Goal: Task Accomplishment & Management: Use online tool/utility

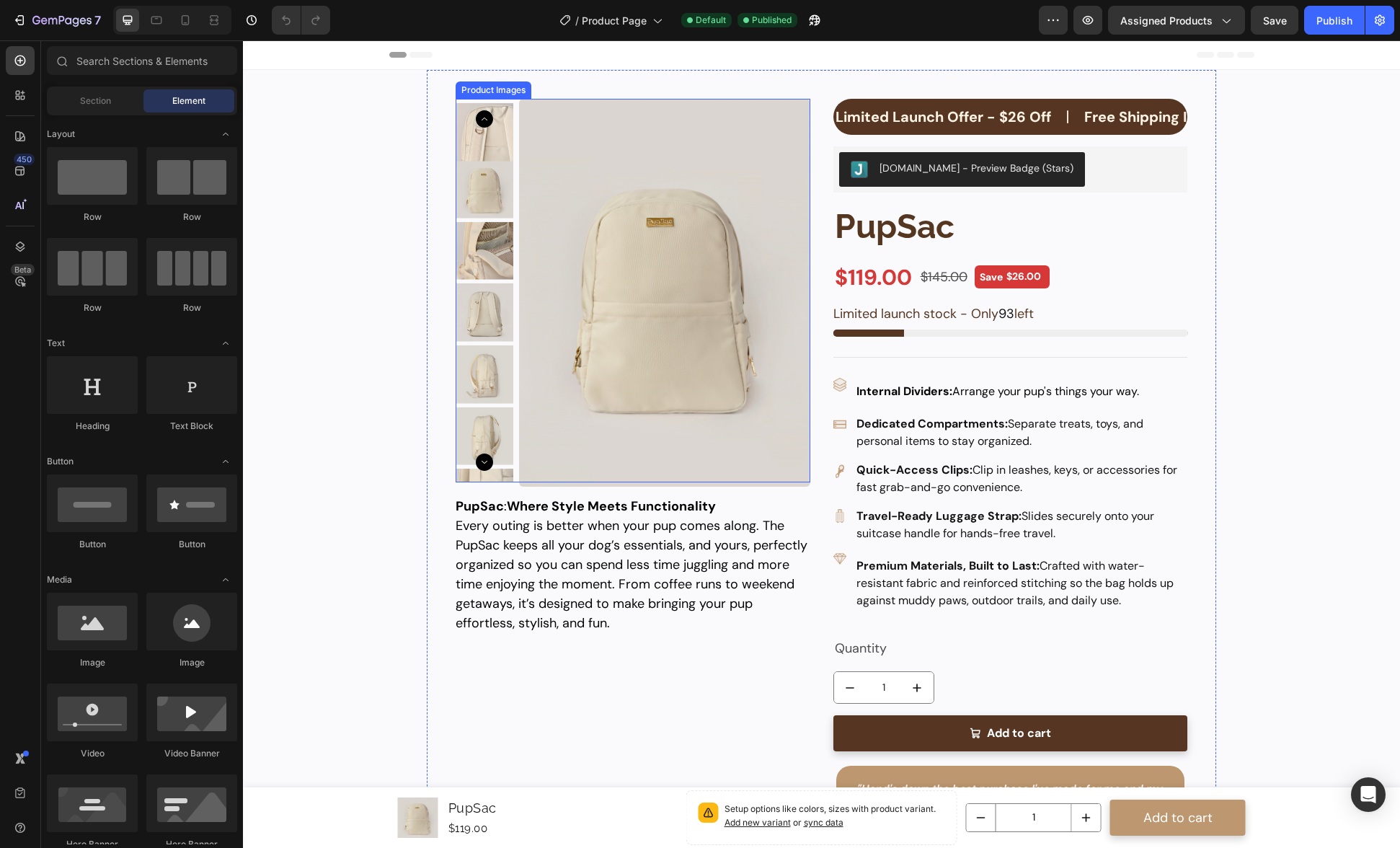
click at [1085, 112] on p "Free Shipping Included" at bounding box center [1163, 116] width 159 height 21
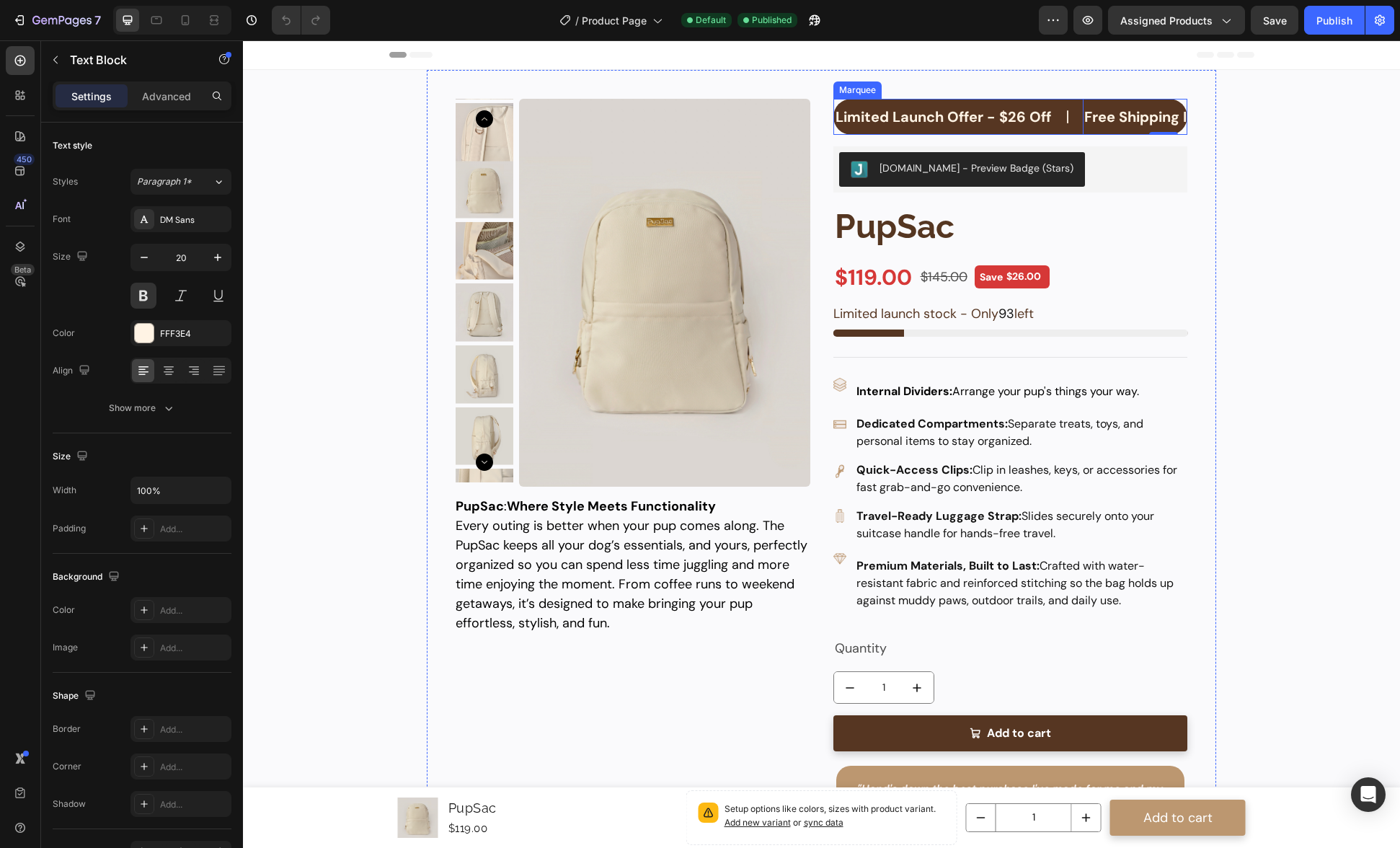
click at [1067, 101] on div "Limited Launch Offer - $26 Off Text Block" at bounding box center [958, 117] width 248 height 36
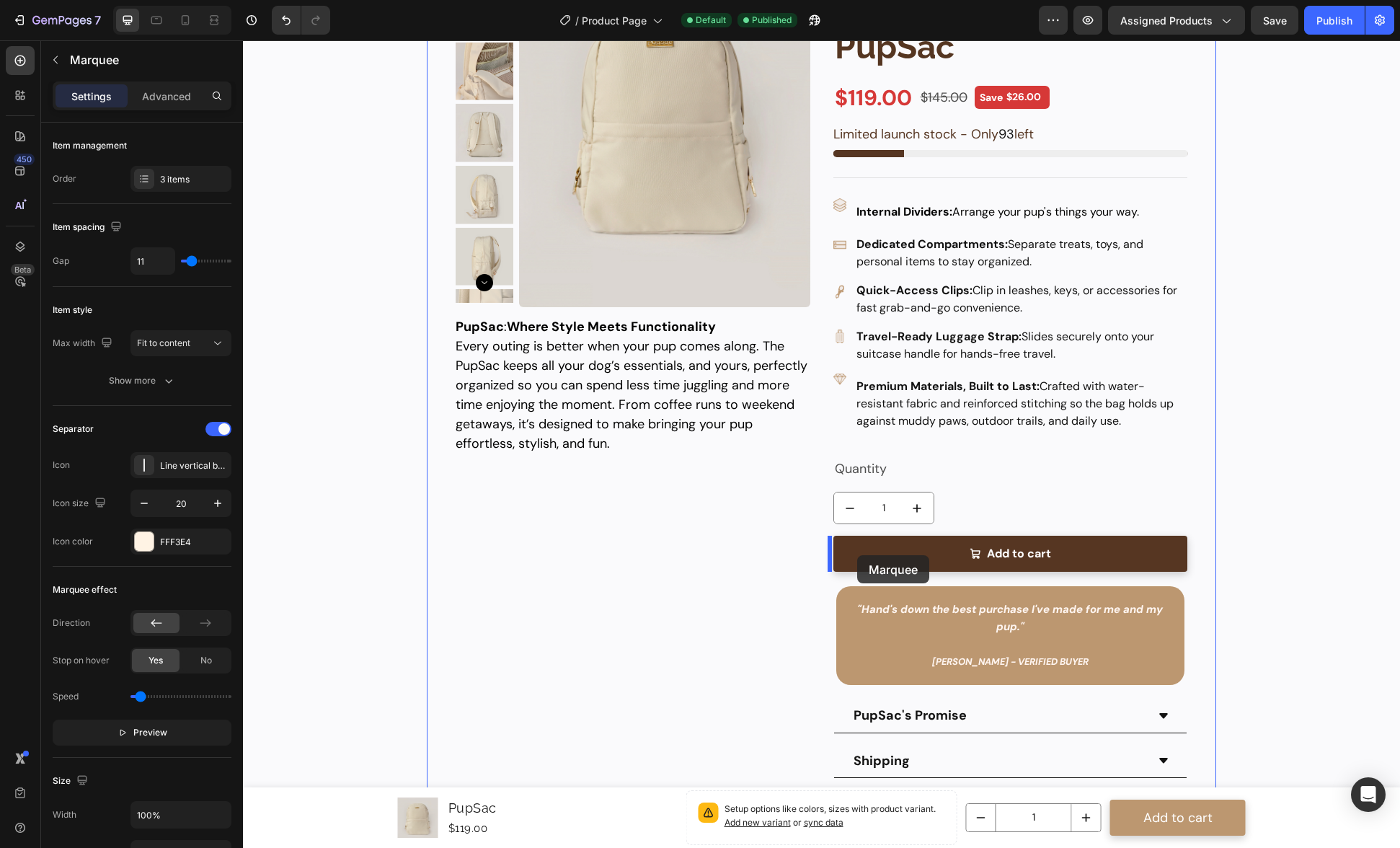
scroll to position [206, 0]
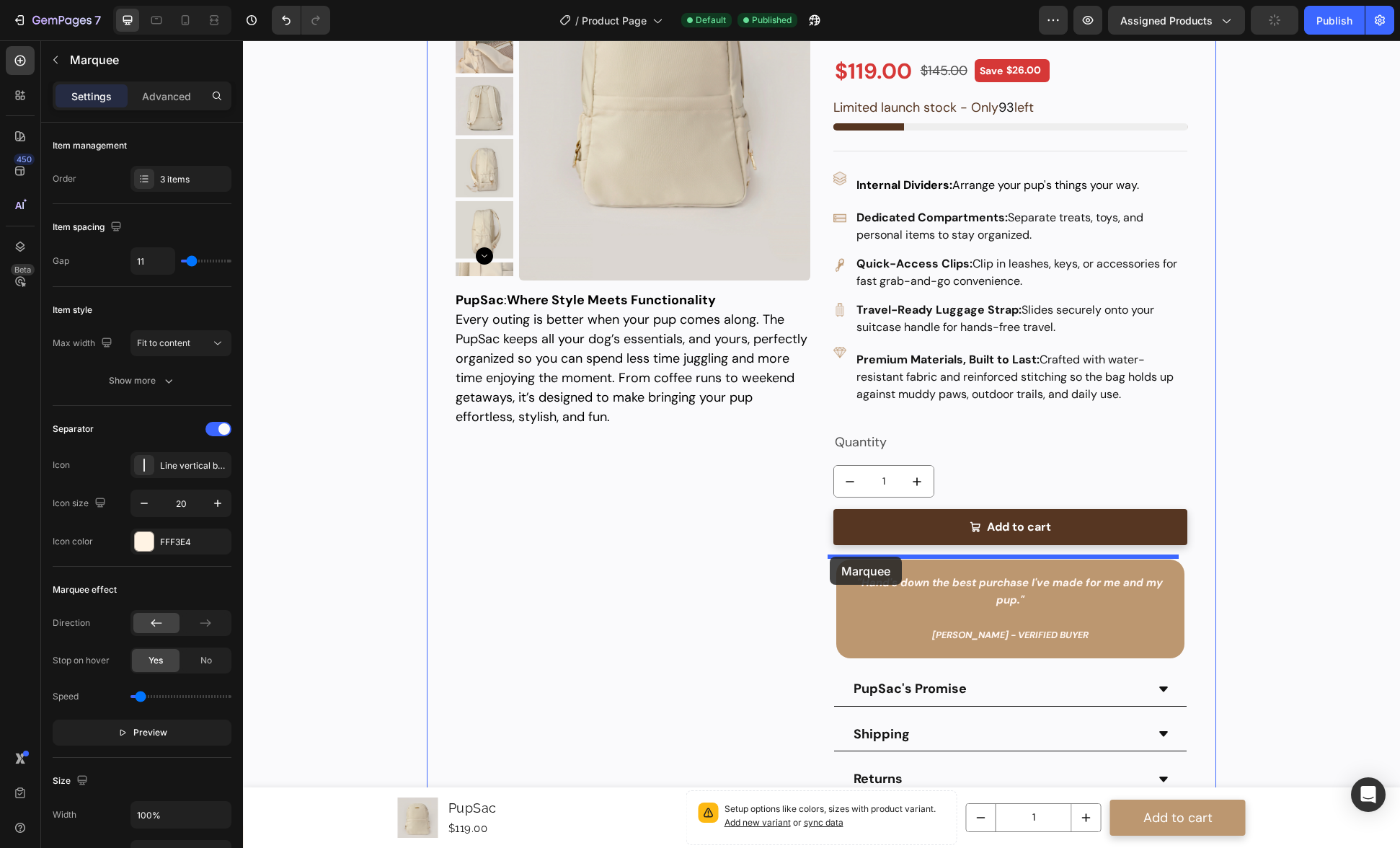
drag, startPoint x: 839, startPoint y: 85, endPoint x: 831, endPoint y: 504, distance: 419.1
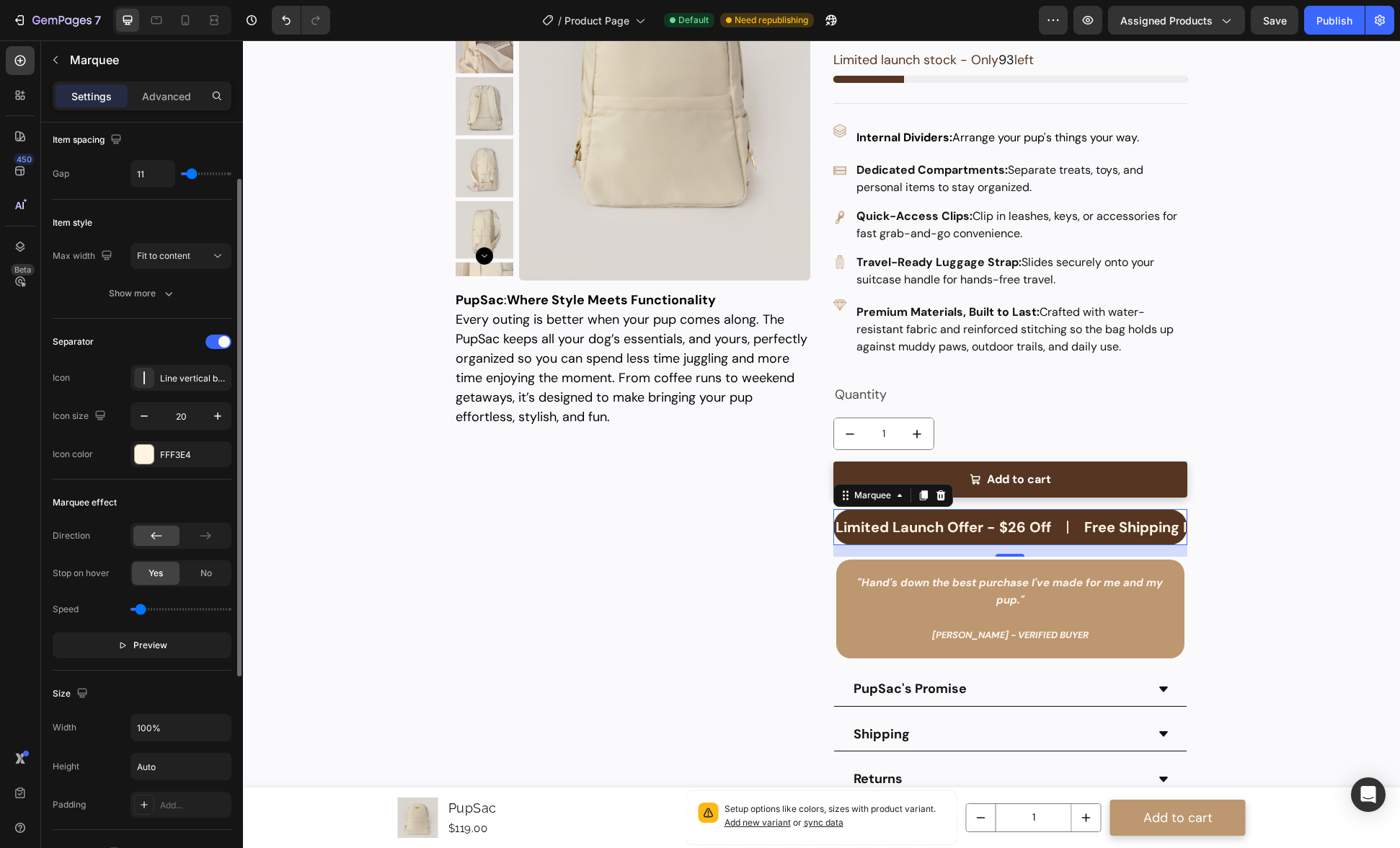
scroll to position [0, 0]
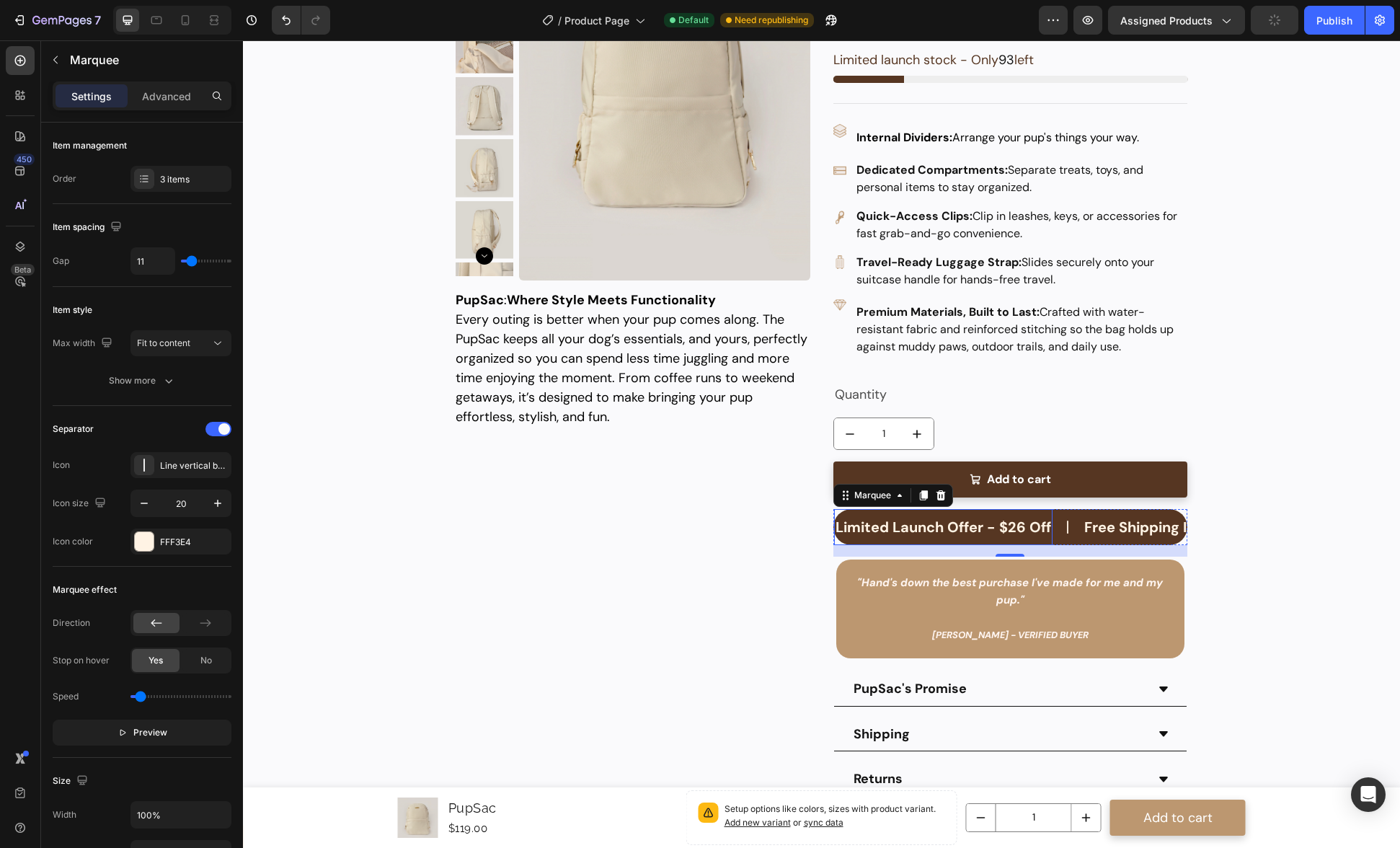
click at [966, 530] on p "Limited Launch Offer - $26 Off" at bounding box center [943, 527] width 215 height 21
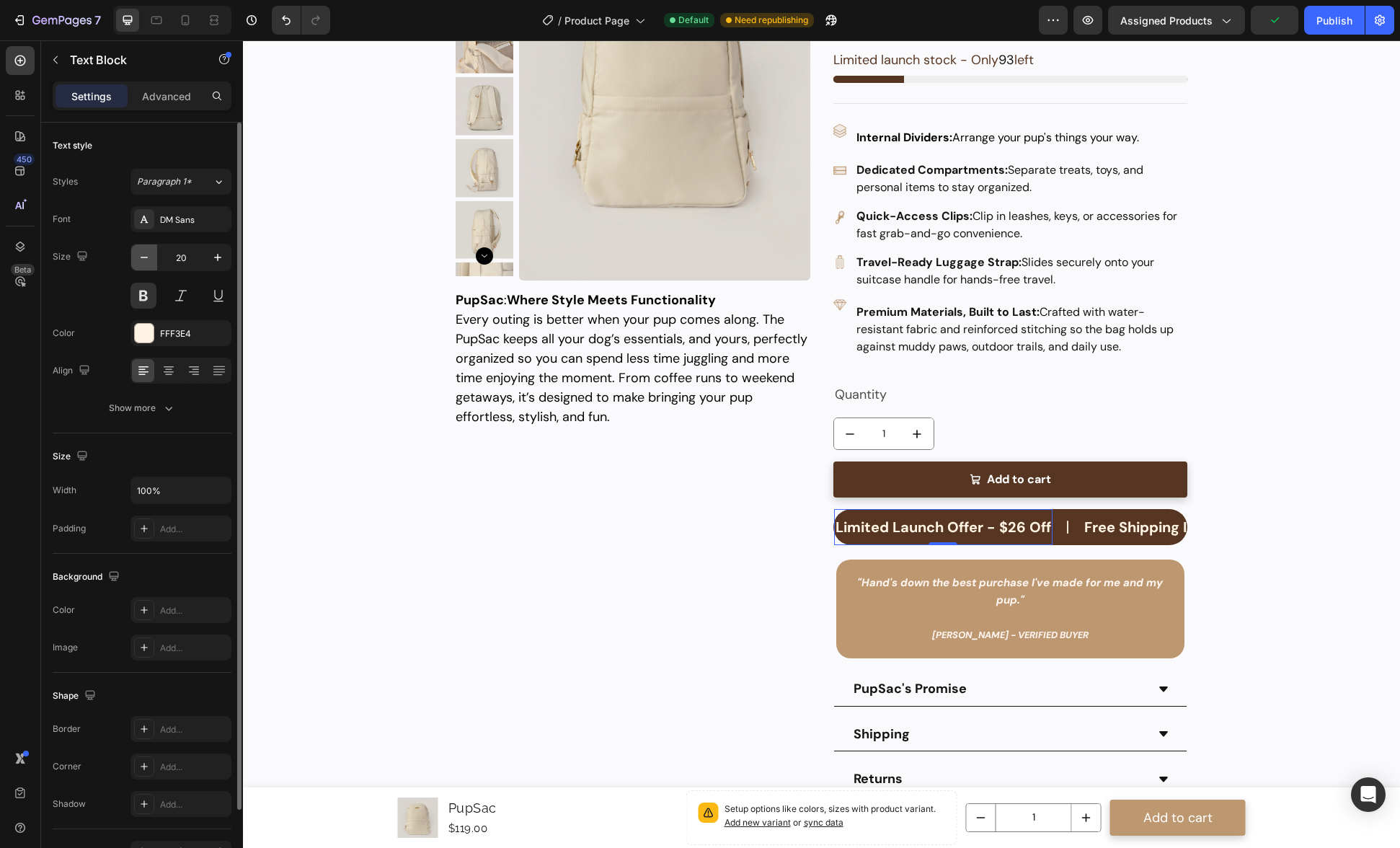
click at [141, 263] on icon "button" at bounding box center [143, 257] width 14 height 14
click at [141, 263] on icon "button" at bounding box center [143, 257] width 14 height 14
click at [145, 263] on icon "button" at bounding box center [143, 257] width 14 height 14
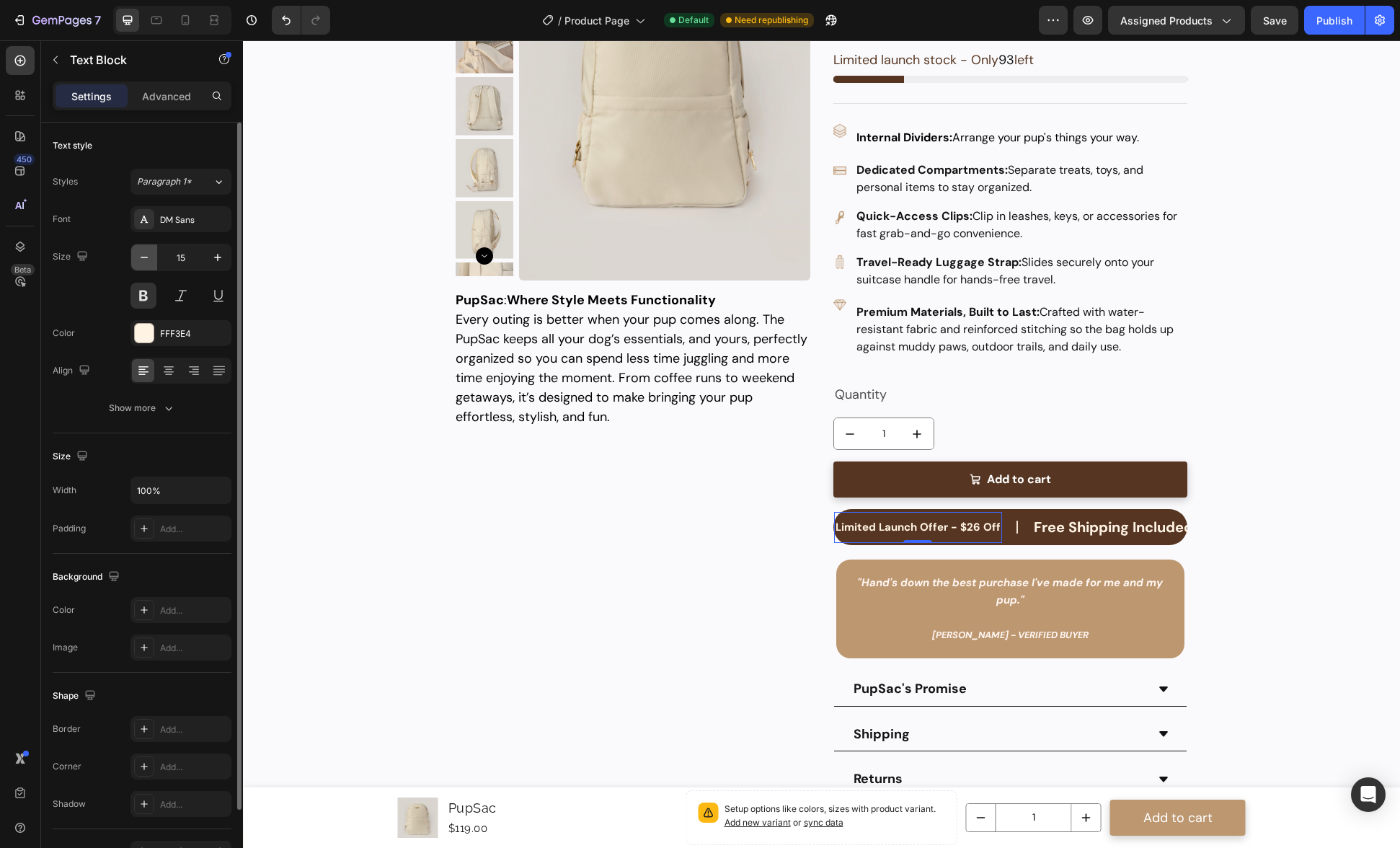
click at [143, 263] on icon "button" at bounding box center [143, 257] width 14 height 14
type input "14"
click at [1045, 532] on p "Free Shipping Included" at bounding box center [1098, 527] width 159 height 21
click at [146, 259] on icon "button" at bounding box center [143, 257] width 14 height 14
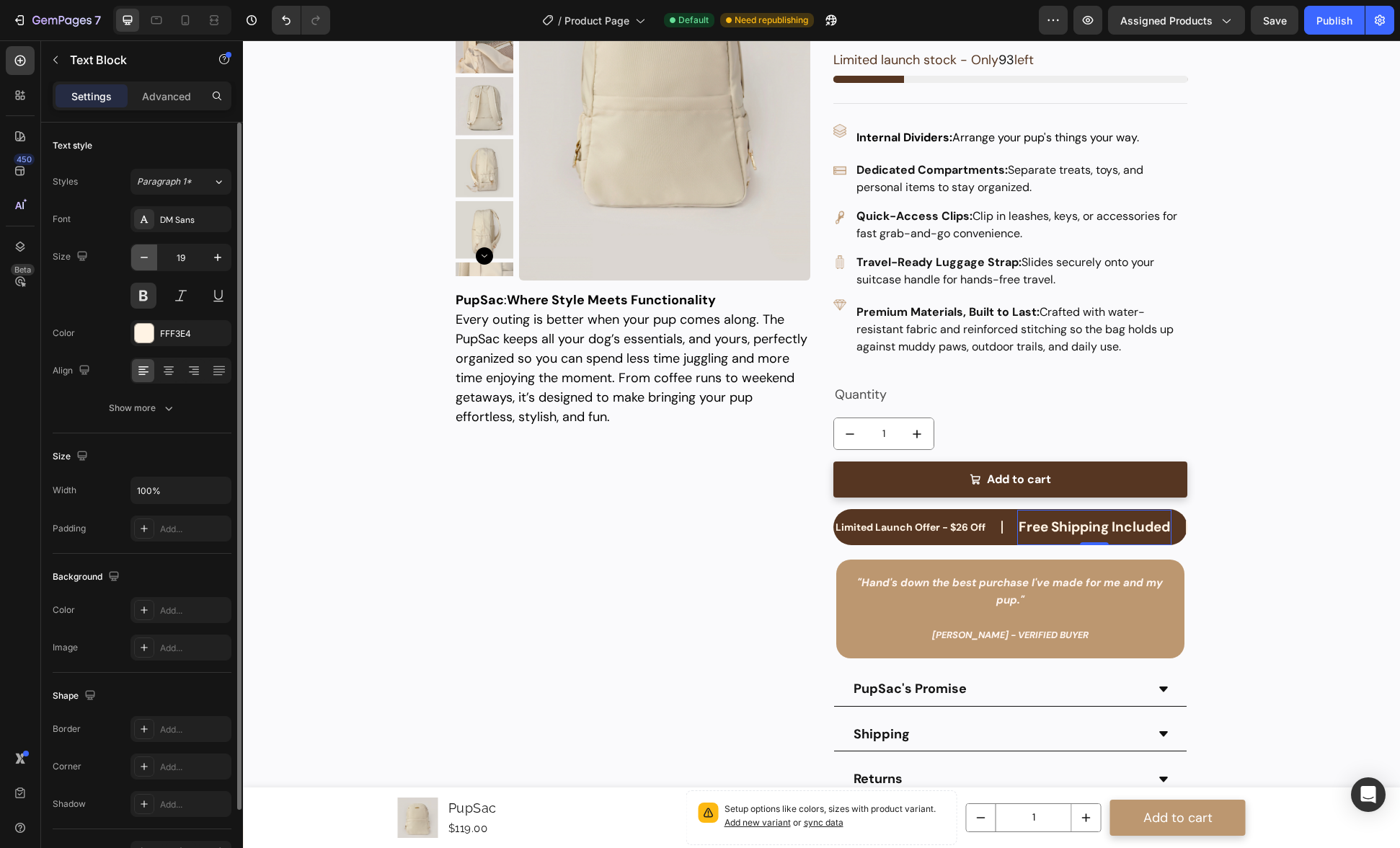
click at [145, 259] on icon "button" at bounding box center [143, 257] width 14 height 14
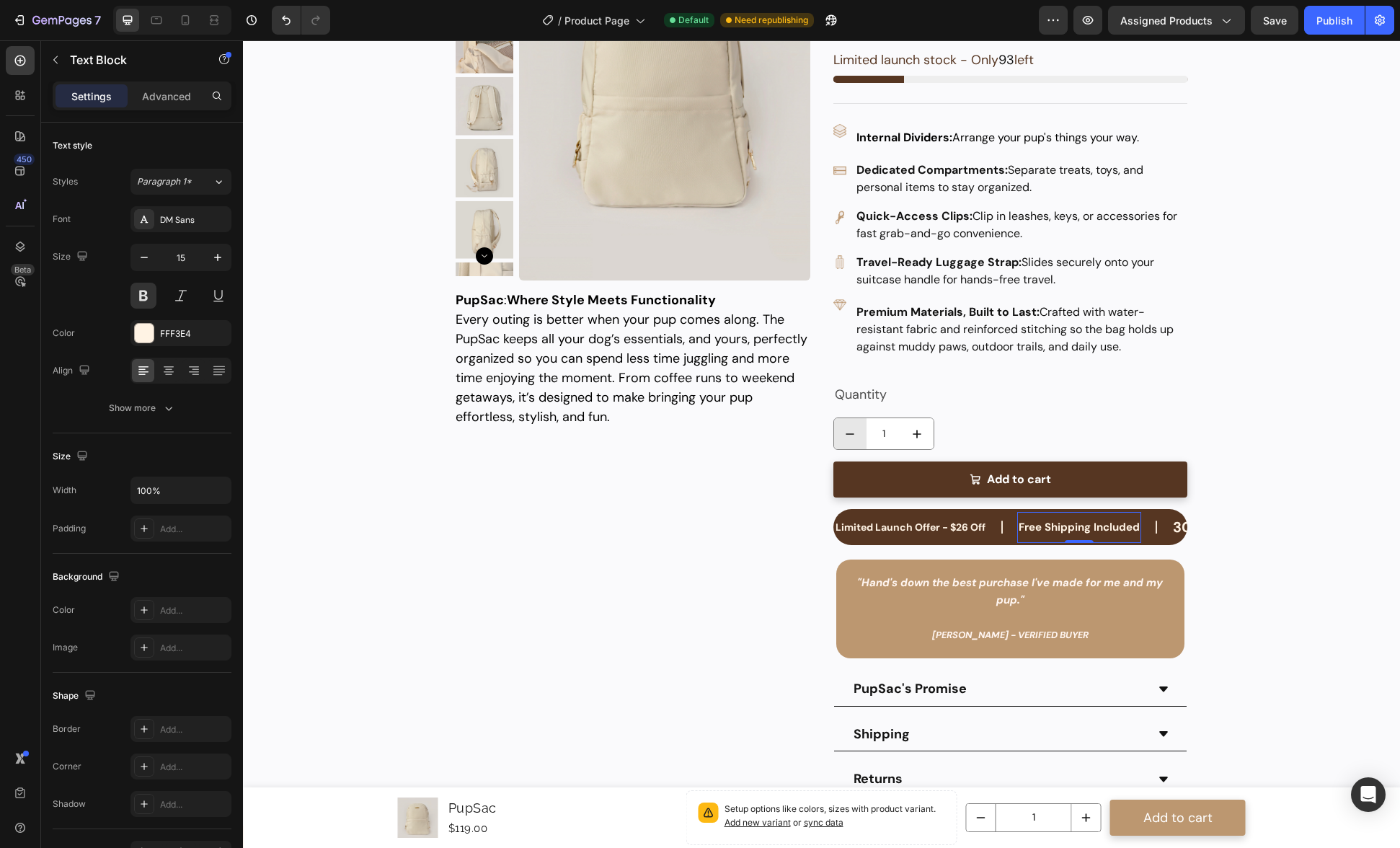
type input "14"
click at [1166, 525] on p "30-Day Money Back Guarantee" at bounding box center [1276, 527] width 224 height 21
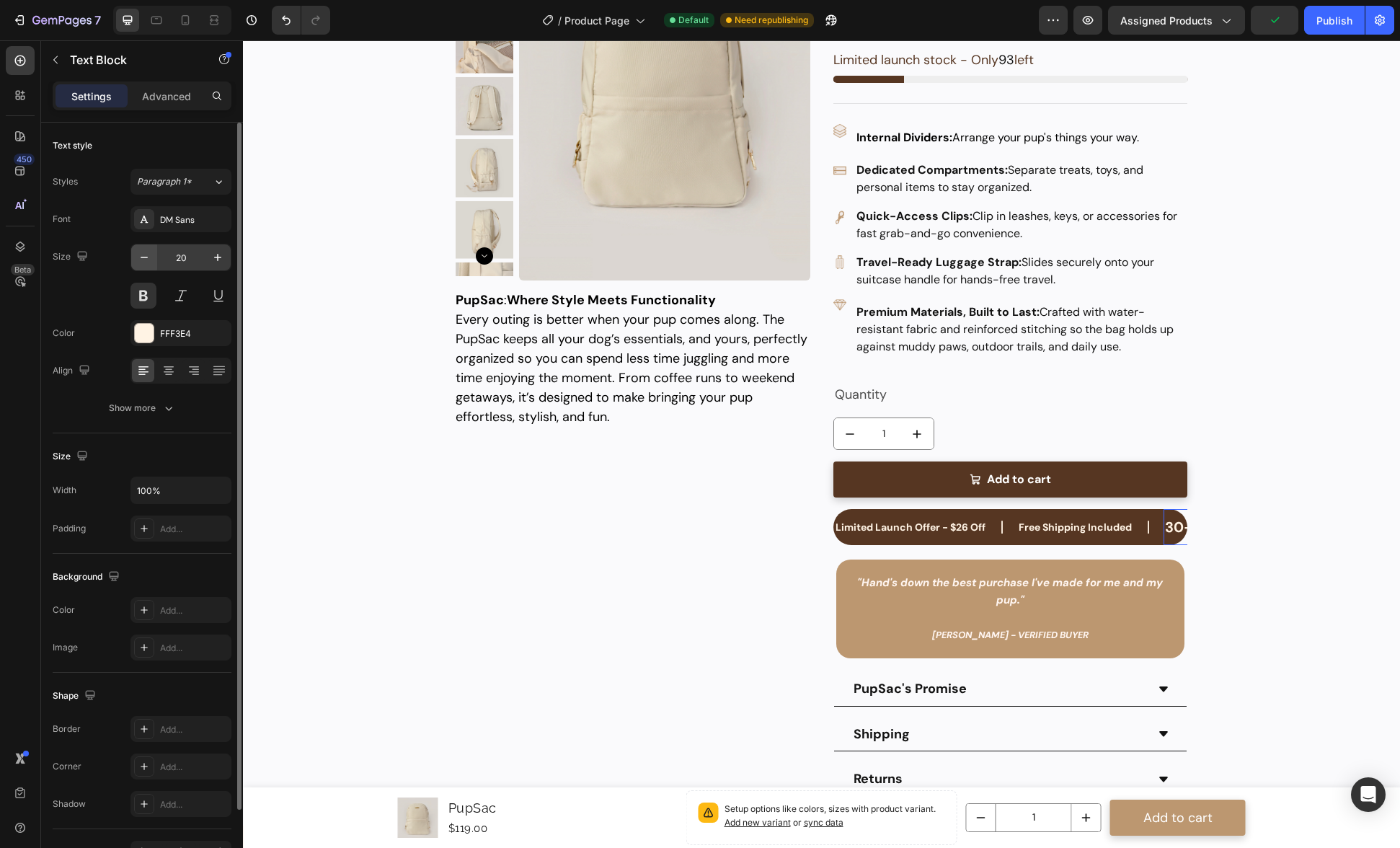
click at [139, 260] on icon "button" at bounding box center [143, 257] width 14 height 14
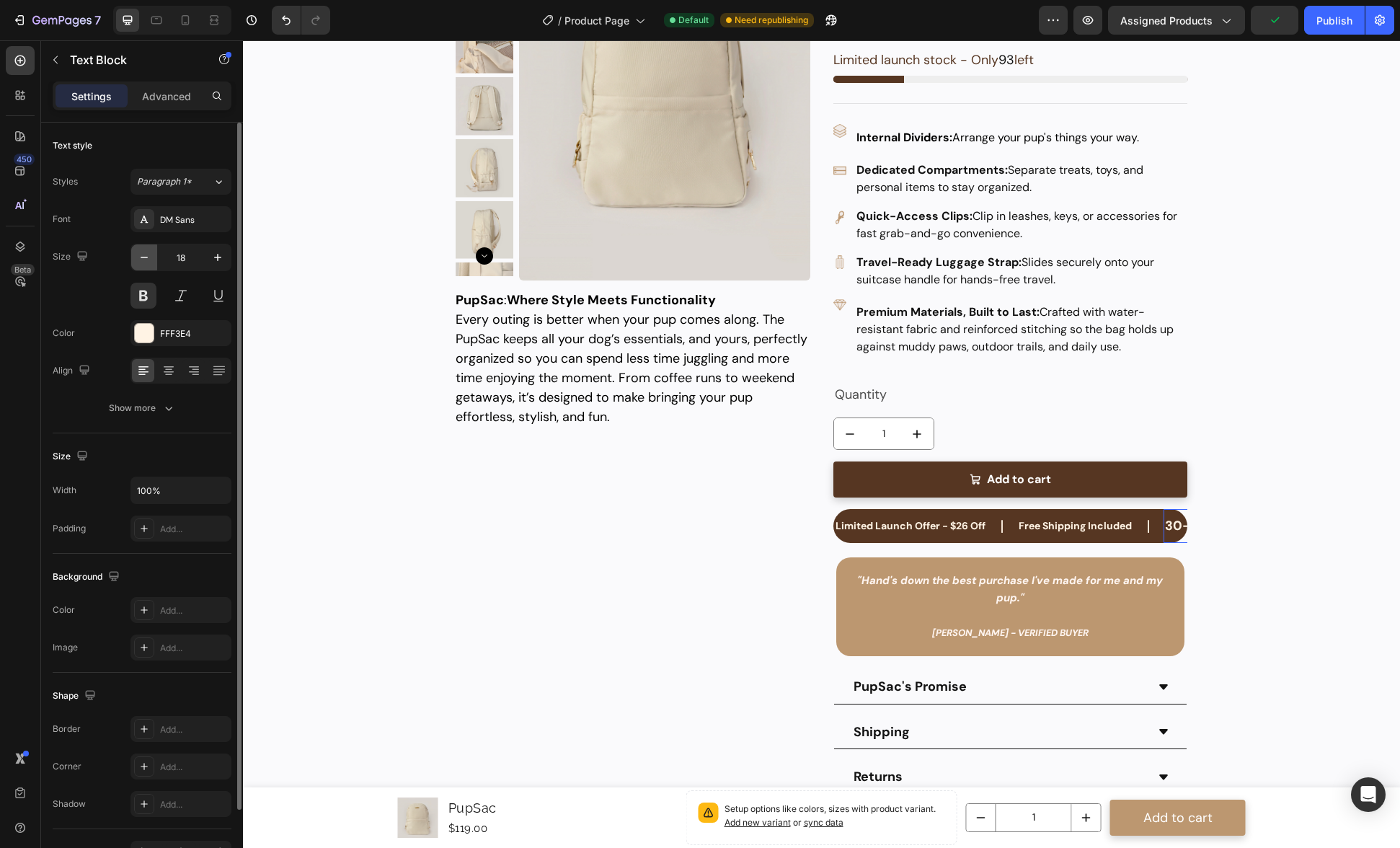
click at [139, 260] on icon "button" at bounding box center [143, 257] width 14 height 14
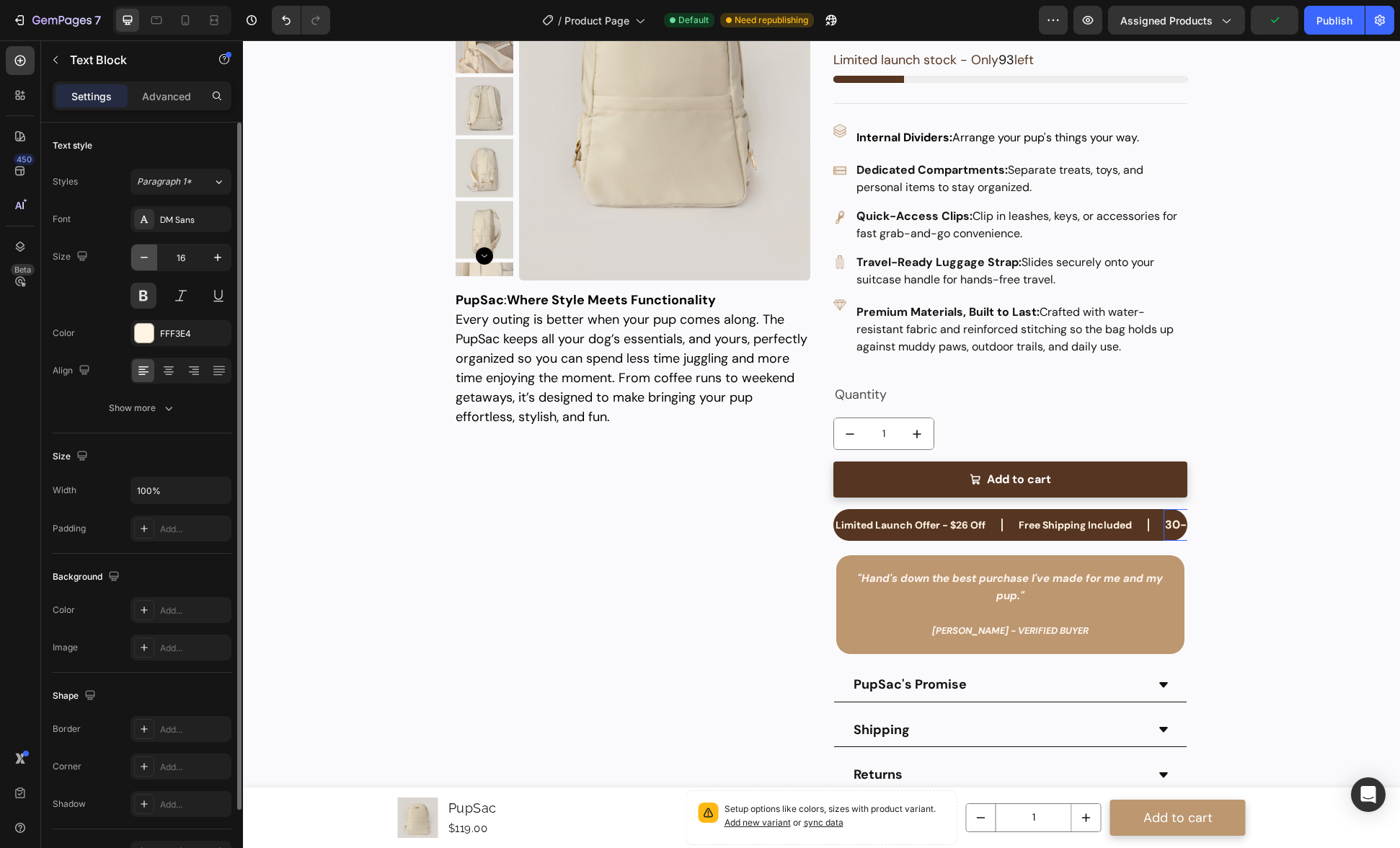
click at [139, 260] on icon "button" at bounding box center [143, 257] width 14 height 14
click at [213, 259] on icon "button" at bounding box center [217, 257] width 14 height 14
type input "14"
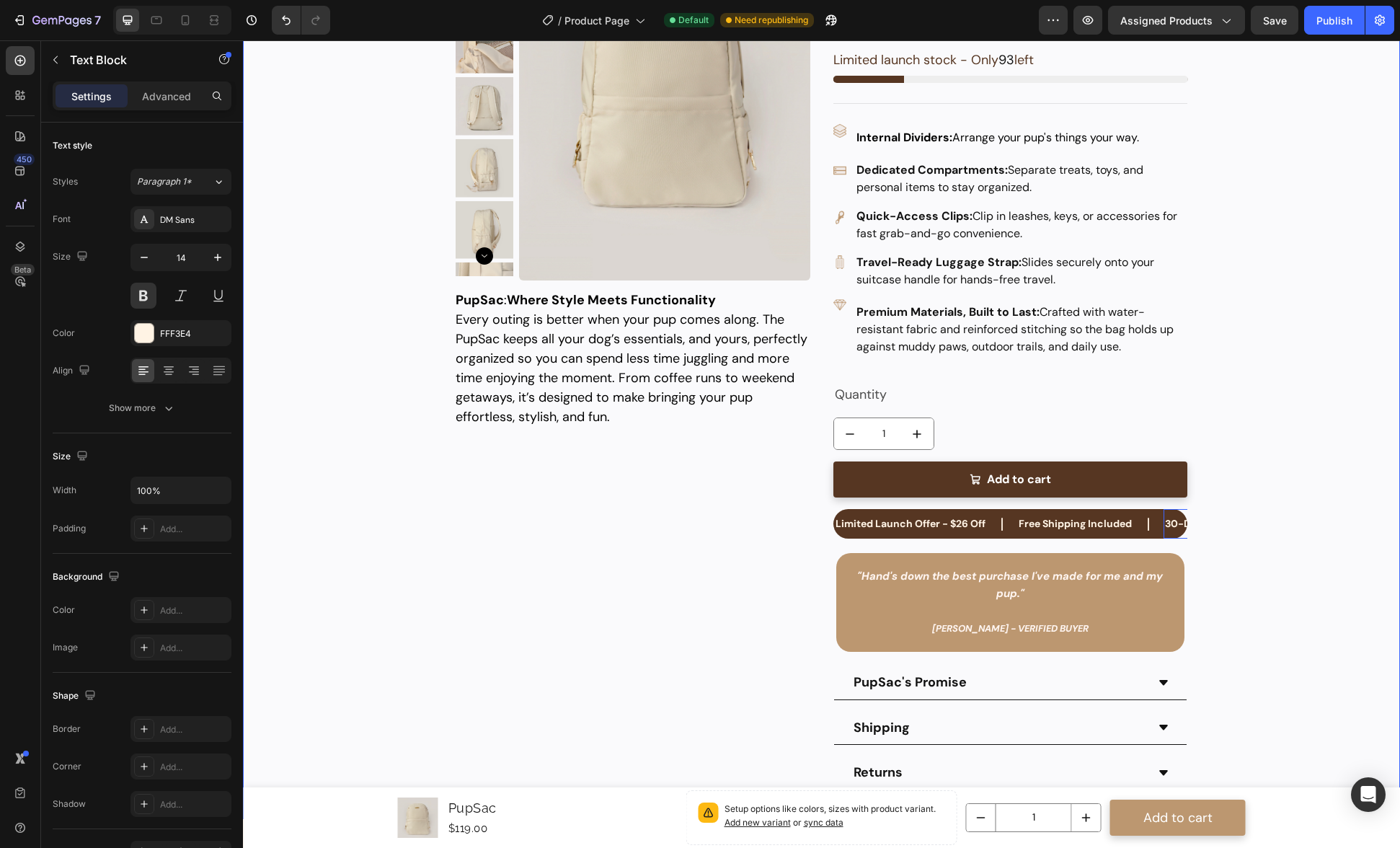
click at [1262, 516] on div "Product Images PupSac Product Title Limited Launch Offer - $26 Off Text Block F…" at bounding box center [822, 342] width 1129 height 956
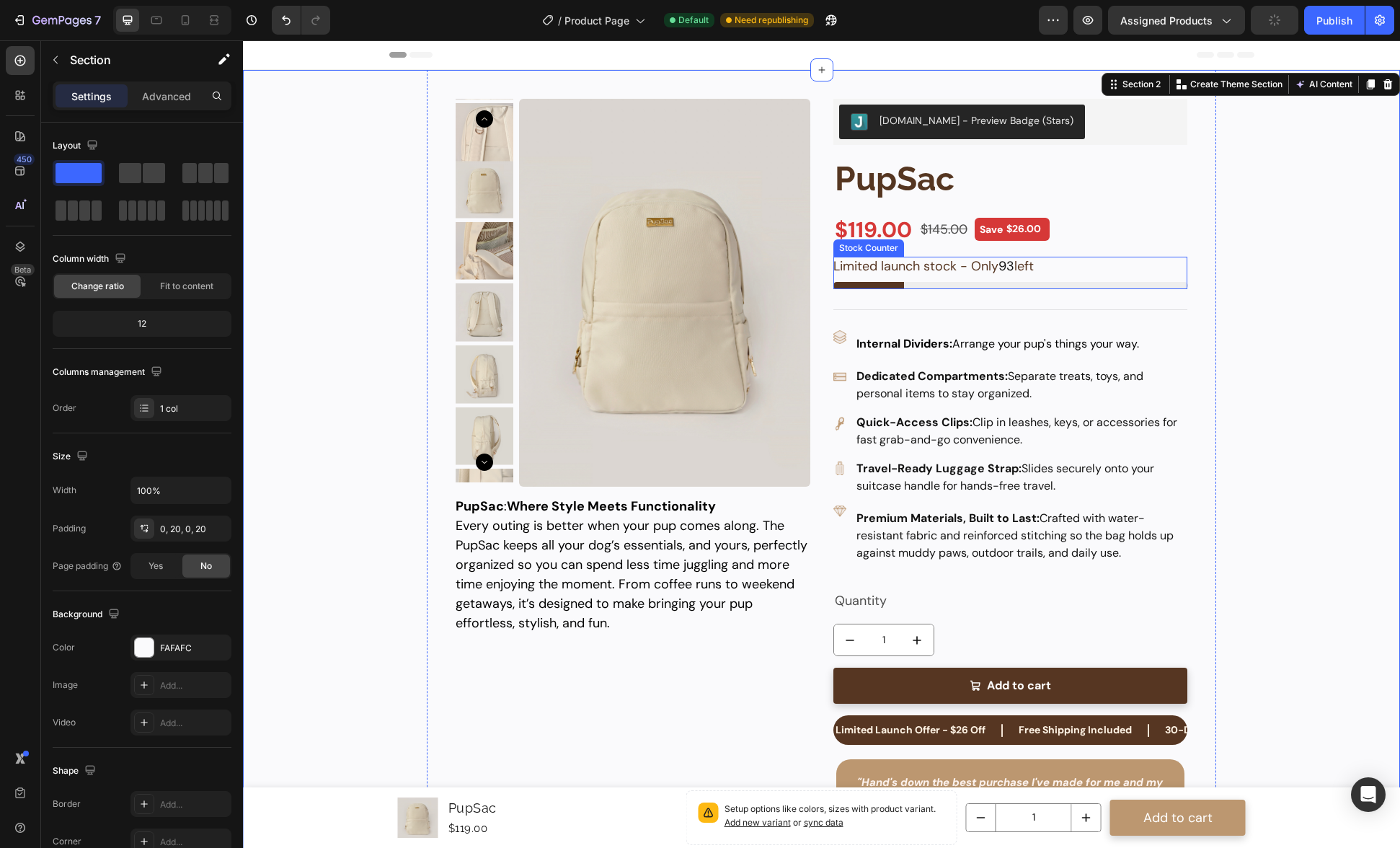
click at [918, 262] on p "Limited launch stock - Only 93 left" at bounding box center [933, 266] width 200 height 19
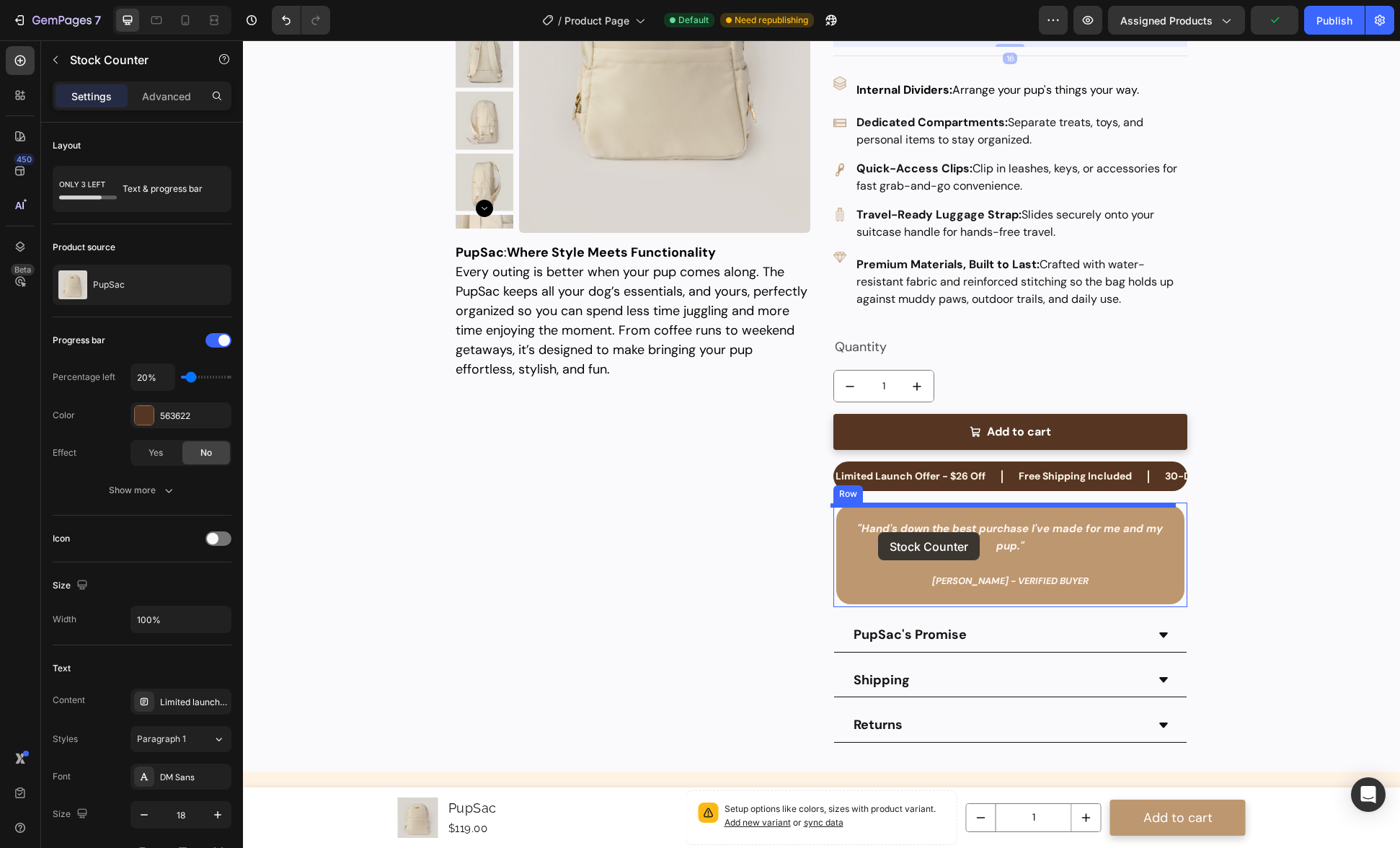
scroll to position [256, 0]
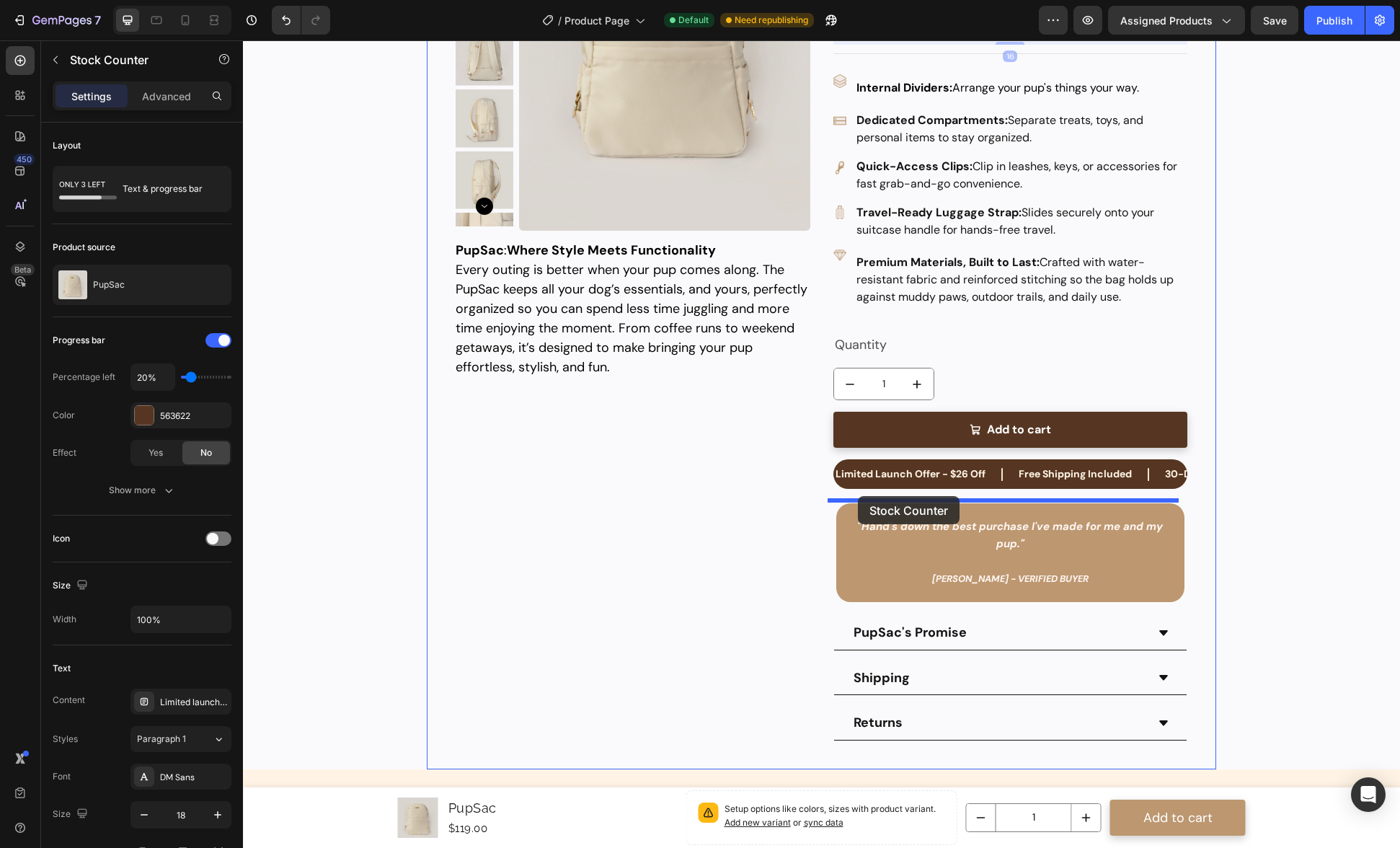
drag, startPoint x: 842, startPoint y: 246, endPoint x: 858, endPoint y: 497, distance: 251.5
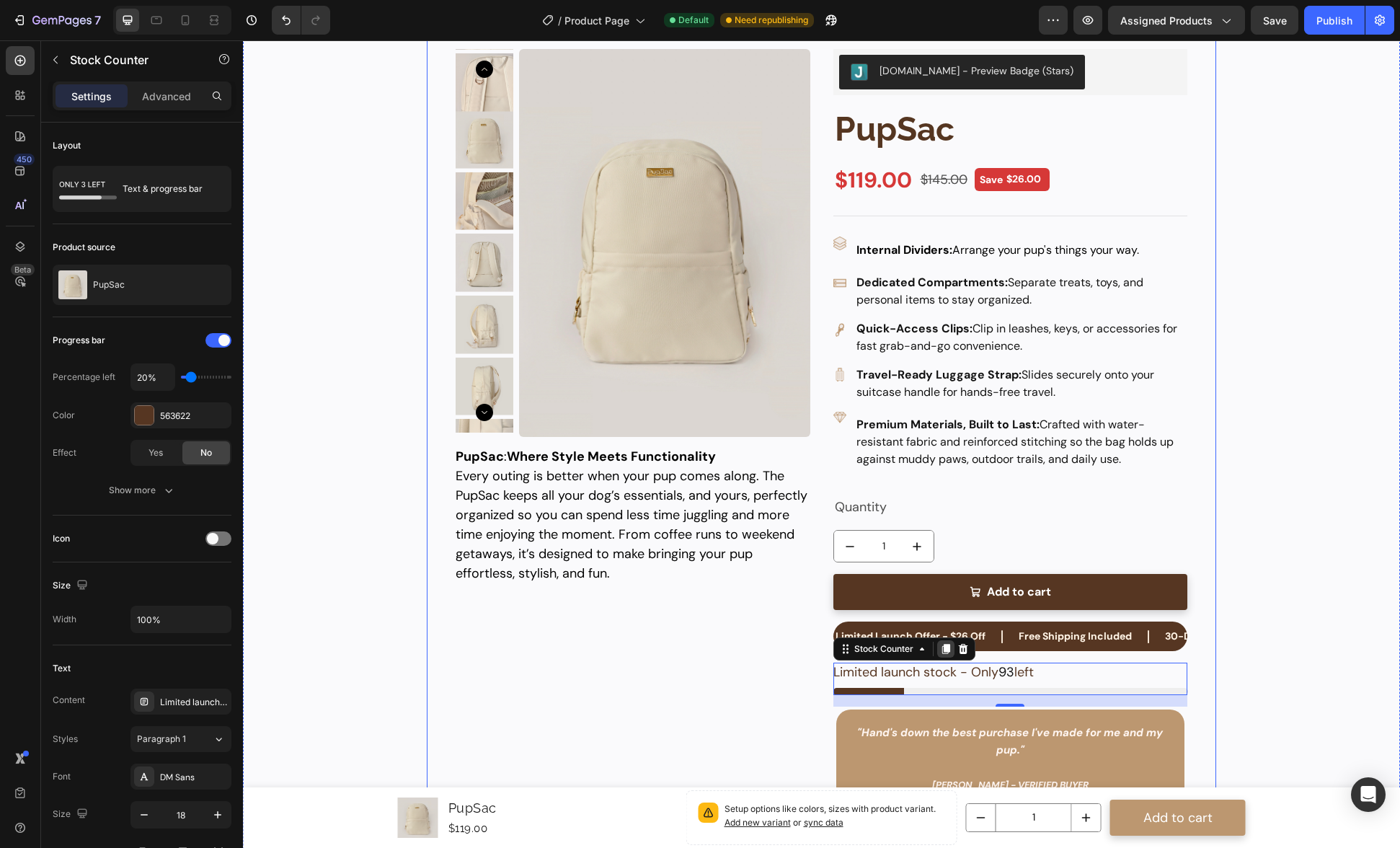
scroll to position [67, 0]
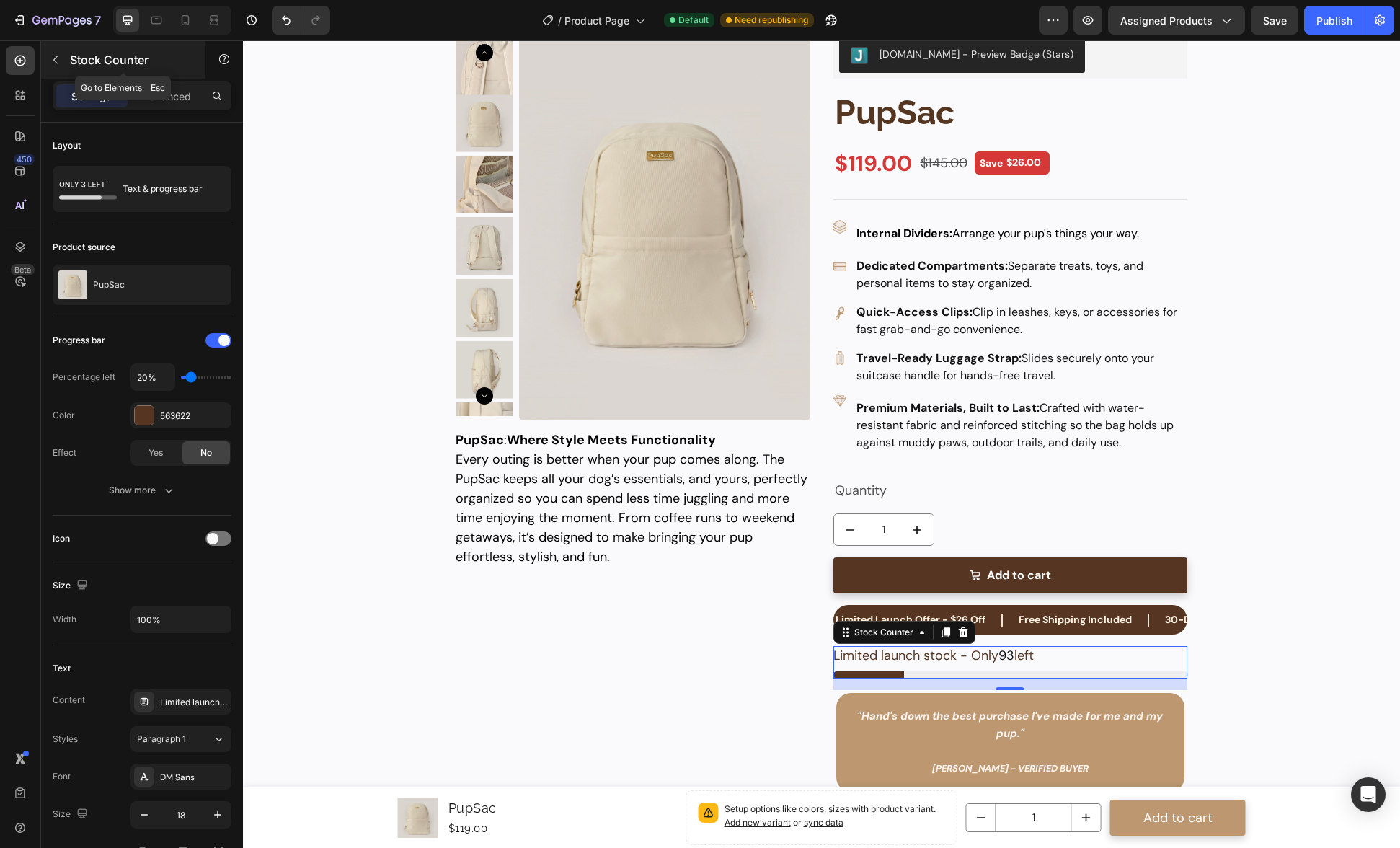
click at [51, 61] on icon "button" at bounding box center [55, 60] width 12 height 12
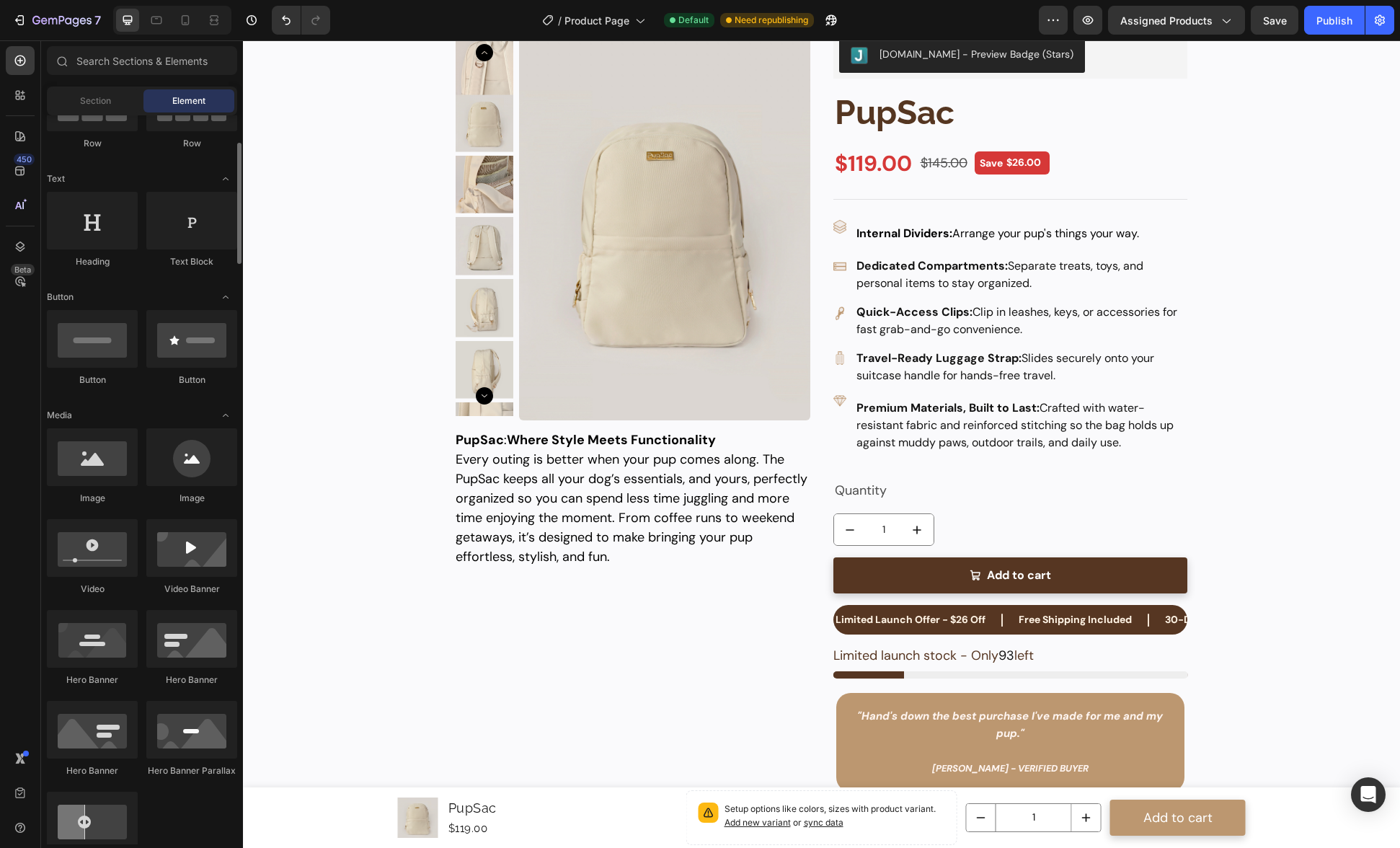
scroll to position [0, 0]
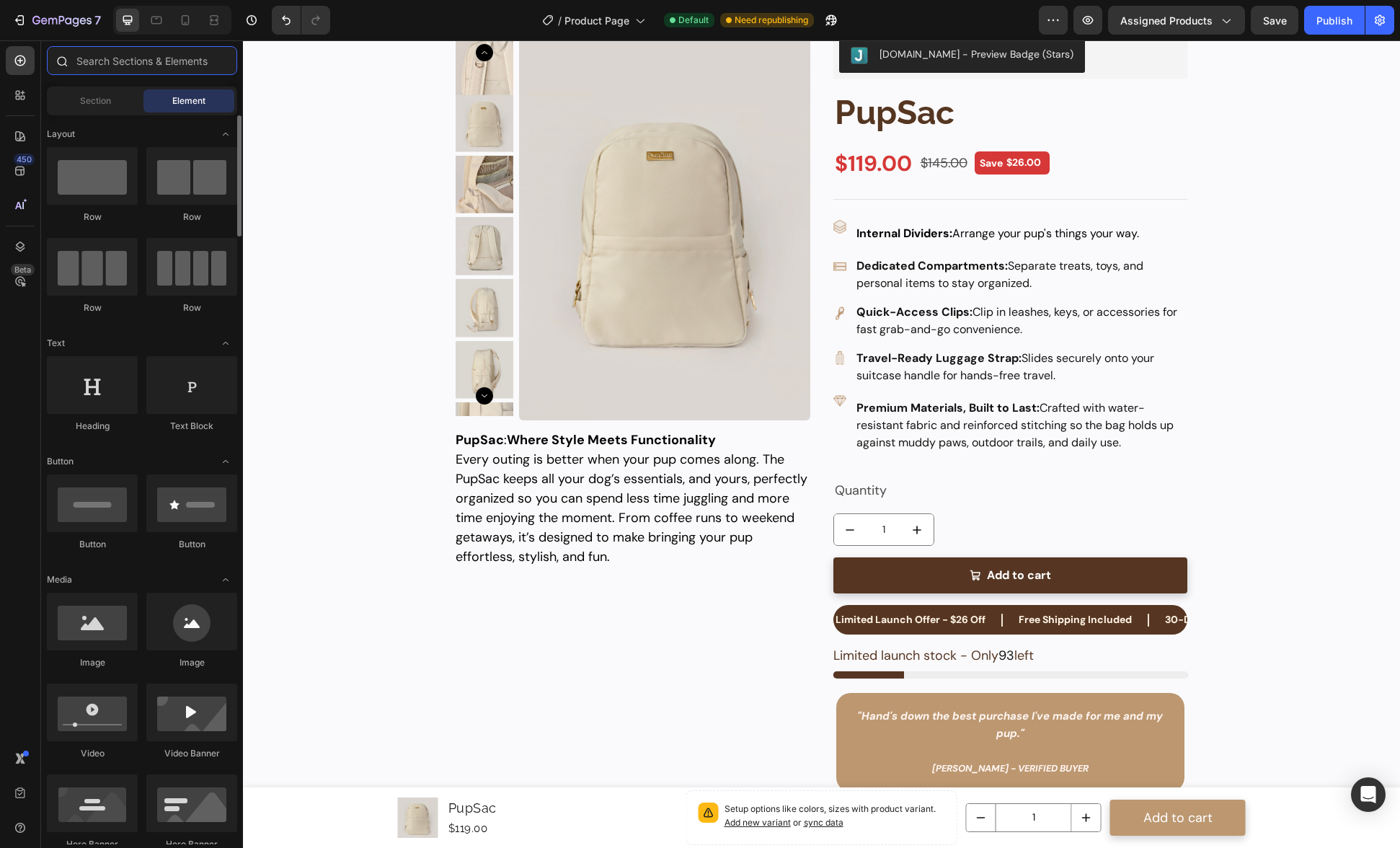
click at [121, 65] on input "text" at bounding box center [141, 60] width 190 height 29
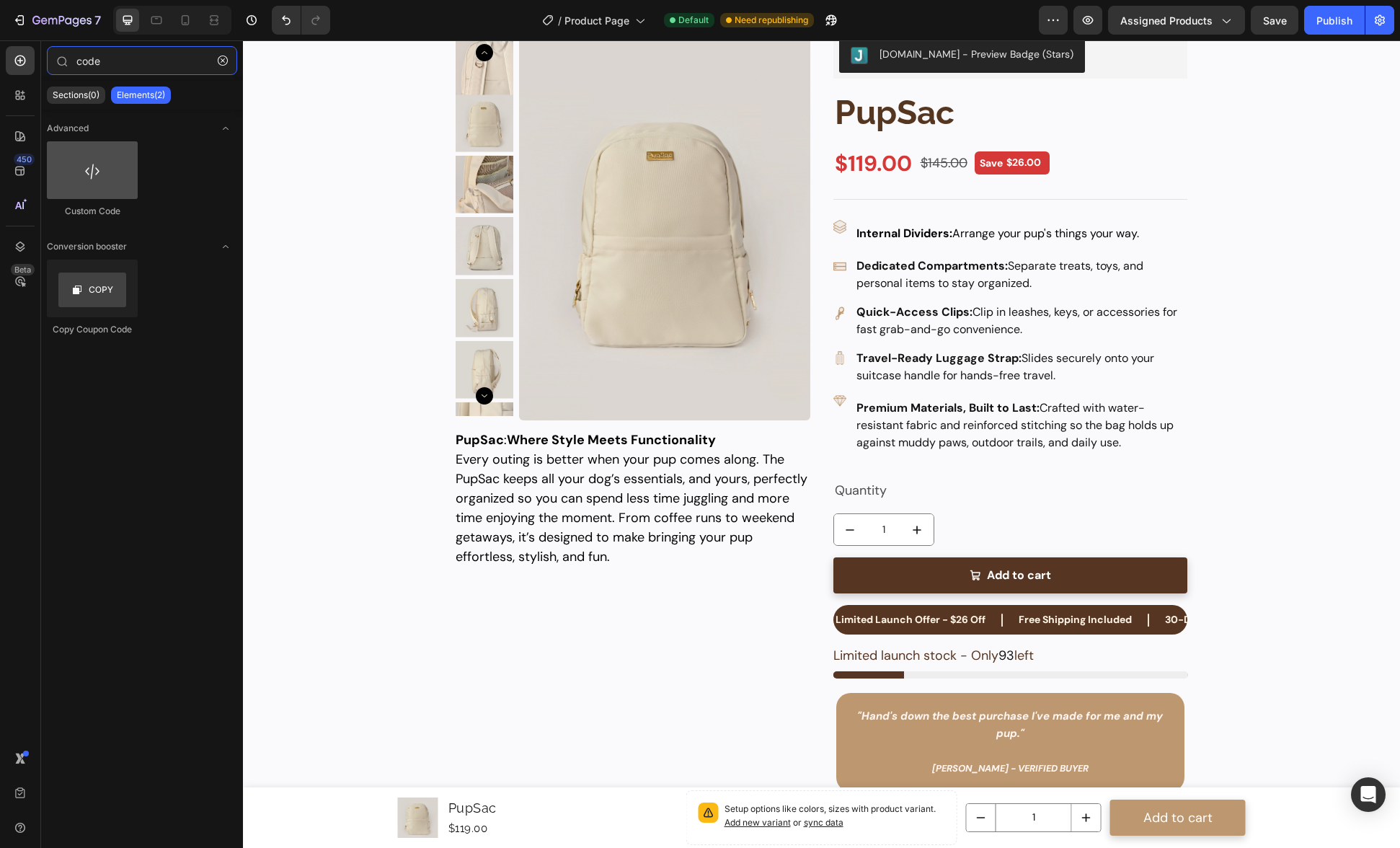
type input "code"
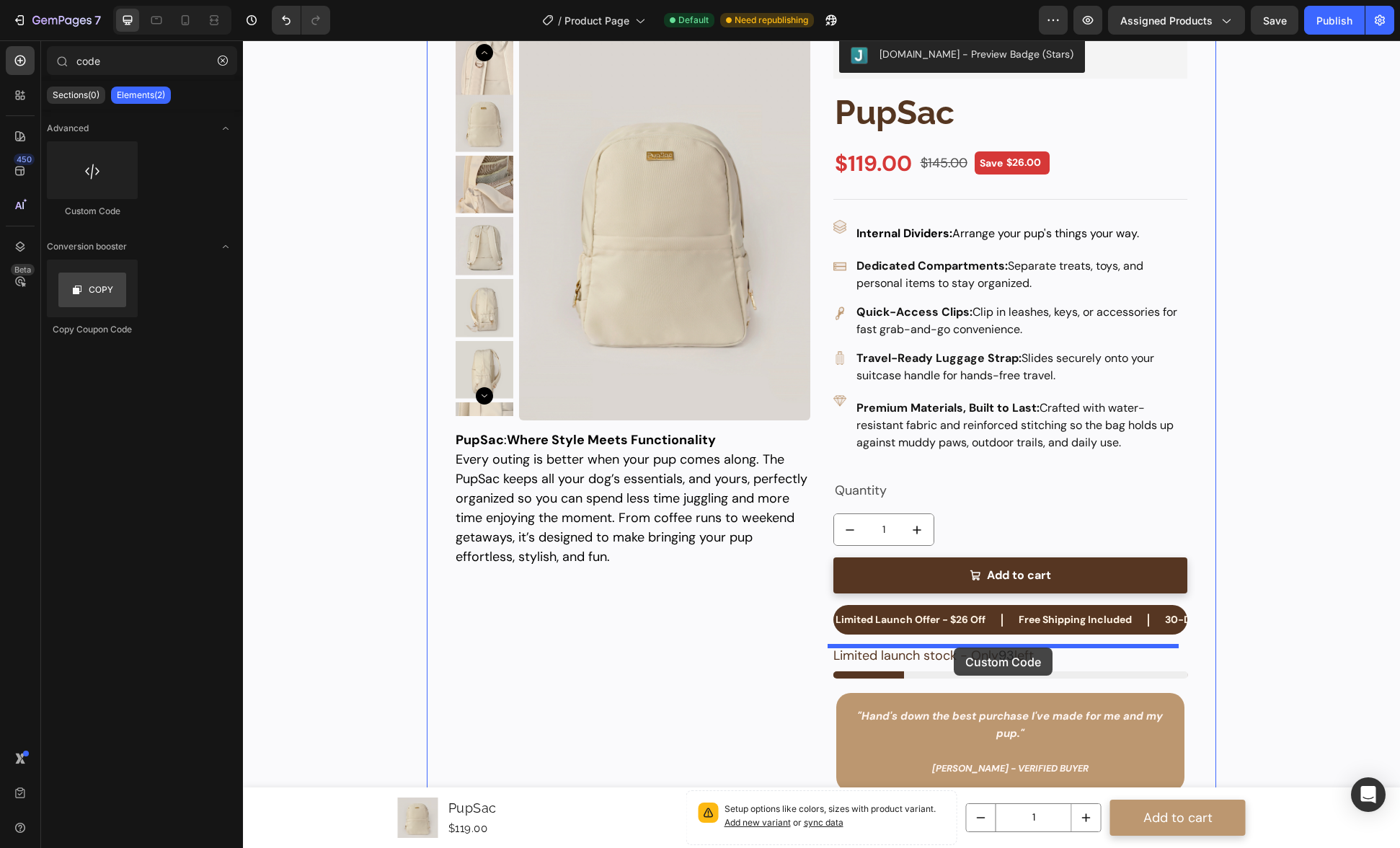
drag, startPoint x: 347, startPoint y: 226, endPoint x: 954, endPoint y: 647, distance: 738.7
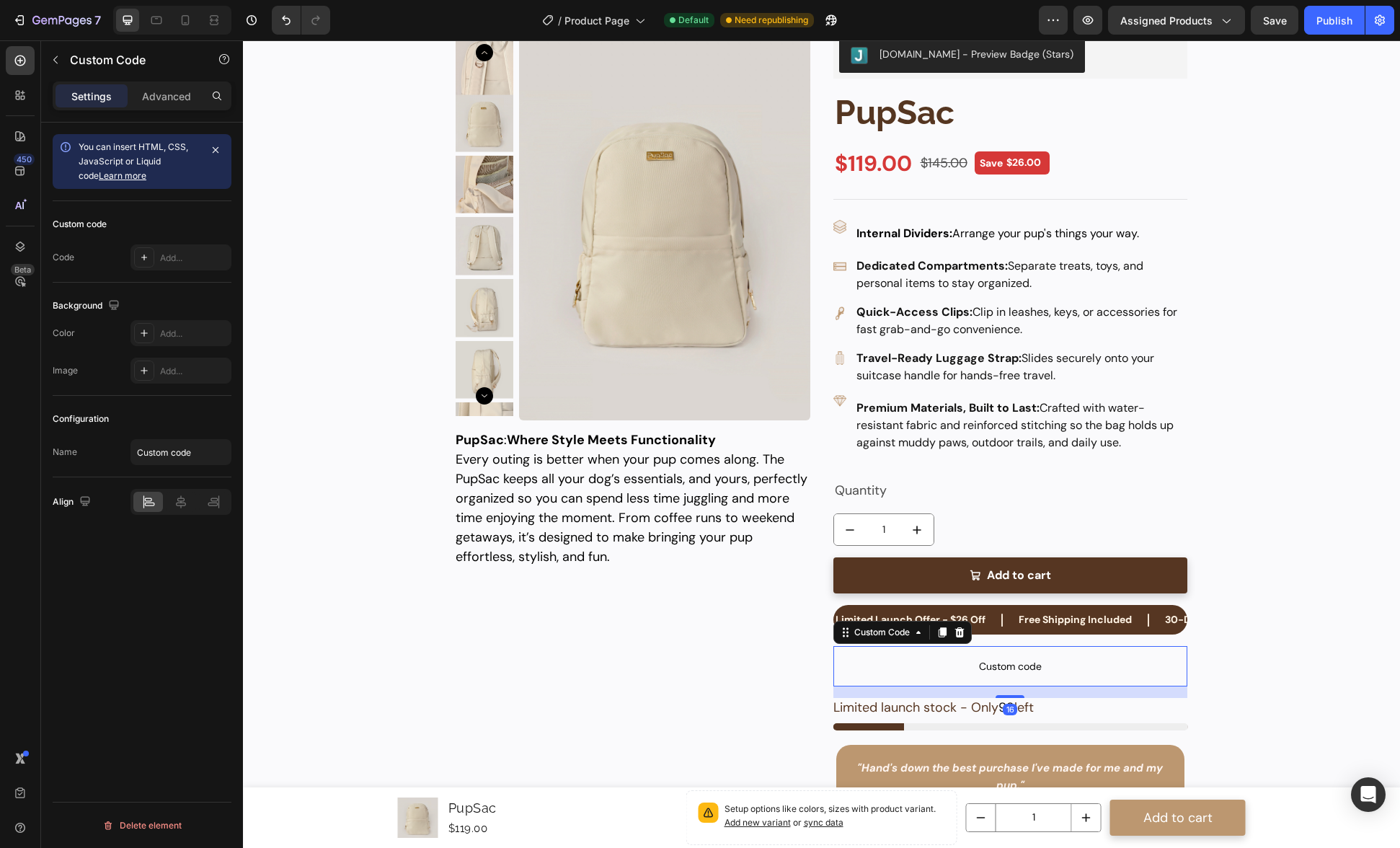
click at [951, 667] on span "Custom code" at bounding box center [1011, 666] width 355 height 17
click at [160, 257] on div "Add..." at bounding box center [194, 258] width 68 height 13
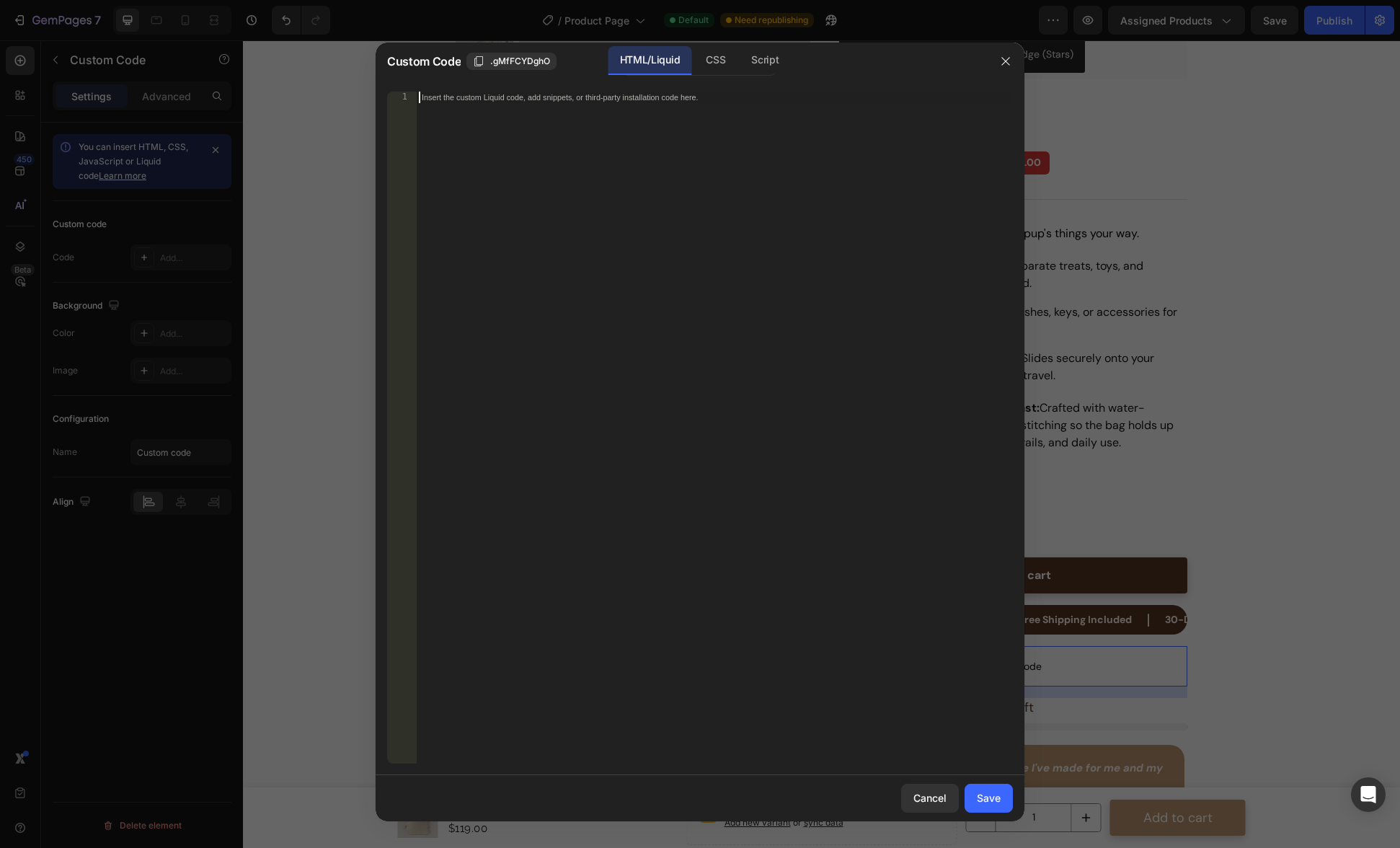
click at [610, 228] on div "Insert the custom Liquid code, add snippets, or third-party installation code h…" at bounding box center [714, 440] width 597 height 696
click at [1004, 58] on icon "button" at bounding box center [1006, 61] width 12 height 12
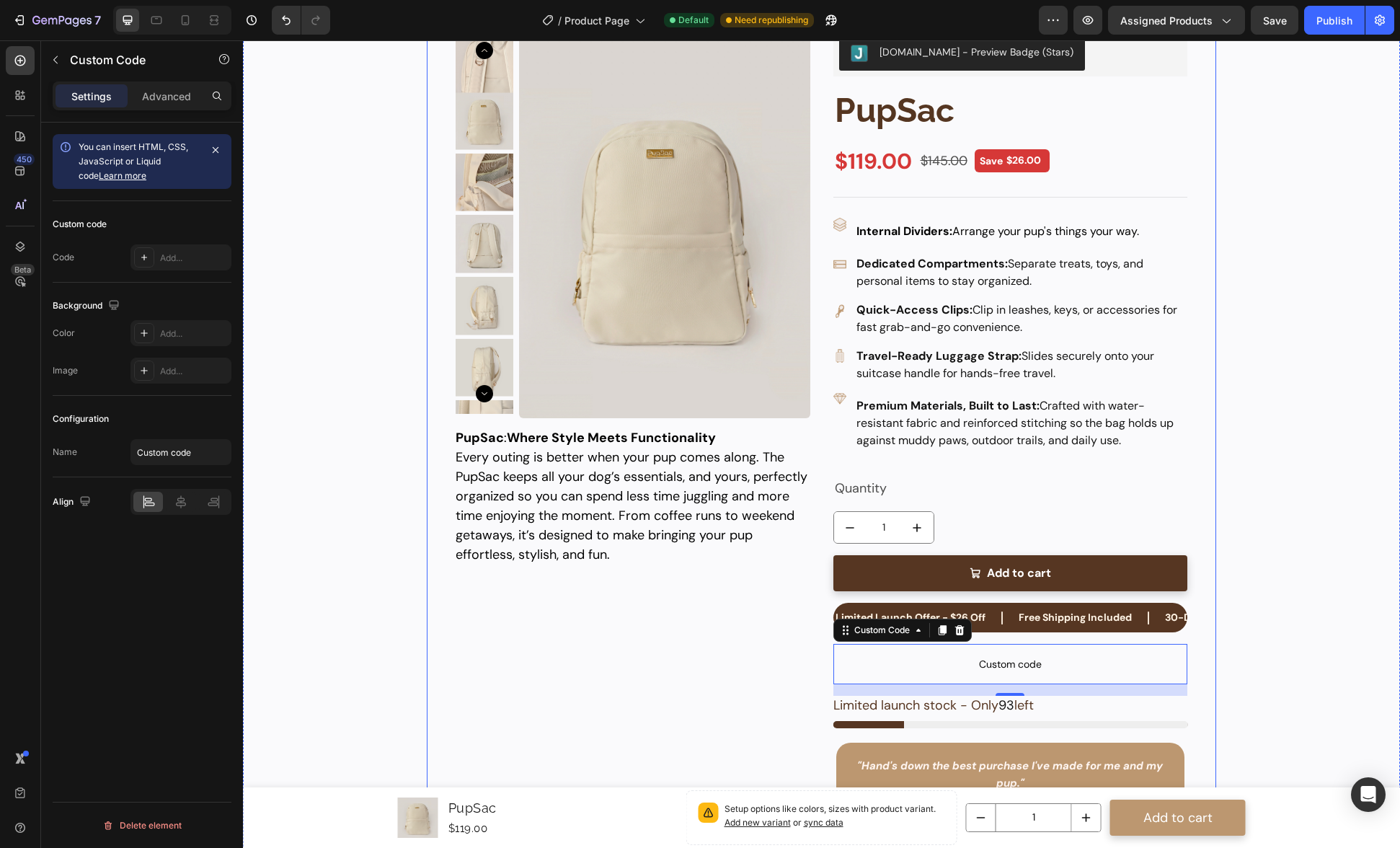
scroll to position [70, 0]
click at [1072, 705] on div "Limited launch stock - Only 93 left" at bounding box center [1011, 705] width 355 height 19
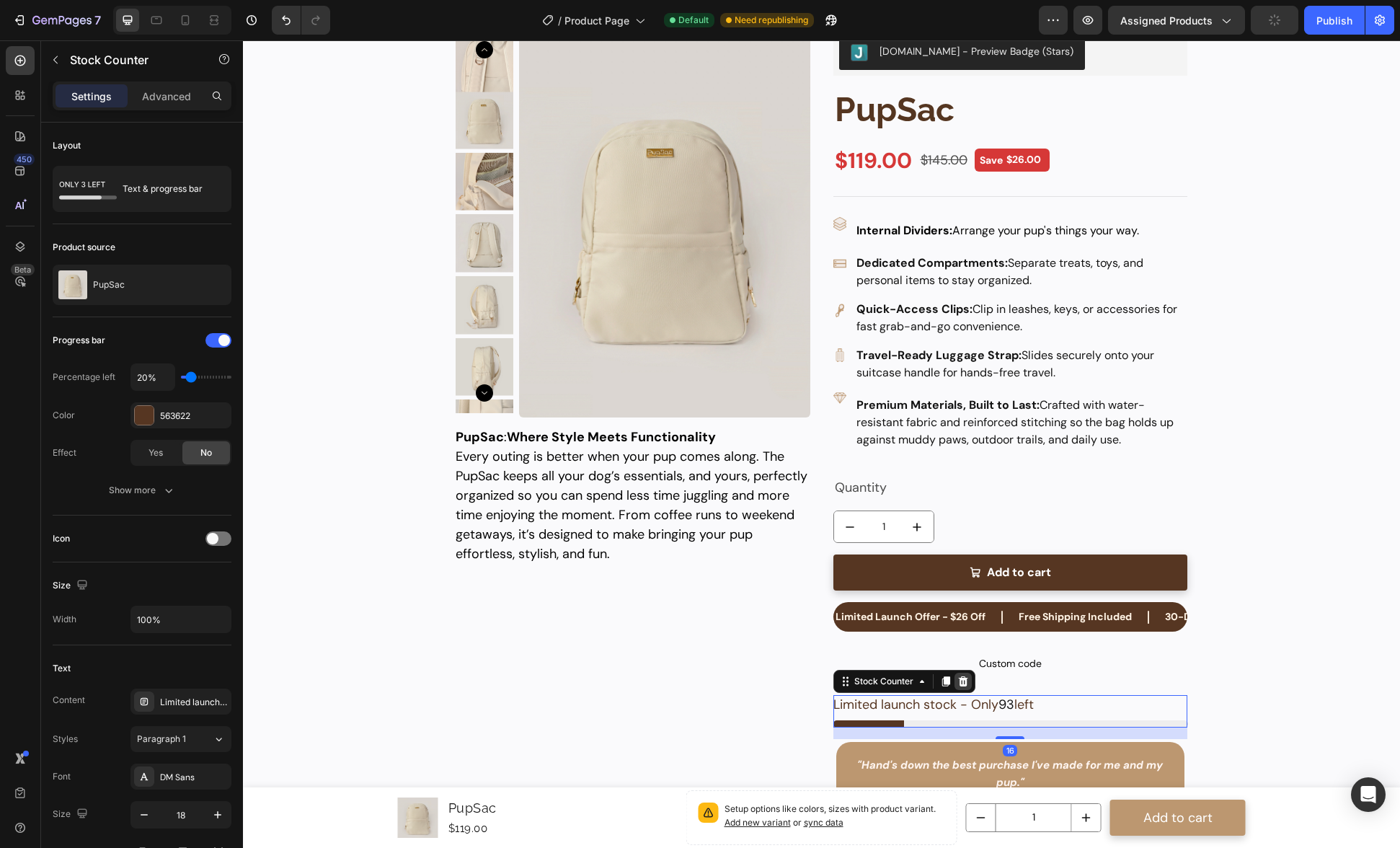
click at [961, 684] on icon at bounding box center [964, 682] width 12 height 12
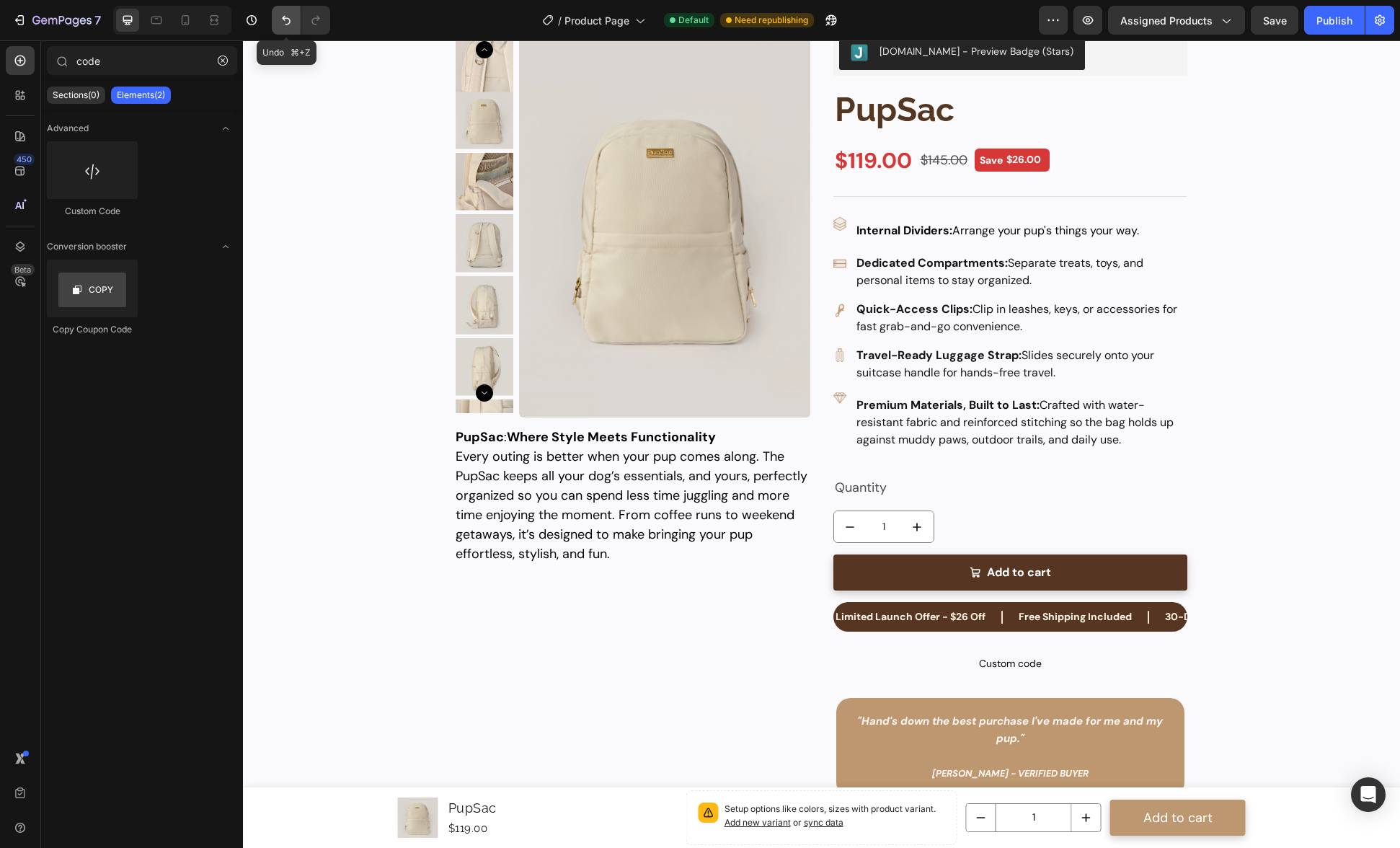
click at [290, 19] on icon "Undo/Redo" at bounding box center [286, 20] width 9 height 10
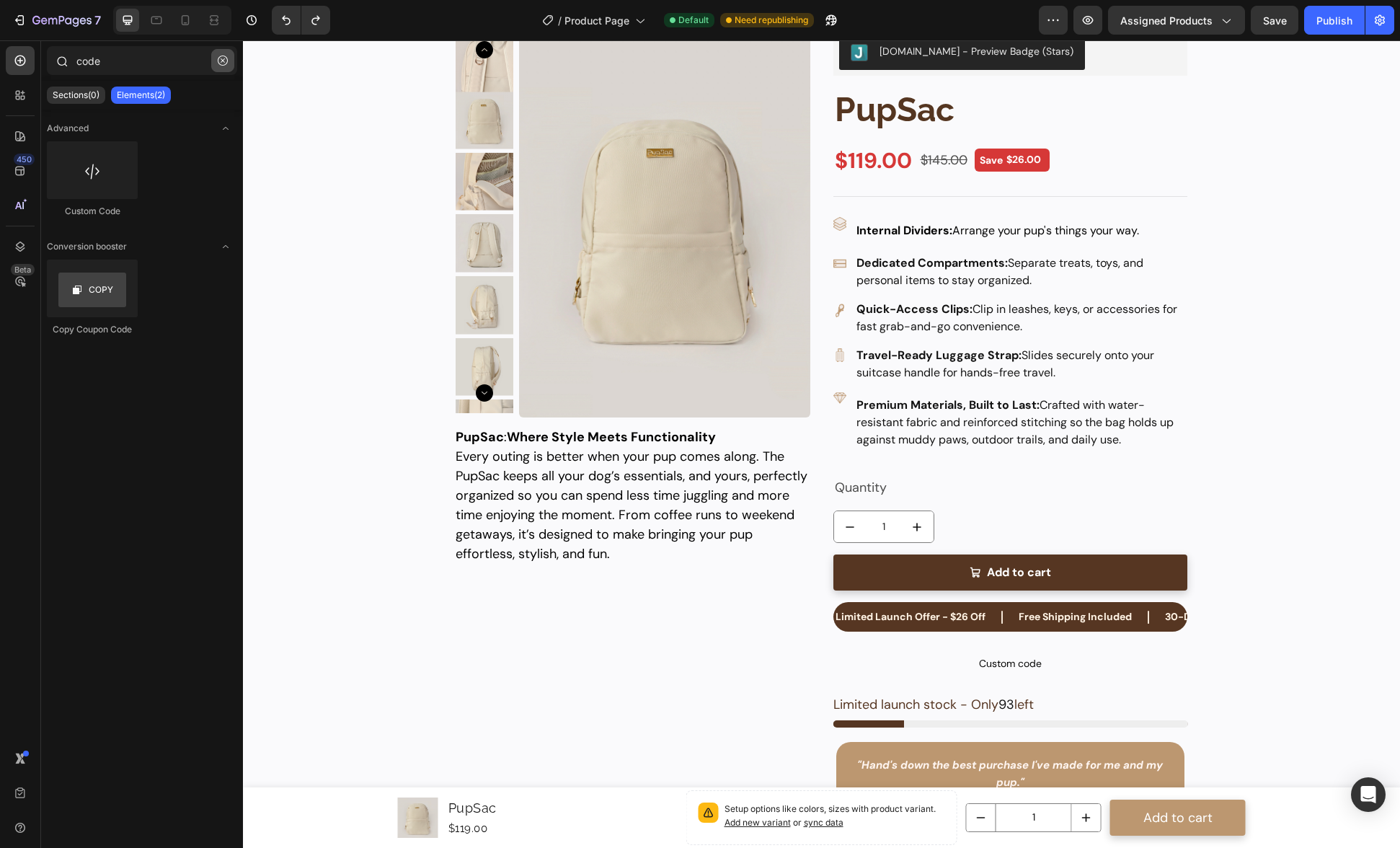
click at [225, 59] on icon "button" at bounding box center [223, 61] width 10 height 10
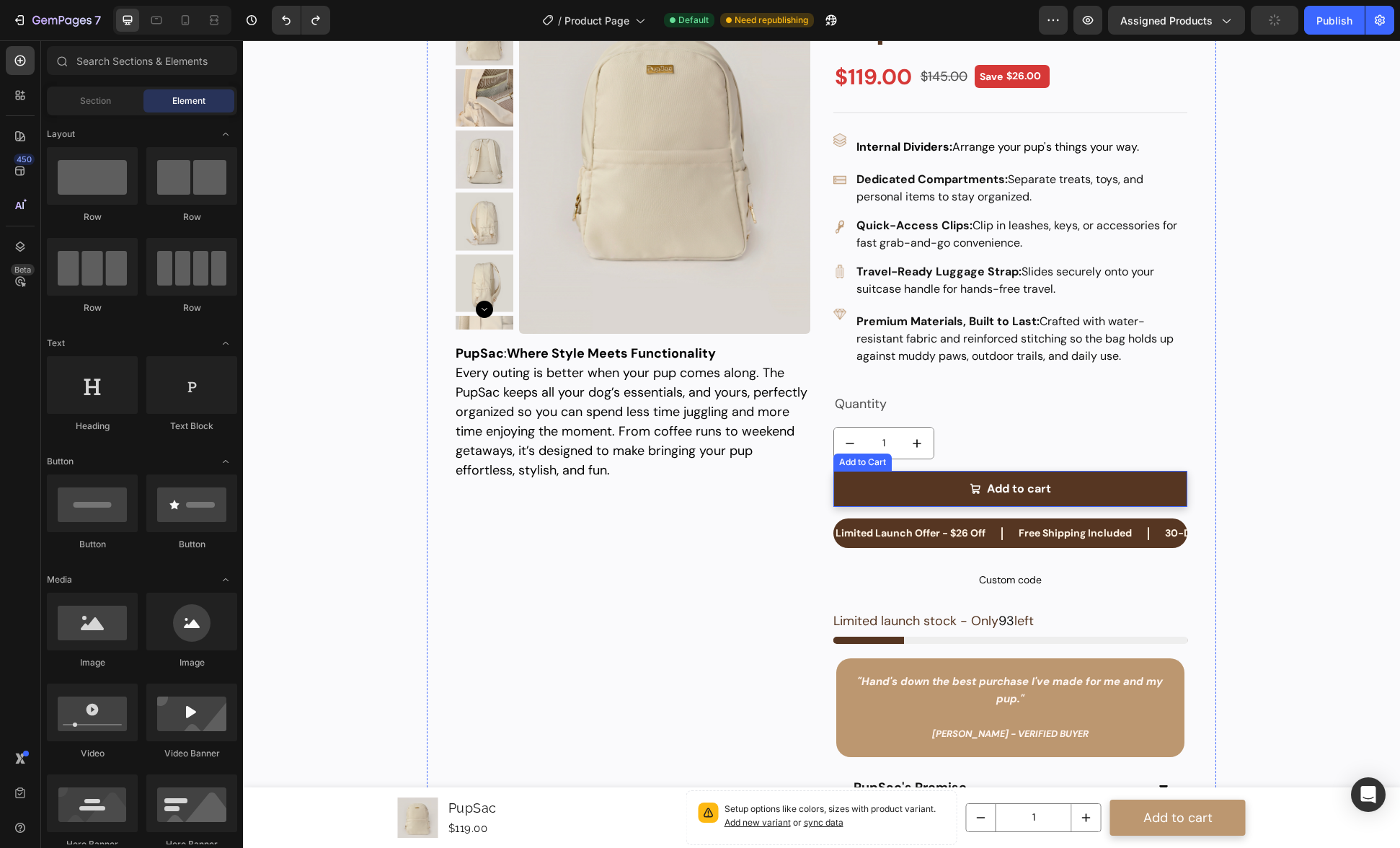
scroll to position [154, 0]
click at [1039, 582] on span "Custom code" at bounding box center [1011, 579] width 355 height 17
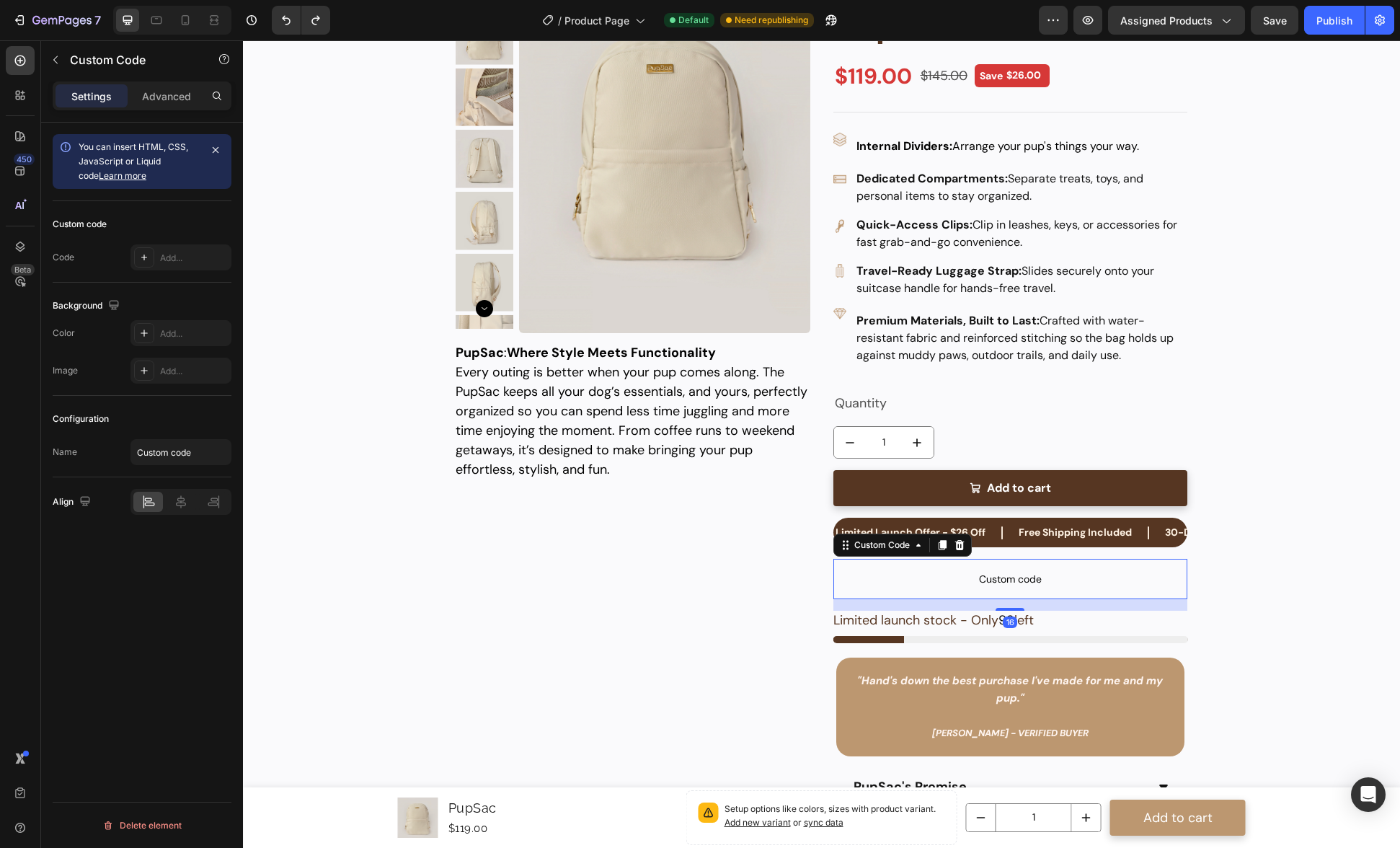
click at [954, 548] on icon at bounding box center [960, 545] width 12 height 12
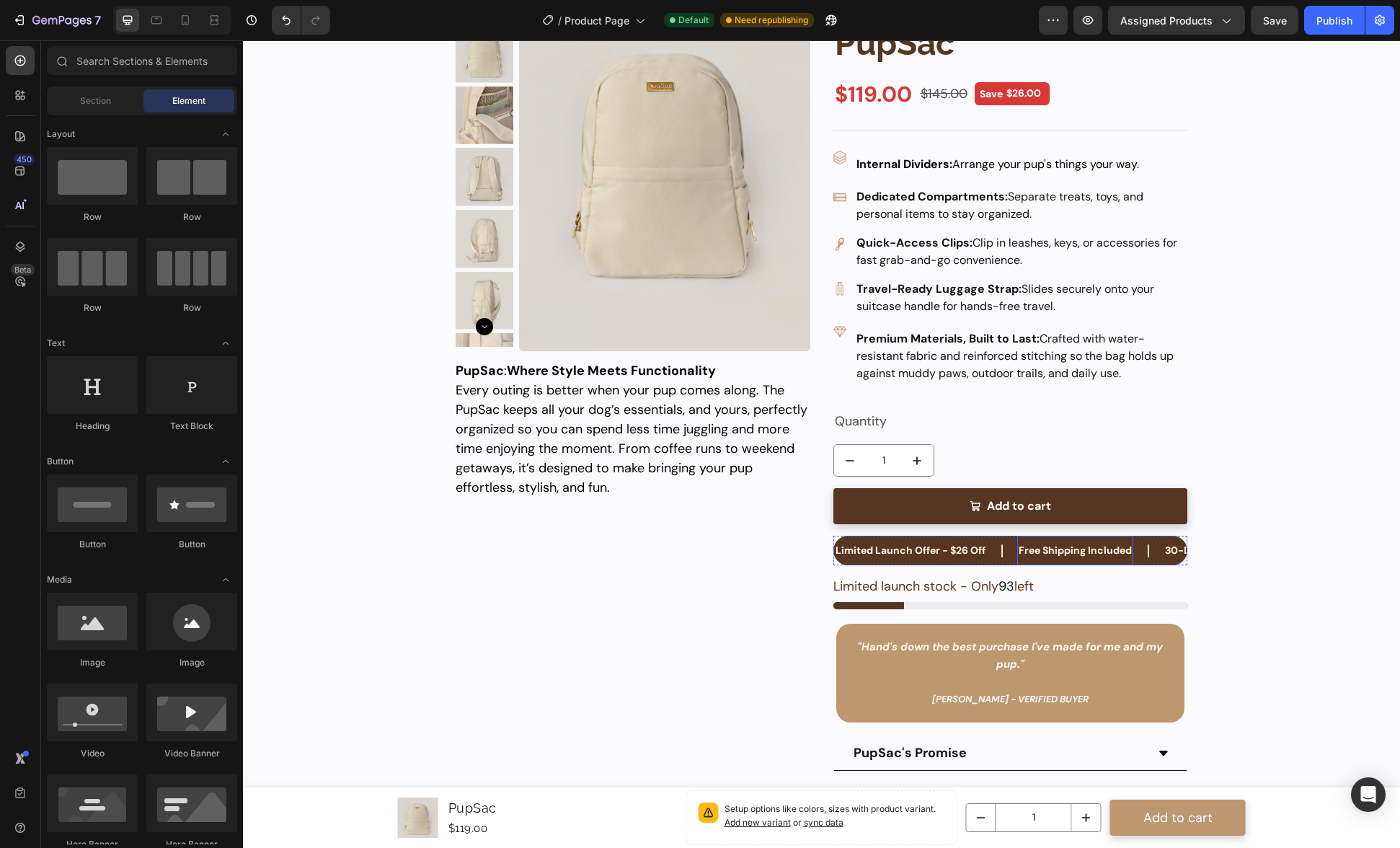
scroll to position [134, 0]
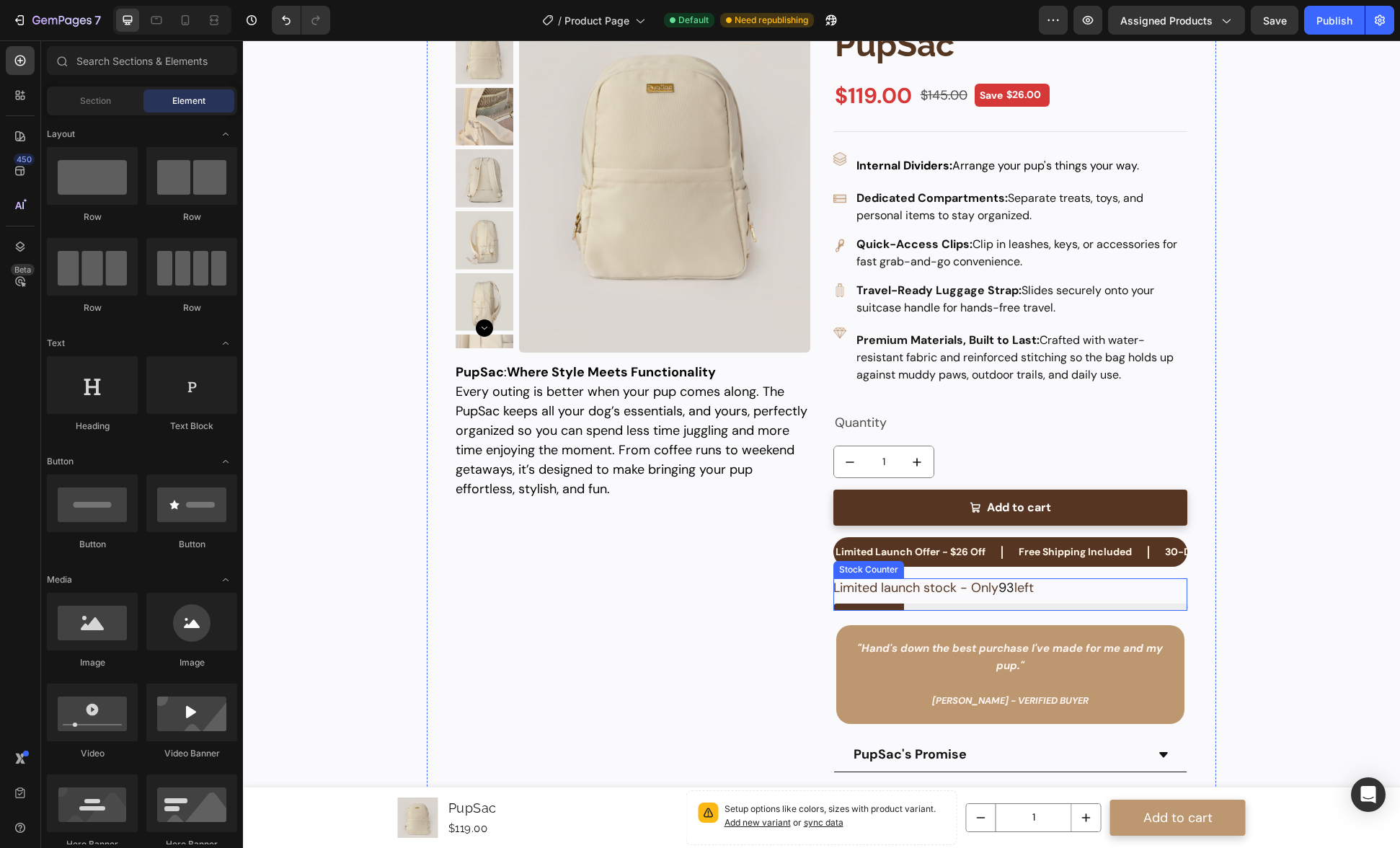
click at [890, 592] on p "Limited launch stock - Only 93 left" at bounding box center [933, 588] width 200 height 19
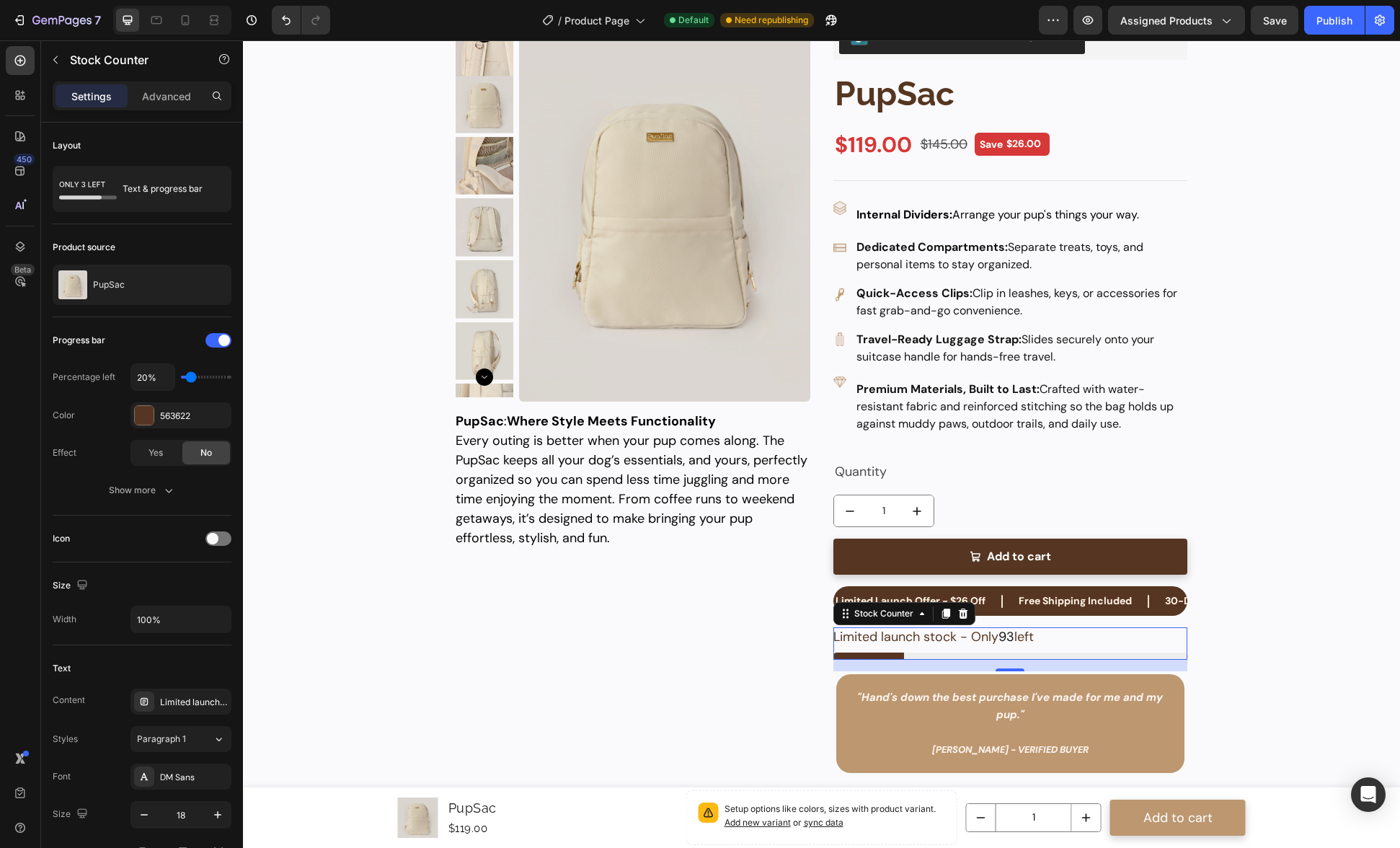
scroll to position [68, 0]
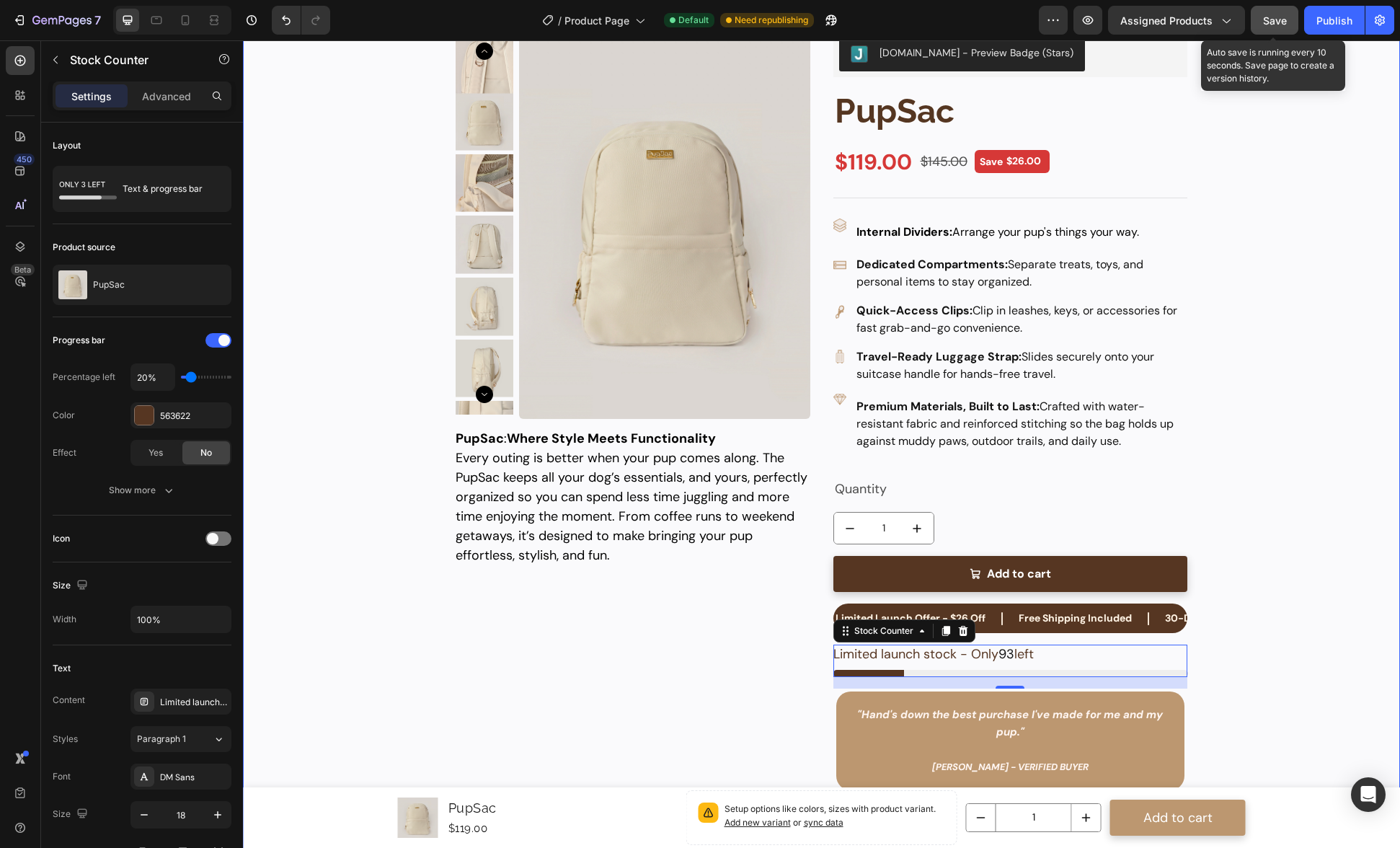
click at [1277, 25] on span "Save" at bounding box center [1275, 20] width 24 height 13
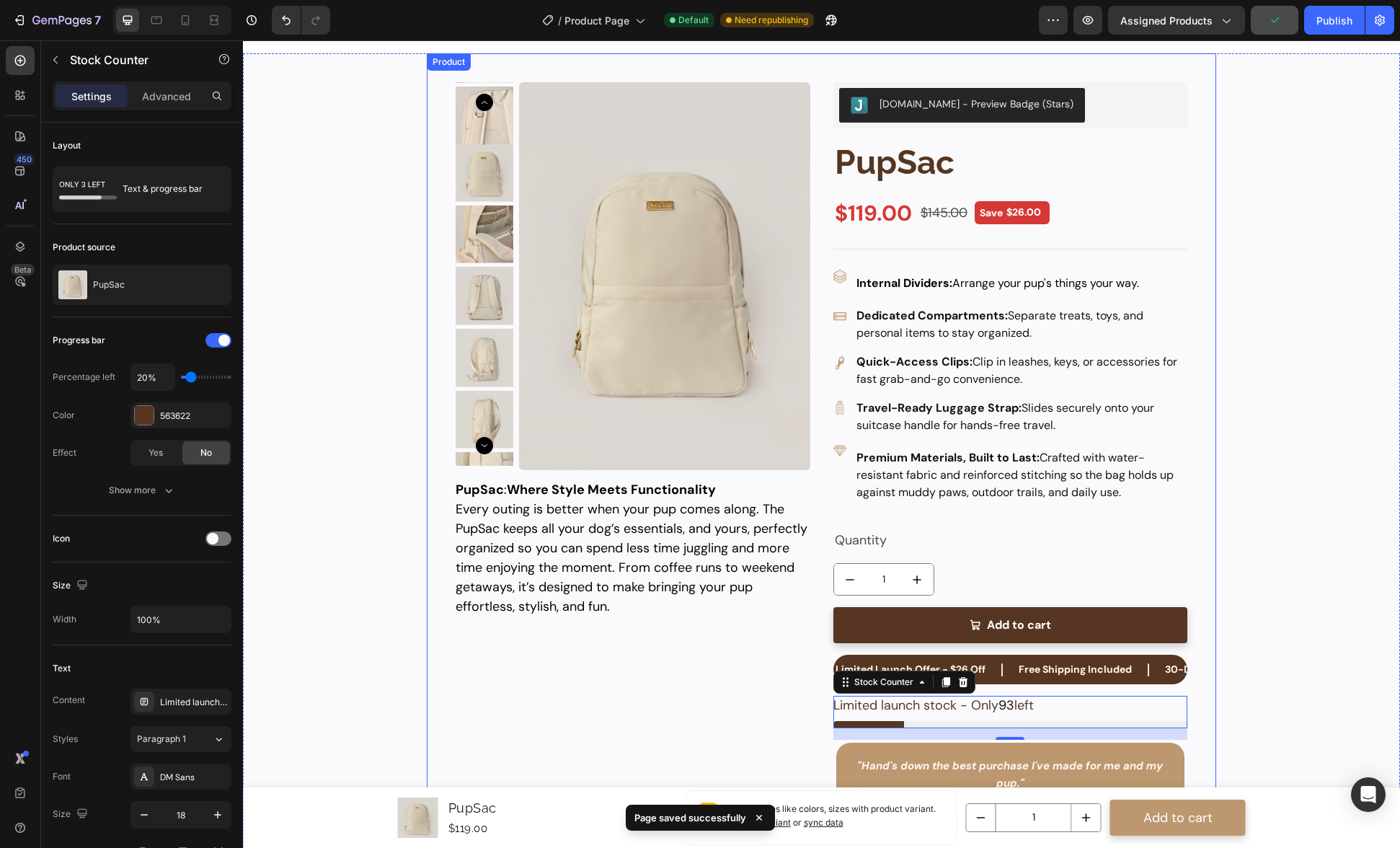
scroll to position [0, 0]
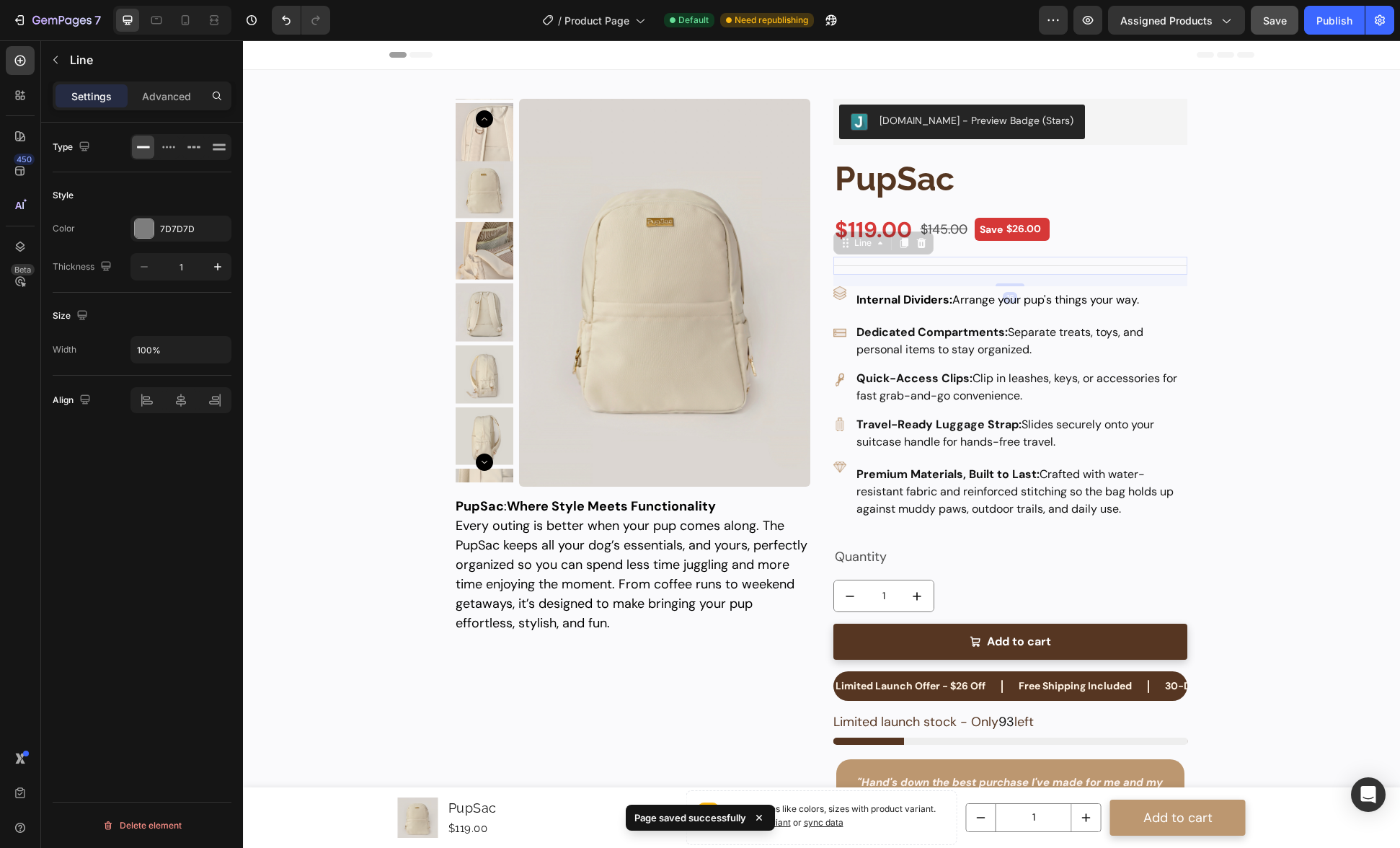
click at [872, 266] on div "Title Line 16" at bounding box center [1011, 266] width 355 height 18
click at [980, 263] on div "Title Line 16" at bounding box center [1011, 266] width 355 height 18
click at [916, 243] on icon at bounding box center [922, 243] width 12 height 12
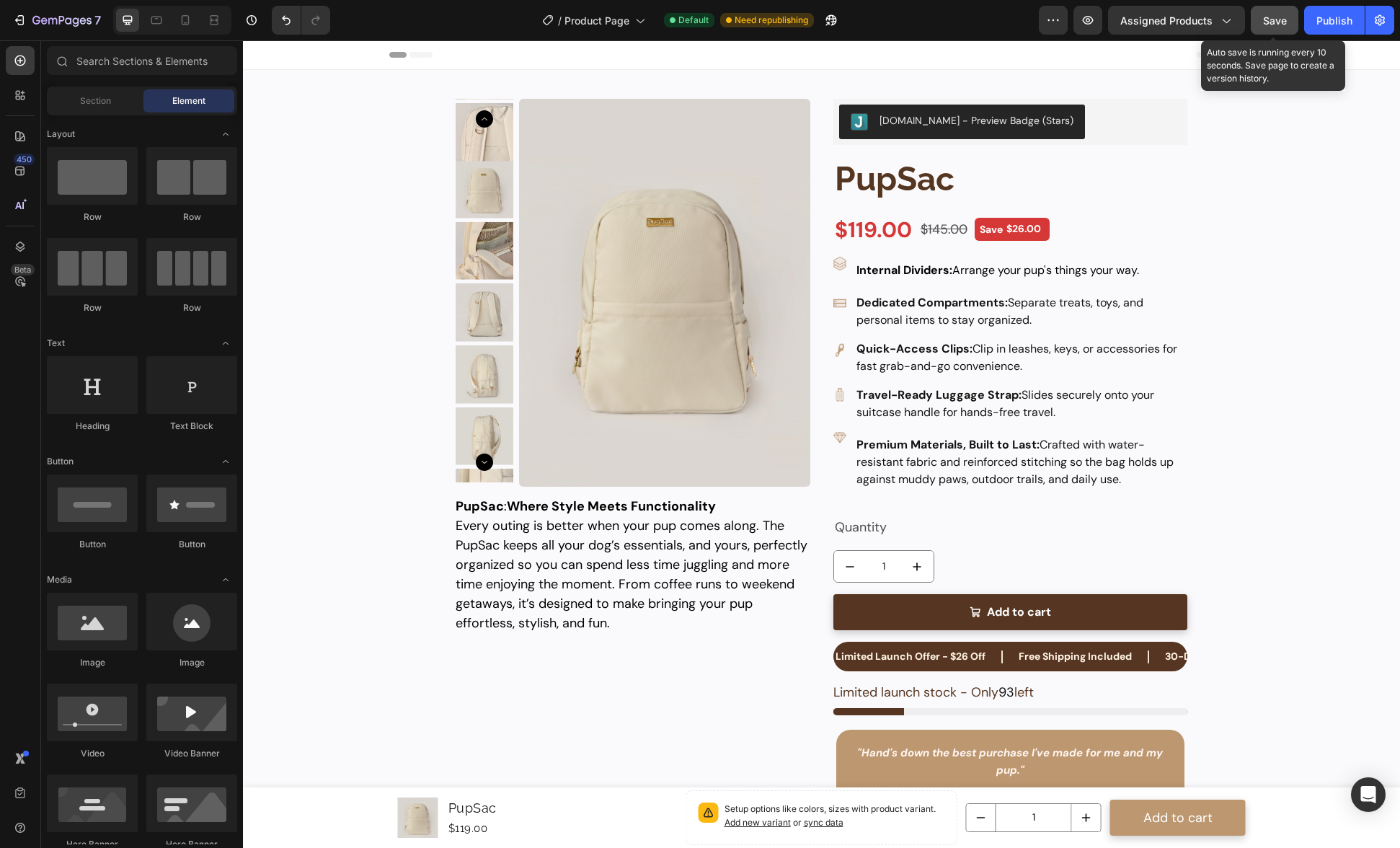
click at [1278, 18] on span "Save" at bounding box center [1275, 20] width 24 height 13
click at [1320, 26] on div "Publish" at bounding box center [1334, 21] width 36 height 15
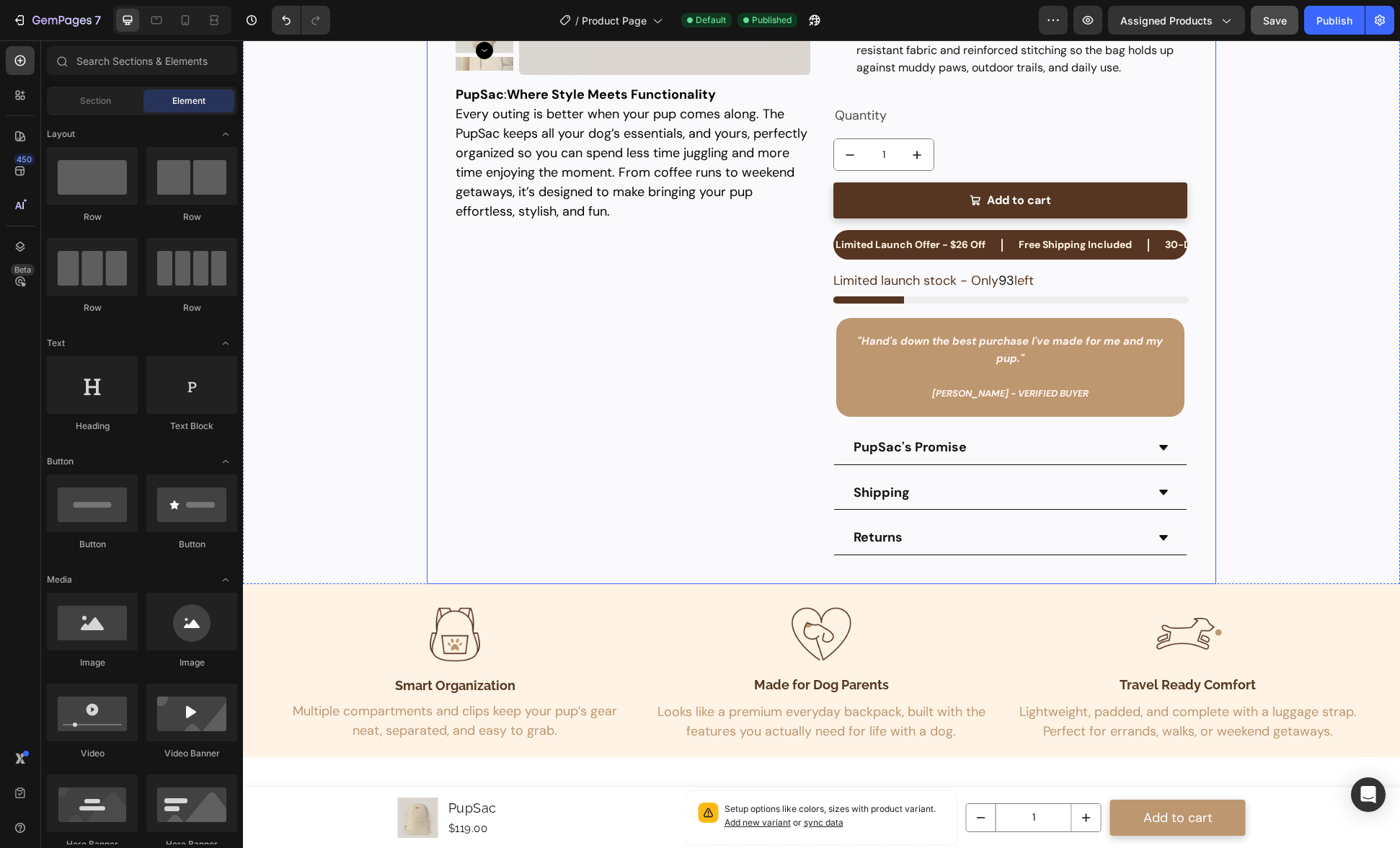
scroll to position [408, 0]
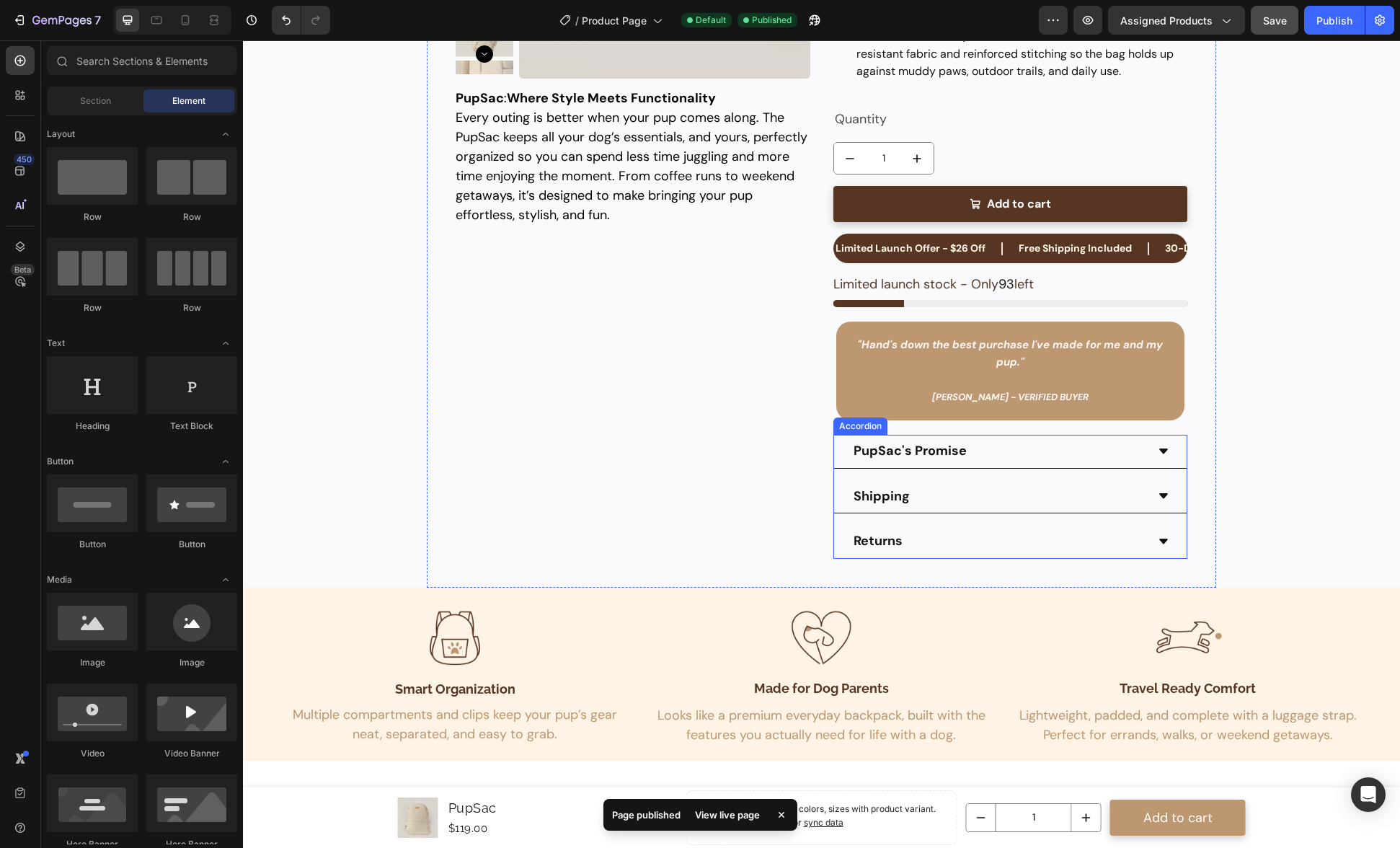
click at [938, 445] on p "PupSac's Promise" at bounding box center [910, 451] width 113 height 16
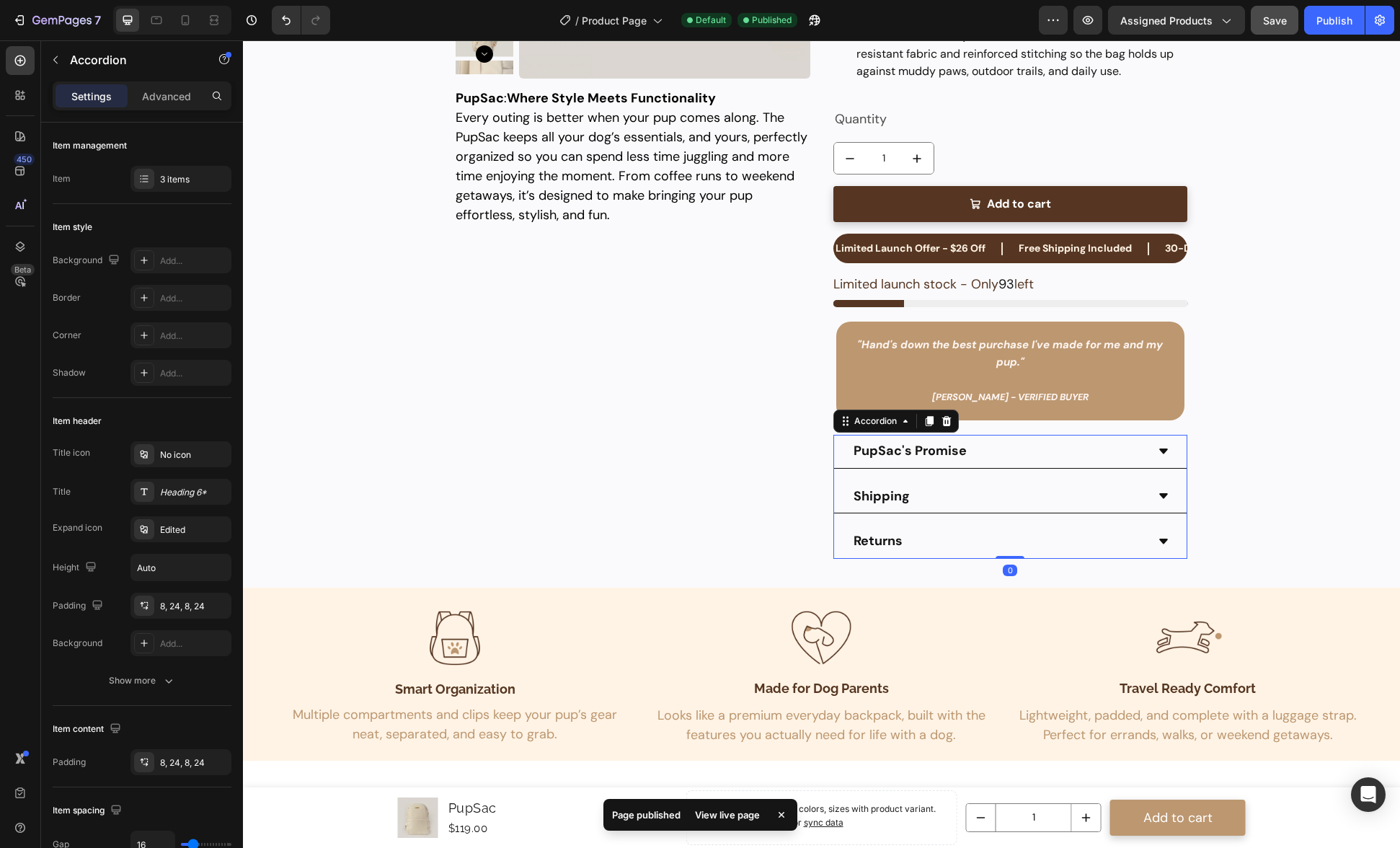
click at [905, 452] on p "PupSac's Promise" at bounding box center [910, 451] width 113 height 16
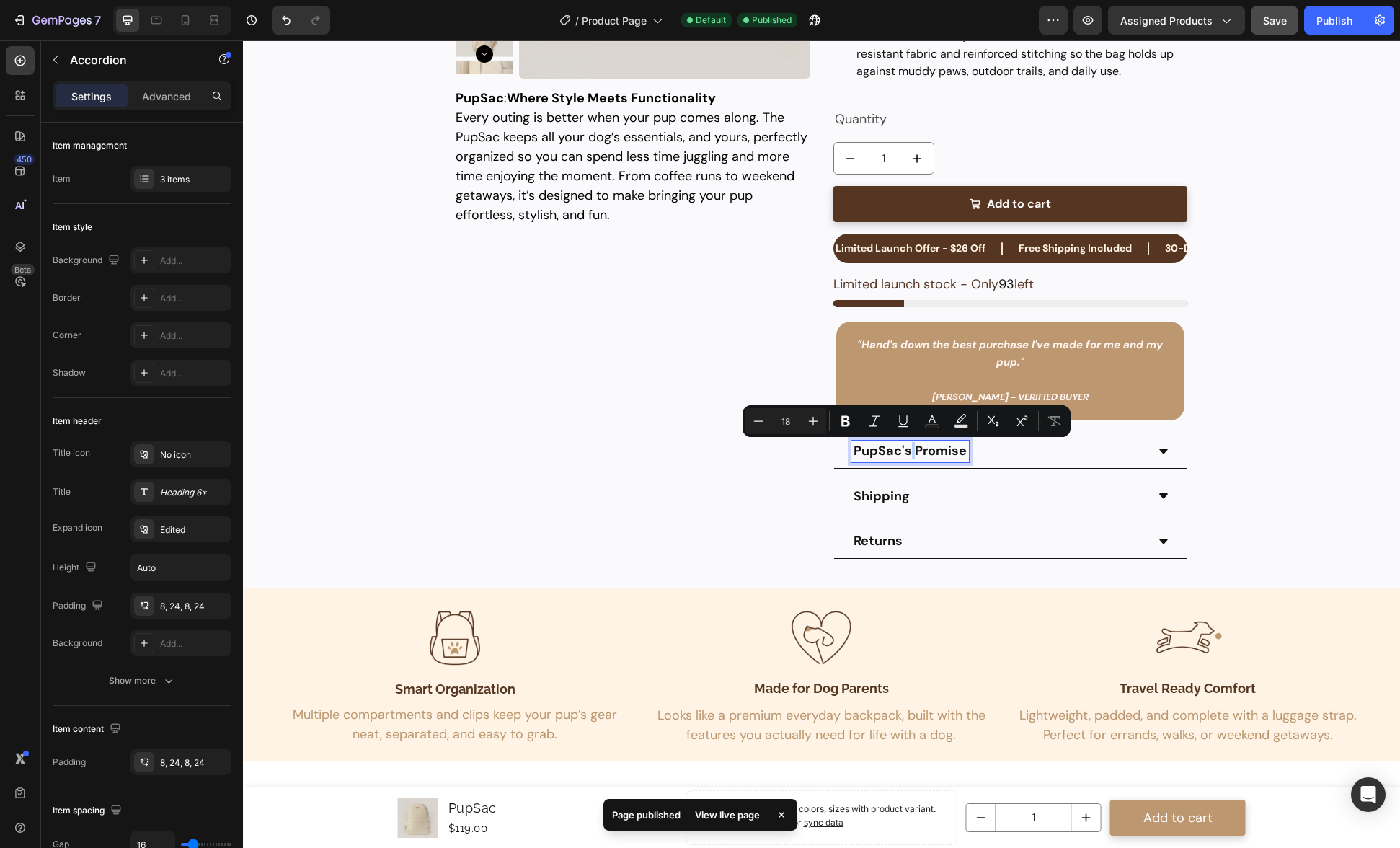
click at [908, 451] on p "PupSac's Promise" at bounding box center [910, 451] width 113 height 16
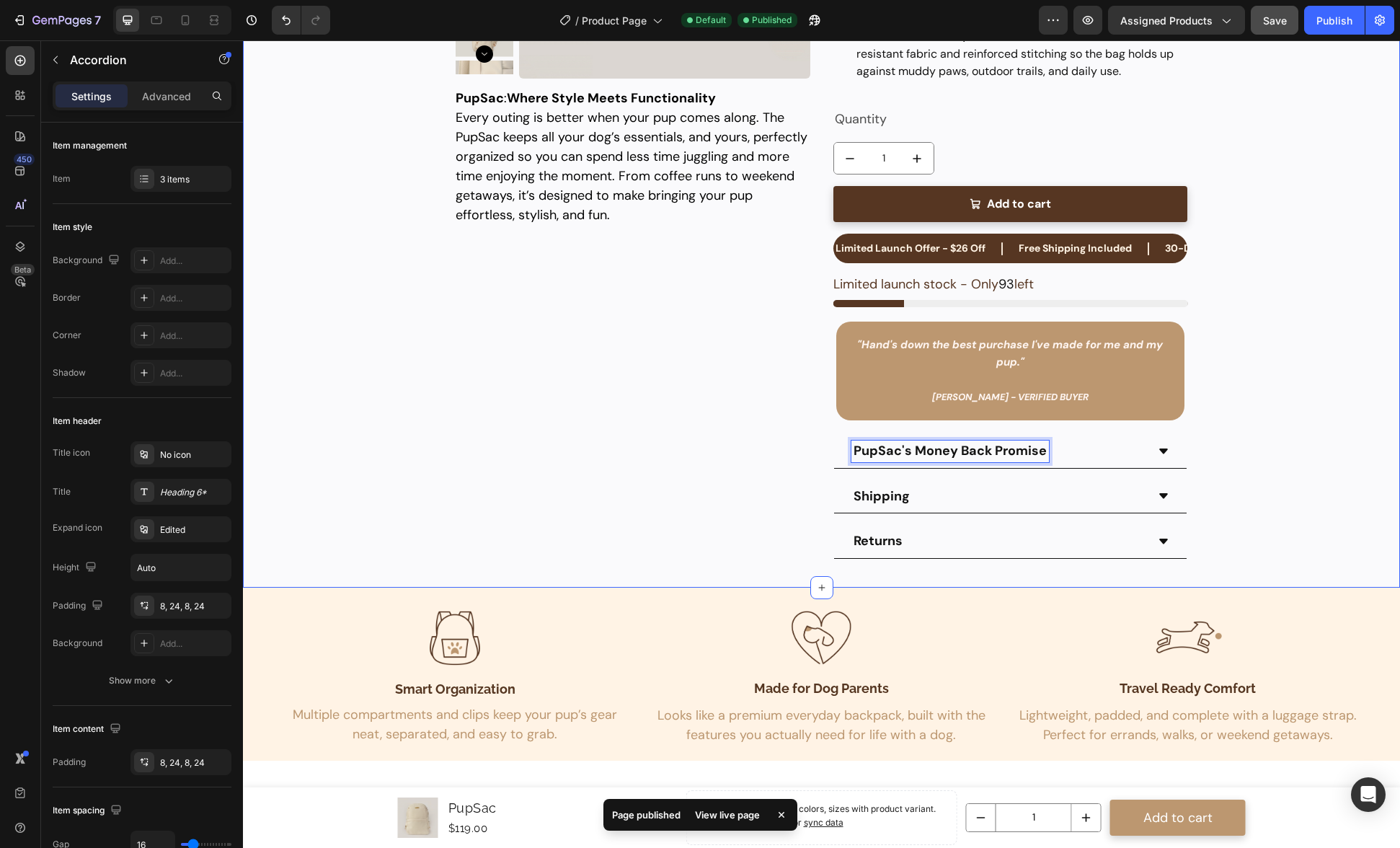
click at [1237, 475] on div "Product Images PupSac Product Title Limited Launch Offer - $26 Off Text Block F…" at bounding box center [822, 125] width 1129 height 926
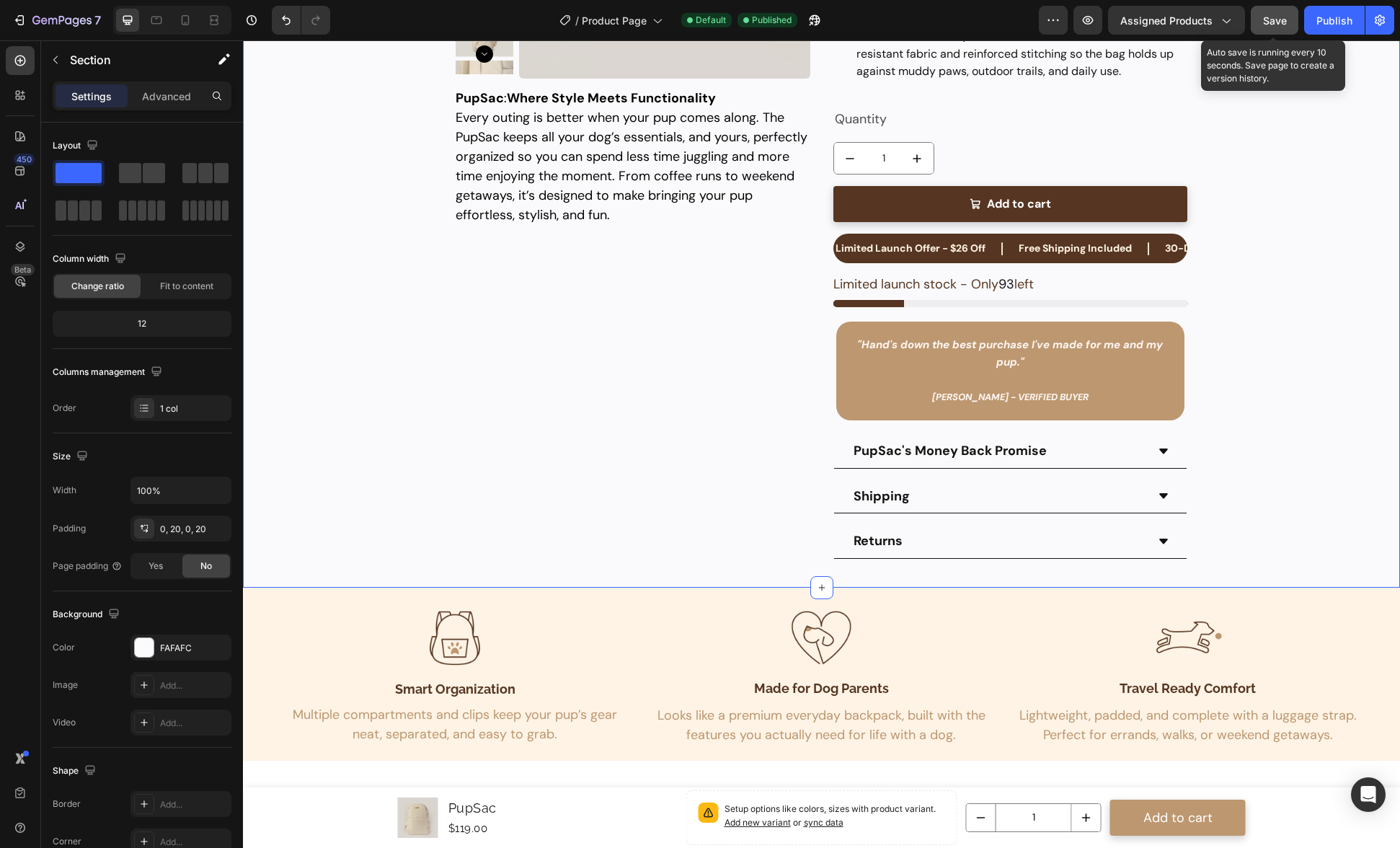
click at [1284, 25] on span "Save" at bounding box center [1275, 20] width 24 height 13
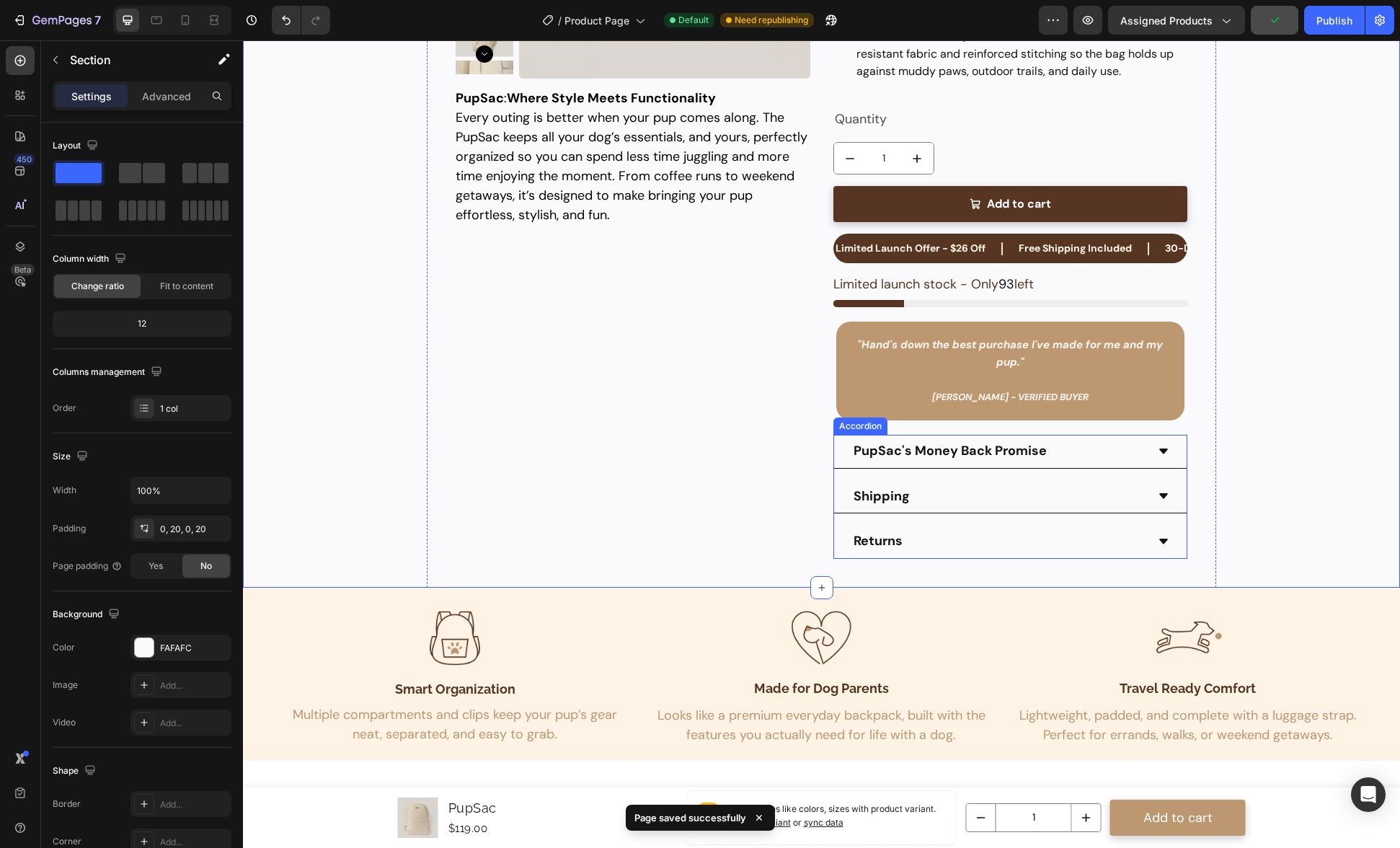
click at [888, 500] on strong "Shipping" at bounding box center [882, 496] width 56 height 17
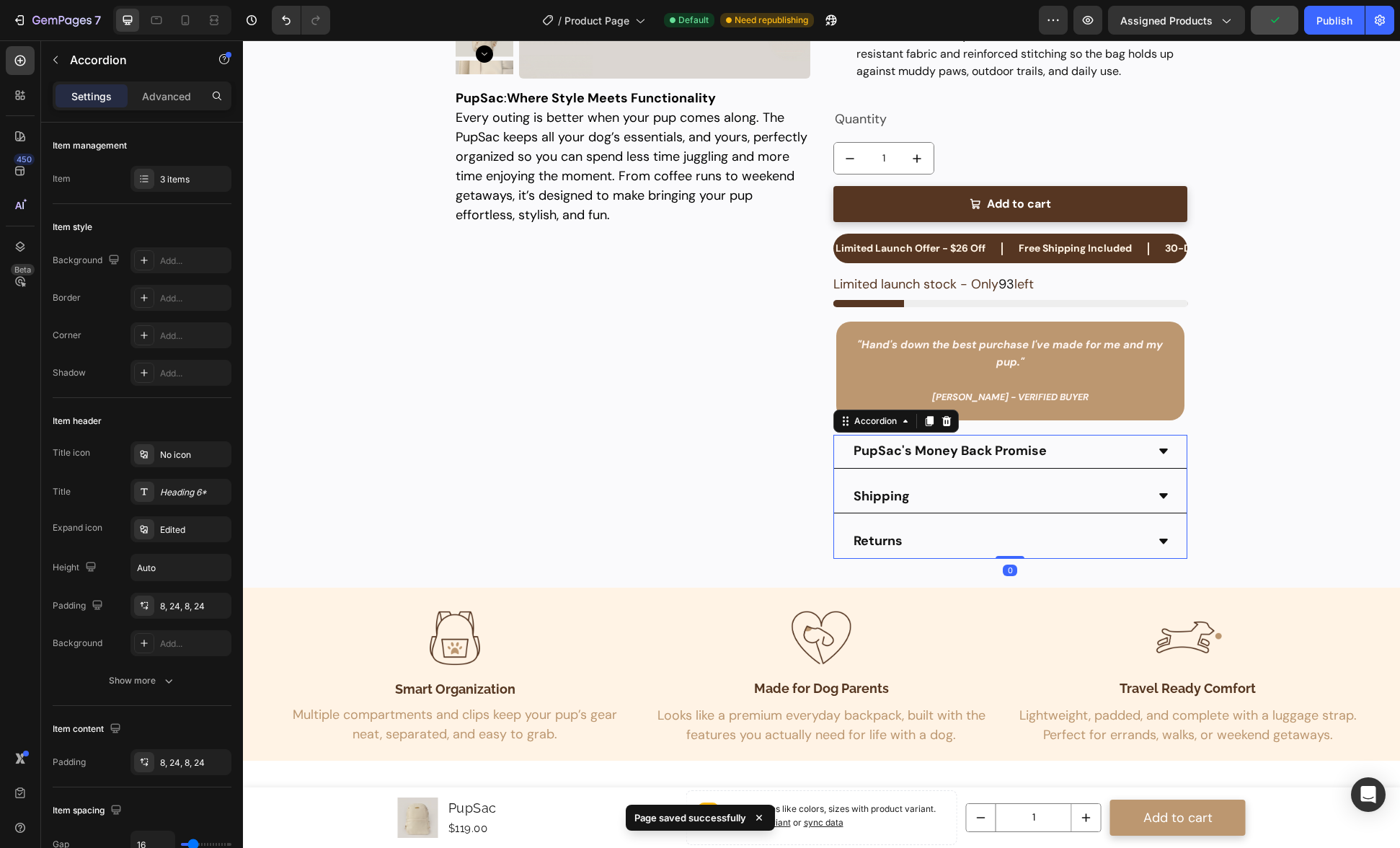
click at [904, 499] on div "Shipping" at bounding box center [882, 497] width 61 height 21
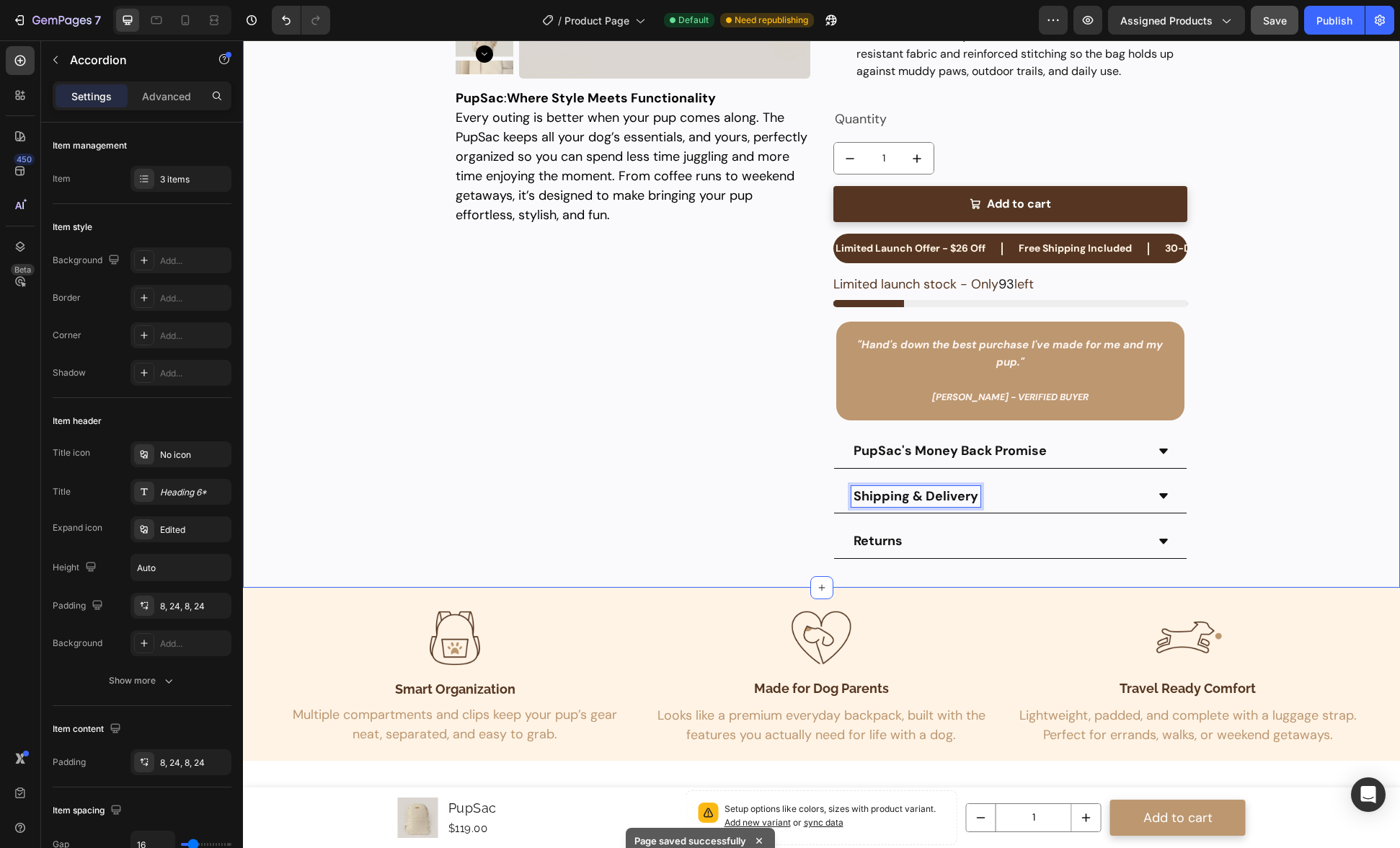
drag, startPoint x: 1245, startPoint y: 498, endPoint x: 1001, endPoint y: 531, distance: 246.2
click at [1245, 498] on div "Product Images PupSac Product Title Limited Launch Offer - $26 Off Text Block F…" at bounding box center [822, 125] width 1129 height 926
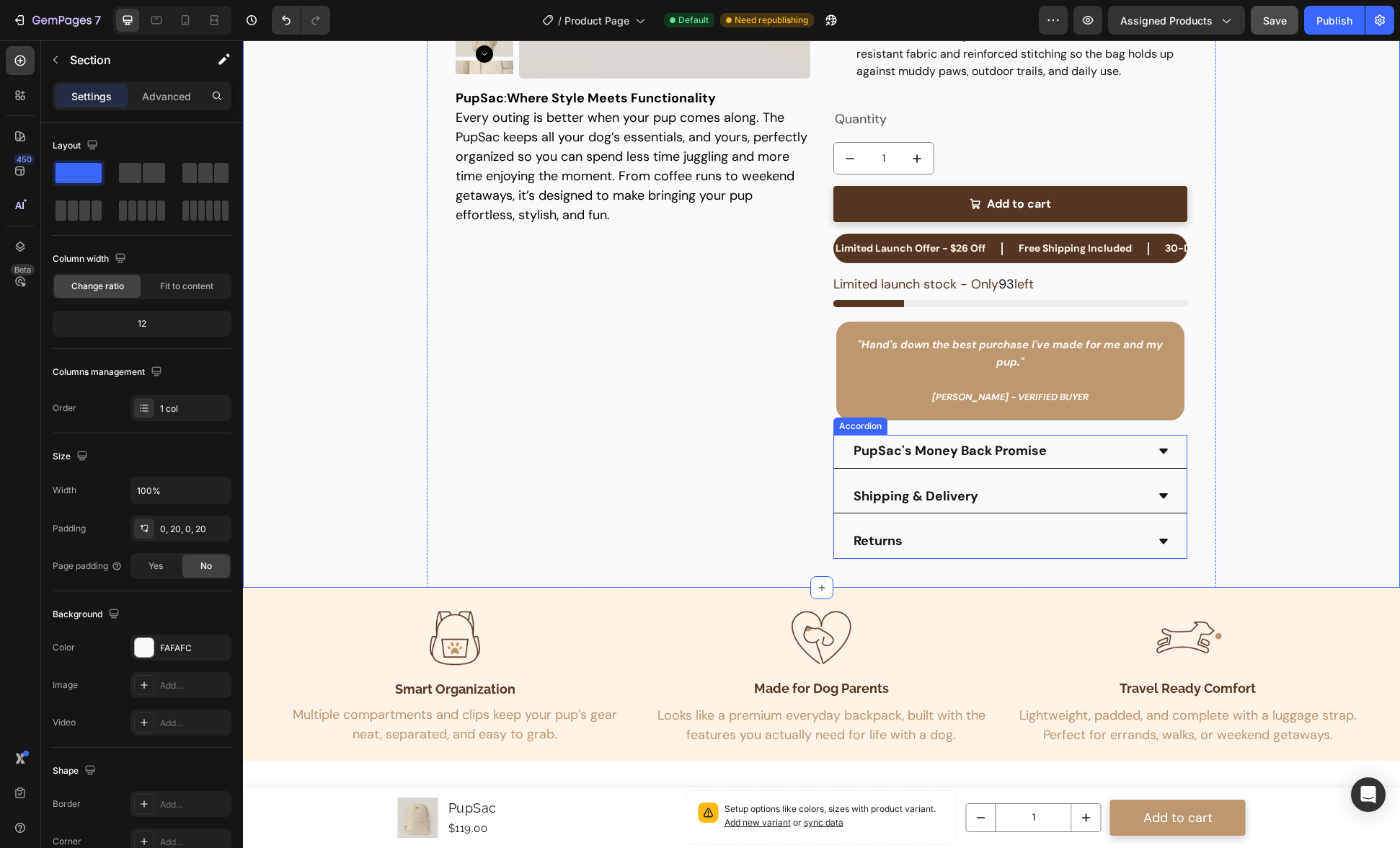
click at [896, 544] on p "Returns" at bounding box center [878, 541] width 49 height 16
click at [1271, 535] on div "Product Images PupSac Product Title Limited Launch Offer - $26 Off Text Block F…" at bounding box center [822, 125] width 1129 height 926
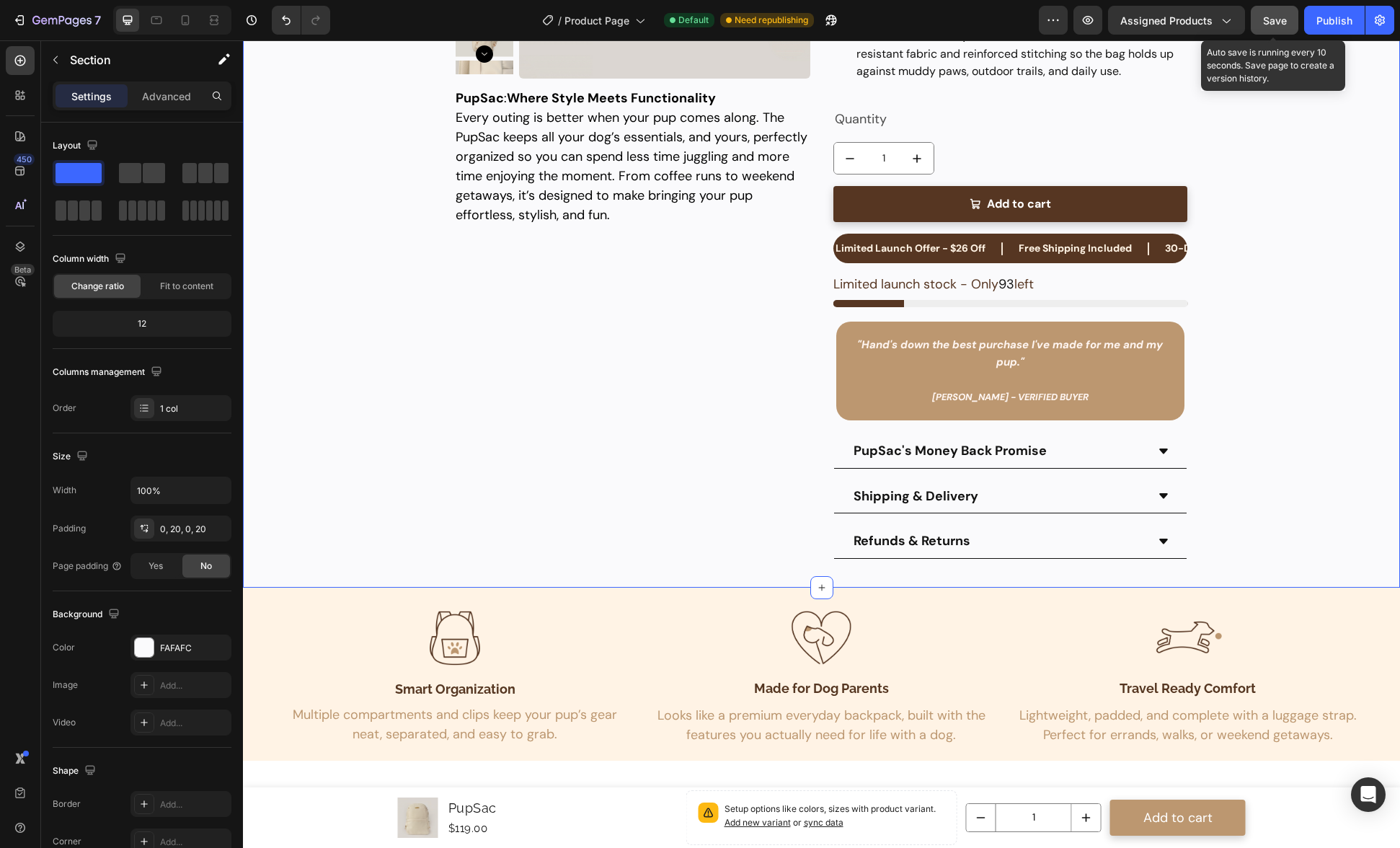
click at [1270, 16] on span "Save" at bounding box center [1275, 20] width 24 height 13
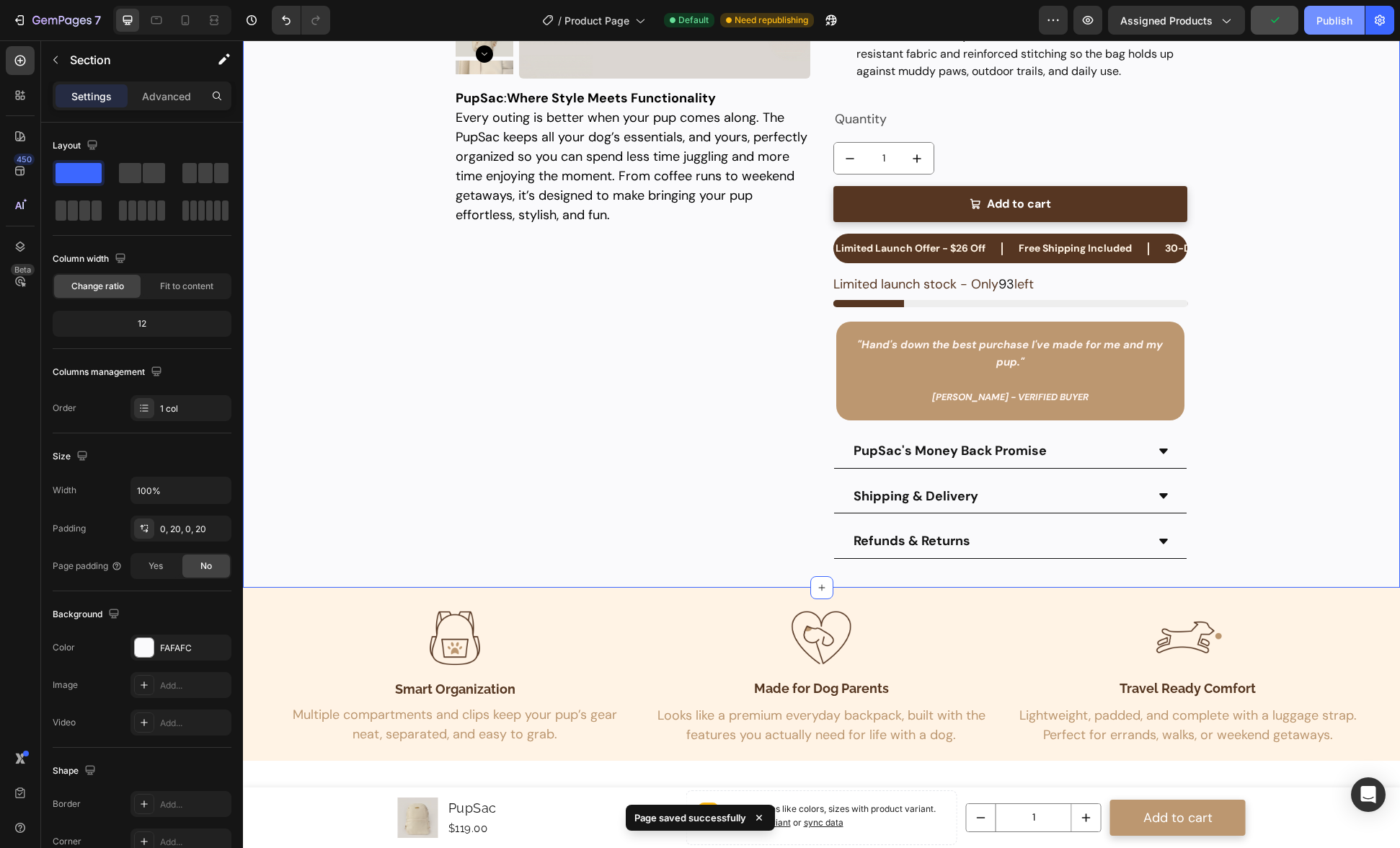
click at [1305, 24] on button "Publish" at bounding box center [1334, 20] width 61 height 29
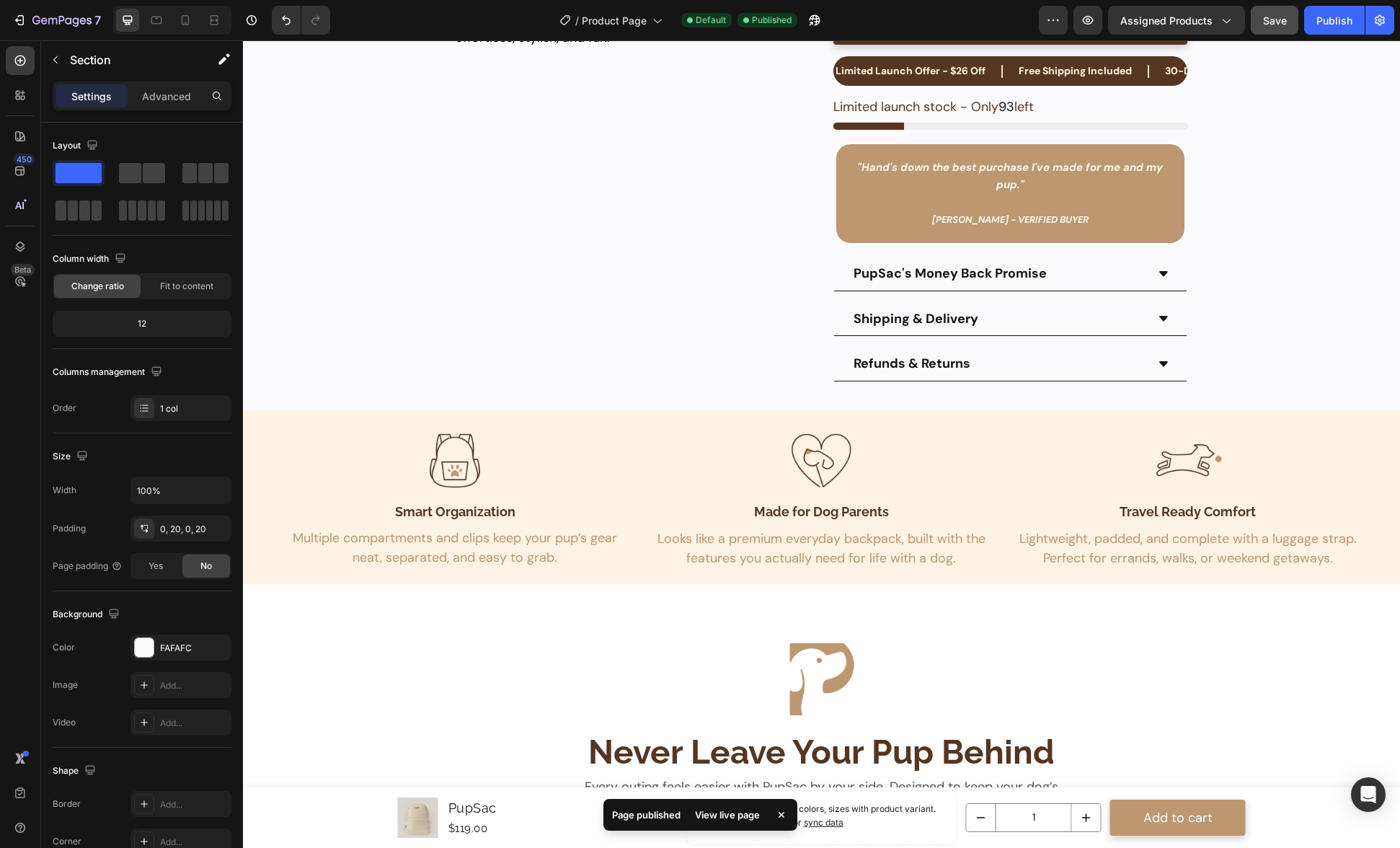
scroll to position [0, 0]
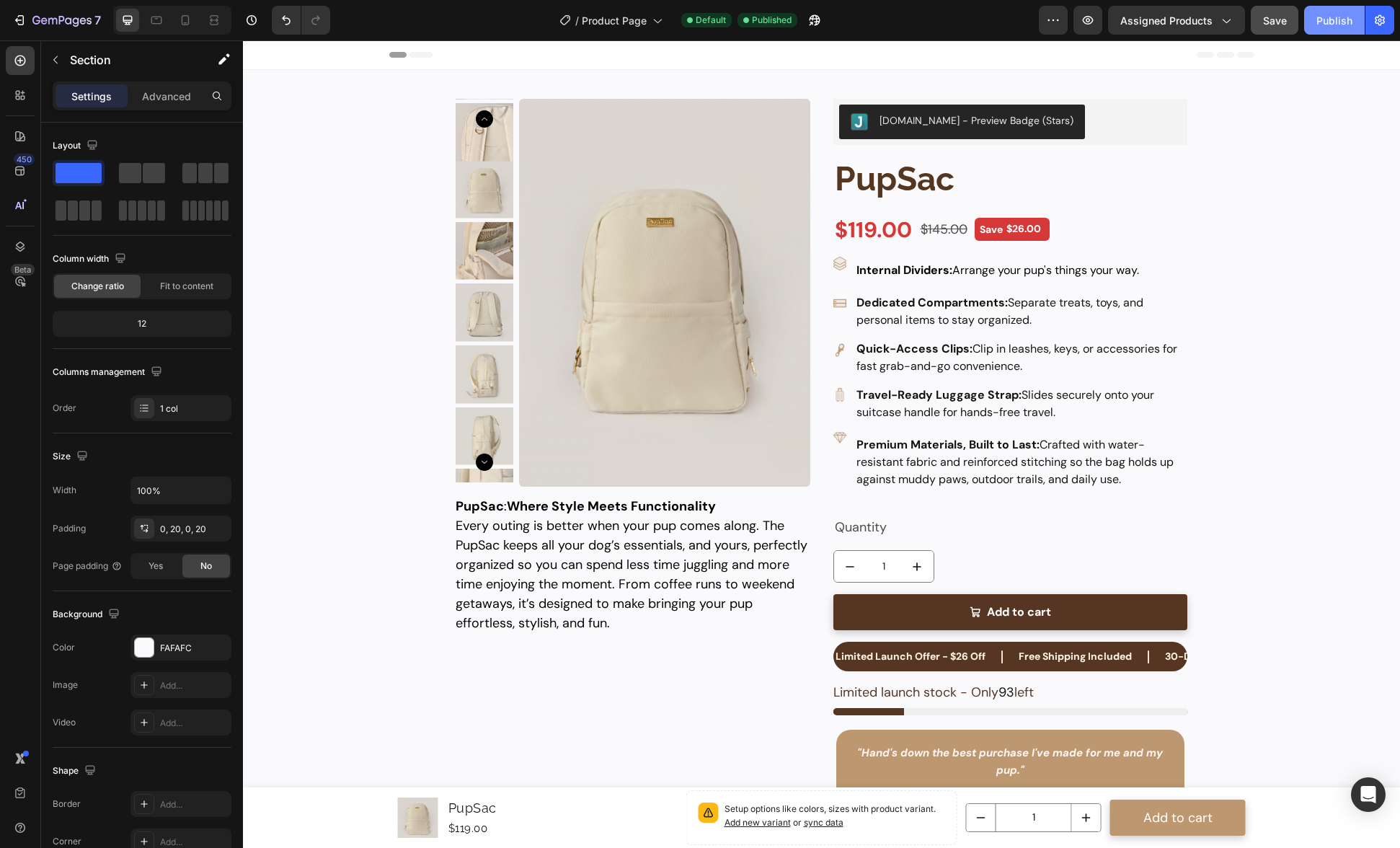
click at [1330, 24] on div "Publish" at bounding box center [1334, 21] width 36 height 15
click at [875, 186] on h1 "PupSac" at bounding box center [1011, 180] width 355 height 46
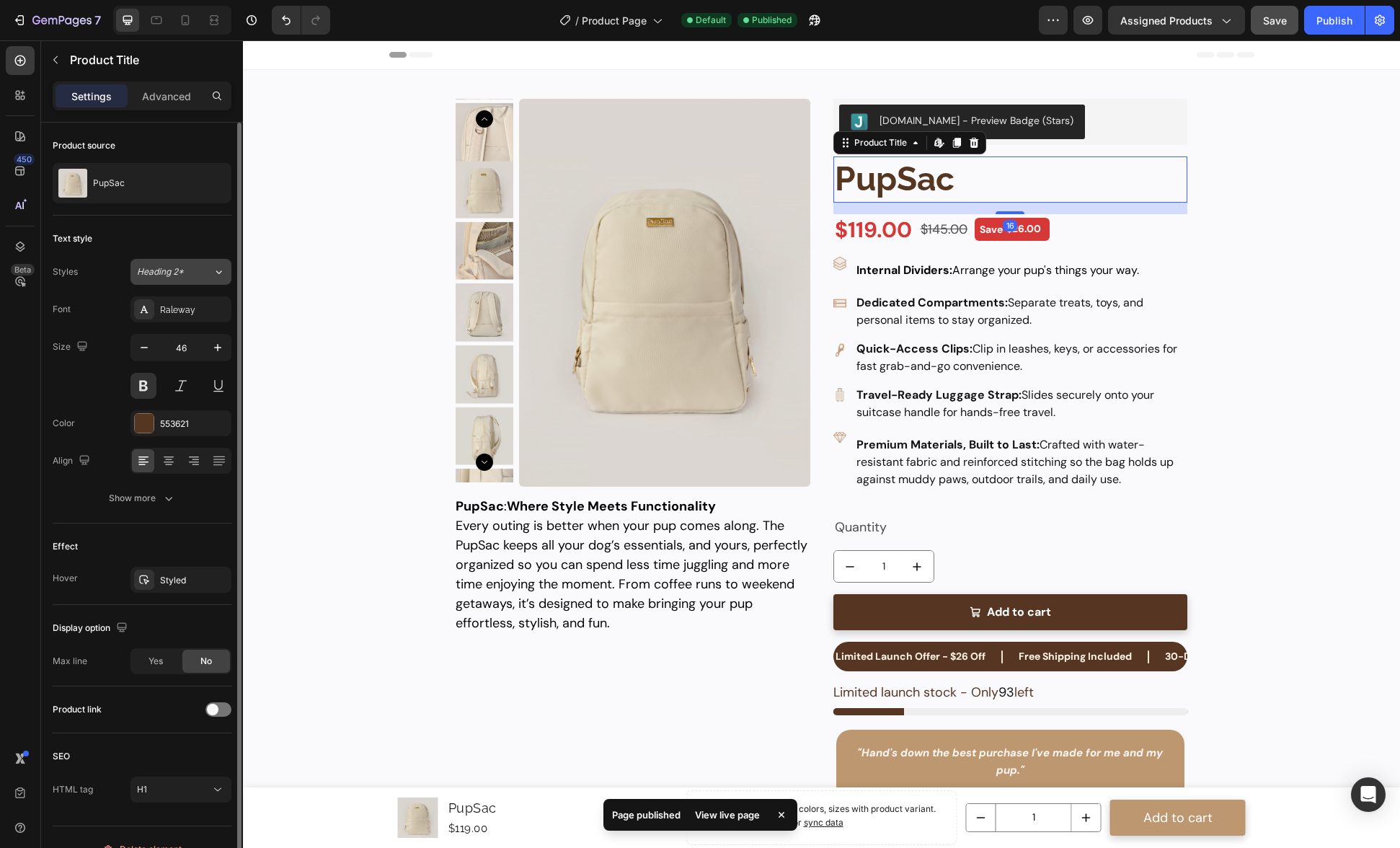
click at [189, 277] on div "Heading 2*" at bounding box center [166, 272] width 58 height 13
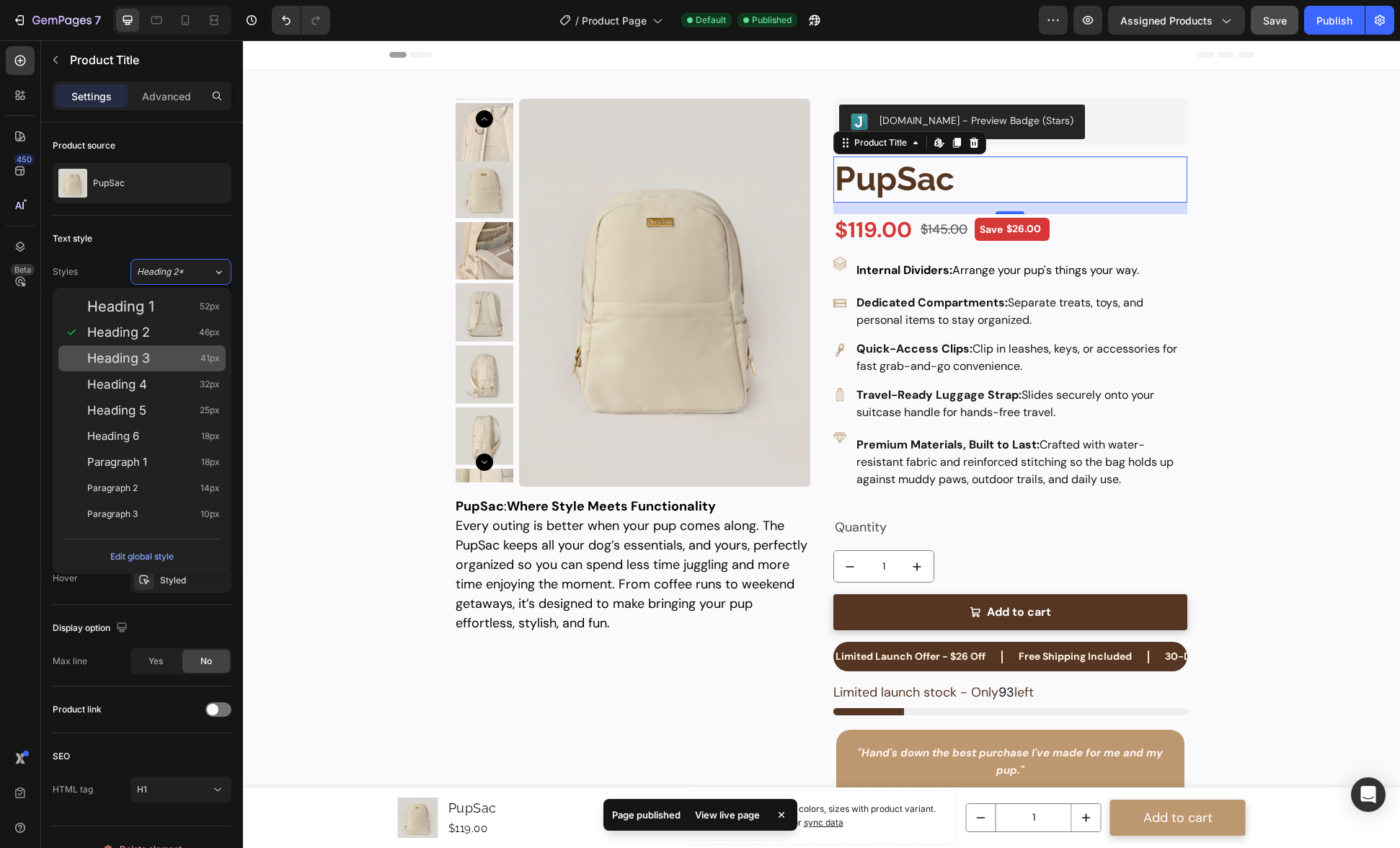
click at [152, 360] on div "Heading 3 41px" at bounding box center [153, 358] width 132 height 14
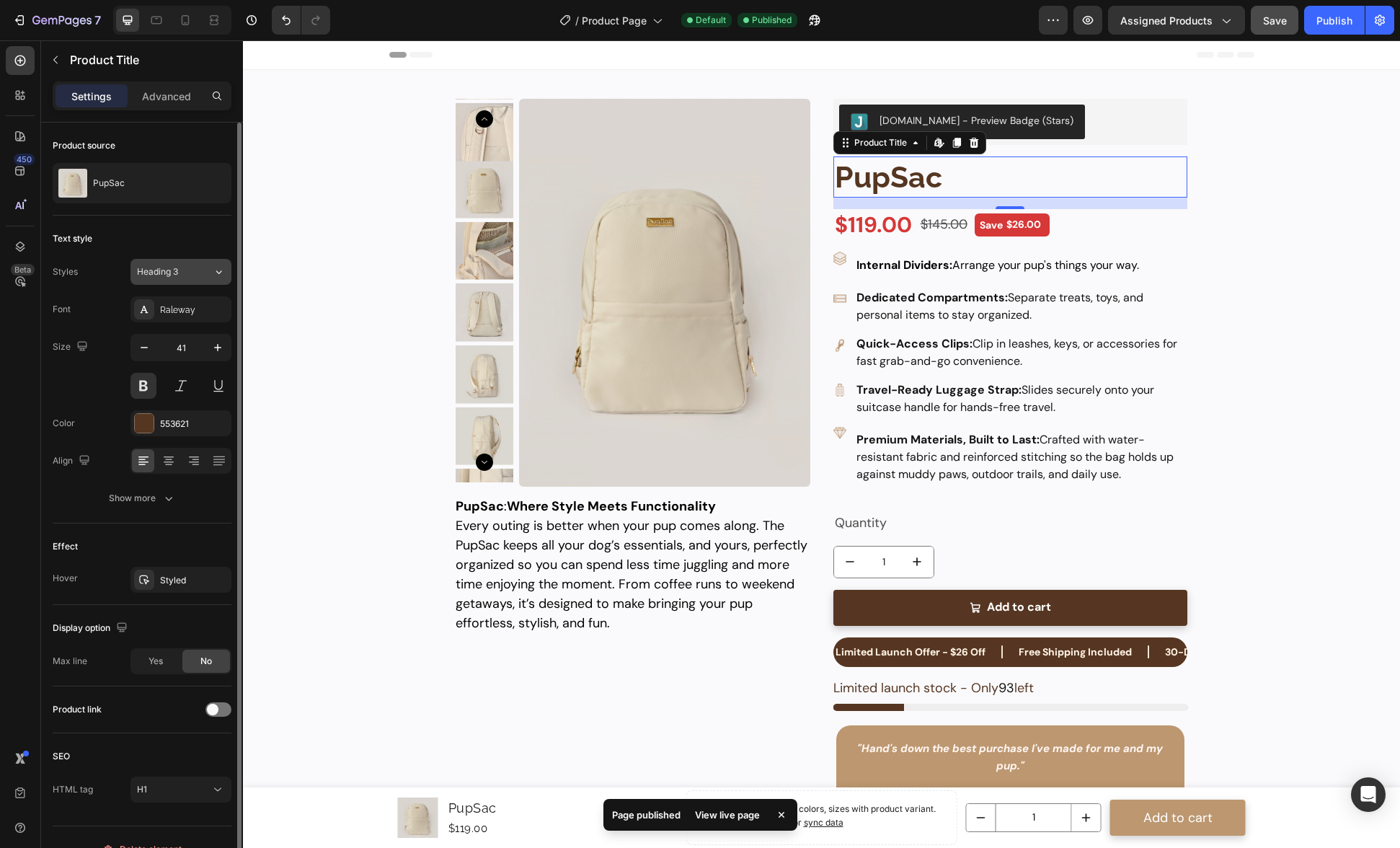
click at [170, 275] on span "Heading 3" at bounding box center [158, 272] width 41 height 13
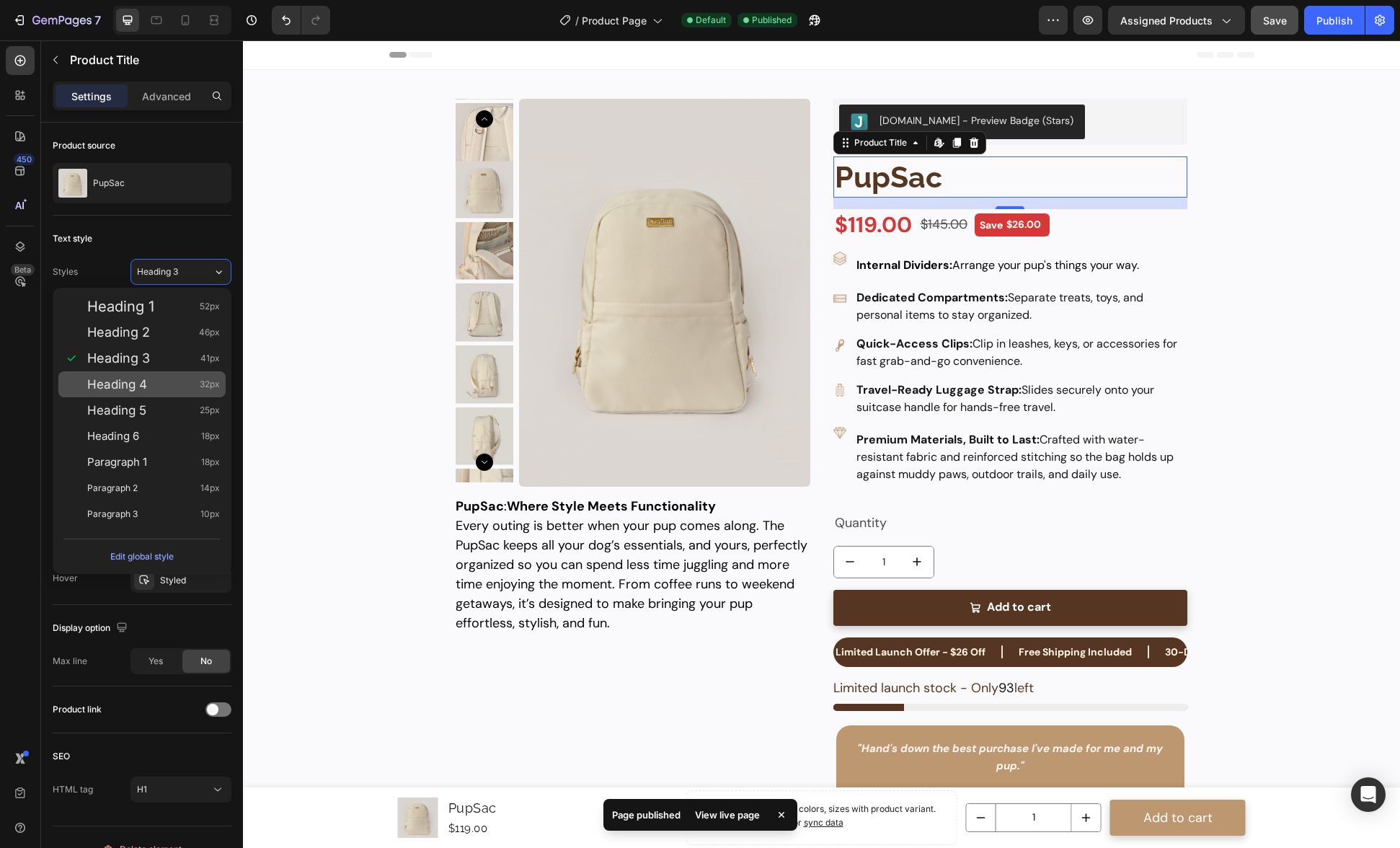
click at [146, 385] on span "Heading 4" at bounding box center [117, 384] width 60 height 14
type input "32"
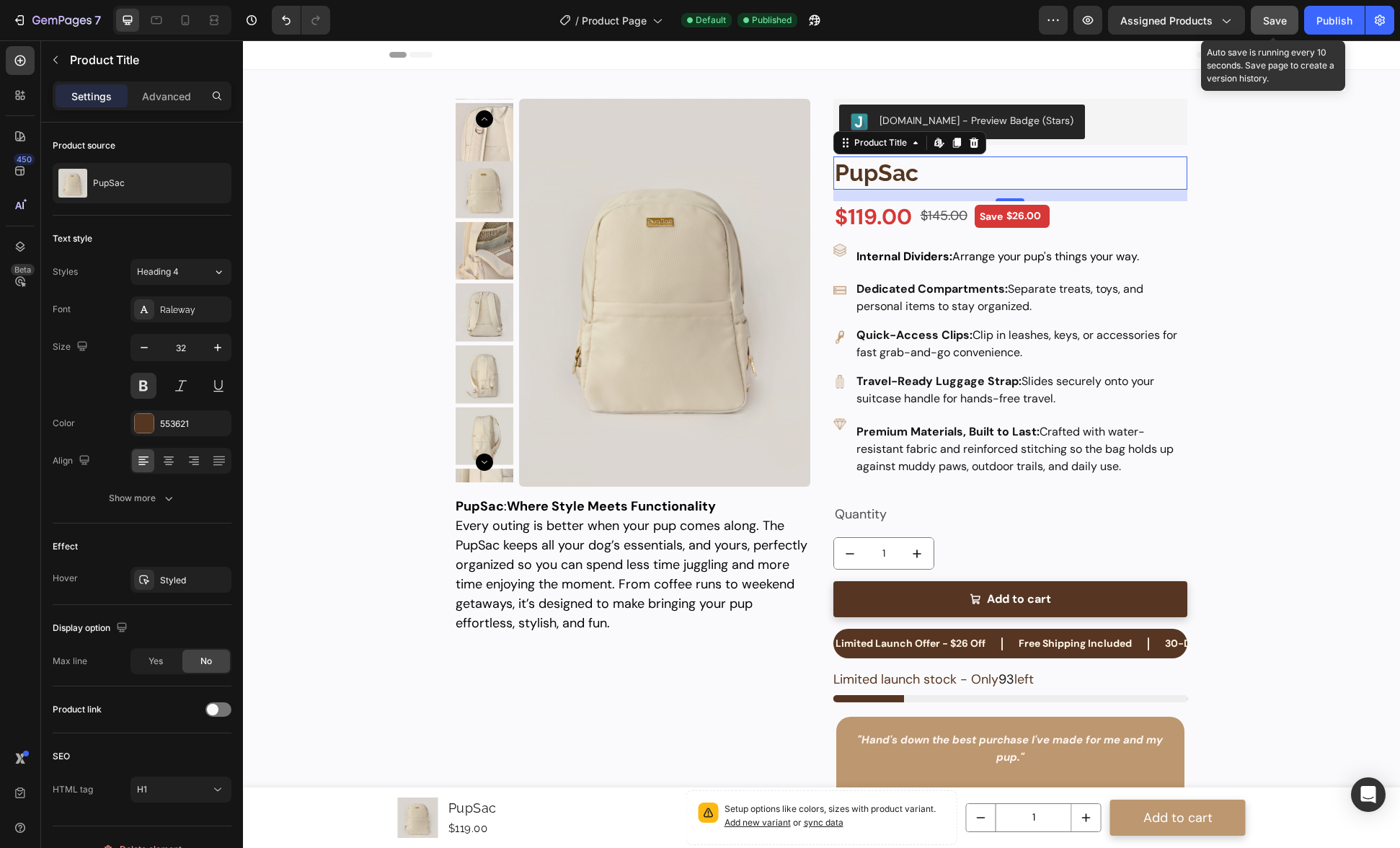
click at [1288, 26] on button "Save" at bounding box center [1274, 20] width 47 height 29
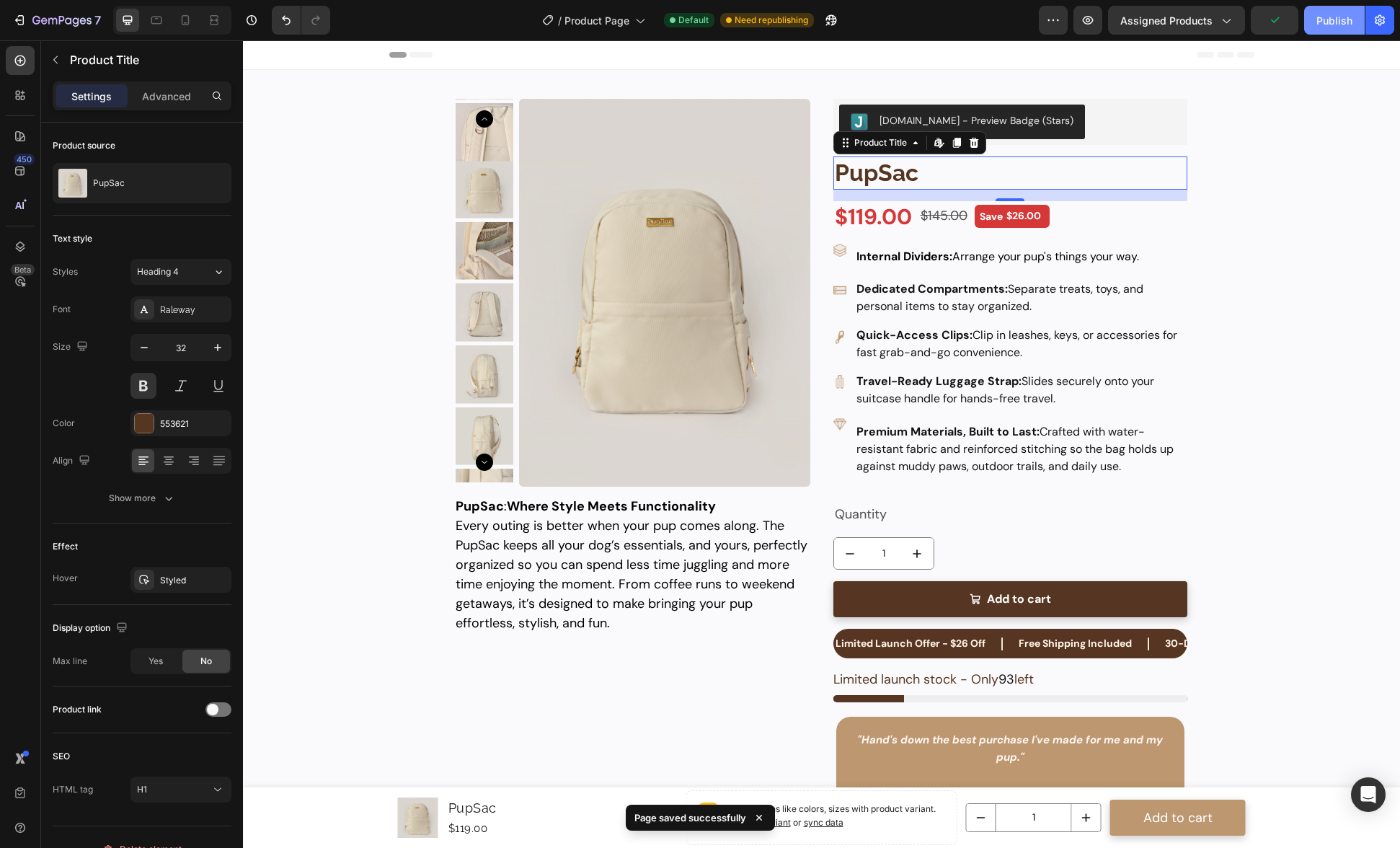
click at [1342, 24] on div "Publish" at bounding box center [1334, 21] width 36 height 15
click at [46, 54] on button "button" at bounding box center [55, 59] width 23 height 23
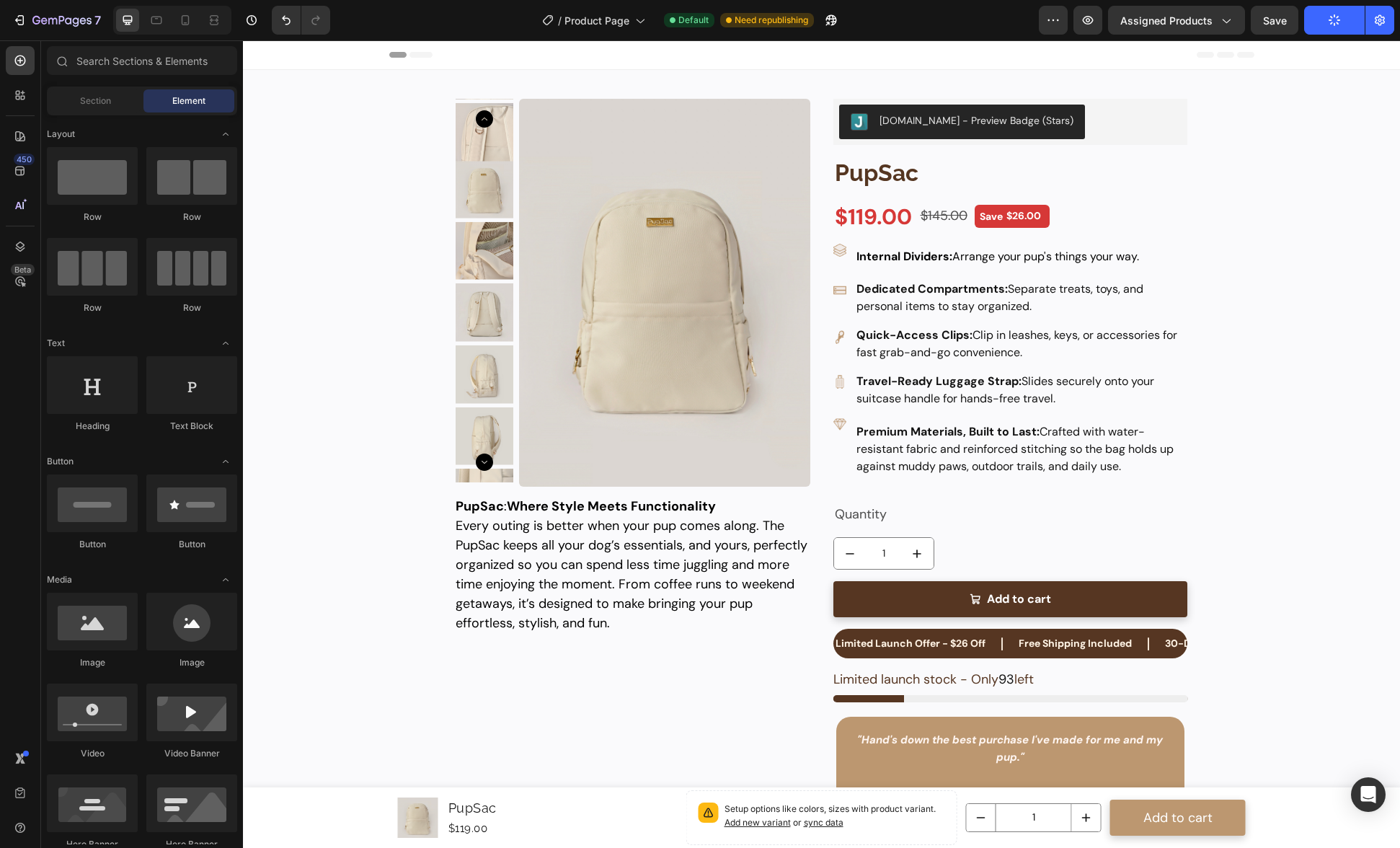
click at [197, 21] on div at bounding box center [172, 20] width 118 height 29
click at [186, 21] on icon at bounding box center [185, 20] width 14 height 14
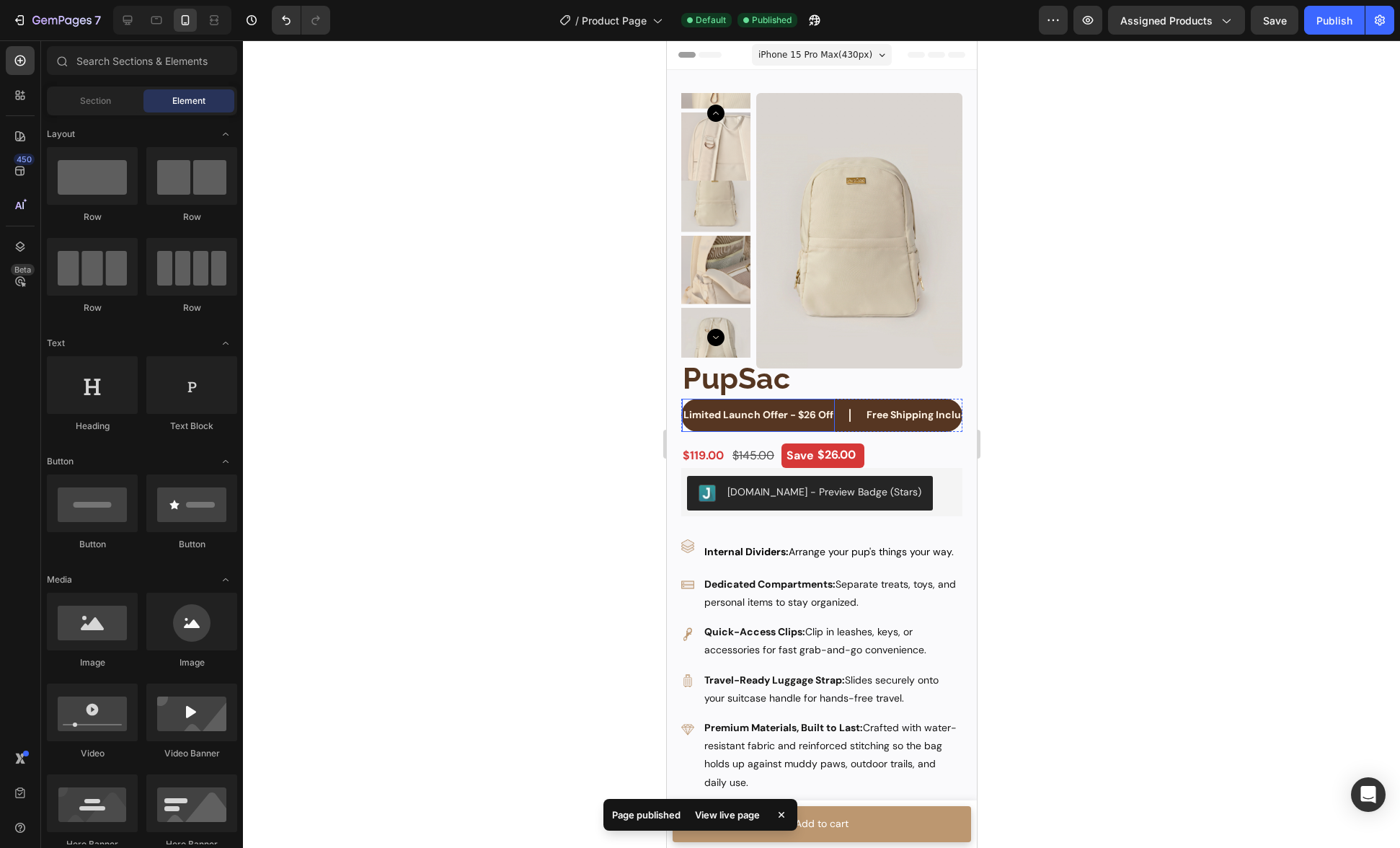
click at [684, 427] on div "Limited Launch Offer - $26 Off Text Block" at bounding box center [757, 415] width 153 height 33
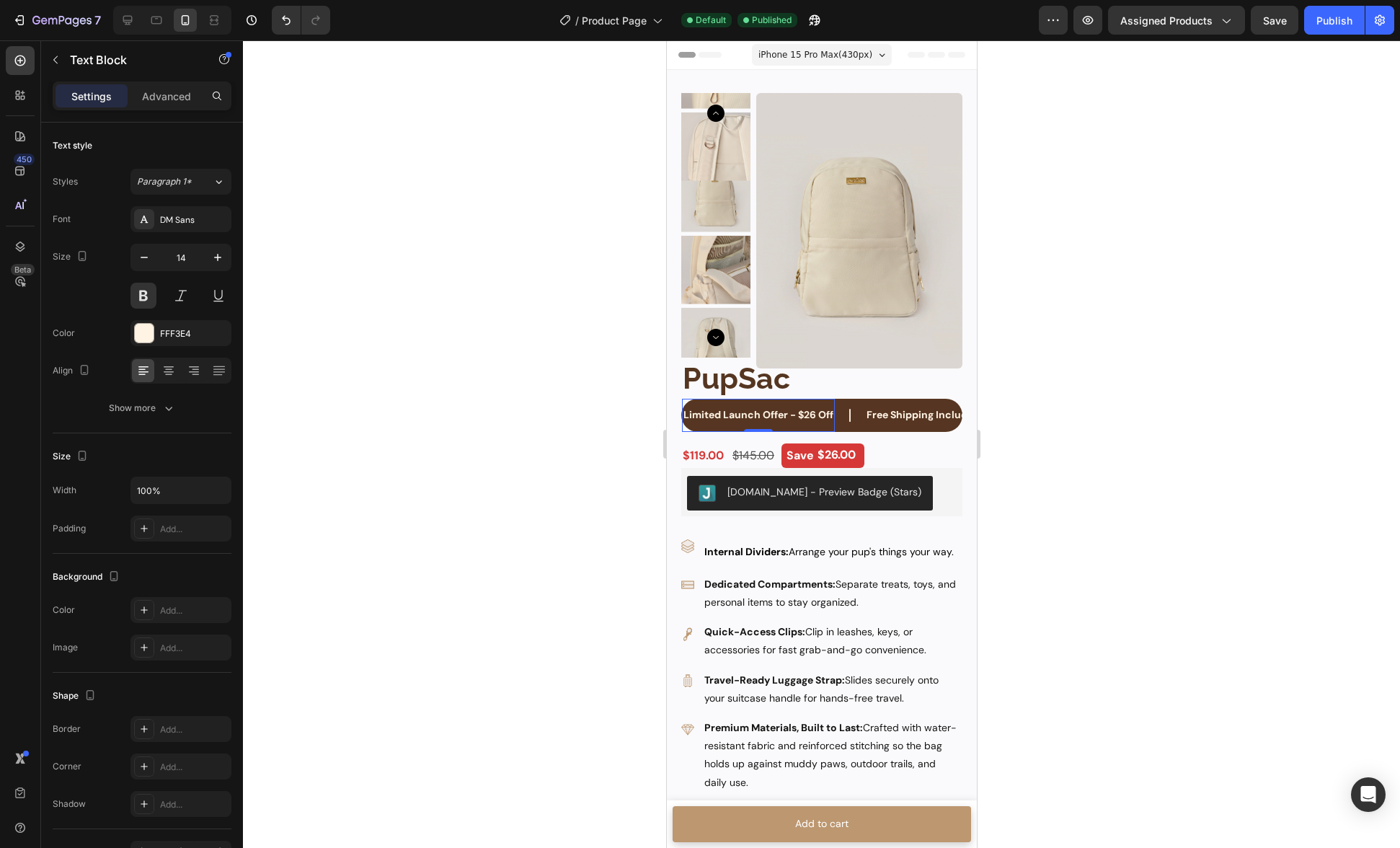
click at [684, 399] on div "Limited Launch Offer - $26 Off Text Block 0" at bounding box center [757, 415] width 153 height 33
click at [681, 399] on div "Limited Launch Offer - $26 Off Text Block 0" at bounding box center [757, 415] width 153 height 33
click at [845, 427] on div "Limited Launch Offer - $26 Off Text Block 0" at bounding box center [773, 415] width 183 height 33
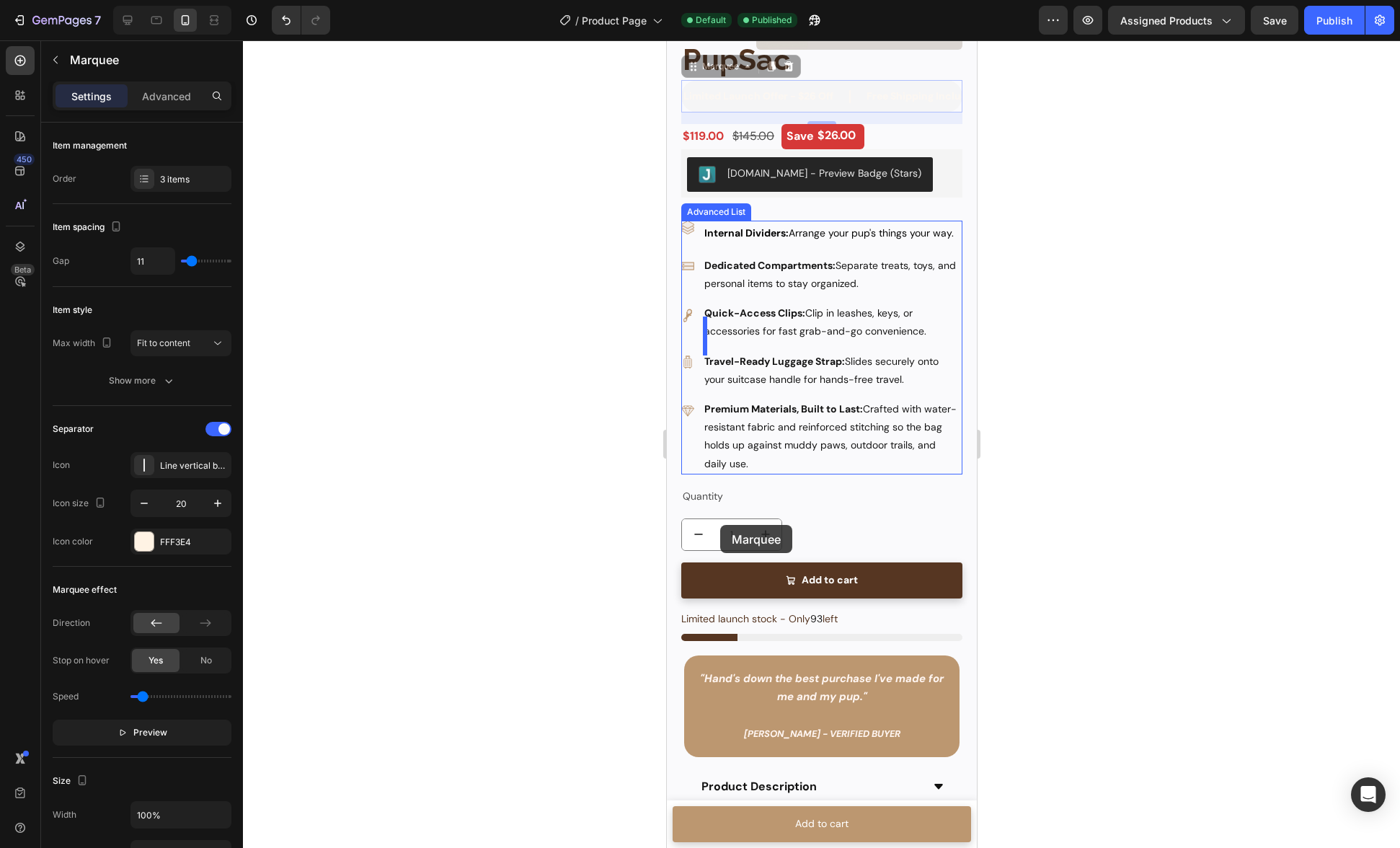
scroll to position [406, 0]
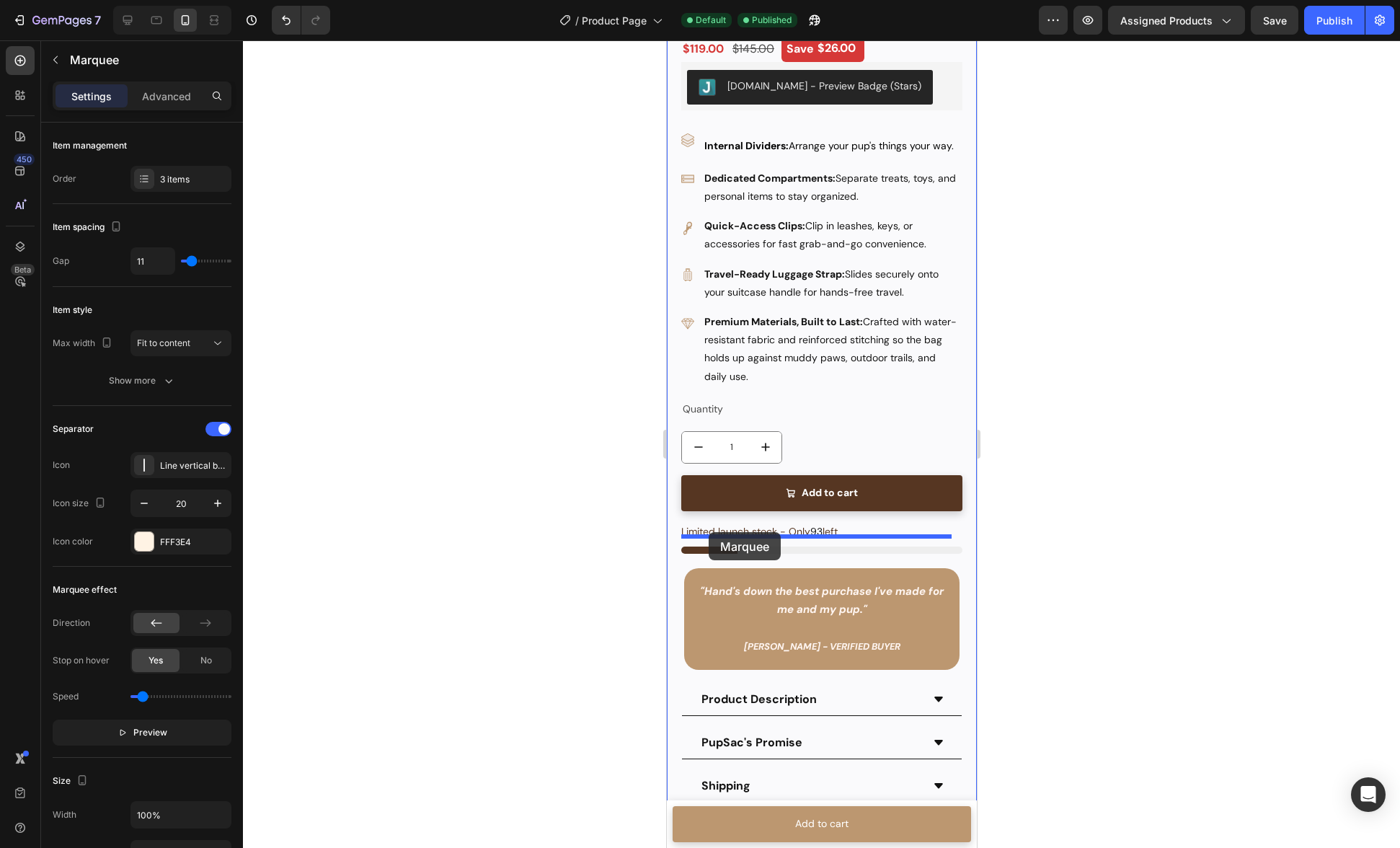
drag, startPoint x: 697, startPoint y: 386, endPoint x: 708, endPoint y: 532, distance: 146.4
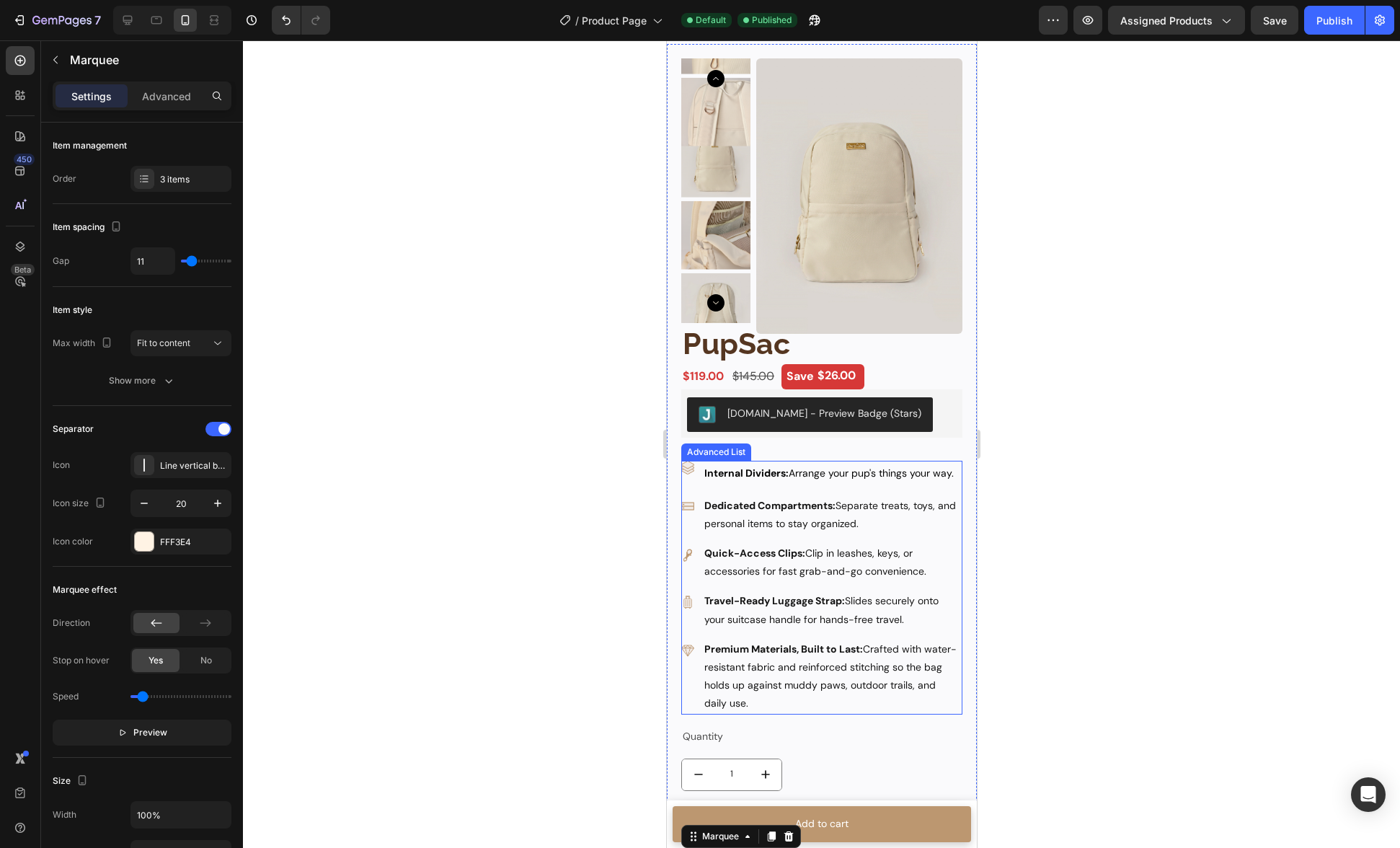
scroll to position [0, 0]
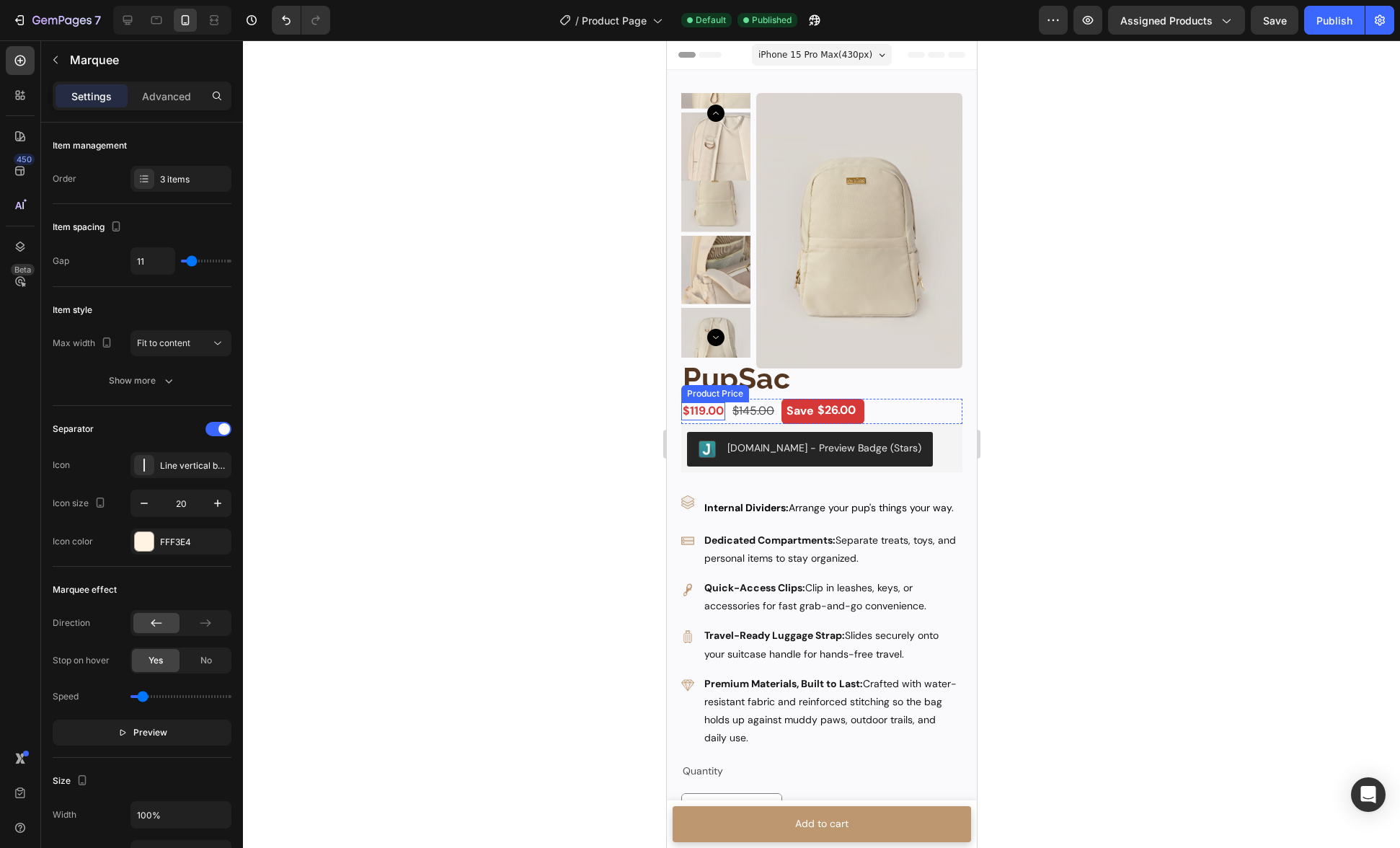
click at [708, 414] on div "$119.00" at bounding box center [702, 411] width 44 height 18
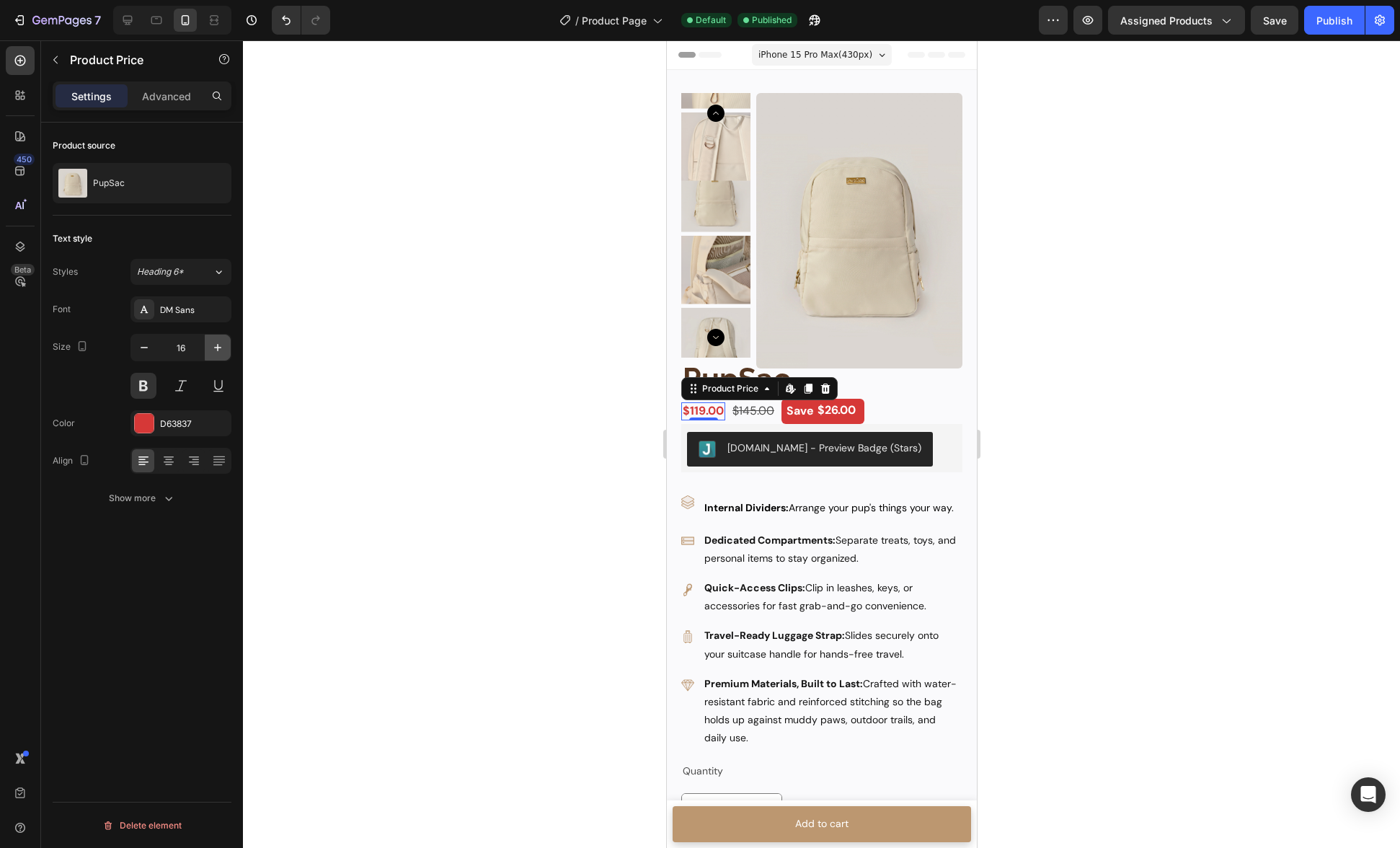
click at [216, 346] on icon "button" at bounding box center [217, 347] width 14 height 14
type input "20"
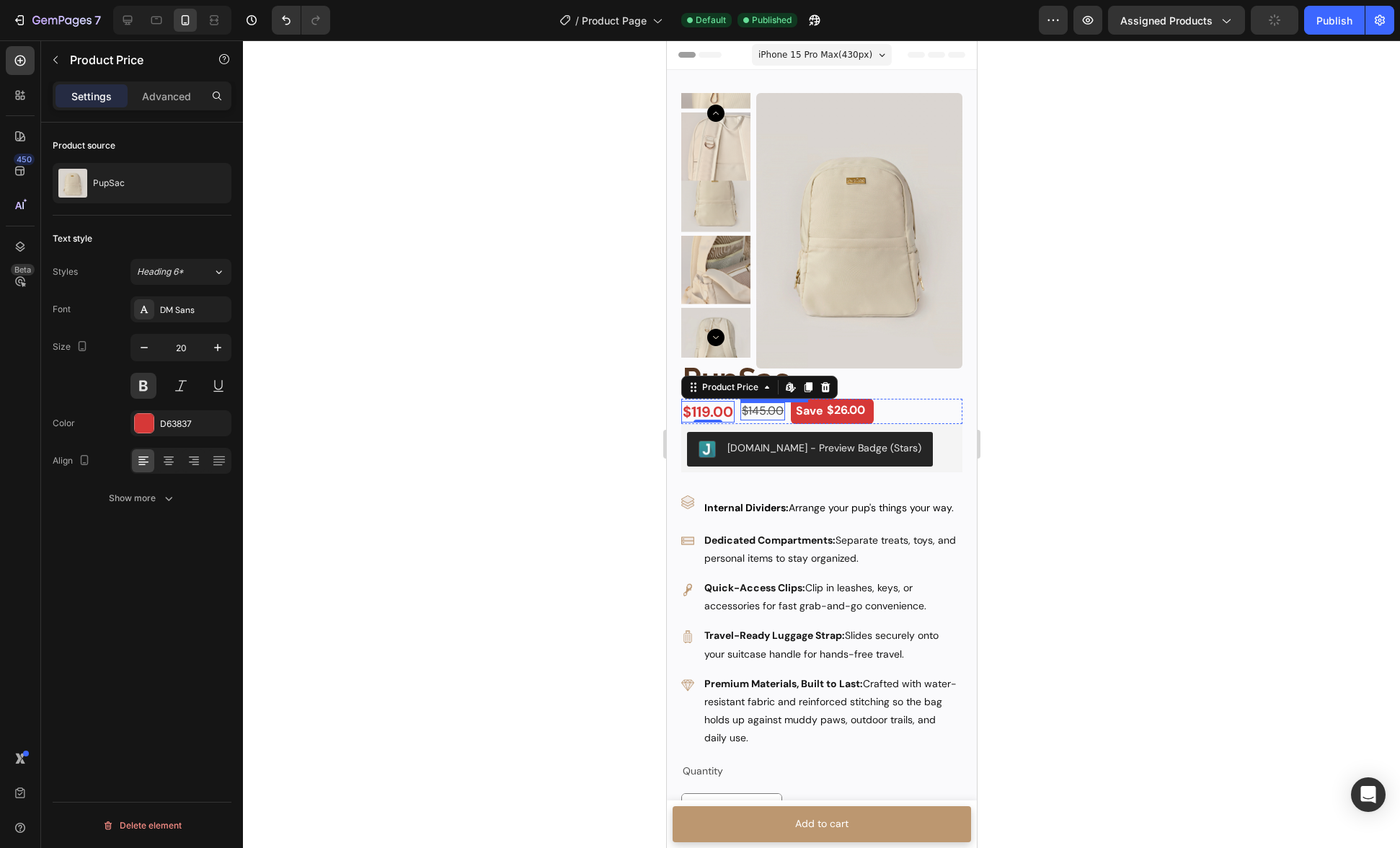
click at [762, 413] on div "$145.00" at bounding box center [762, 411] width 44 height 18
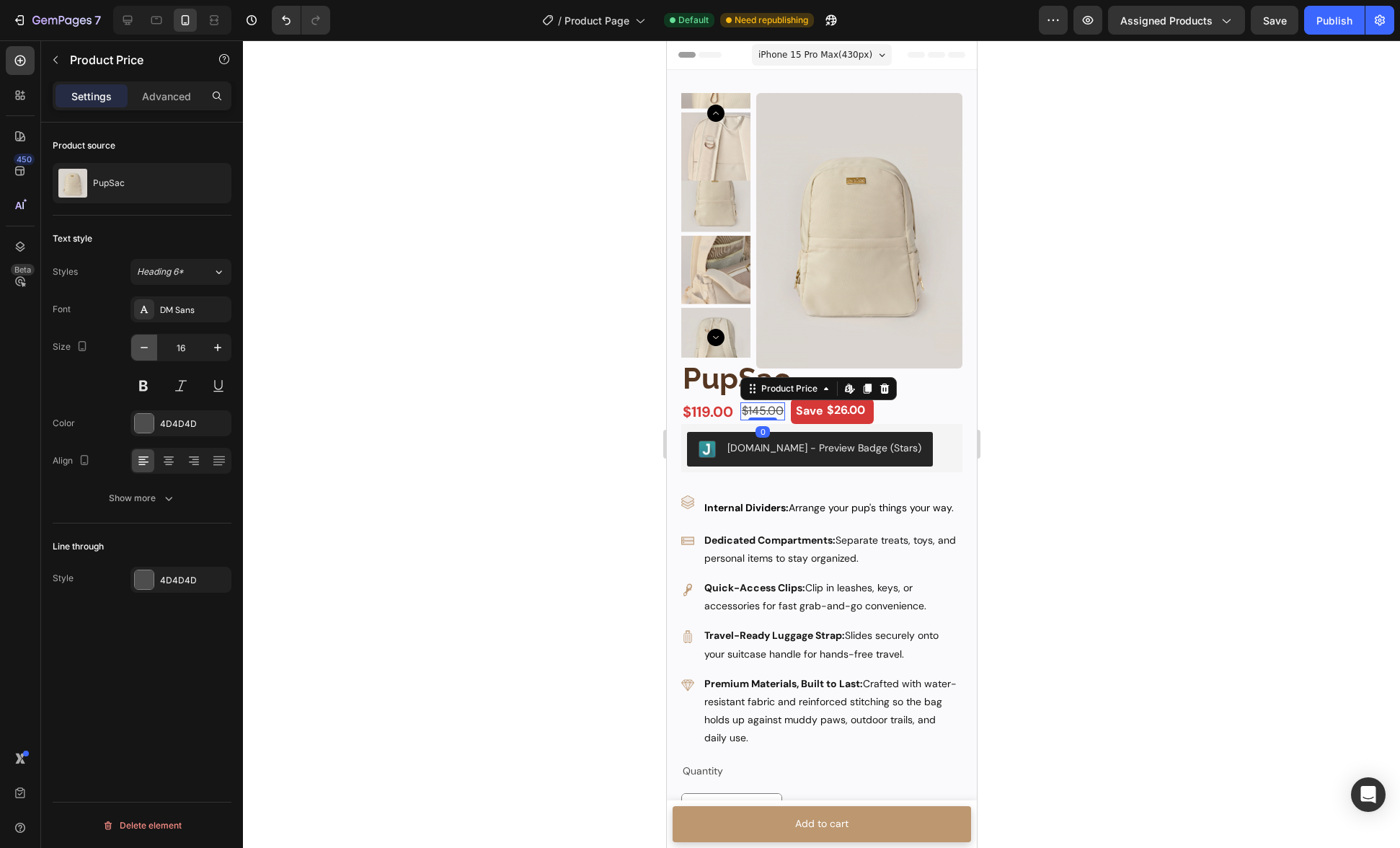
click at [149, 352] on icon "button" at bounding box center [143, 347] width 14 height 14
type input "14"
click at [839, 415] on div "$26.00" at bounding box center [841, 411] width 41 height 18
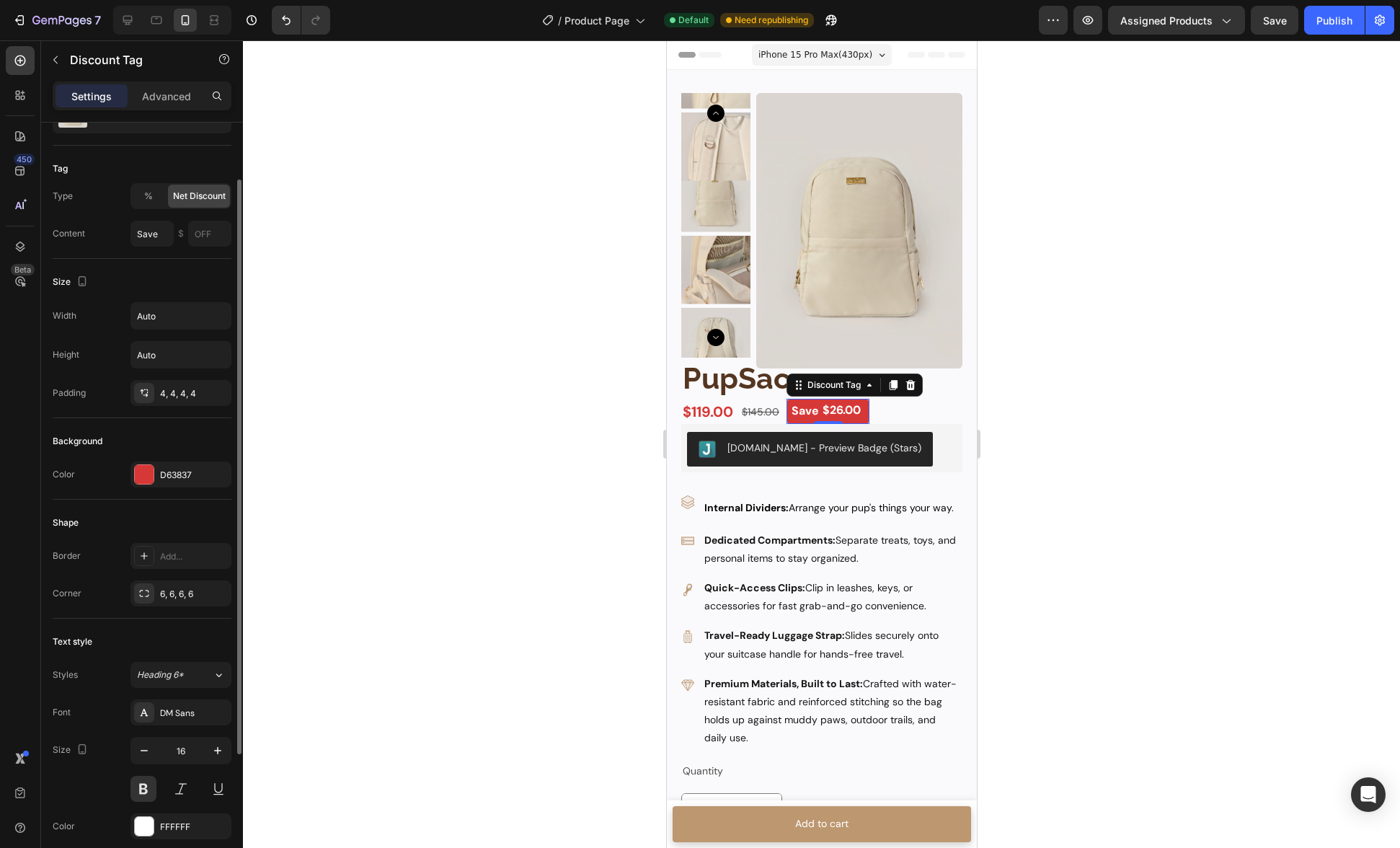
scroll to position [95, 0]
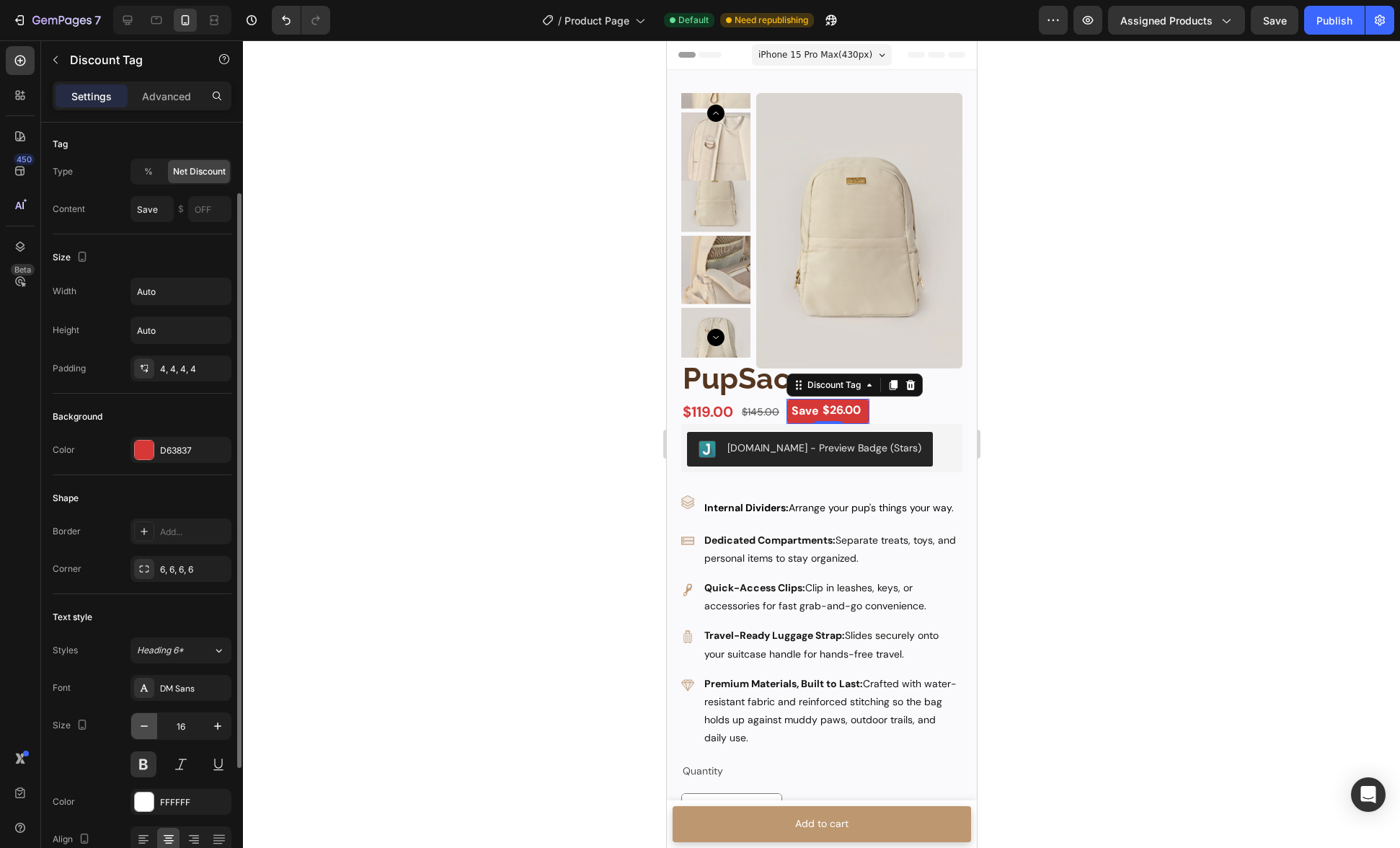
click at [135, 724] on button "button" at bounding box center [143, 726] width 26 height 26
click at [135, 724] on button "button" at bounding box center [143, 726] width 26 height 26
type input "14"
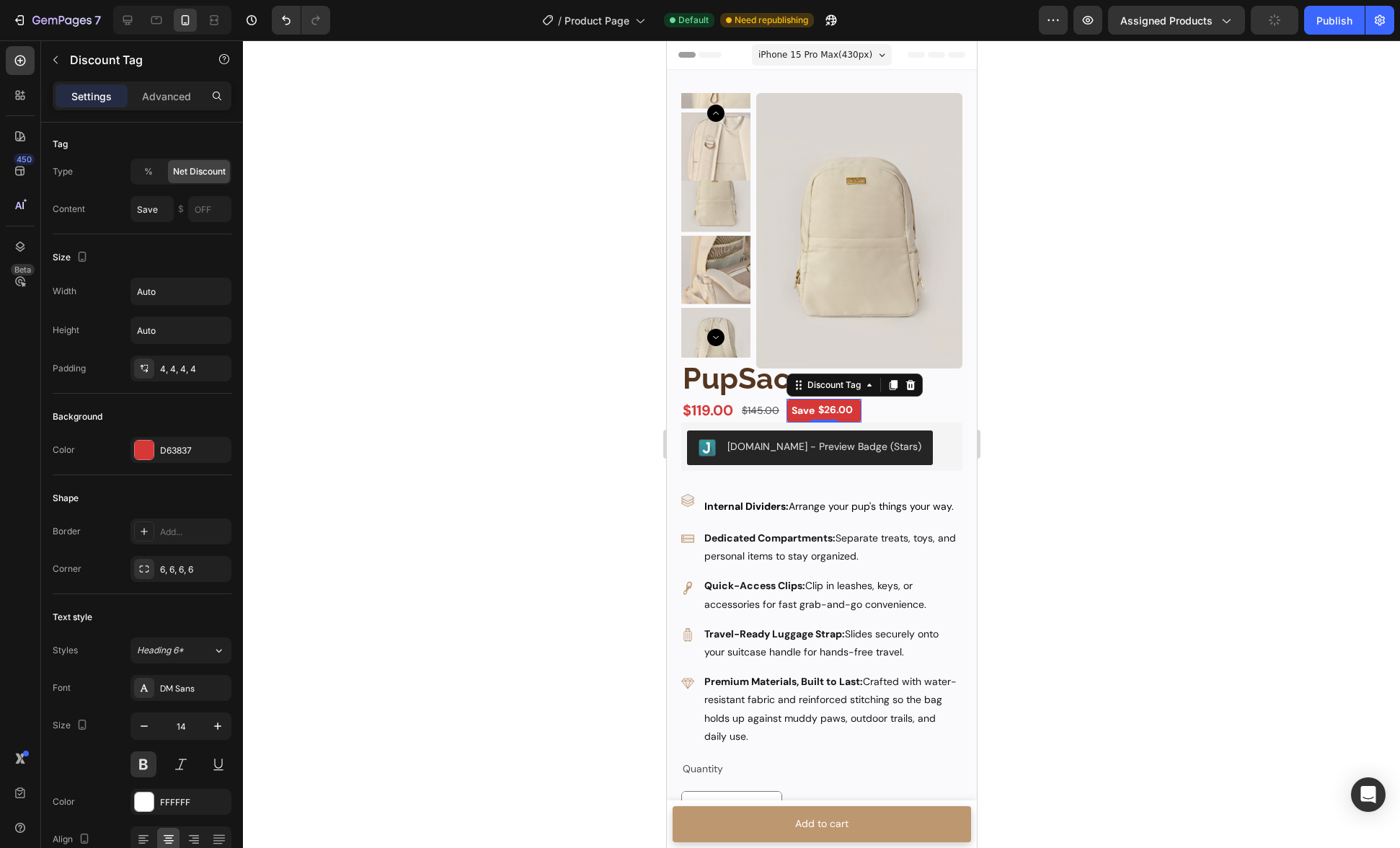
click at [704, 408] on div "$119.00" at bounding box center [707, 410] width 53 height 21
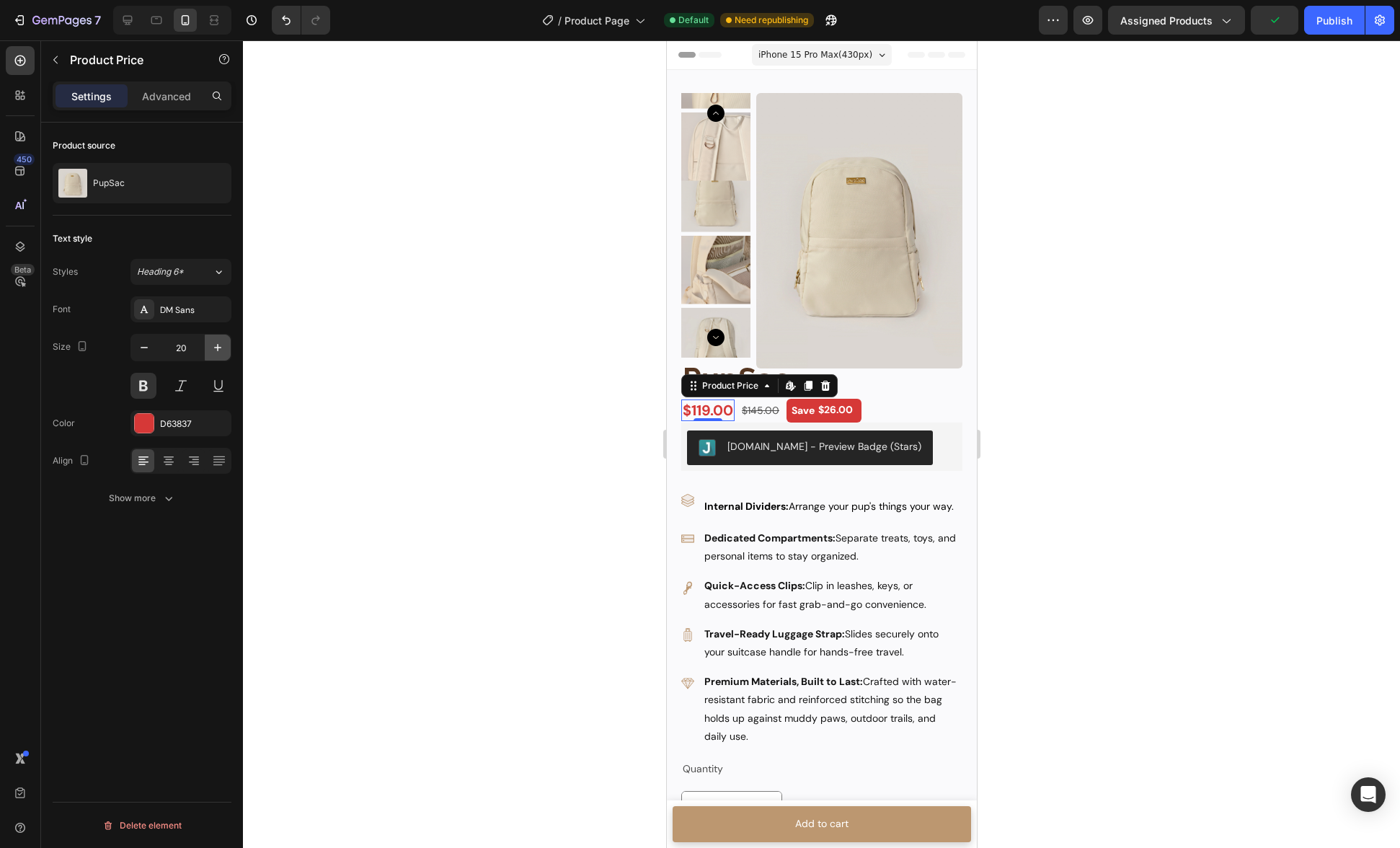
click at [220, 349] on icon "button" at bounding box center [217, 347] width 14 height 14
type input "22"
click at [892, 380] on h1 "PupSac" at bounding box center [821, 379] width 281 height 41
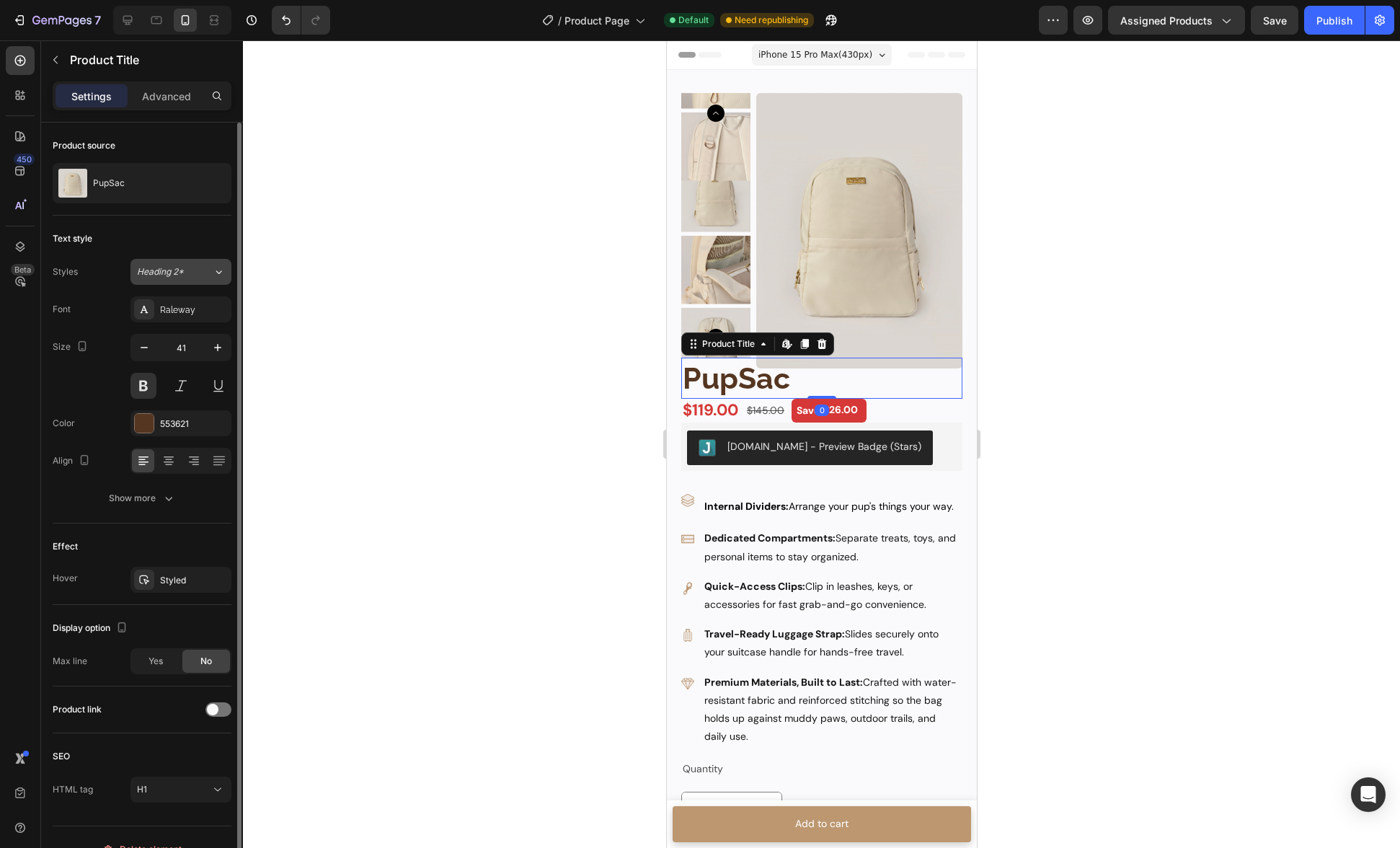
click at [158, 266] on span "Heading 2*" at bounding box center [160, 272] width 47 height 13
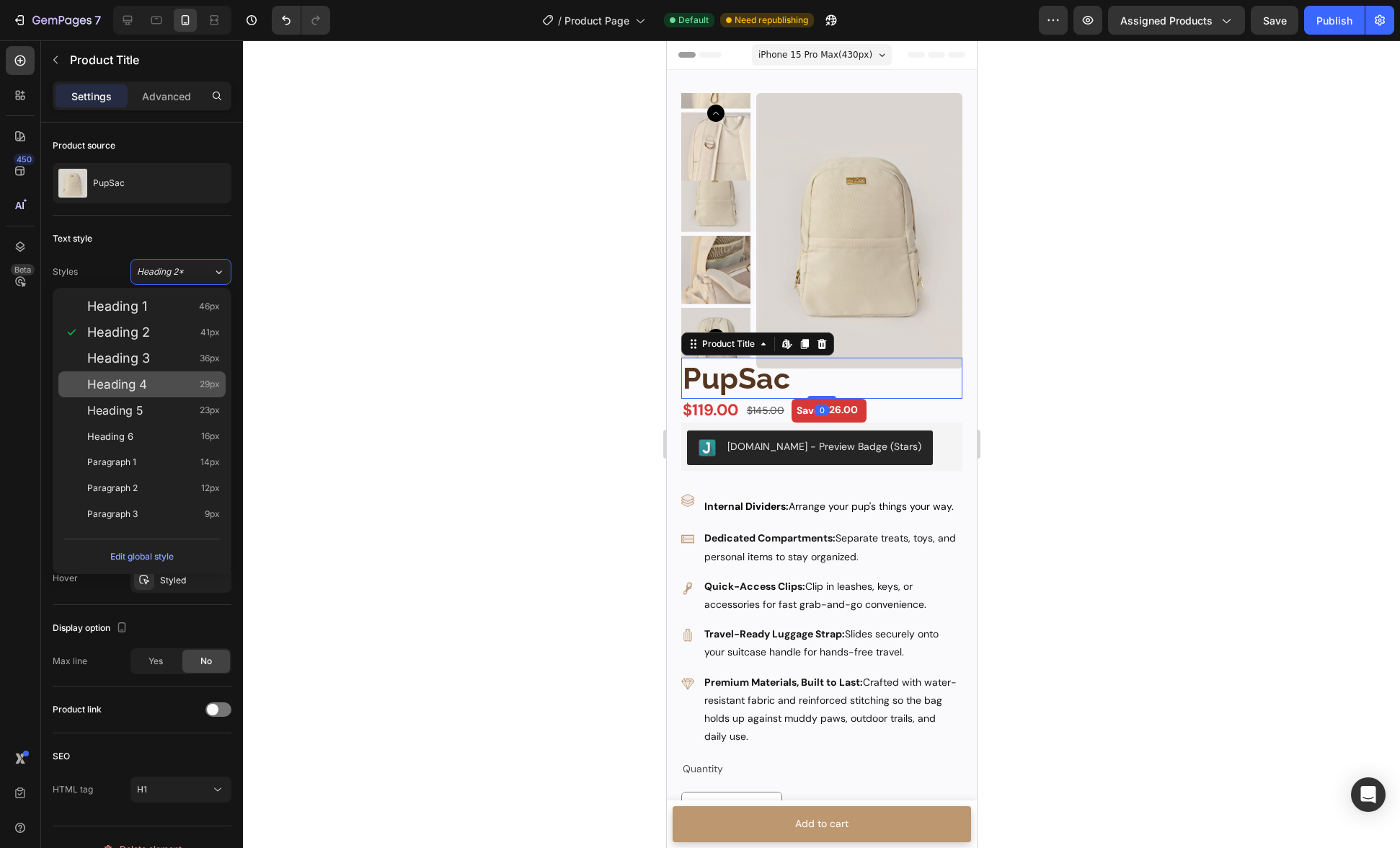
click at [174, 382] on div "Heading 4 29px" at bounding box center [153, 384] width 132 height 14
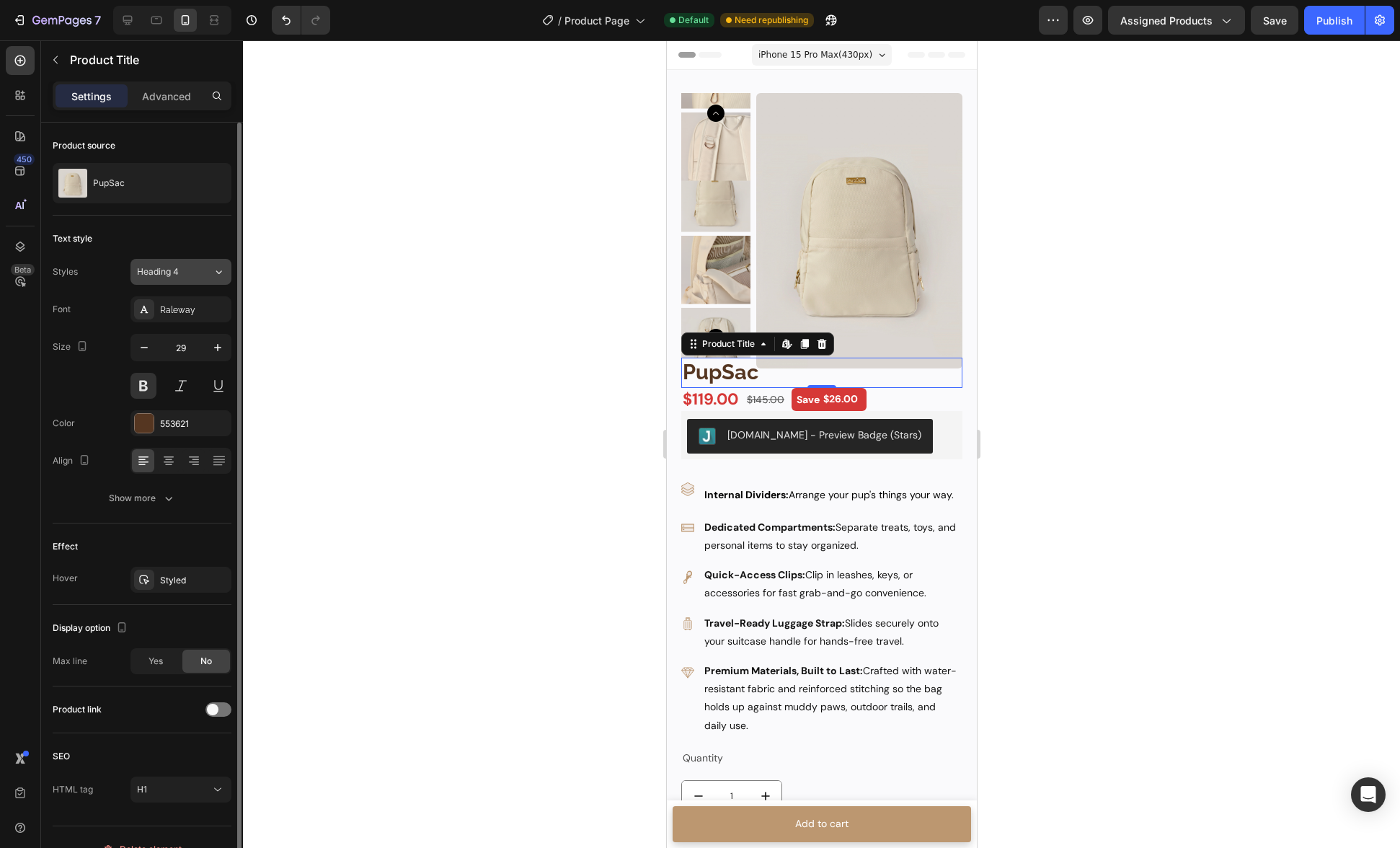
click at [175, 271] on span "Heading 4" at bounding box center [158, 272] width 42 height 13
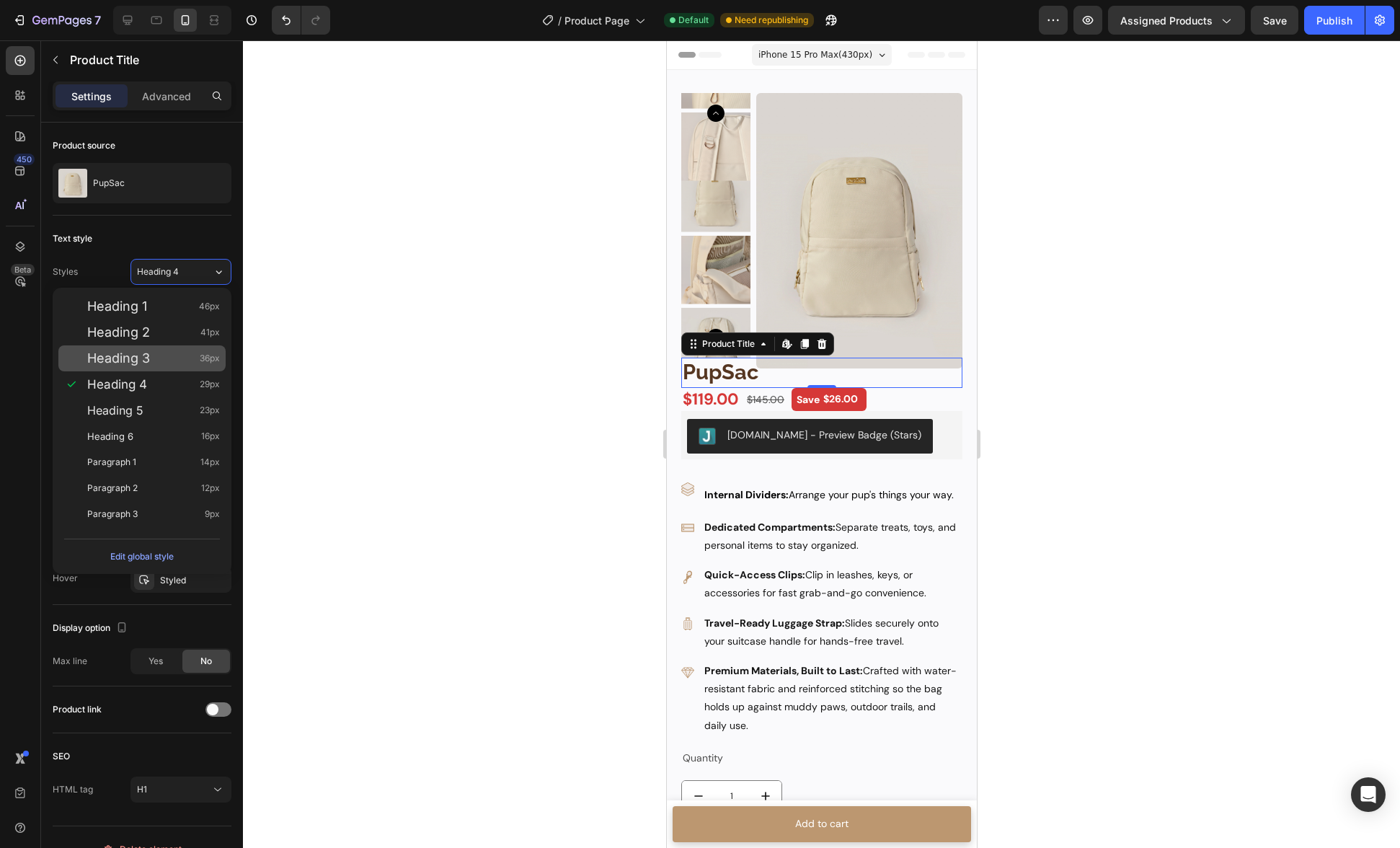
click at [158, 352] on div "Heading 3 36px" at bounding box center [153, 358] width 132 height 14
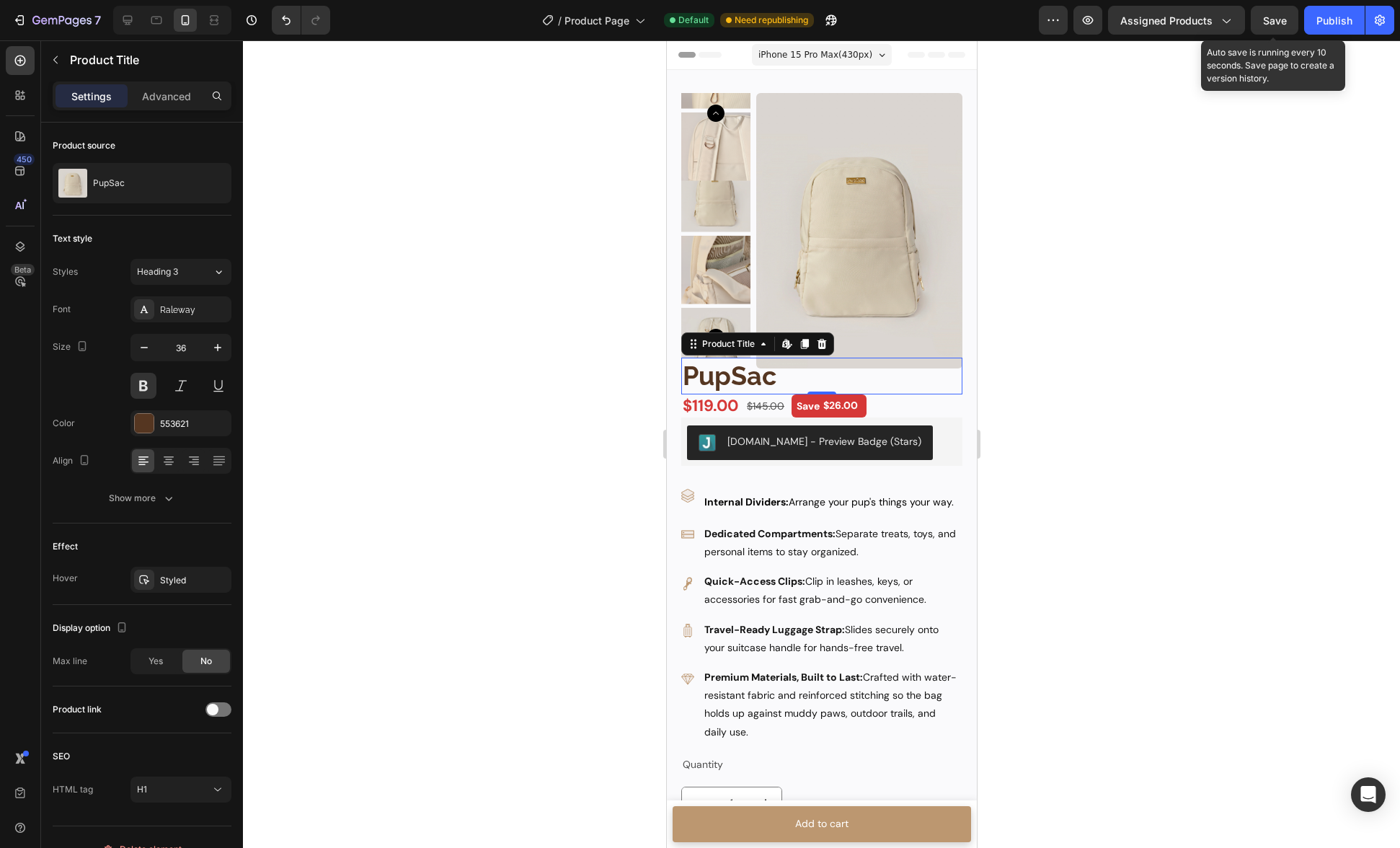
click at [1280, 15] on span "Save" at bounding box center [1275, 20] width 24 height 13
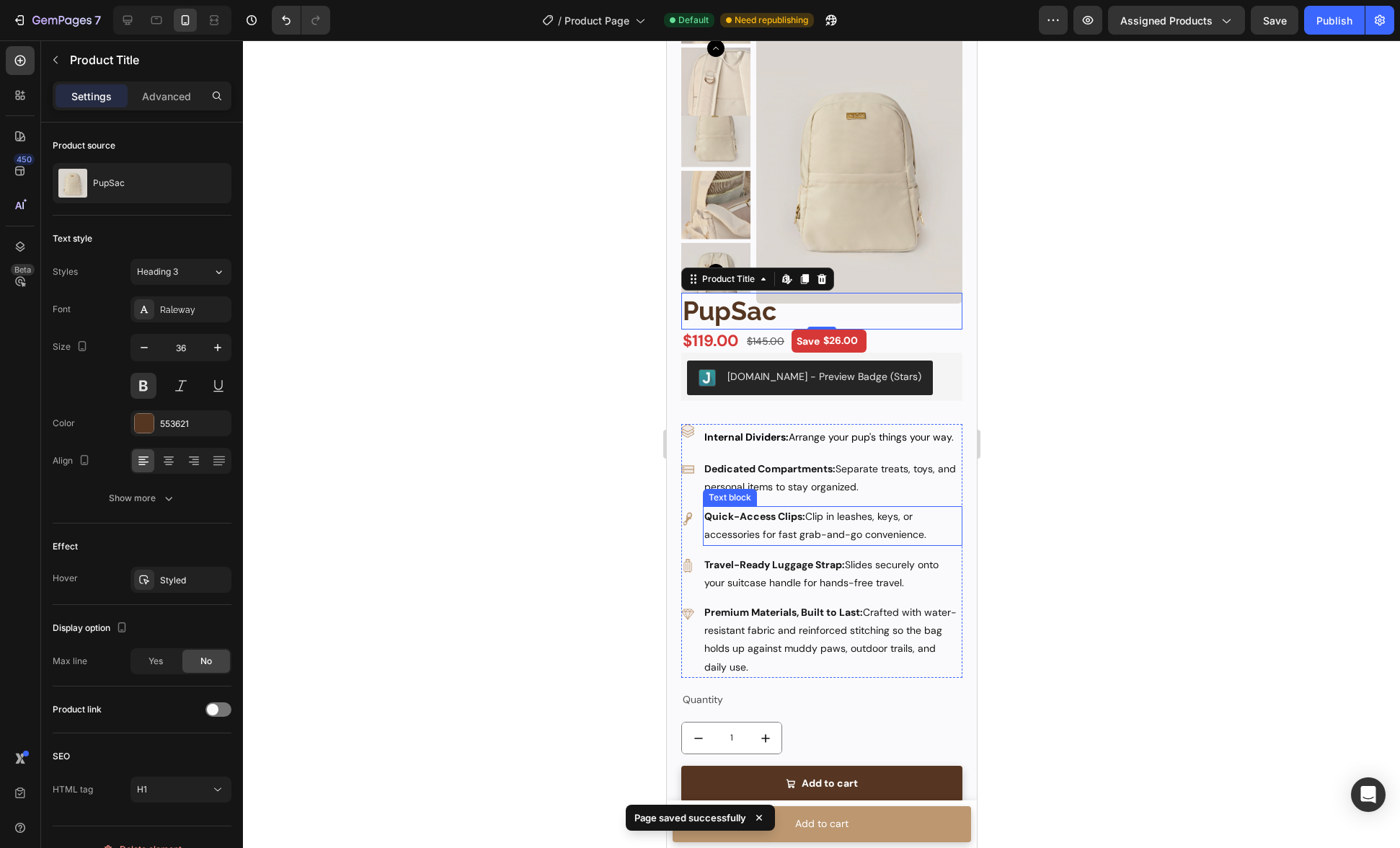
scroll to position [62, 0]
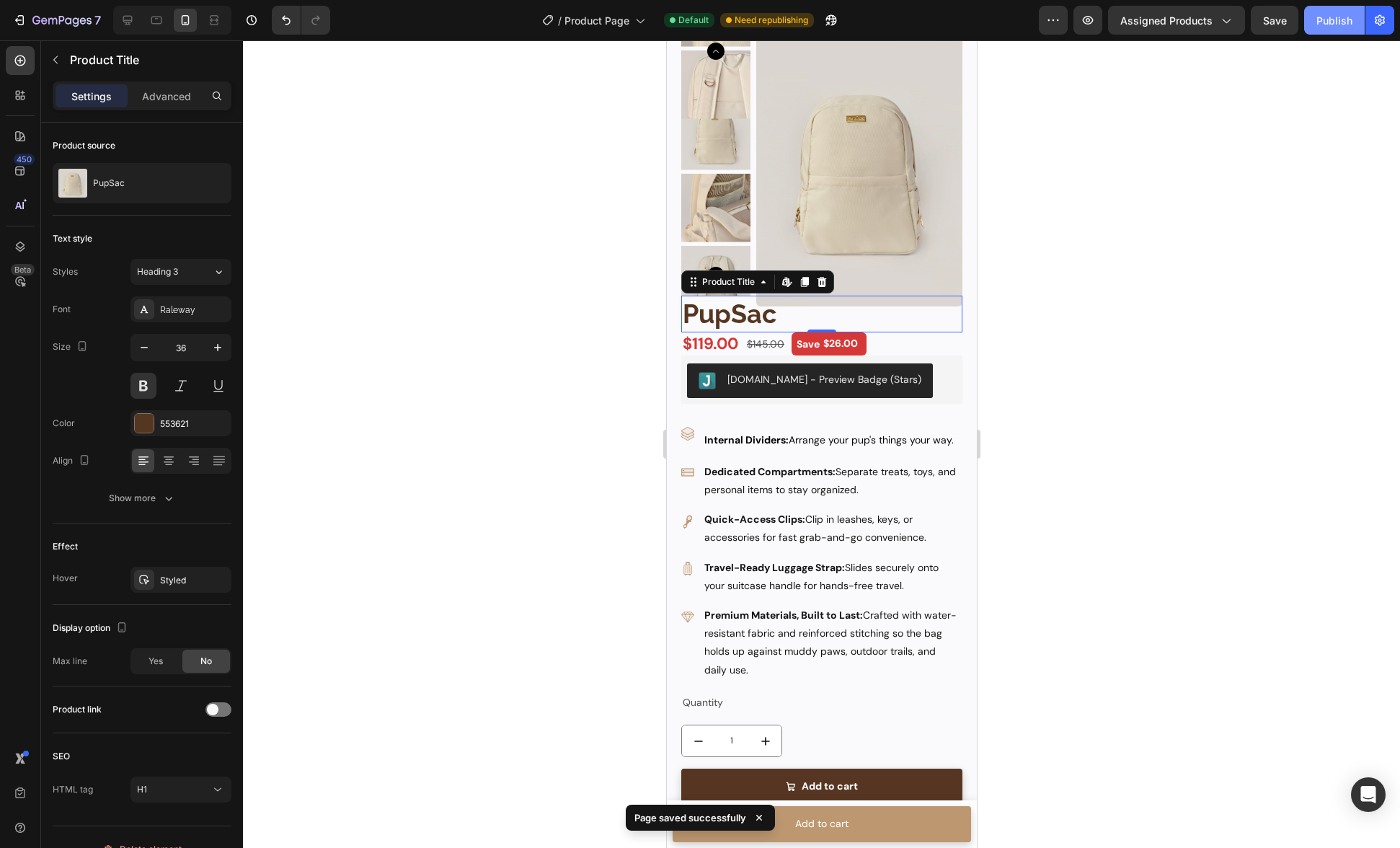
click at [1322, 21] on div "Publish" at bounding box center [1334, 21] width 36 height 15
click at [127, 22] on icon at bounding box center [128, 20] width 10 height 10
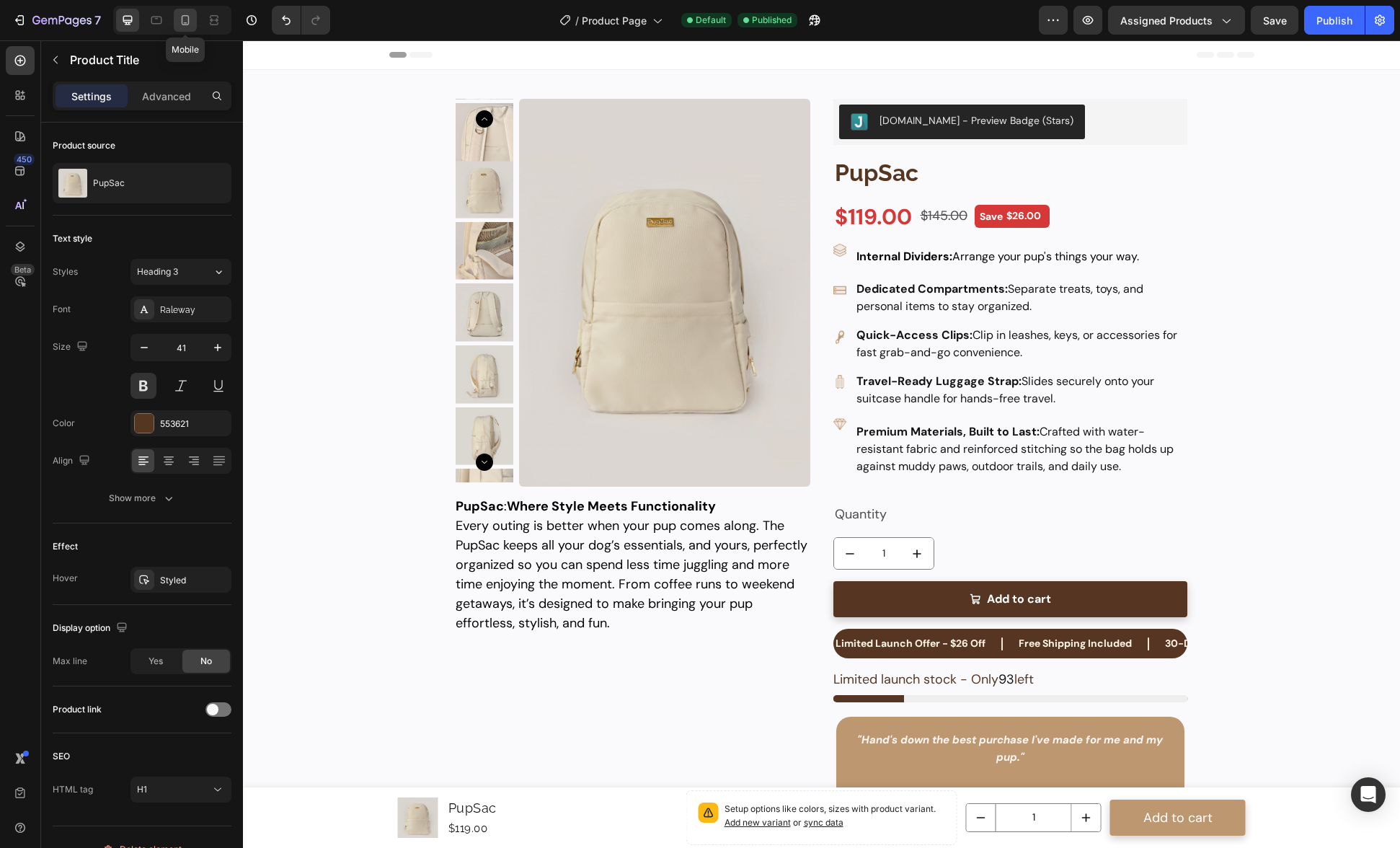
click at [186, 23] on icon at bounding box center [186, 23] width 4 height 1
type input "36"
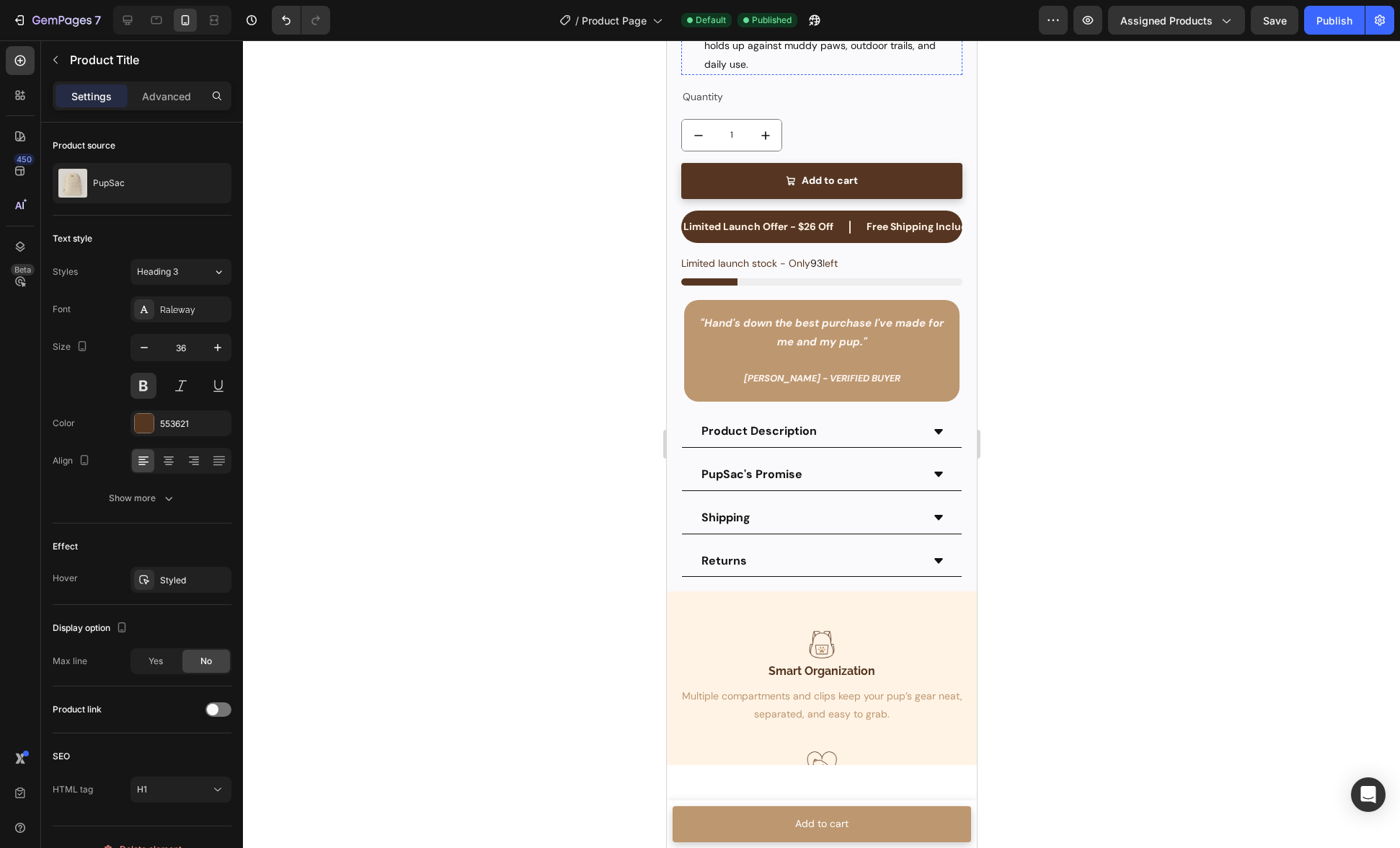
scroll to position [671, 0]
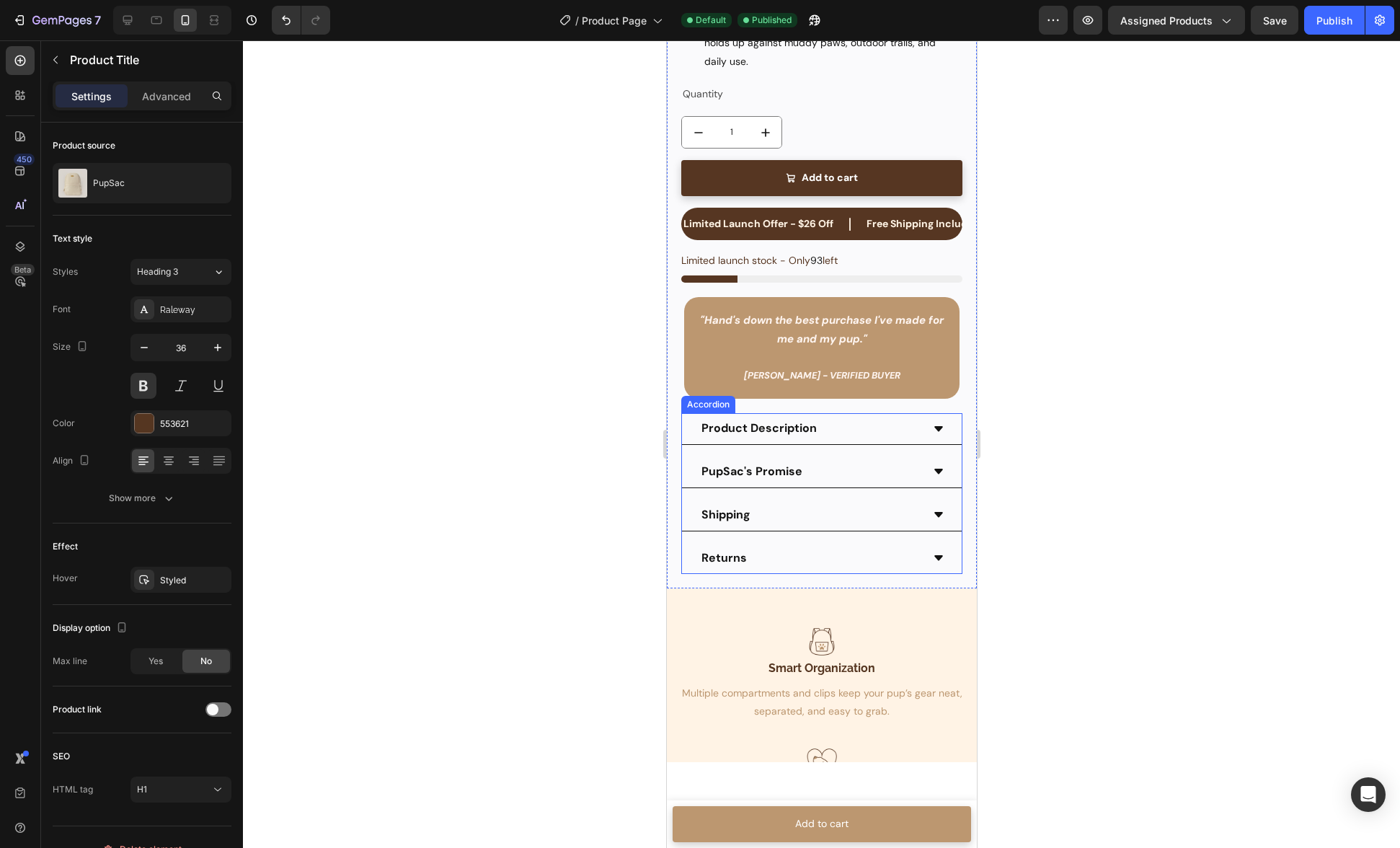
click at [762, 437] on p "Product Description" at bounding box center [759, 428] width 115 height 15
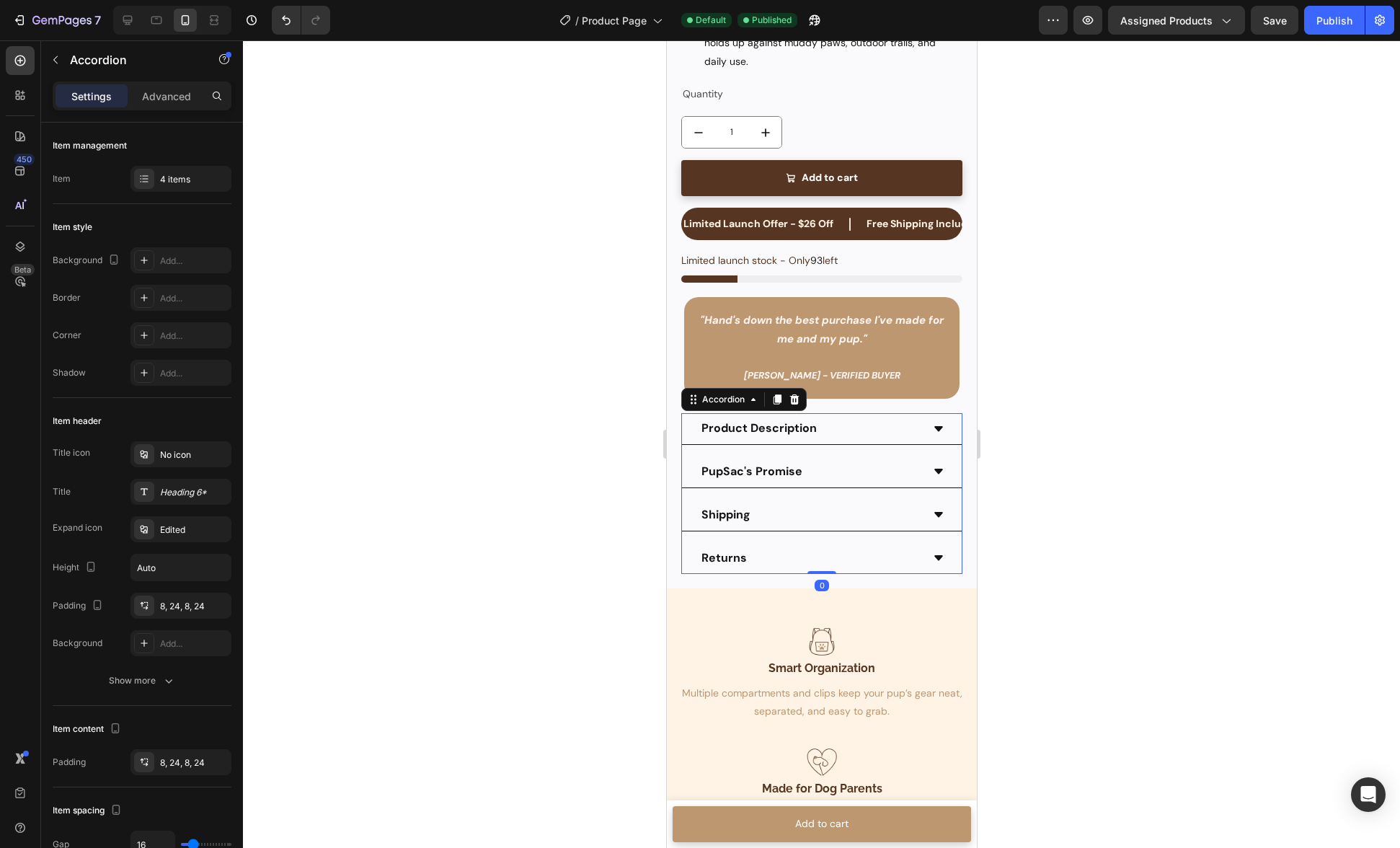
click at [861, 439] on div "Product Description" at bounding box center [810, 428] width 222 height 19
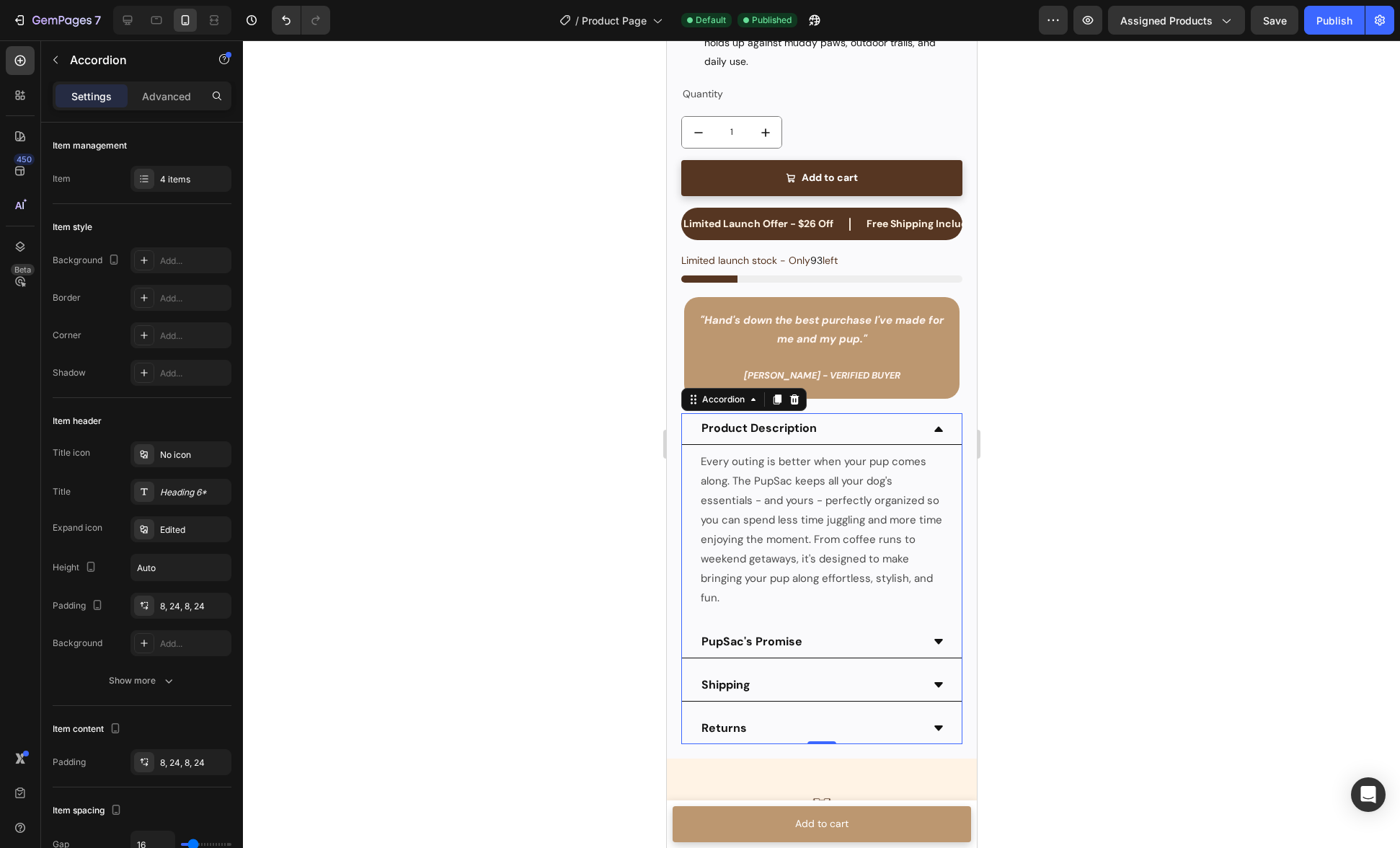
click at [758, 437] on p "Product Description" at bounding box center [759, 428] width 115 height 15
click at [770, 437] on p "Product Description" at bounding box center [759, 428] width 115 height 15
click at [748, 437] on p "Product Description" at bounding box center [759, 428] width 115 height 15
click at [760, 650] on p "PupSac's Promise" at bounding box center [751, 642] width 101 height 15
drag, startPoint x: 754, startPoint y: 656, endPoint x: 826, endPoint y: 634, distance: 75.3
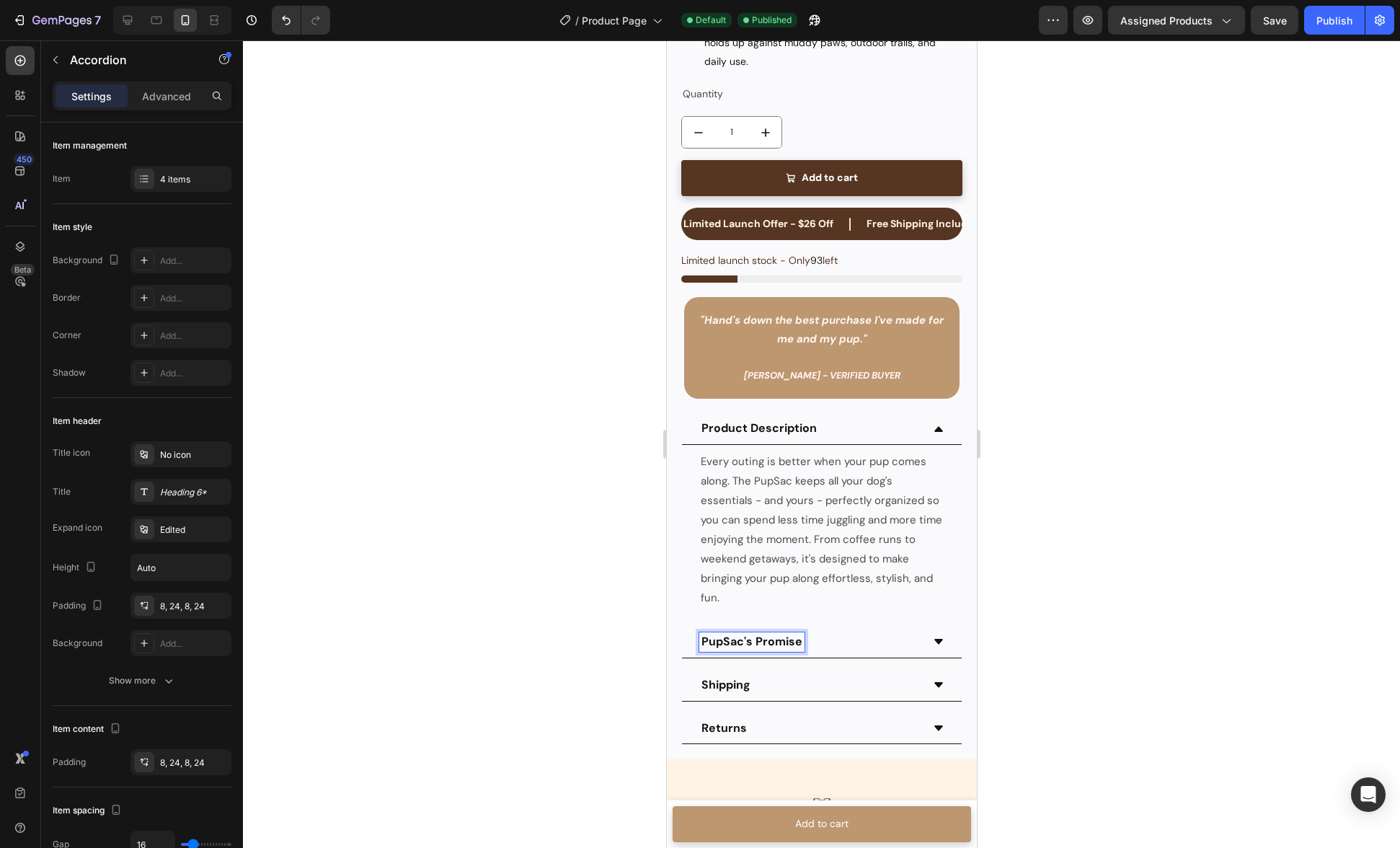
click at [754, 650] on p "PupSac's Promise" at bounding box center [751, 642] width 101 height 15
click at [740, 693] on strong "Shipping" at bounding box center [726, 684] width 49 height 15
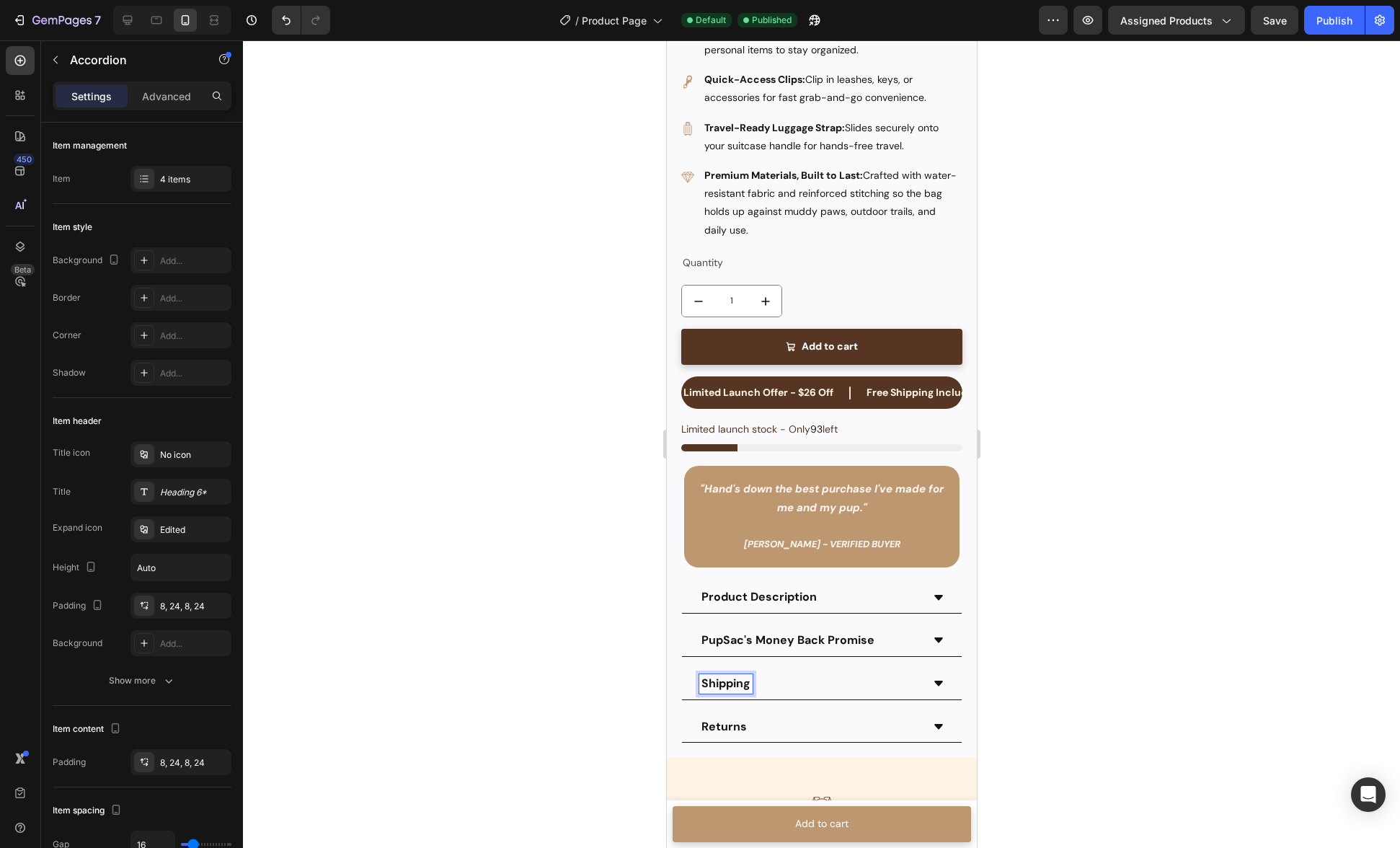
scroll to position [501, 0]
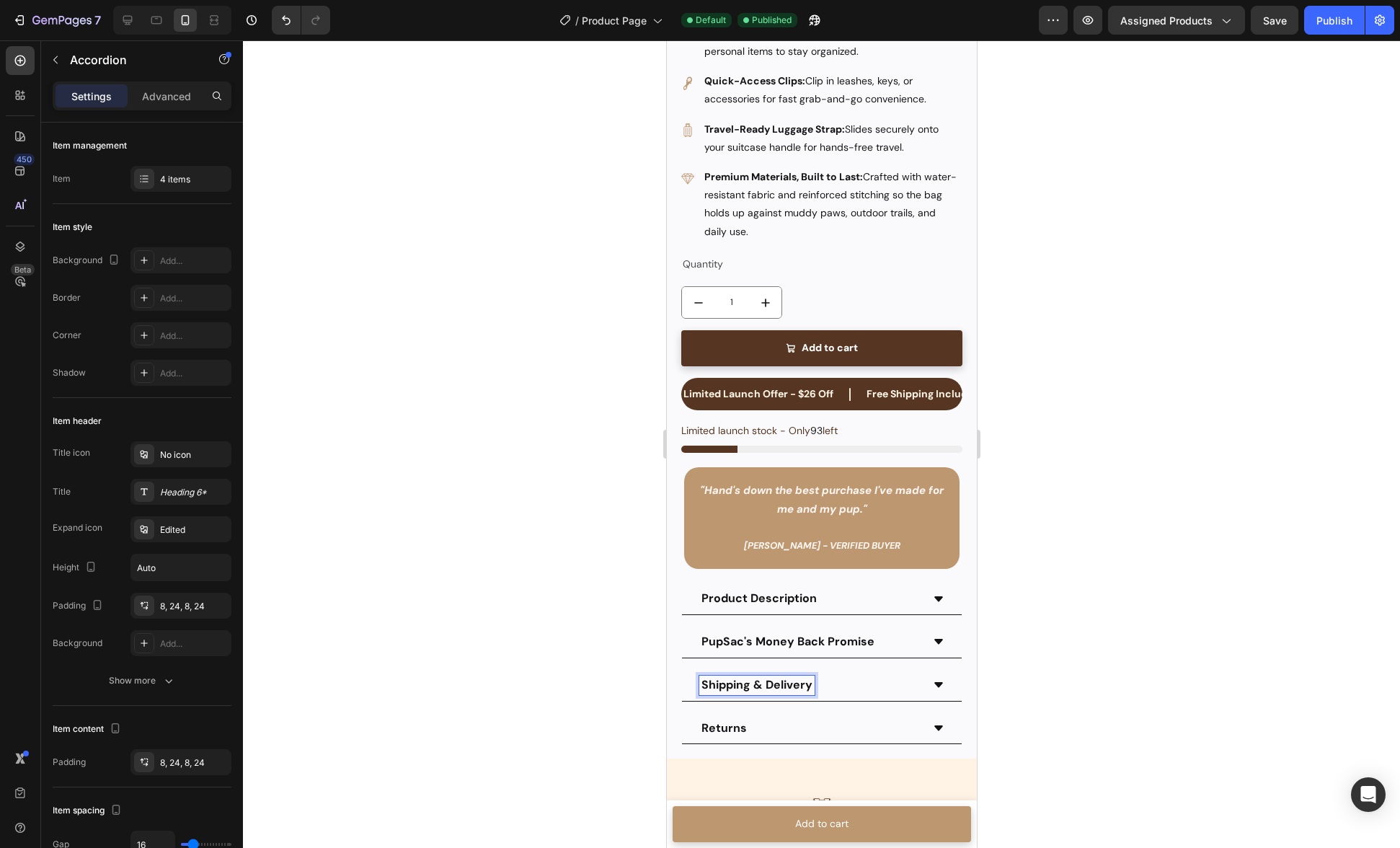
click at [732, 736] on p "Returns" at bounding box center [723, 729] width 45 height 15
click at [743, 736] on p "Returns" at bounding box center [723, 729] width 45 height 15
click at [1083, 686] on div at bounding box center [822, 445] width 1157 height 808
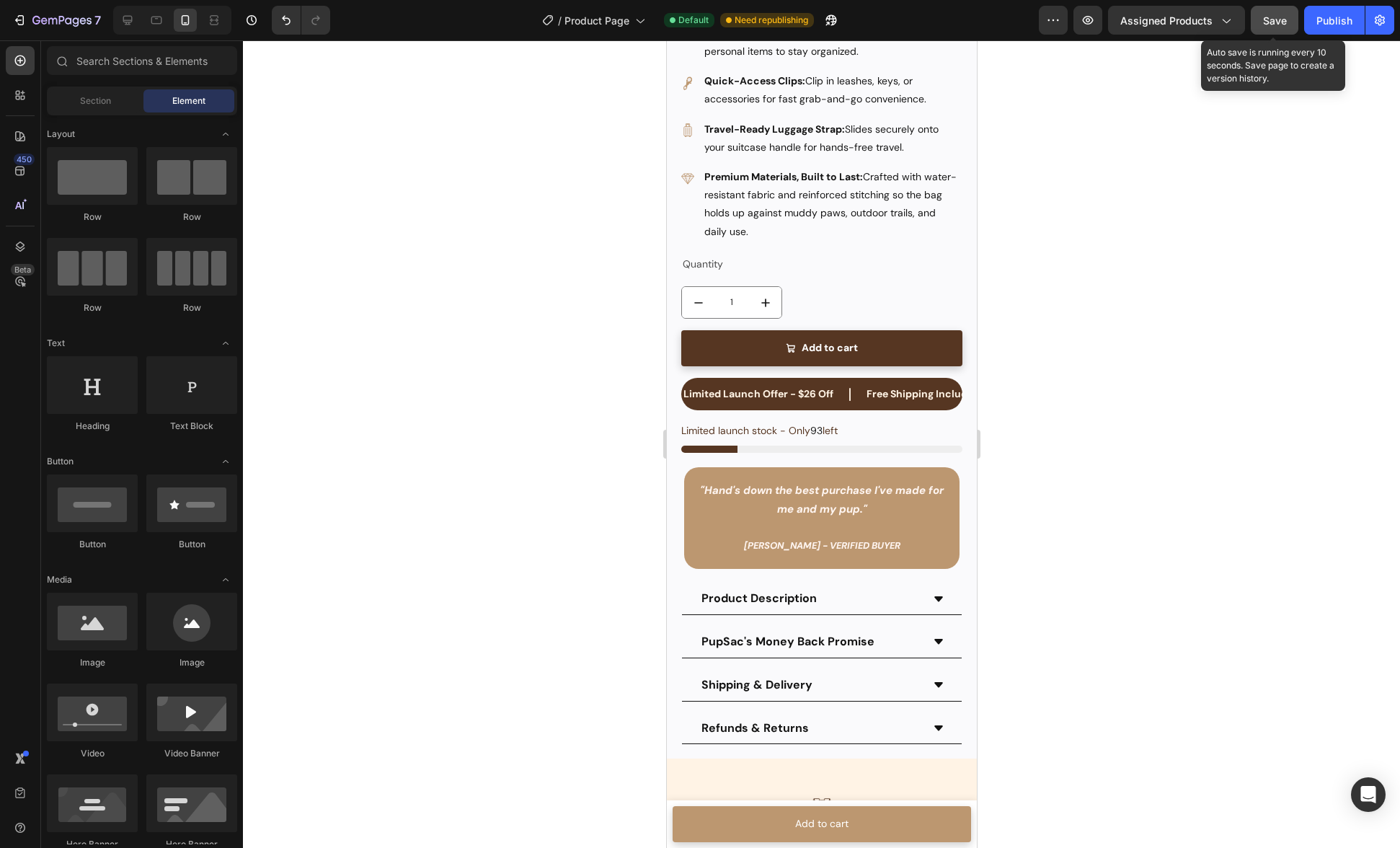
click at [1283, 29] on button "Save" at bounding box center [1274, 20] width 47 height 29
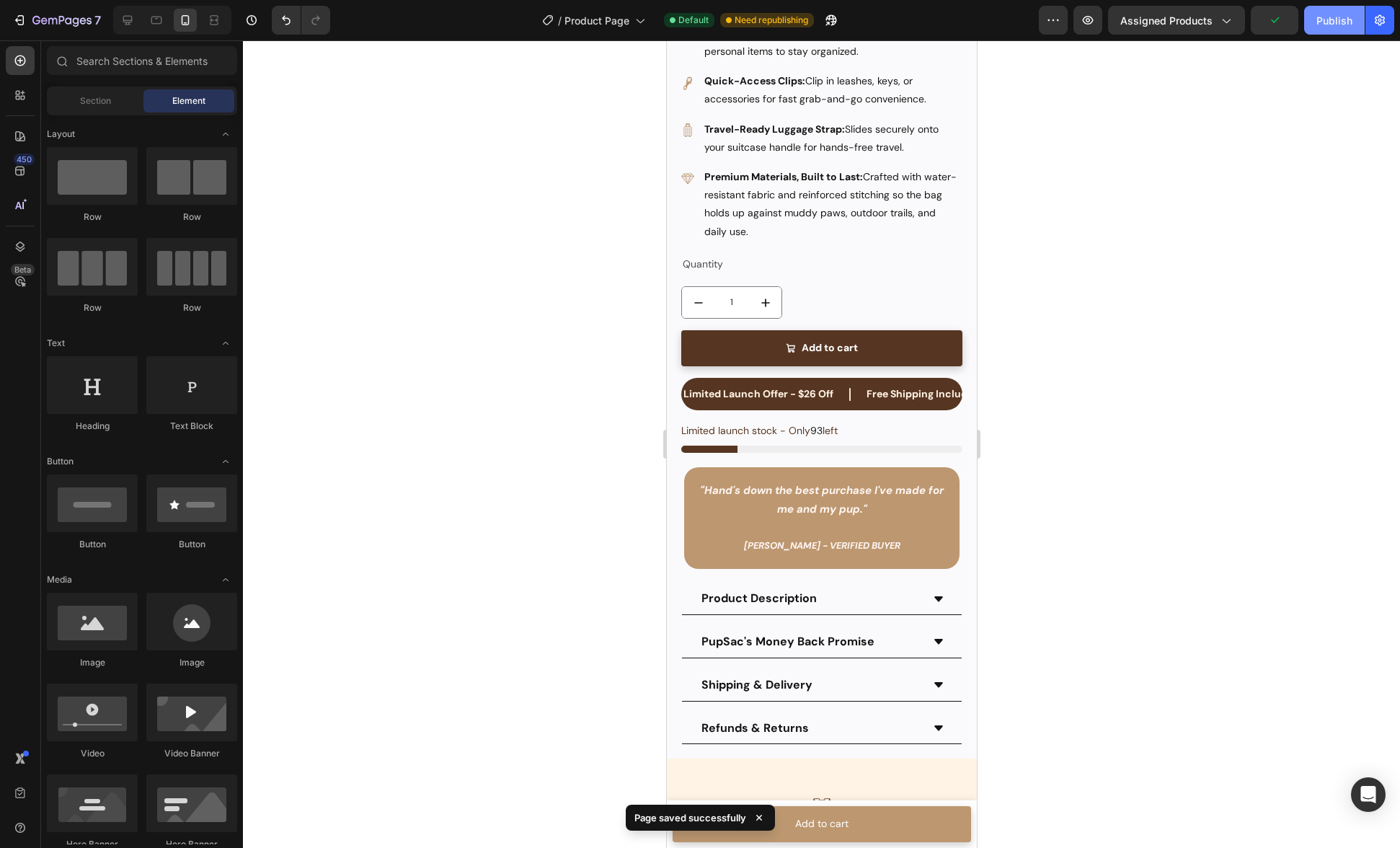
click at [1329, 26] on div "Publish" at bounding box center [1334, 21] width 36 height 15
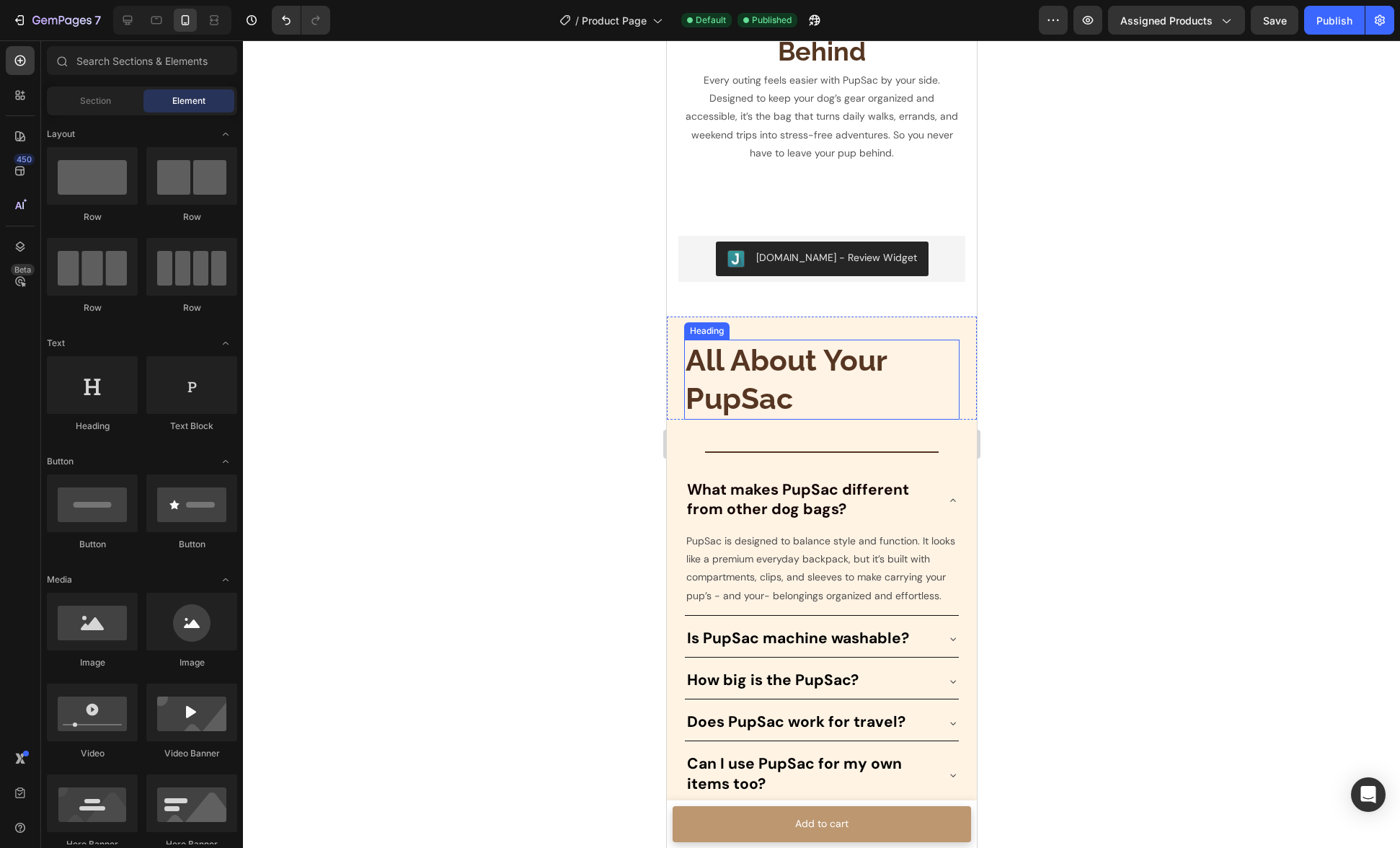
scroll to position [1829, 0]
click at [761, 325] on div "All About Your PupSac Heading Section 9" at bounding box center [821, 367] width 310 height 103
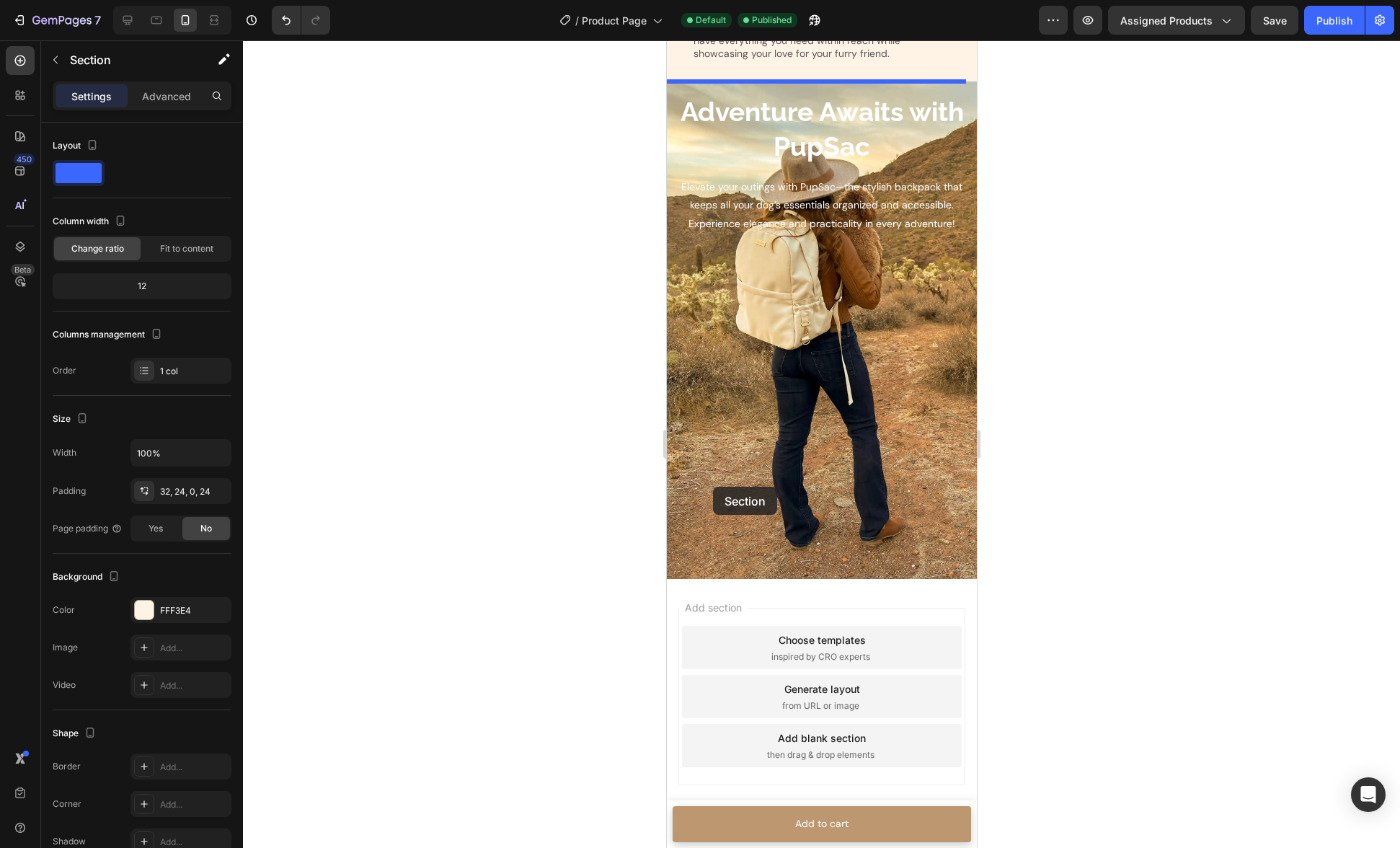
scroll to position [3890, 0]
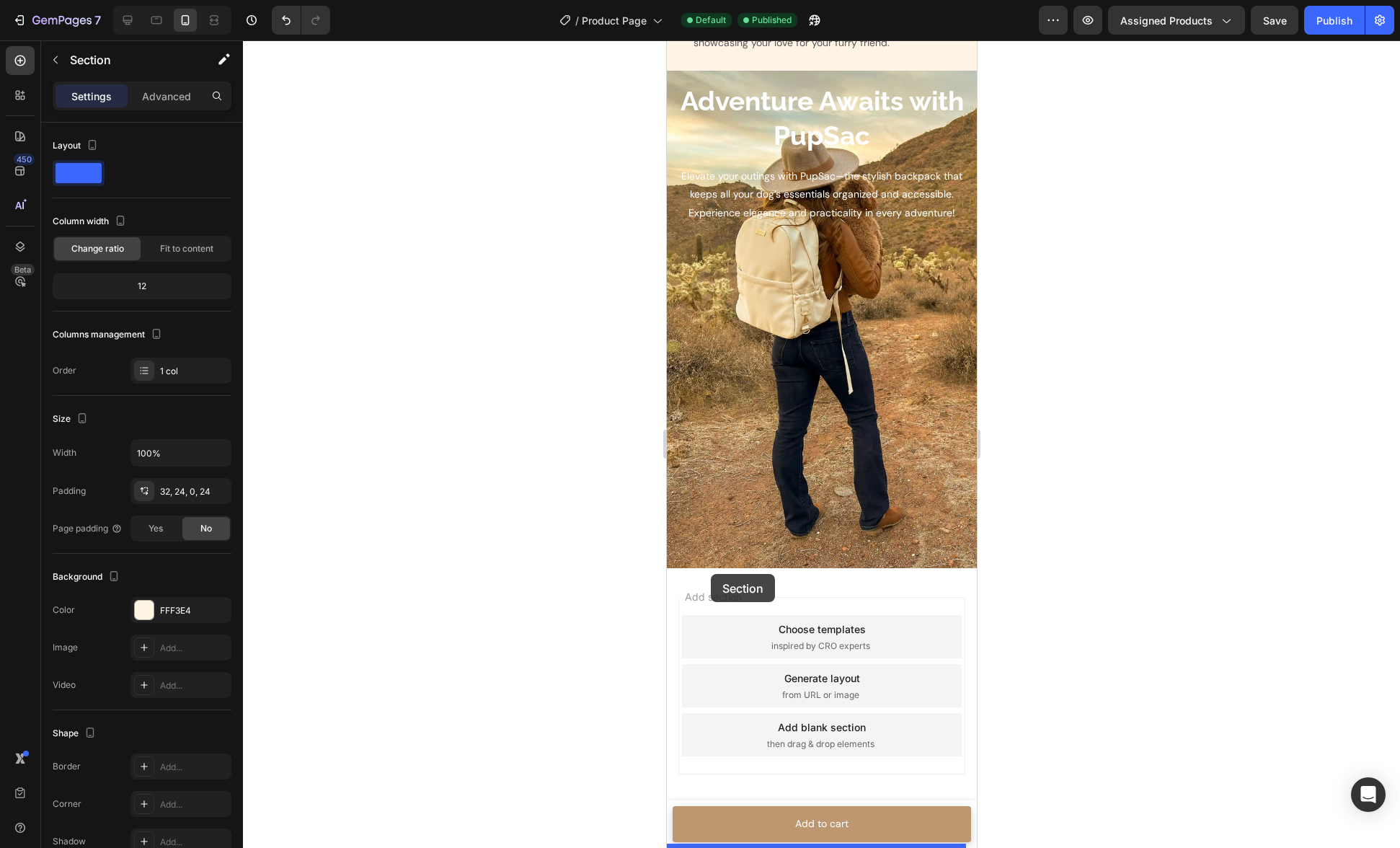
drag, startPoint x: 676, startPoint y: 306, endPoint x: 710, endPoint y: 574, distance: 270.1
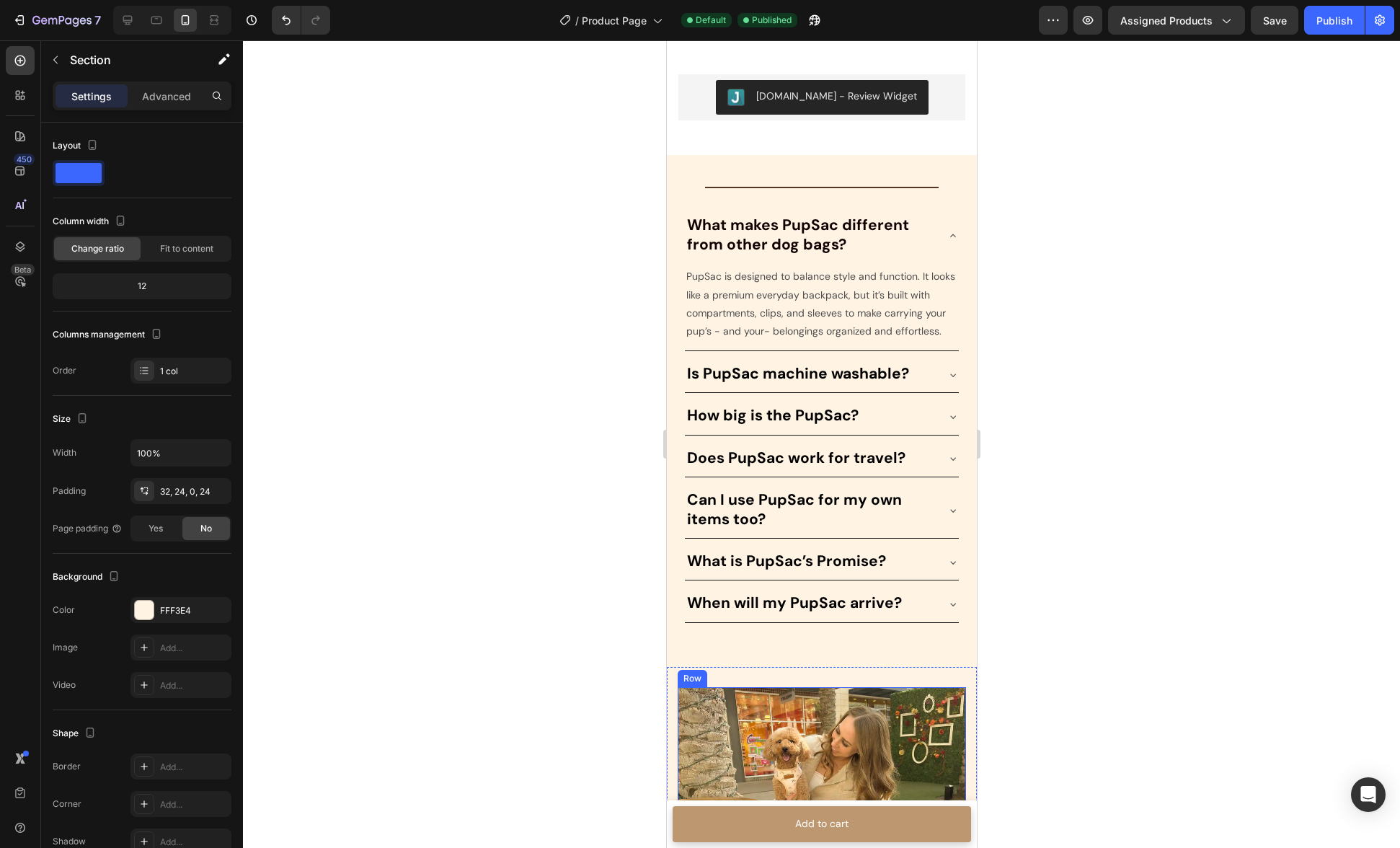
scroll to position [1956, 0]
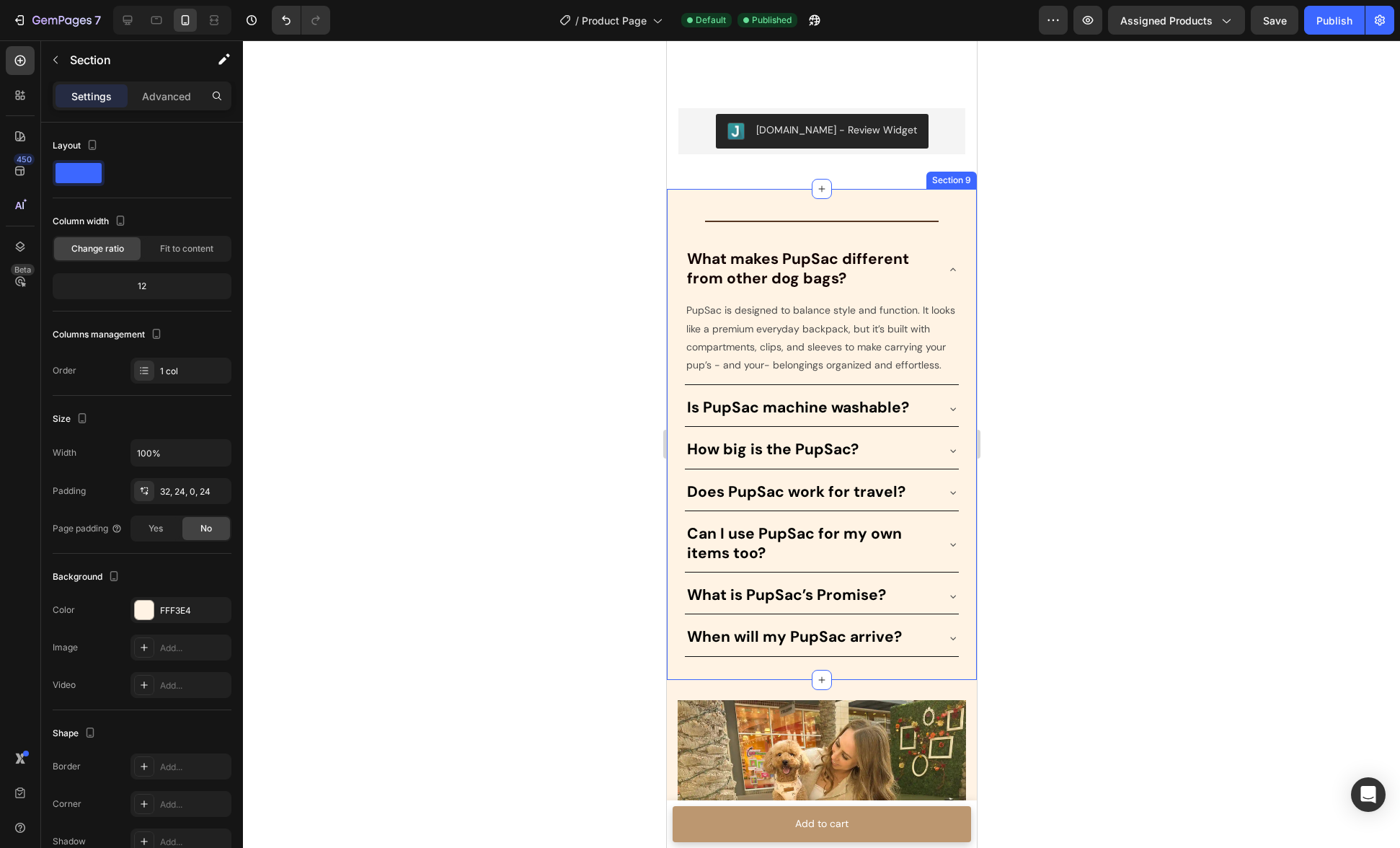
click at [694, 198] on div "Title Line What makes PupSac different from other dog bags? PupSac is designed …" at bounding box center [821, 434] width 310 height 491
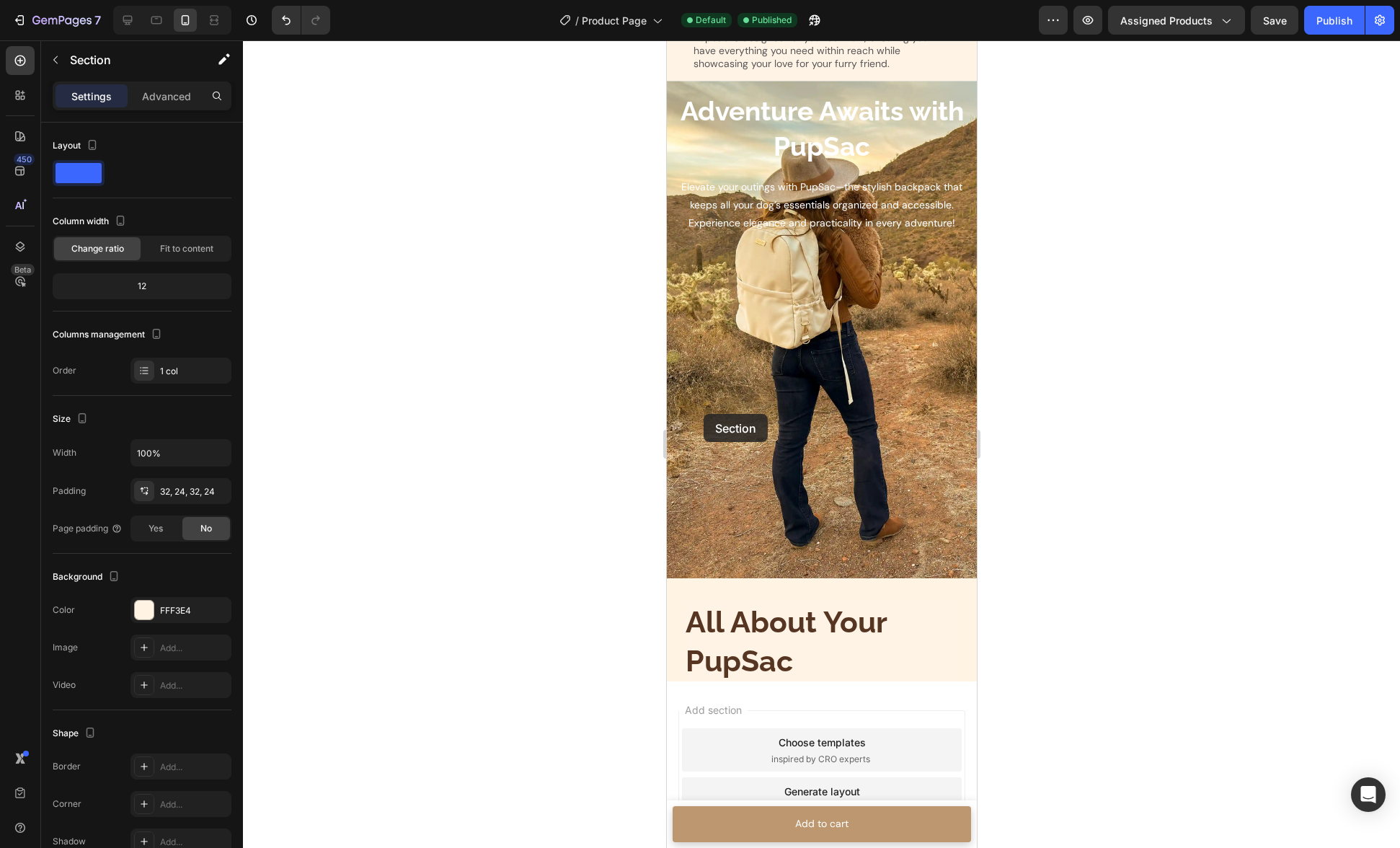
scroll to position [4168, 0]
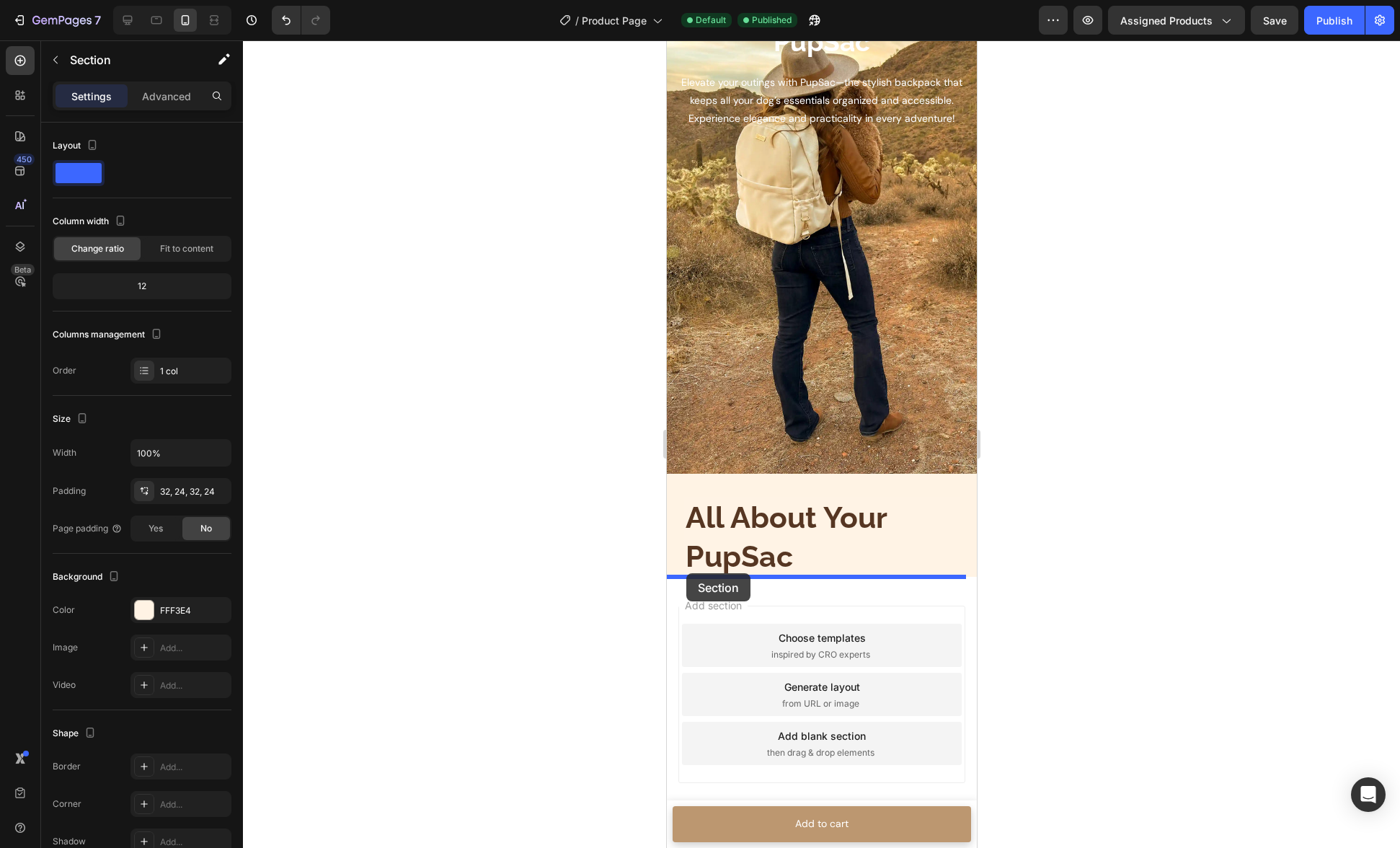
drag, startPoint x: 692, startPoint y: 252, endPoint x: 686, endPoint y: 573, distance: 321.1
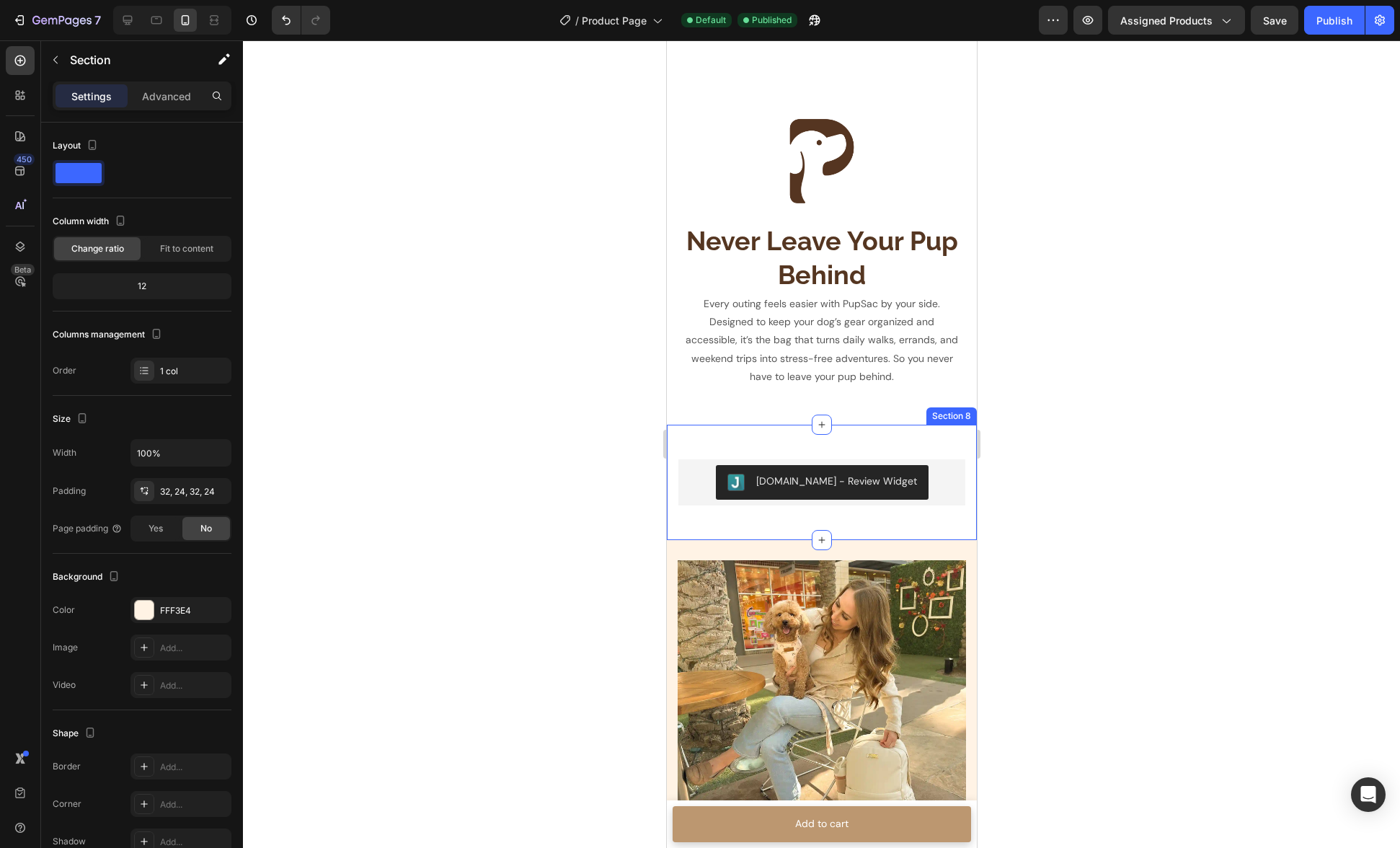
scroll to position [1625, 0]
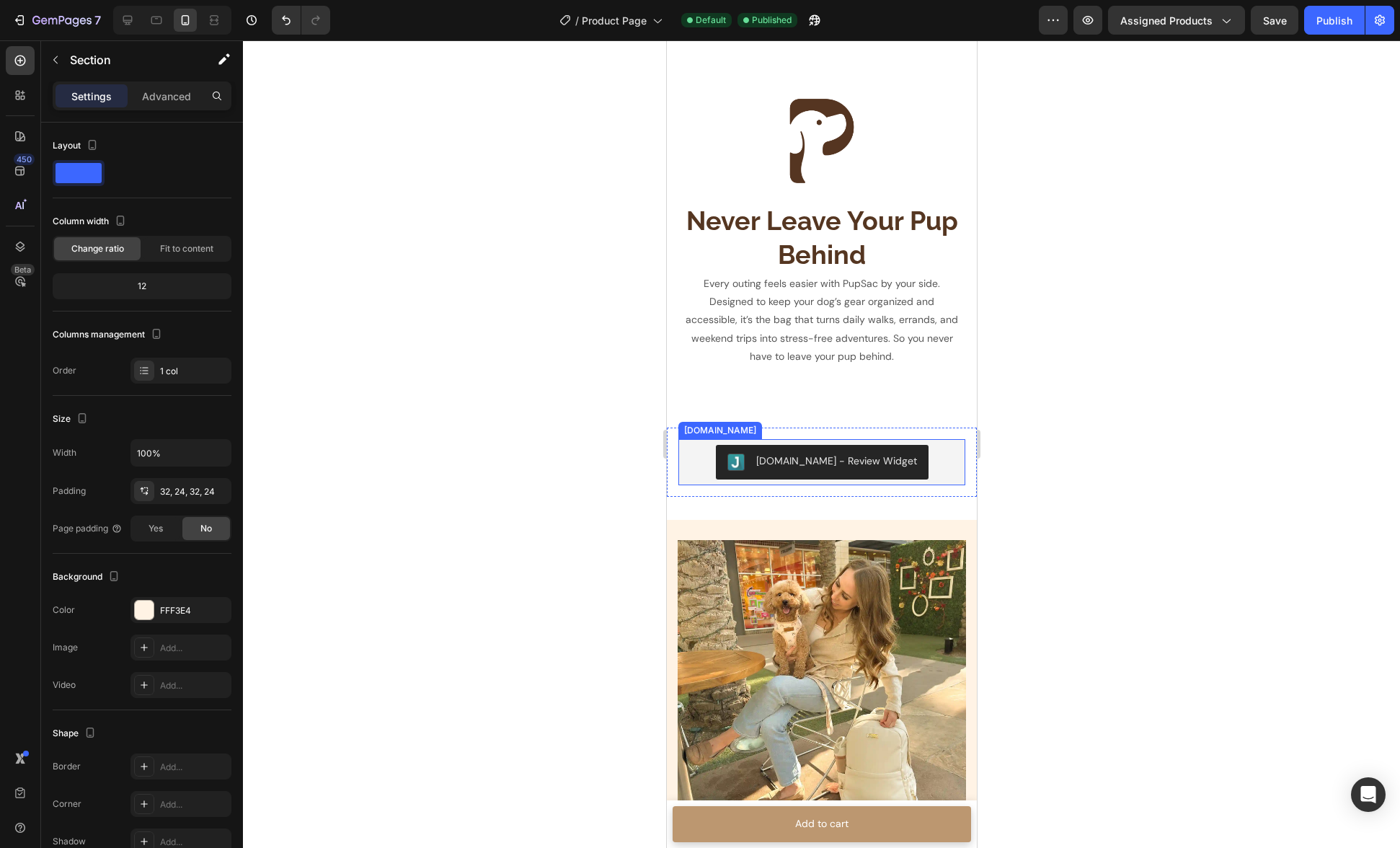
click at [700, 458] on div "[DOMAIN_NAME] - Review Widget" at bounding box center [821, 462] width 275 height 35
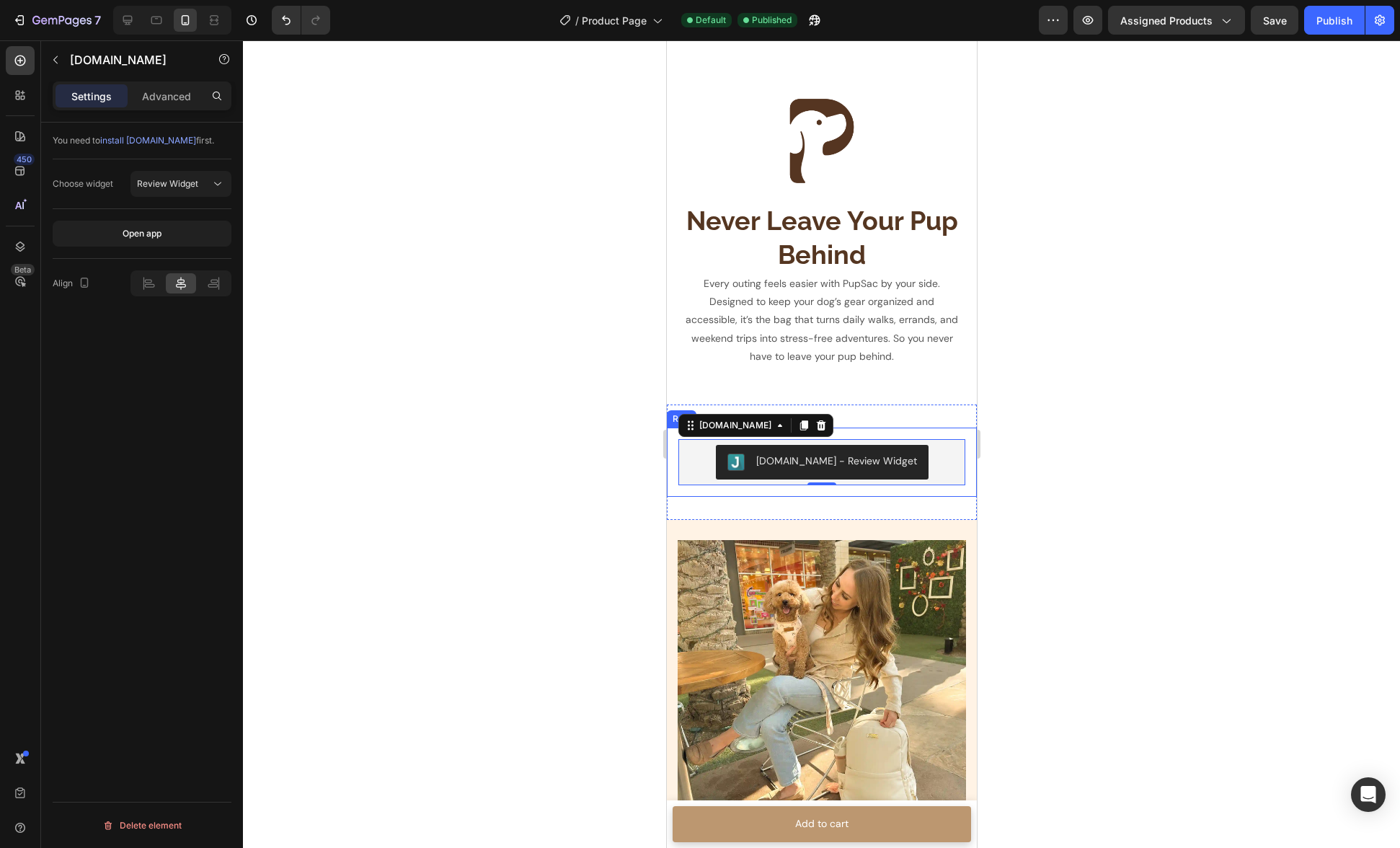
click at [674, 435] on div "[DOMAIN_NAME] - Review Widget [DOMAIN_NAME] 0 Row" at bounding box center [821, 462] width 310 height 70
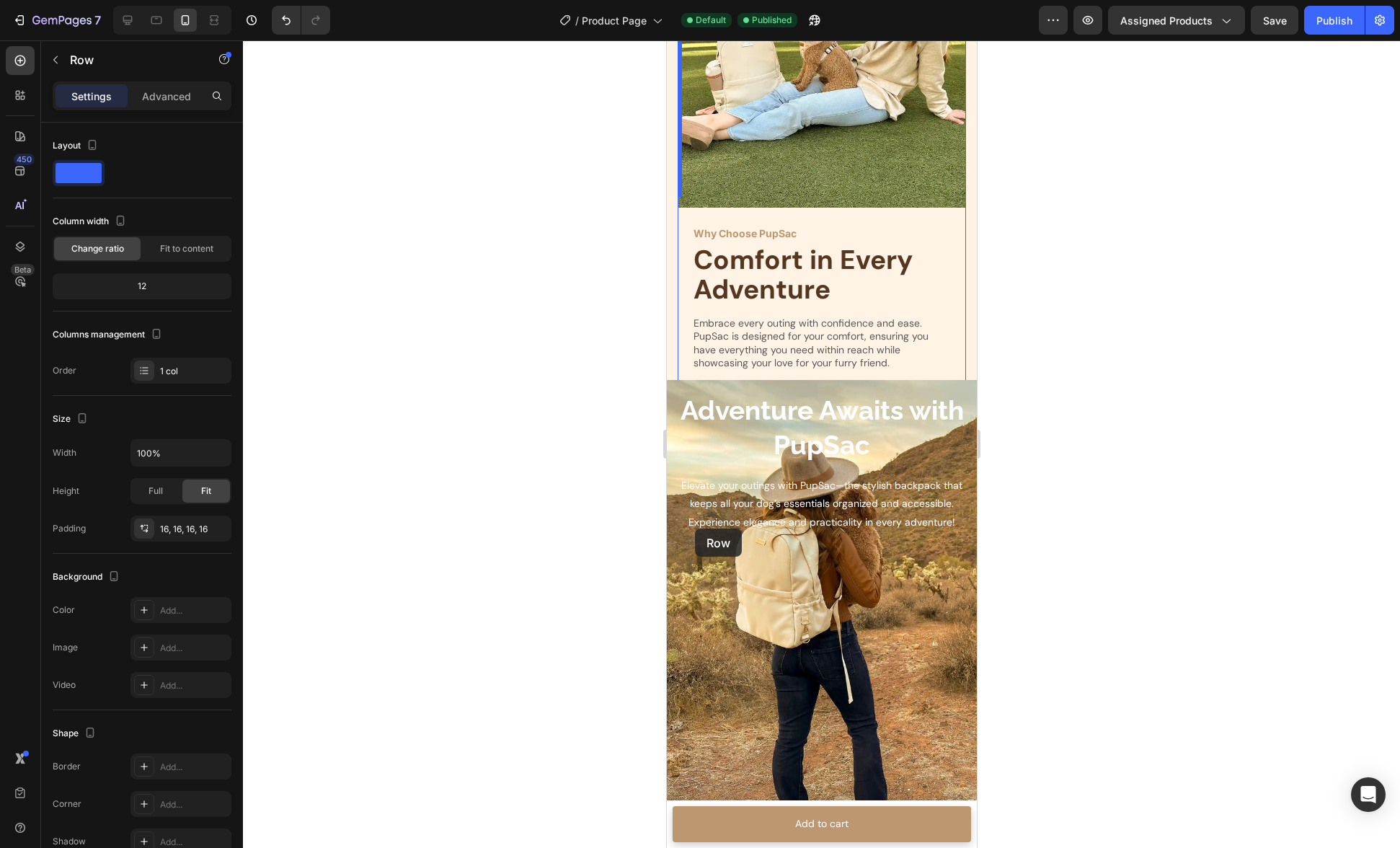
scroll to position [3633, 0]
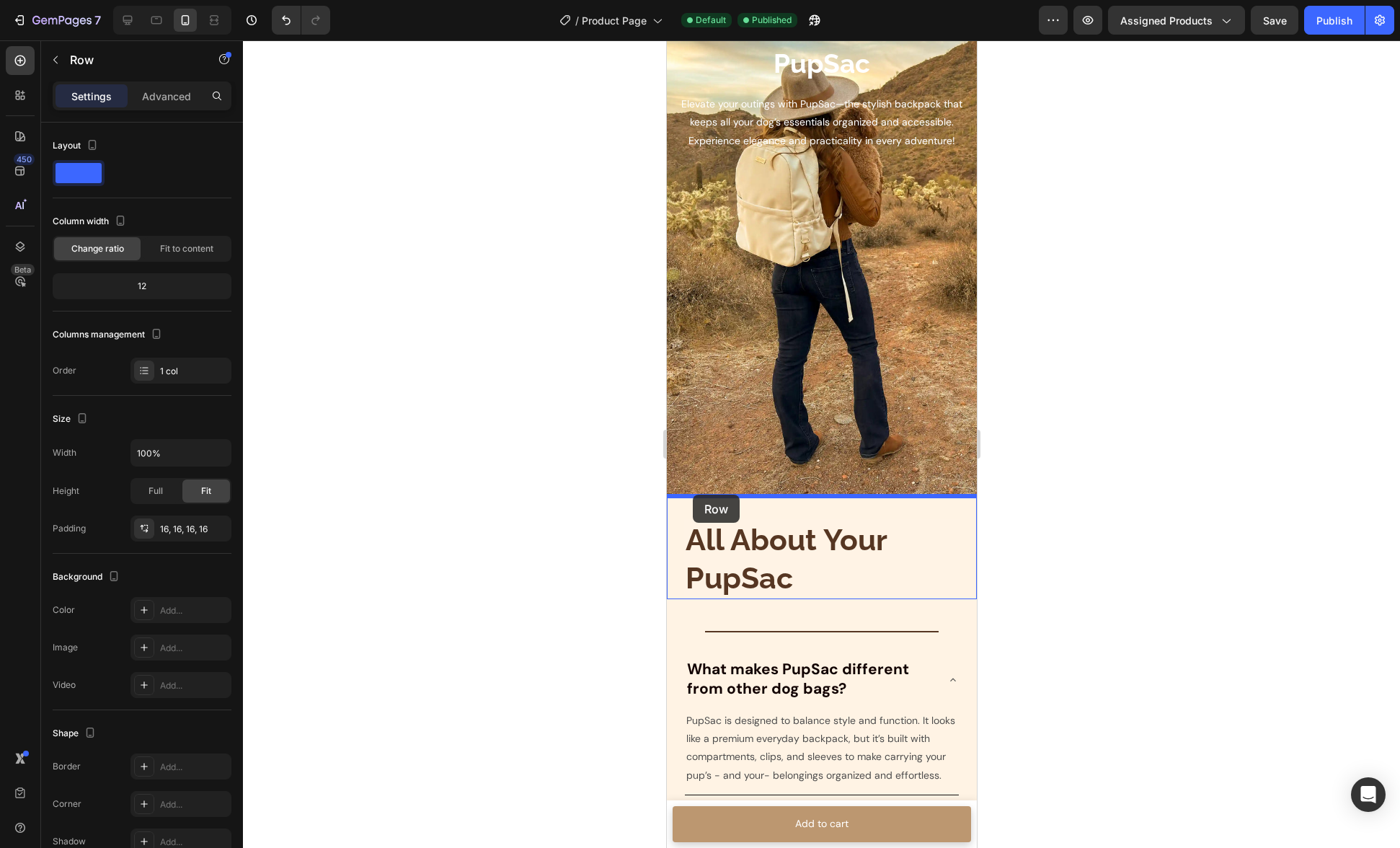
drag, startPoint x: 674, startPoint y: 415, endPoint x: 692, endPoint y: 498, distance: 84.9
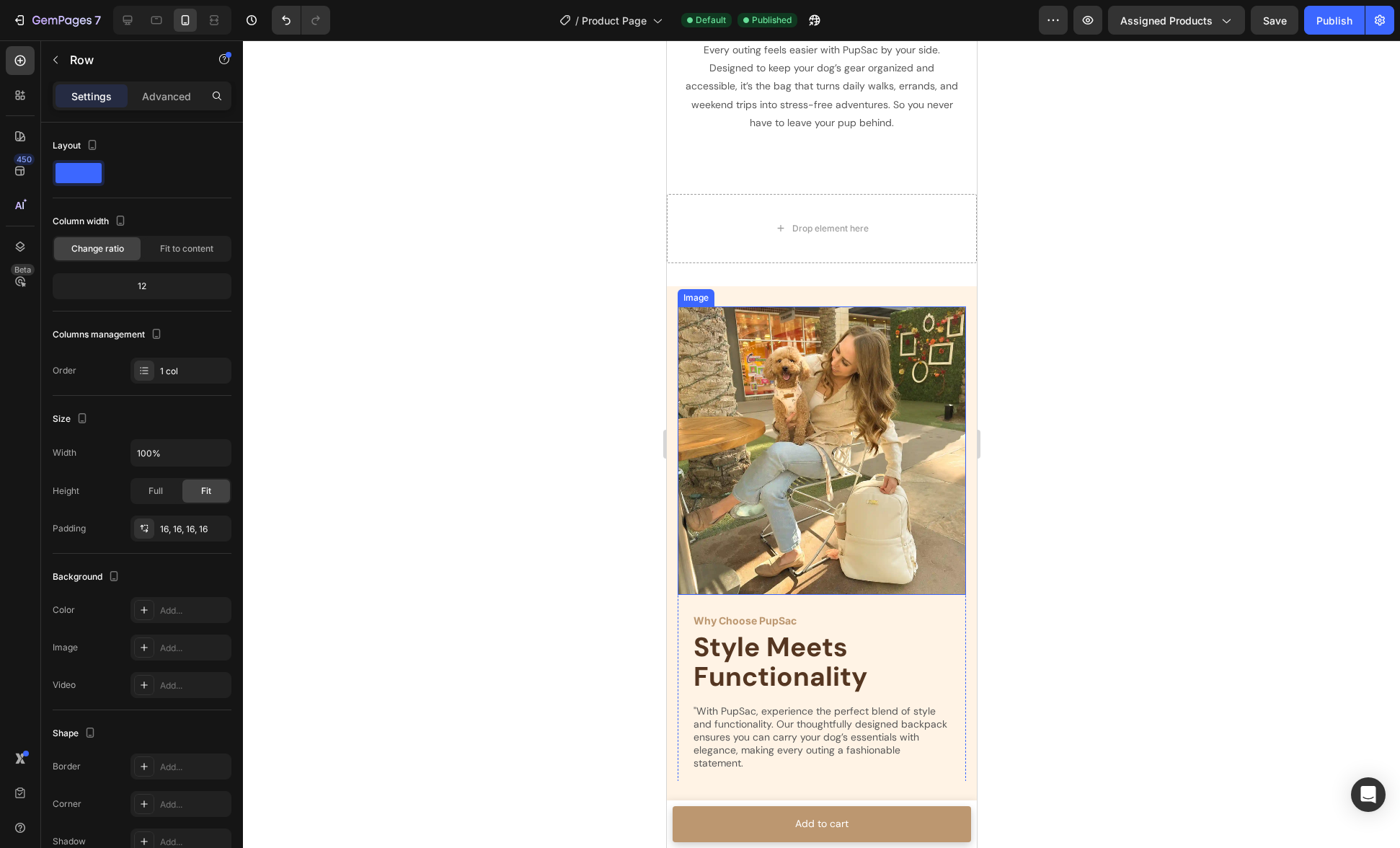
scroll to position [1693, 0]
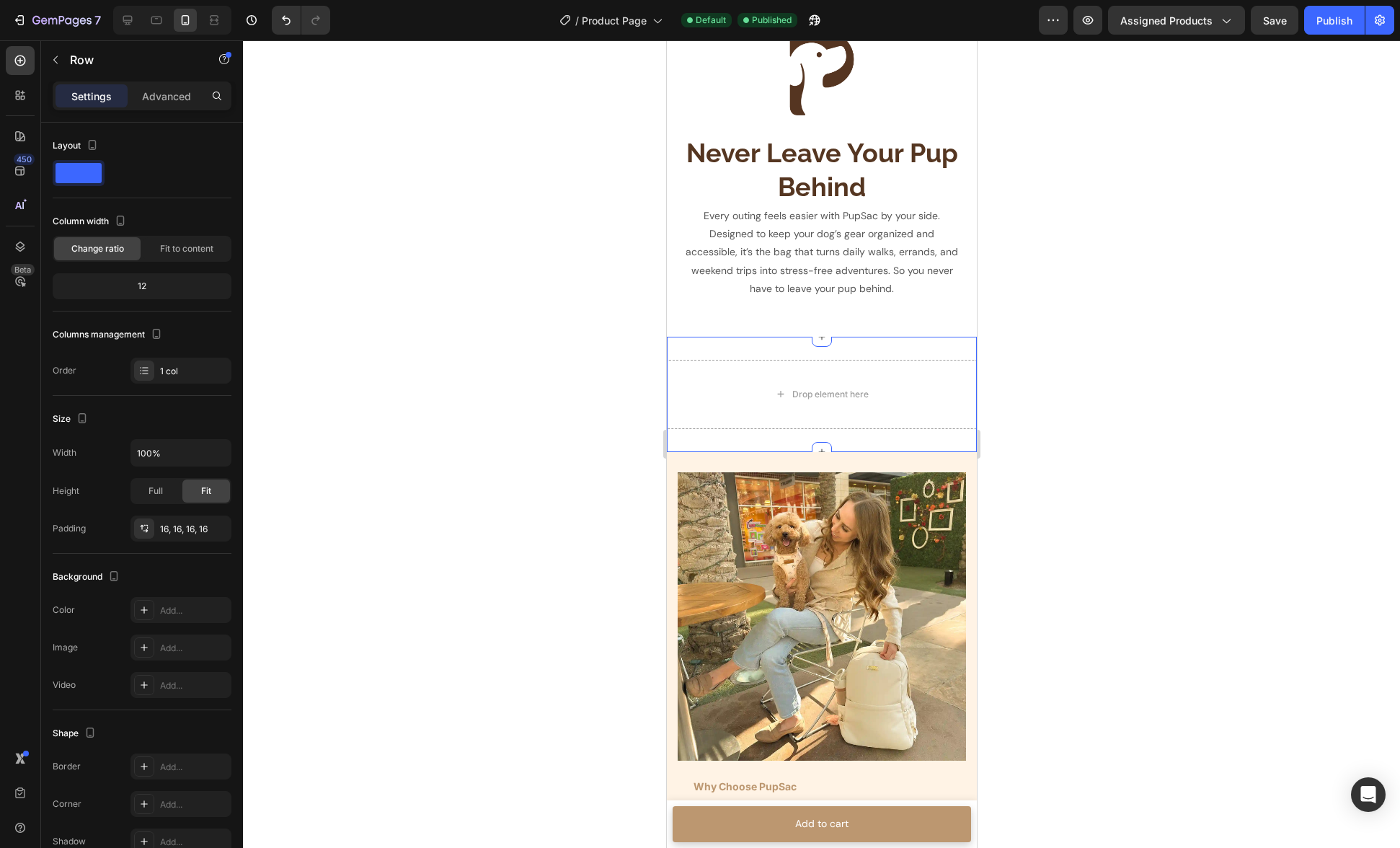
click at [740, 350] on div "Drop element here Section 8" at bounding box center [821, 394] width 310 height 115
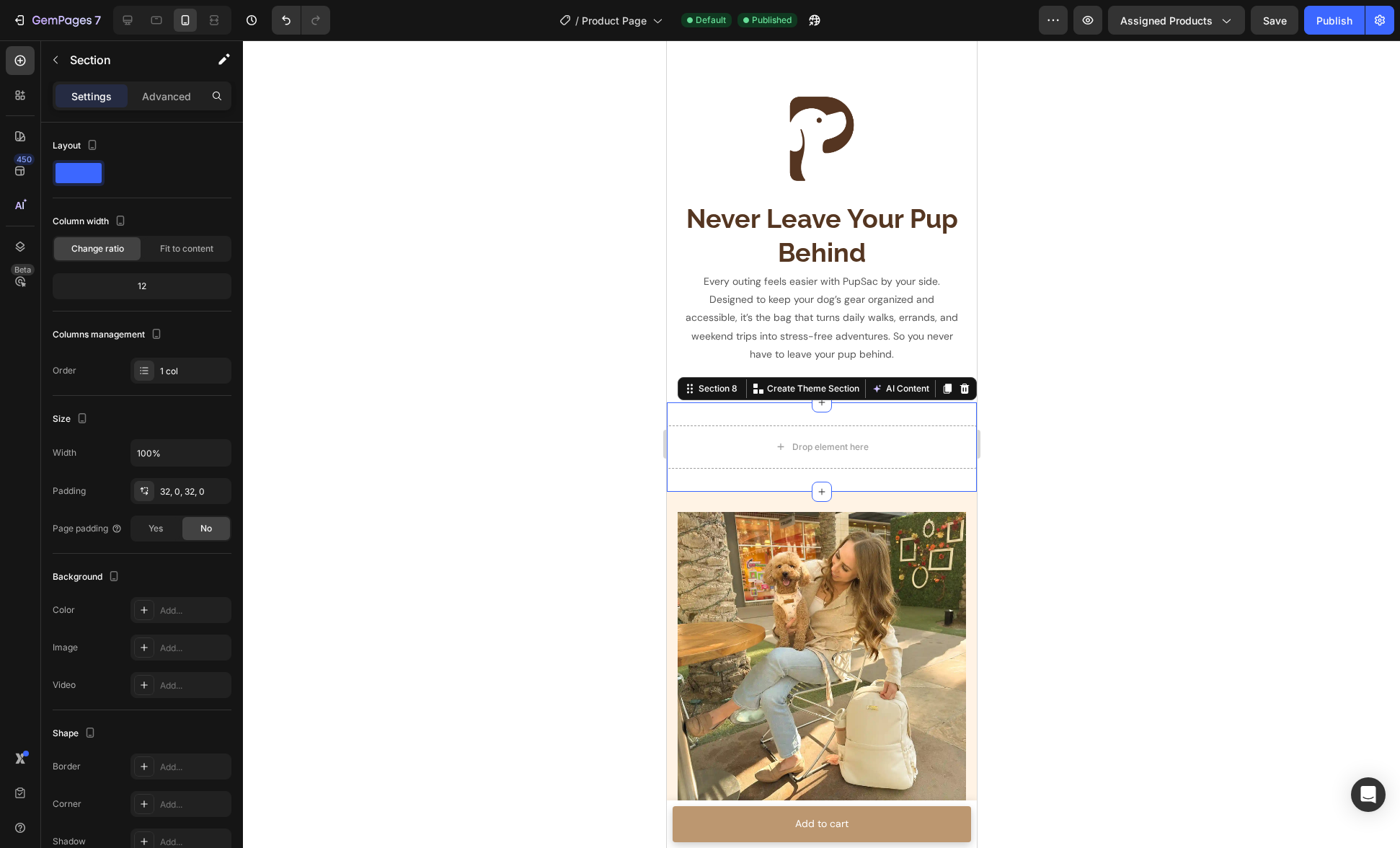
scroll to position [1626, 0]
click at [125, 21] on icon at bounding box center [127, 20] width 14 height 14
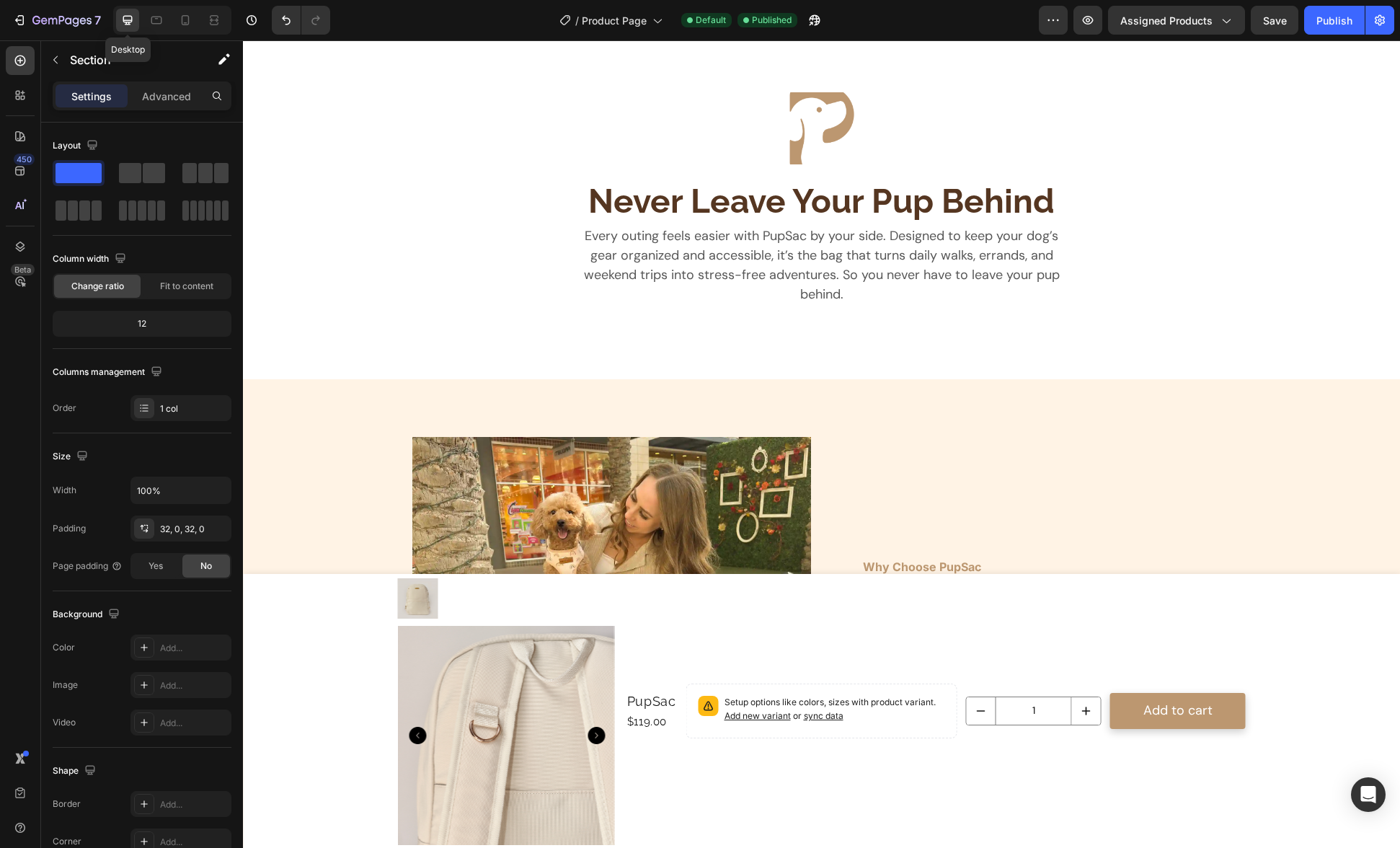
click at [125, 21] on icon at bounding box center [127, 20] width 14 height 14
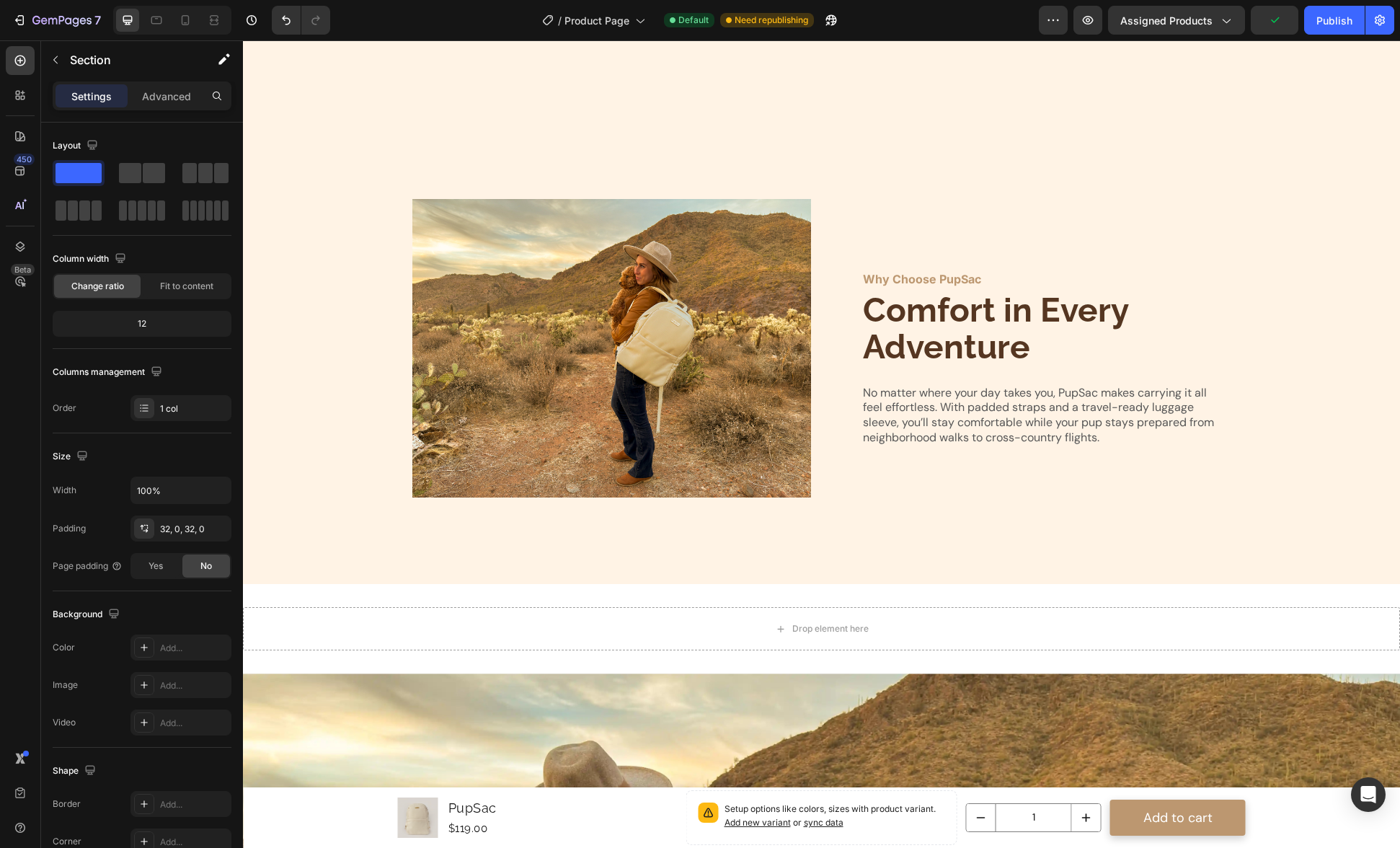
scroll to position [2881, 0]
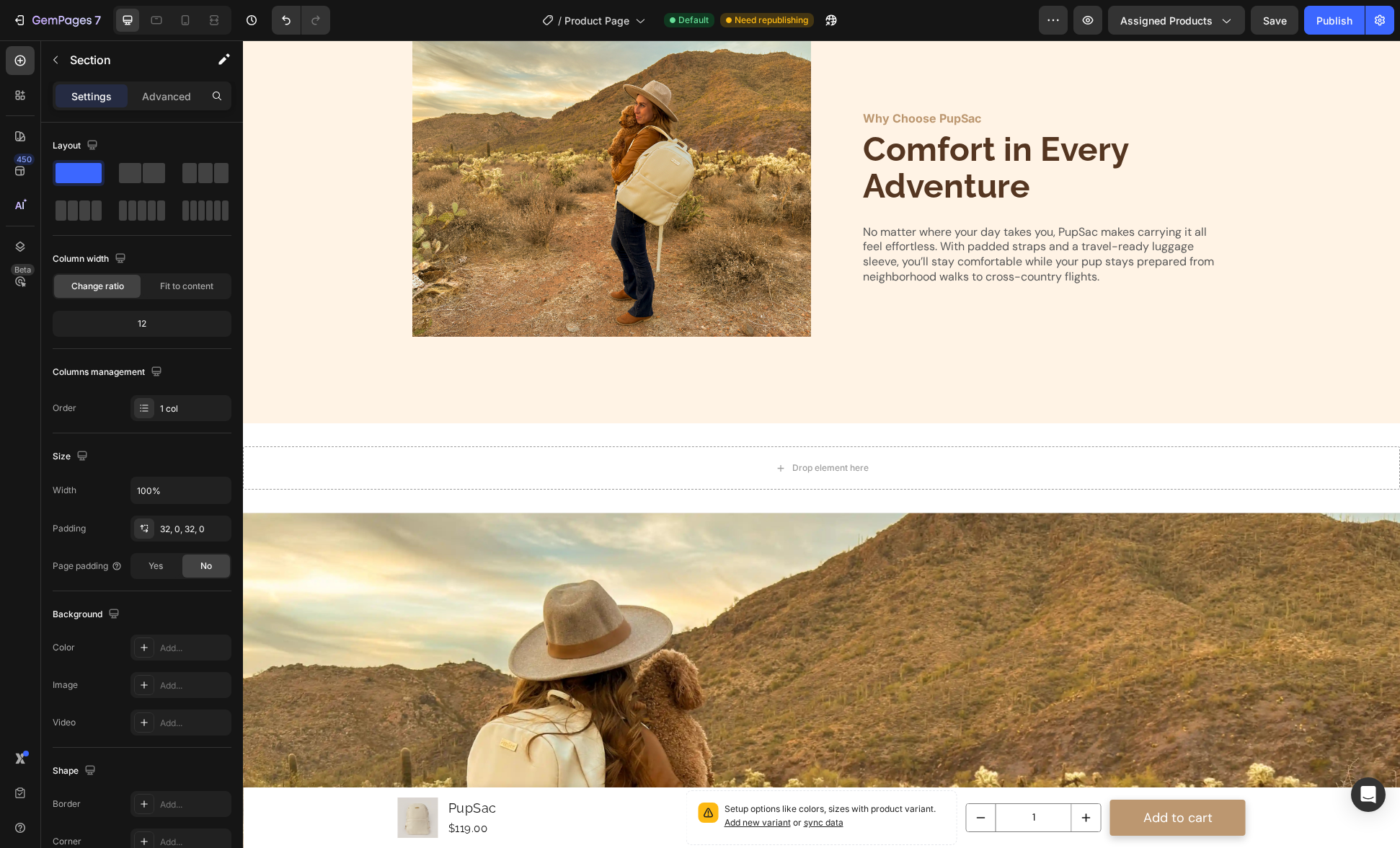
click at [646, 436] on div "Drop element here Section 8" at bounding box center [822, 468] width 1157 height 90
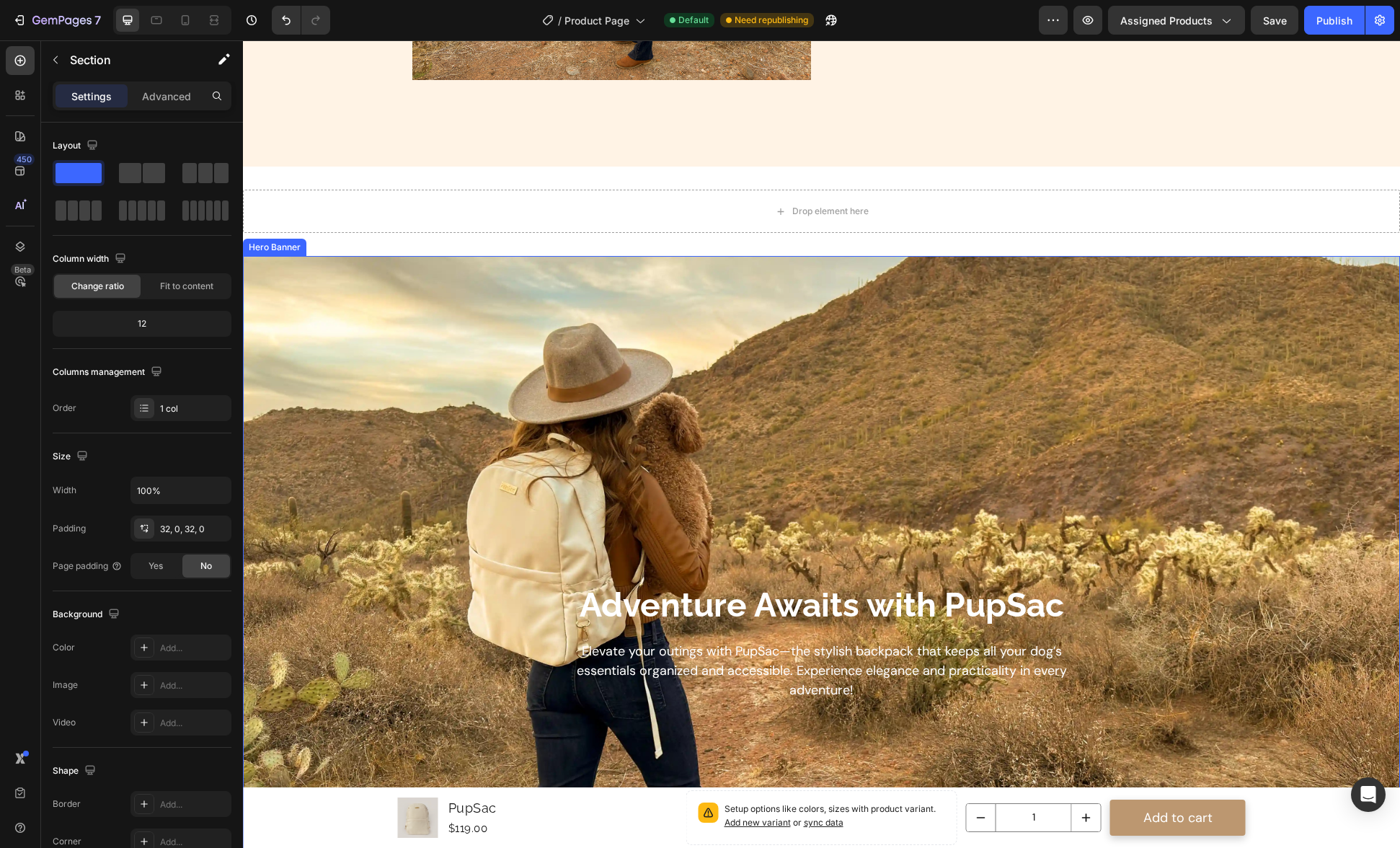
scroll to position [3068, 0]
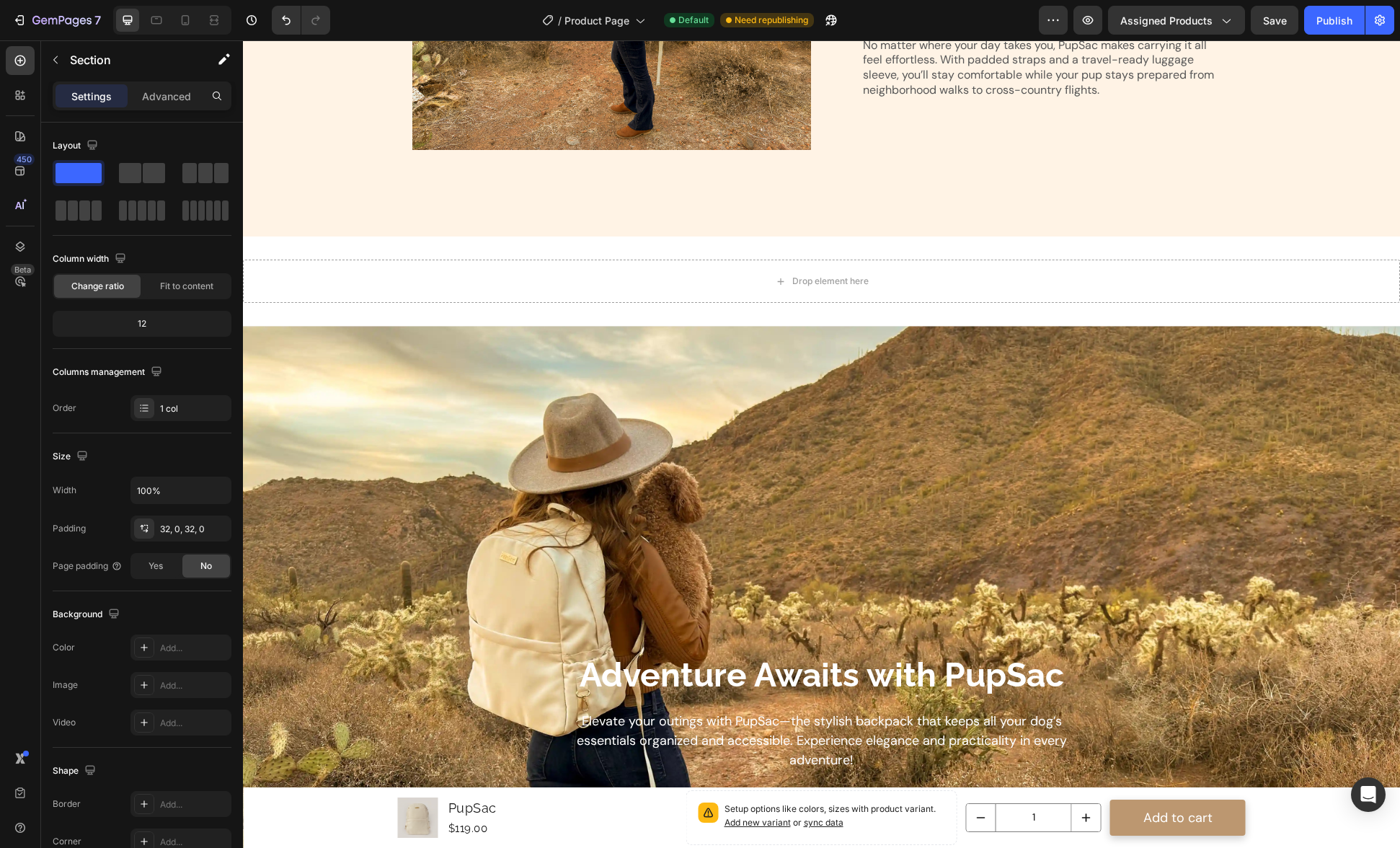
click at [873, 245] on div "Drop element here Section 8" at bounding box center [822, 281] width 1157 height 90
click at [892, 272] on div "Drop element here" at bounding box center [822, 281] width 1157 height 43
click at [902, 245] on div "Drop element here Section 8" at bounding box center [822, 281] width 1157 height 90
click at [900, 282] on div "Drop element here" at bounding box center [822, 281] width 1157 height 43
click at [620, 250] on div "Drop element here Section 8" at bounding box center [822, 281] width 1157 height 90
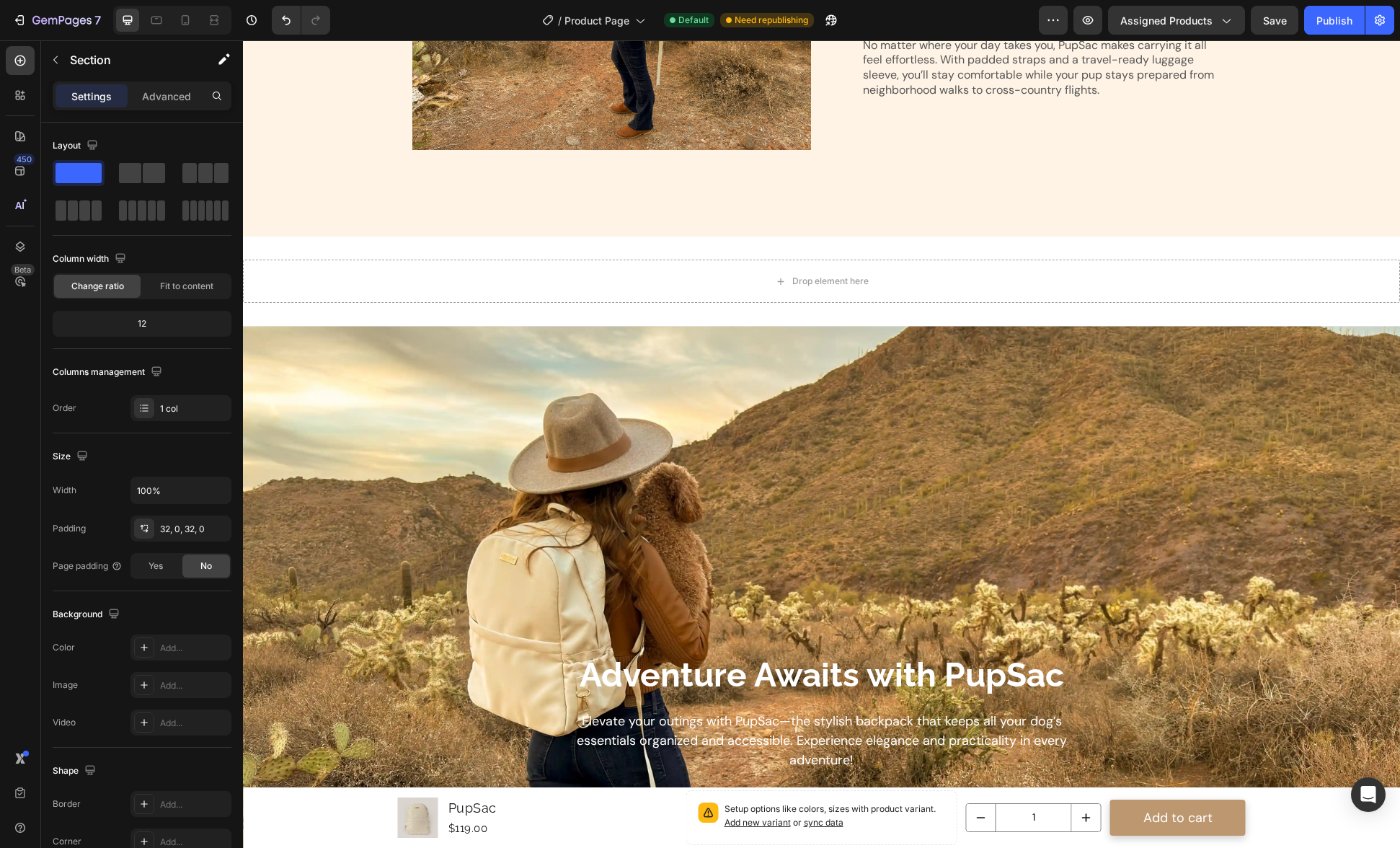
click at [620, 250] on div "Drop element here Section 8" at bounding box center [822, 281] width 1157 height 90
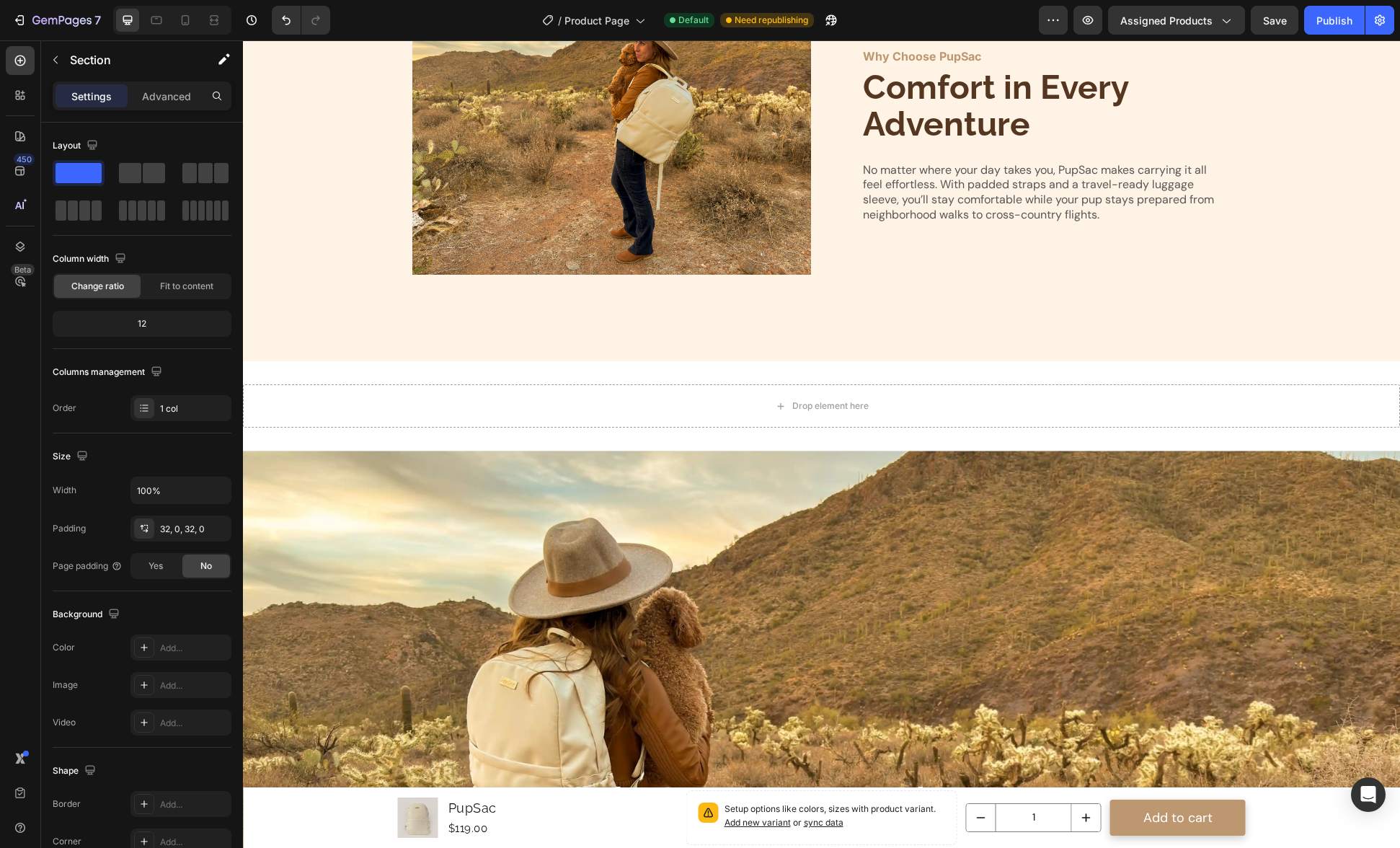
scroll to position [2664, 0]
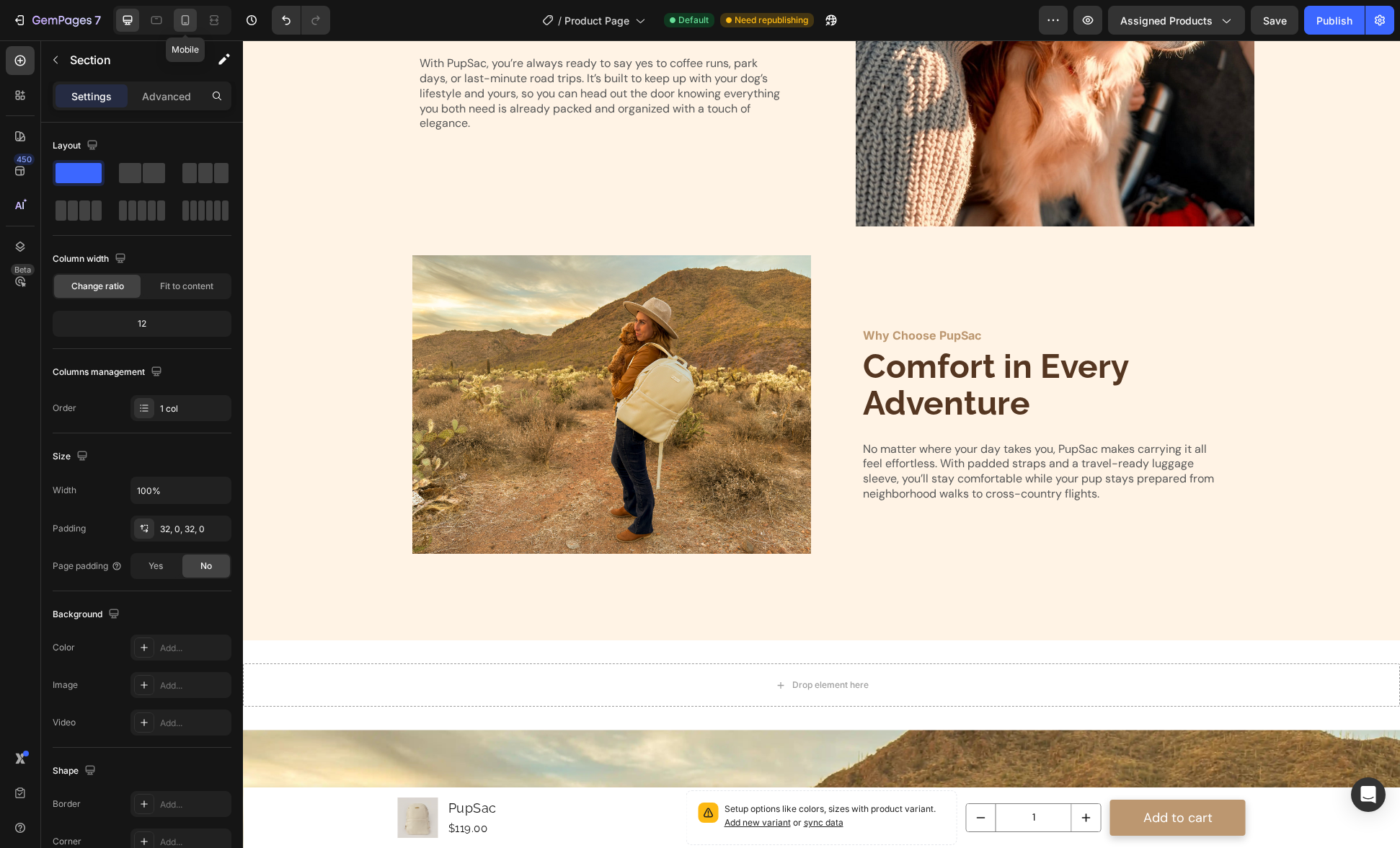
click at [182, 19] on icon at bounding box center [186, 20] width 8 height 10
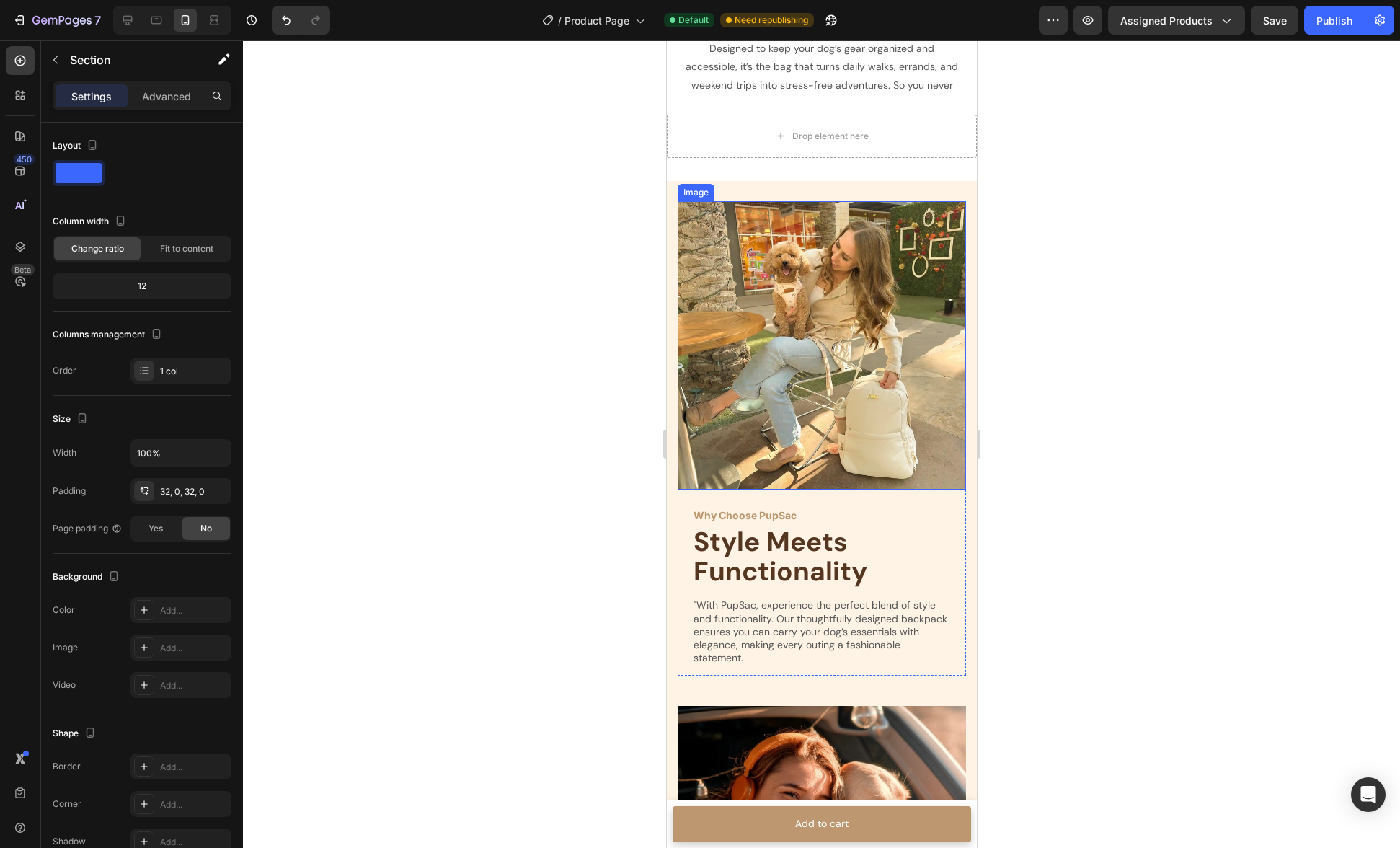
scroll to position [1490, 0]
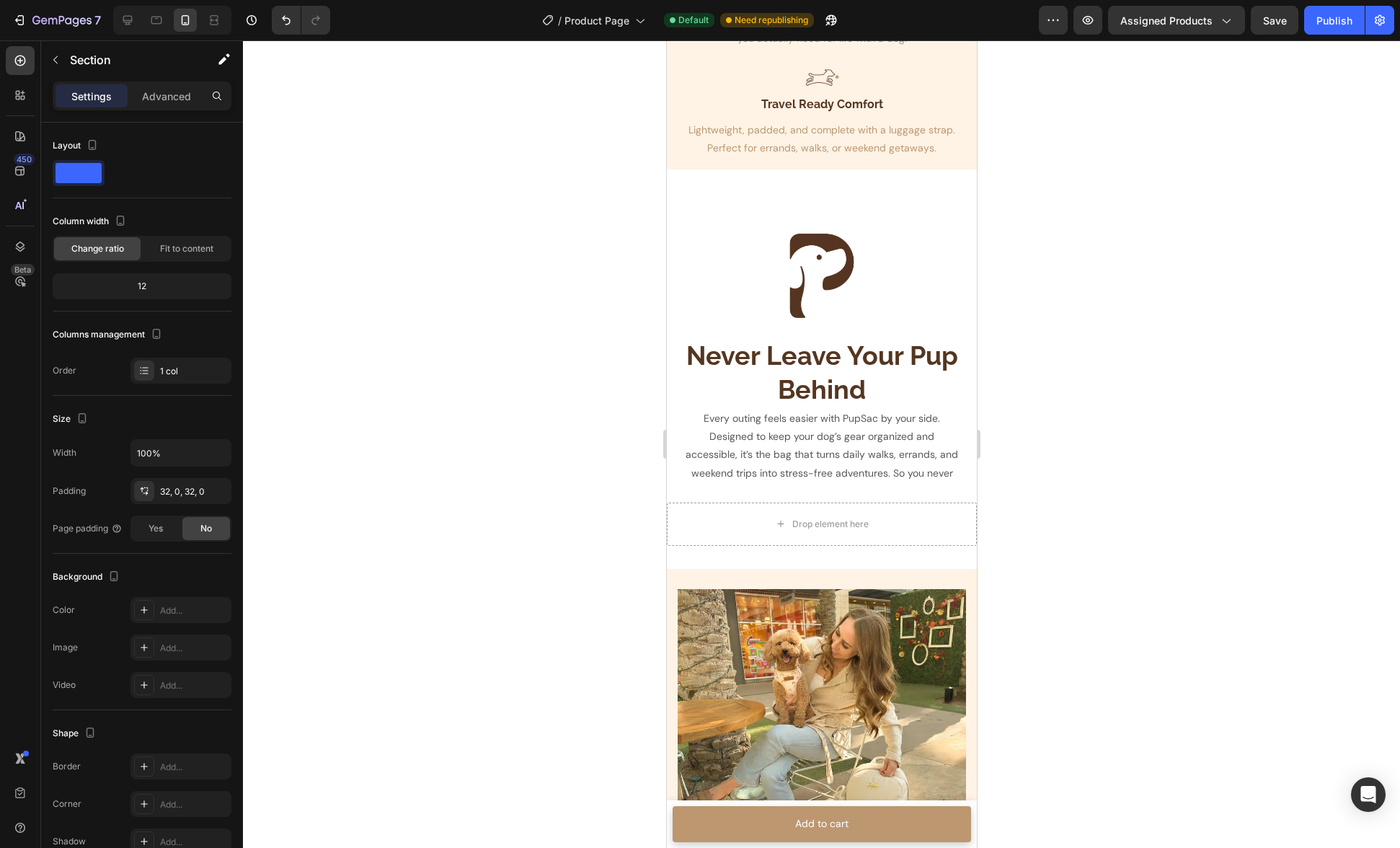
click at [913, 495] on p "Every outing feels easier with PupSac by your side. Designed to keep your dog’s…" at bounding box center [821, 455] width 278 height 91
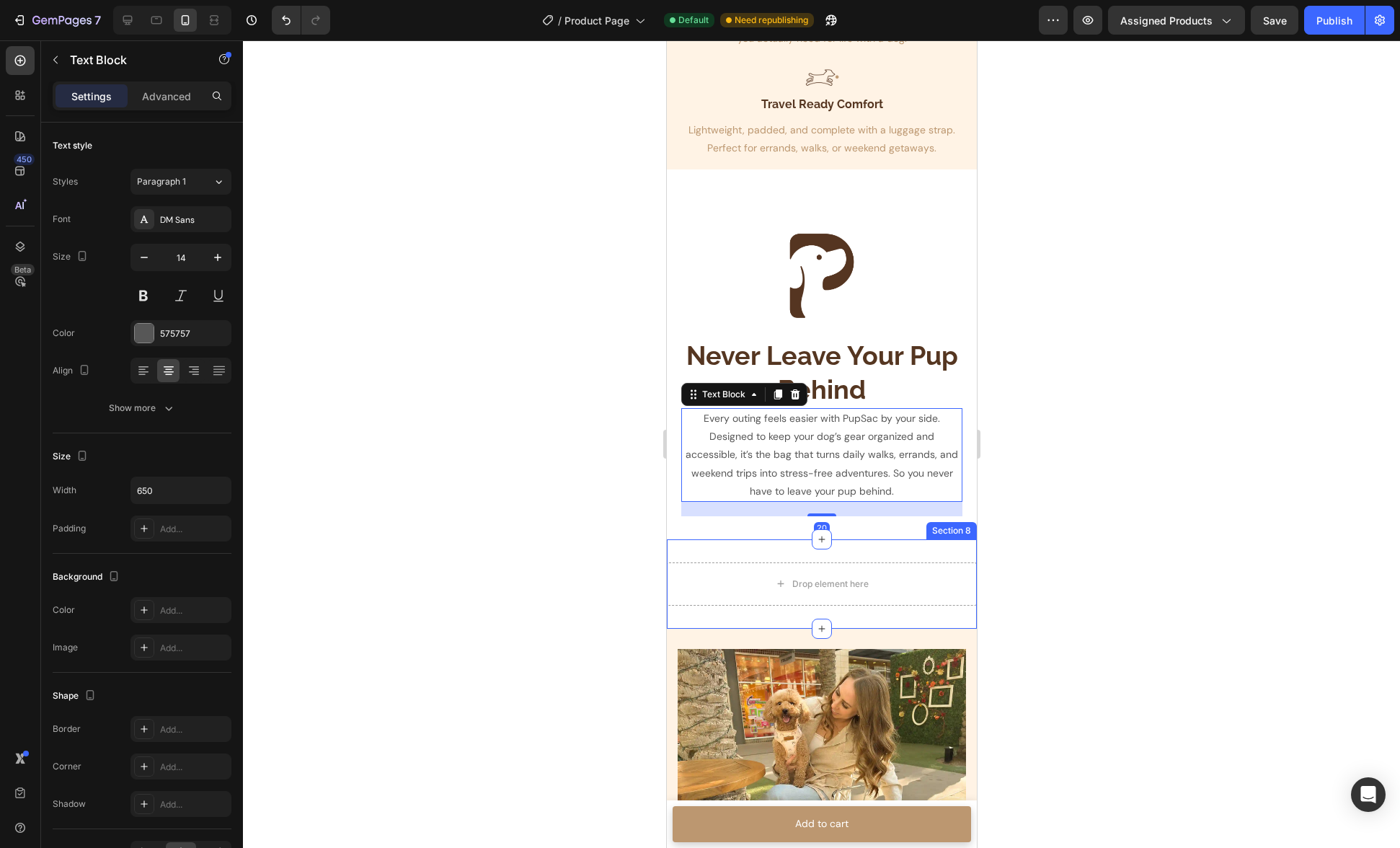
click at [916, 548] on div "Drop element here Section 8" at bounding box center [821, 584] width 310 height 90
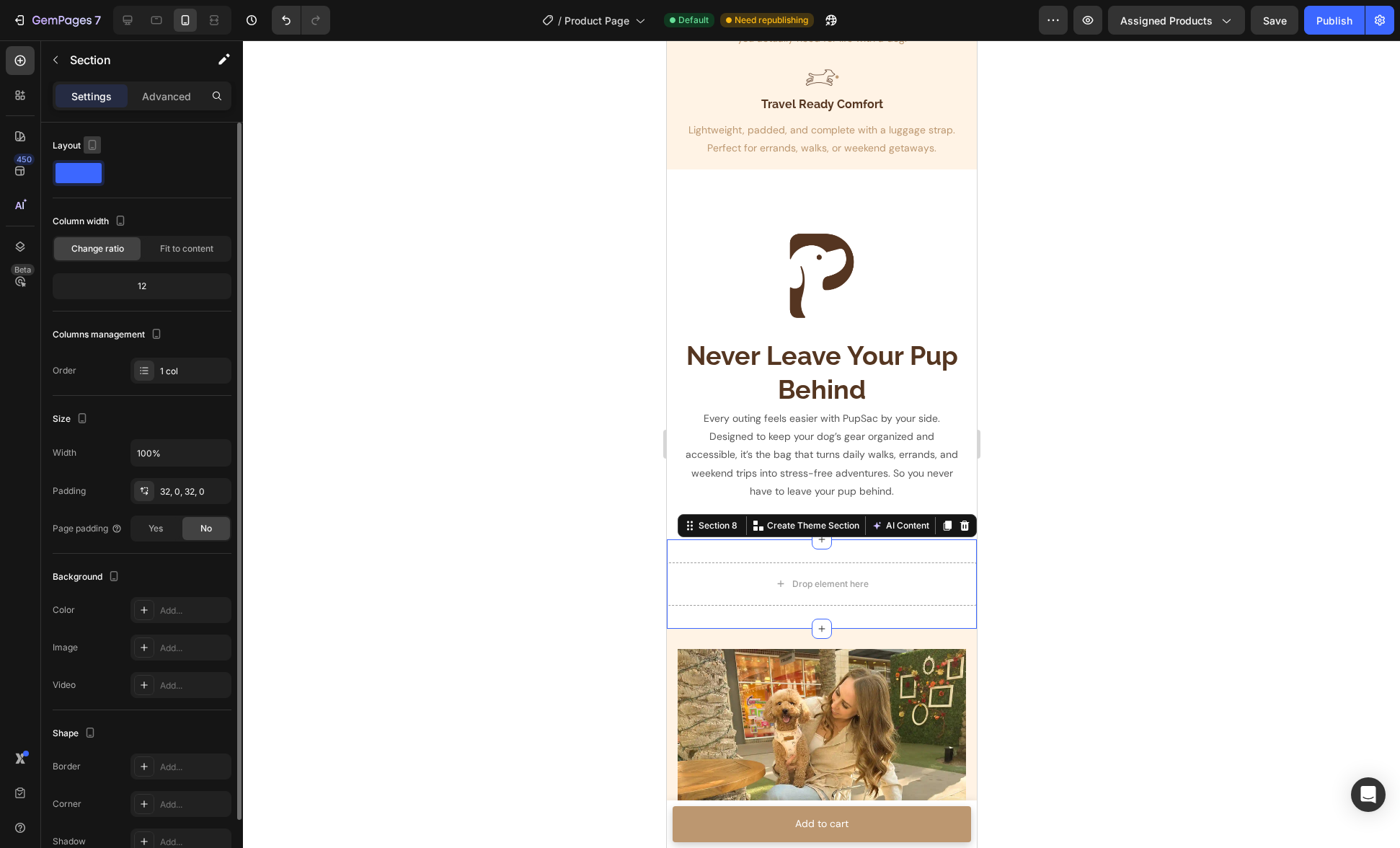
click at [95, 142] on icon "button" at bounding box center [92, 145] width 8 height 10
click at [94, 142] on icon "button" at bounding box center [92, 144] width 14 height 14
click at [157, 89] on p "Advanced" at bounding box center [166, 96] width 49 height 15
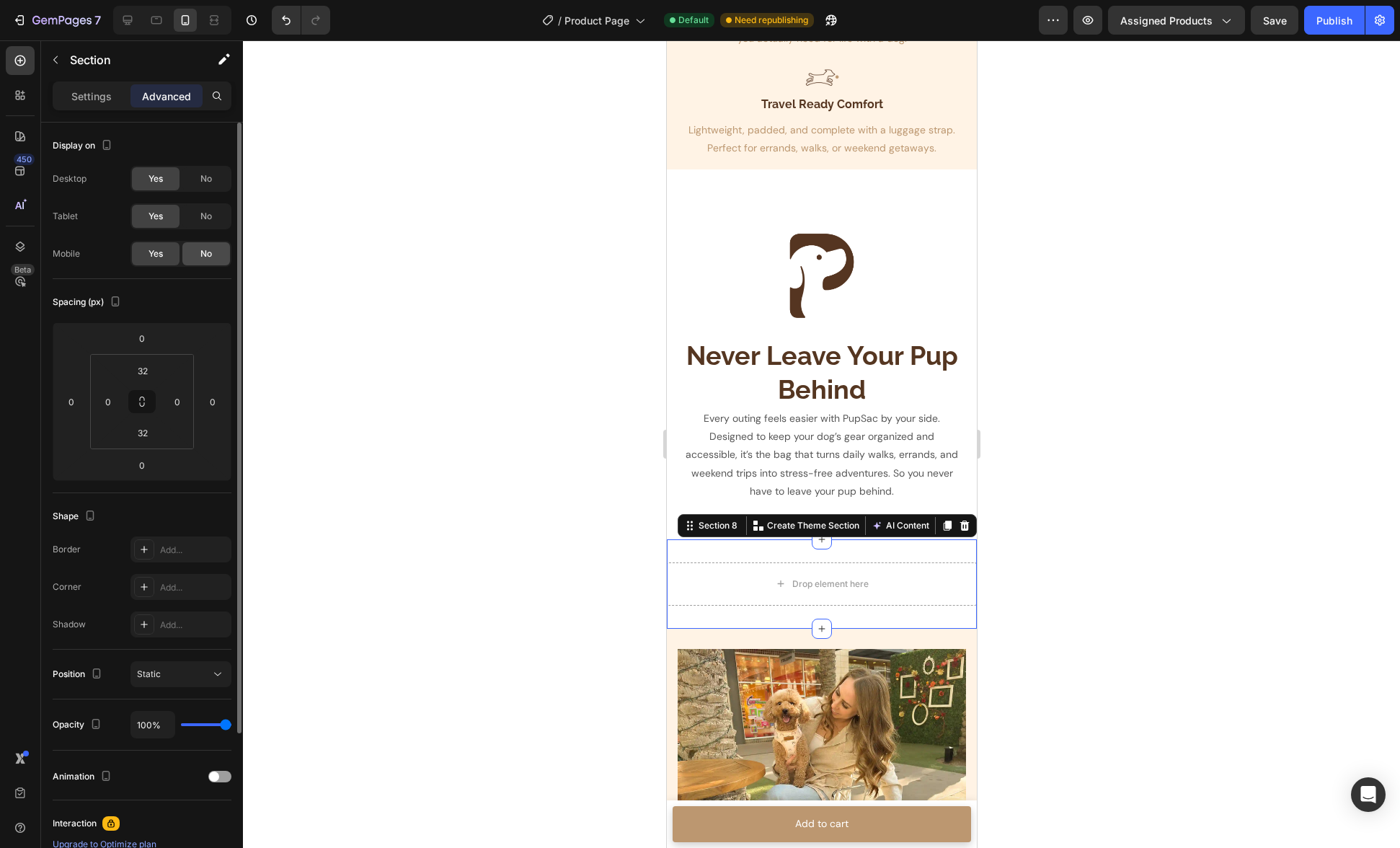
click at [210, 262] on div "No" at bounding box center [206, 254] width 47 height 23
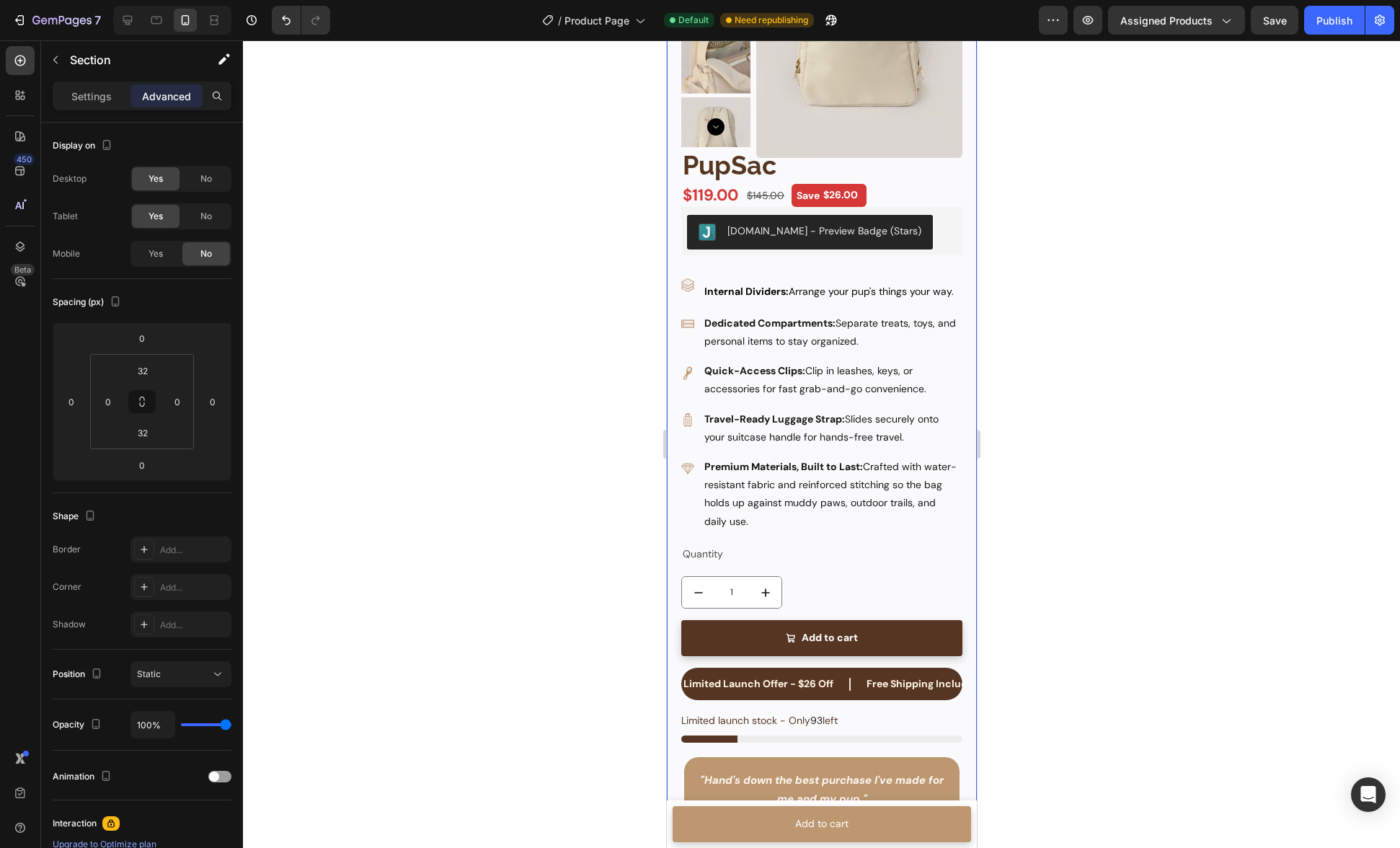
scroll to position [0, 0]
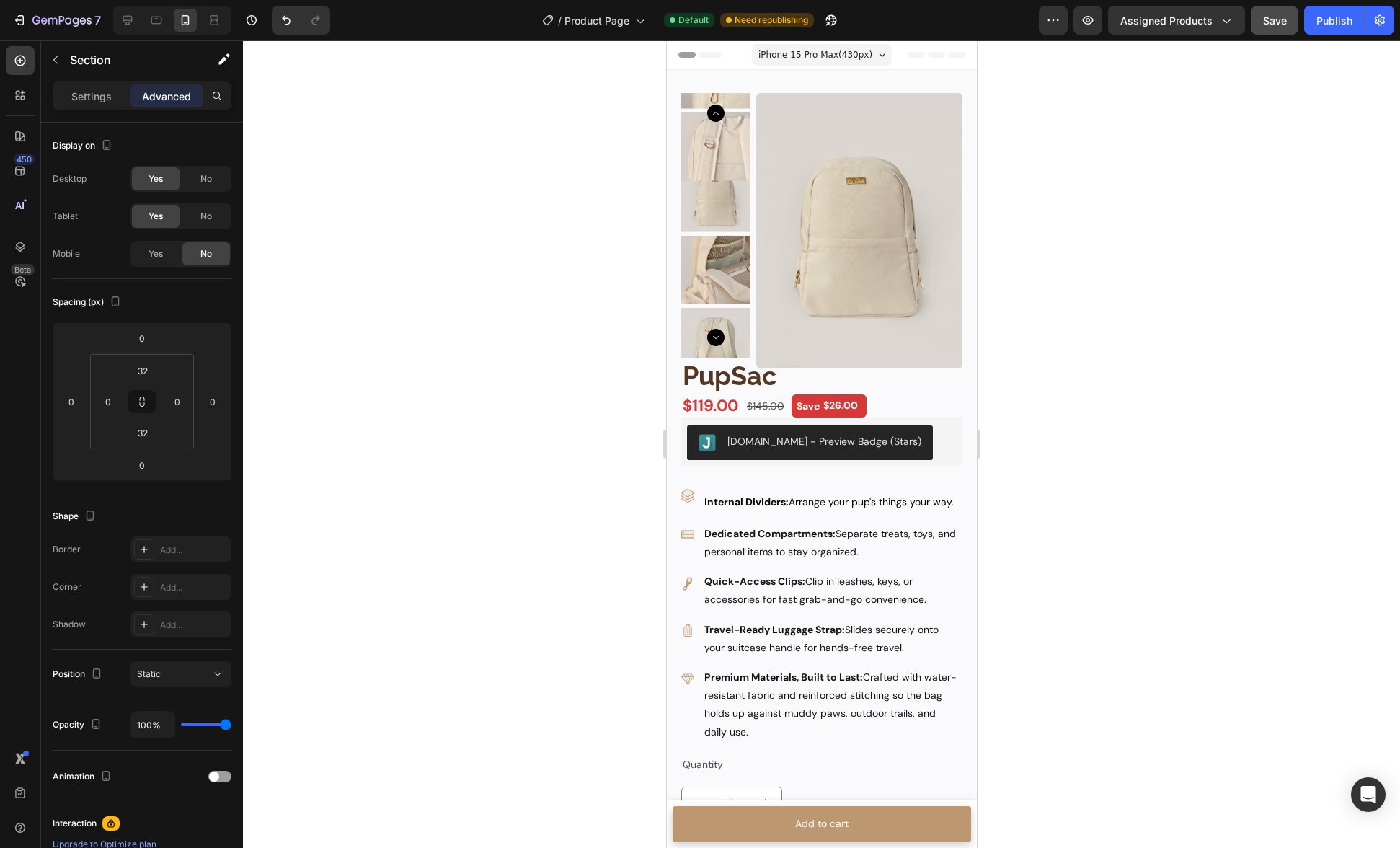
click at [1279, 22] on span "Save" at bounding box center [1275, 20] width 24 height 13
click at [1325, 27] on div "Publish" at bounding box center [1334, 21] width 36 height 15
click at [850, 58] on span "iPhone 15 Pro Max ( 430 px)" at bounding box center [815, 54] width 114 height 14
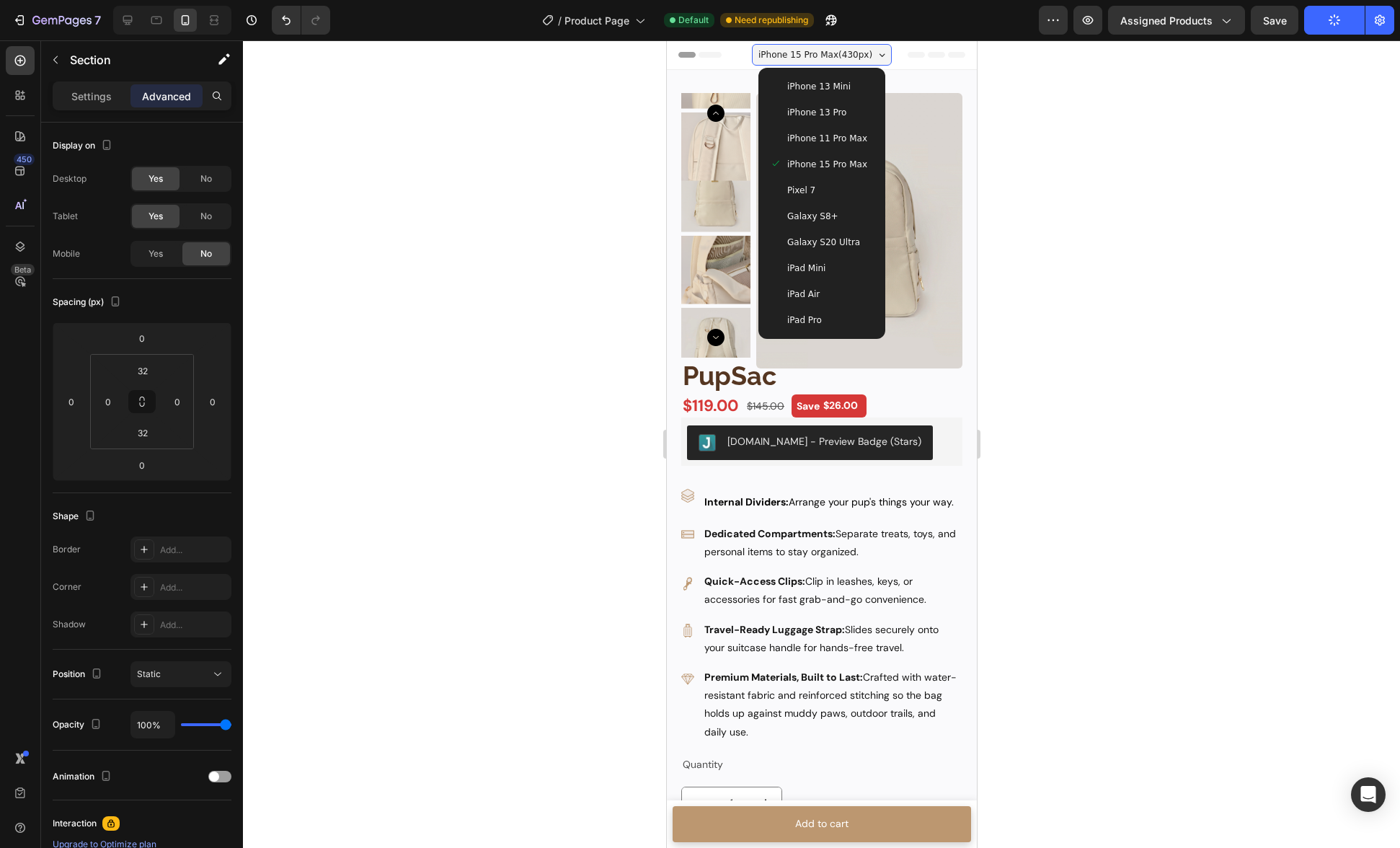
click at [850, 58] on span "iPhone 15 Pro Max ( 430 px)" at bounding box center [815, 54] width 114 height 14
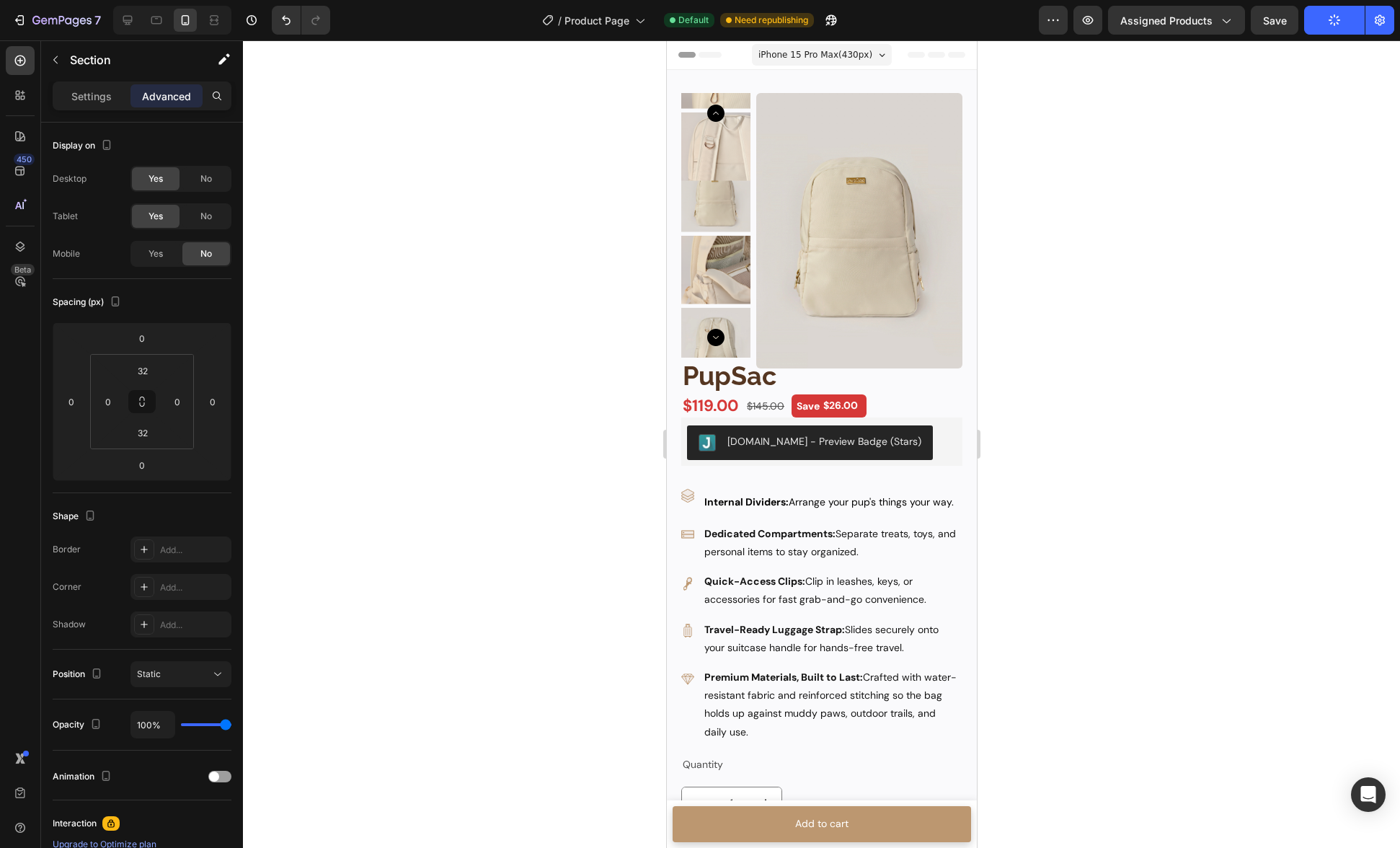
click at [804, 58] on span "iPhone 15 Pro Max ( 430 px)" at bounding box center [815, 54] width 114 height 14
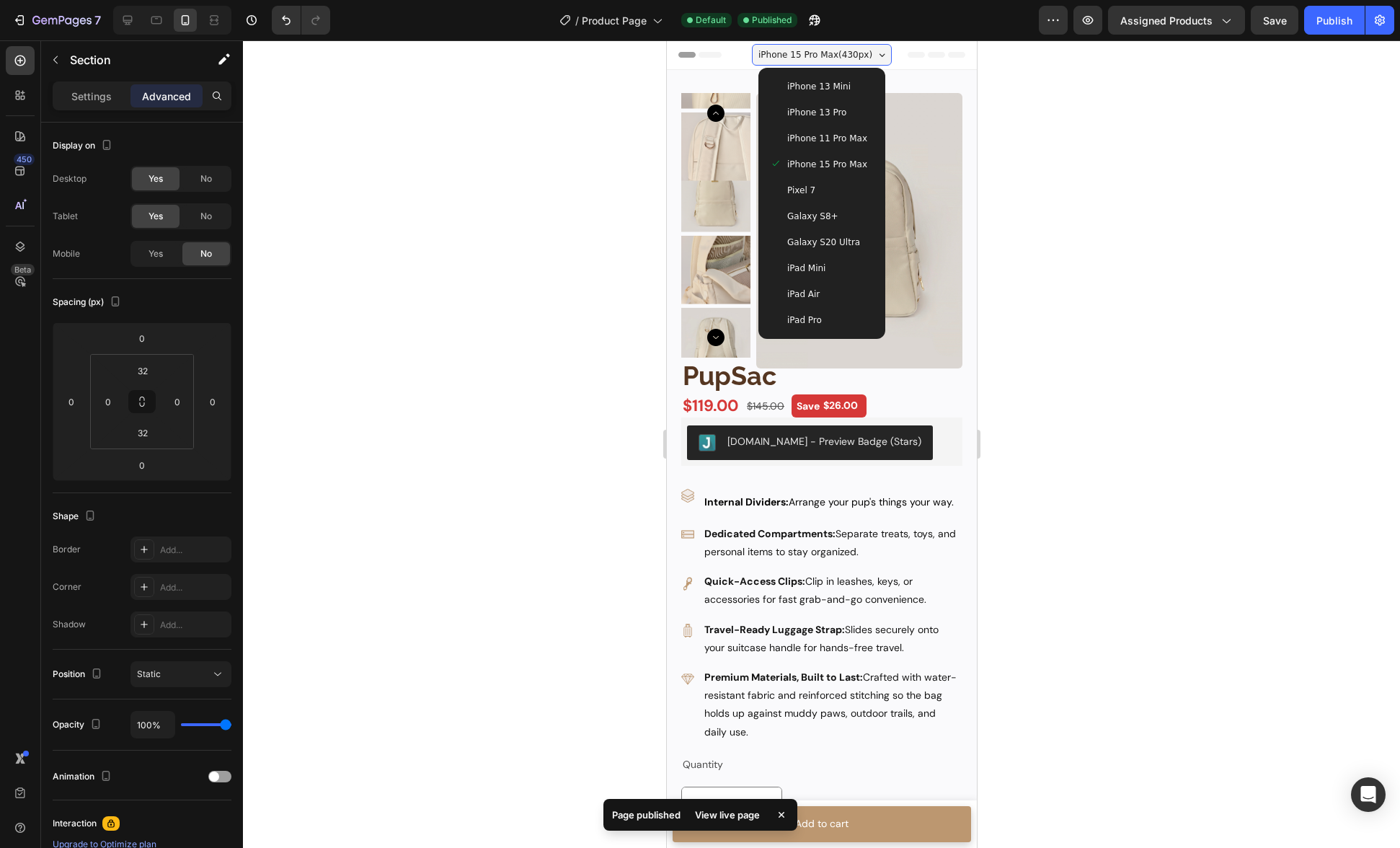
click at [816, 52] on span "iPhone 15 Pro Max ( 430 px)" at bounding box center [815, 54] width 114 height 14
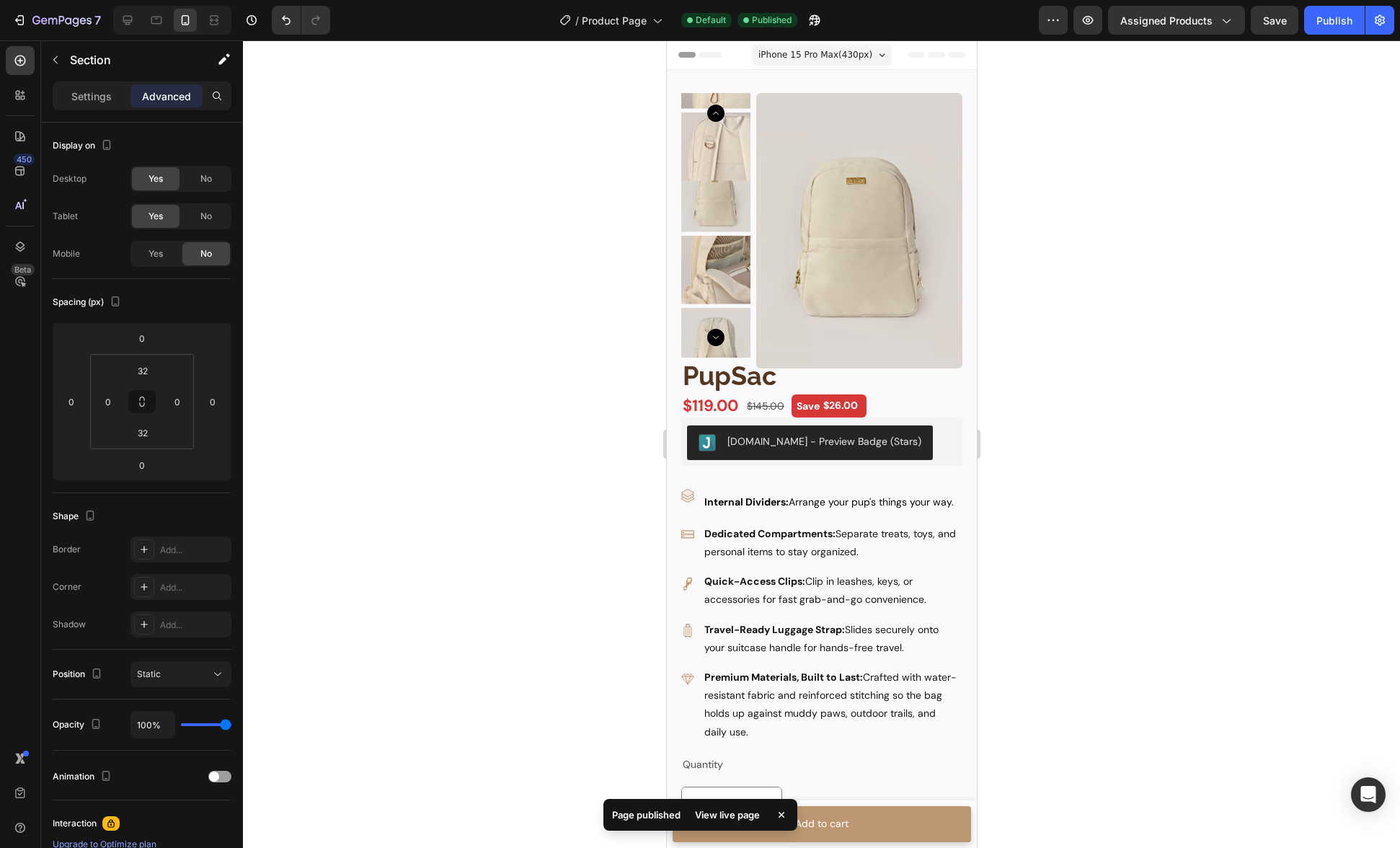
click at [831, 53] on span "iPhone 15 Pro Max ( 430 px)" at bounding box center [815, 54] width 114 height 14
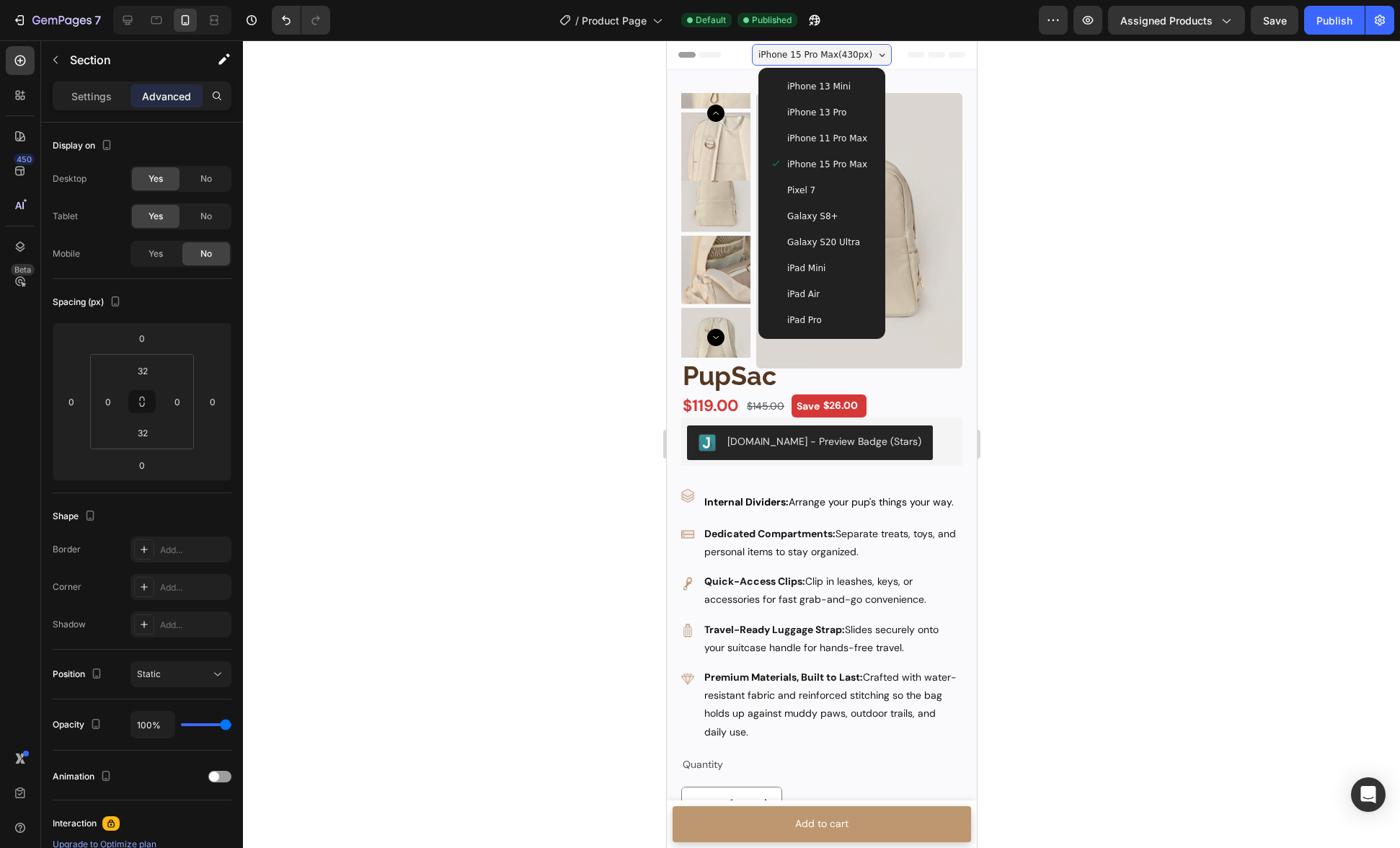
click at [814, 52] on span "iPhone 15 Pro Max ( 430 px)" at bounding box center [815, 54] width 114 height 14
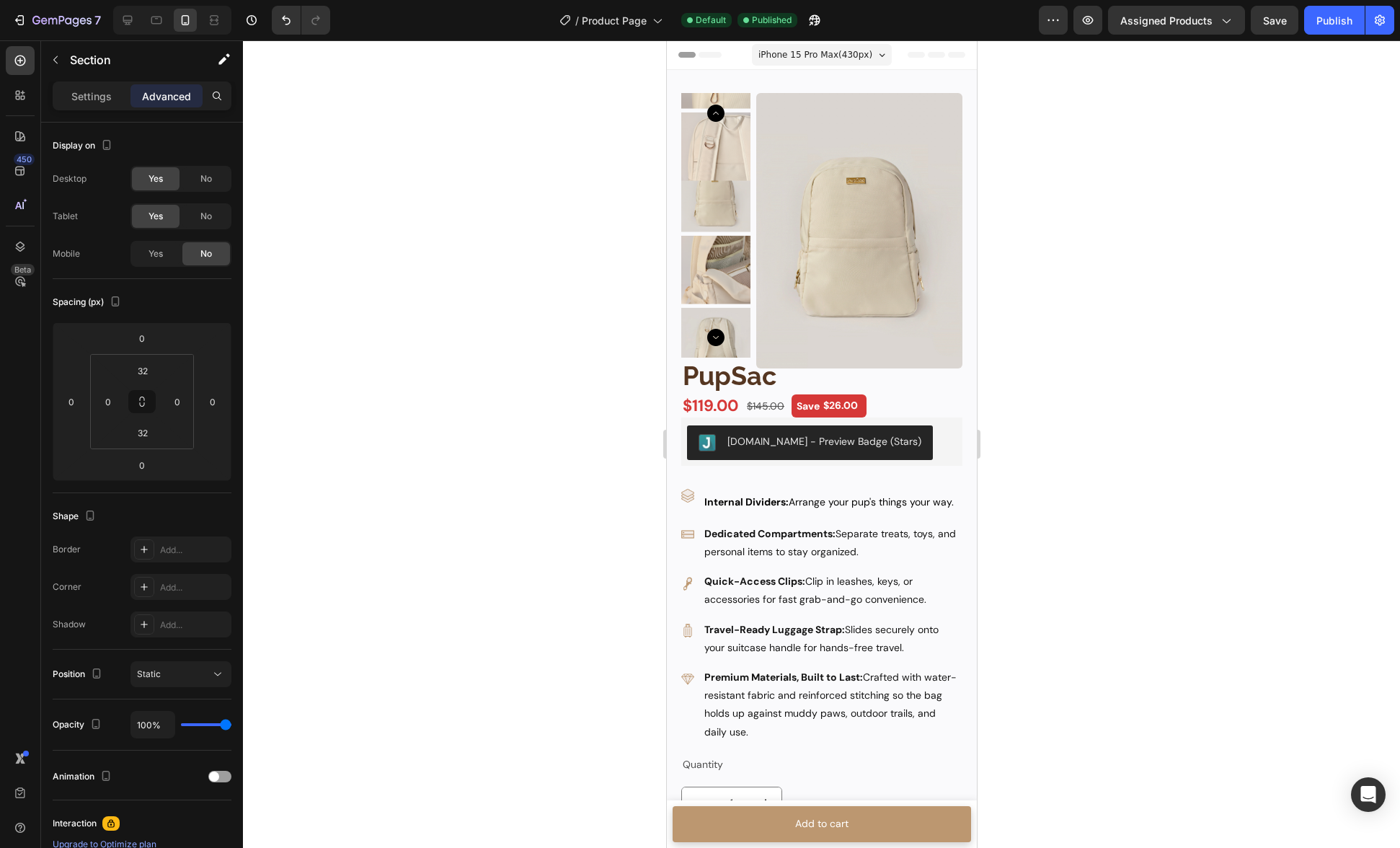
click at [815, 52] on span "iPhone 15 Pro Max ( 430 px)" at bounding box center [815, 54] width 114 height 14
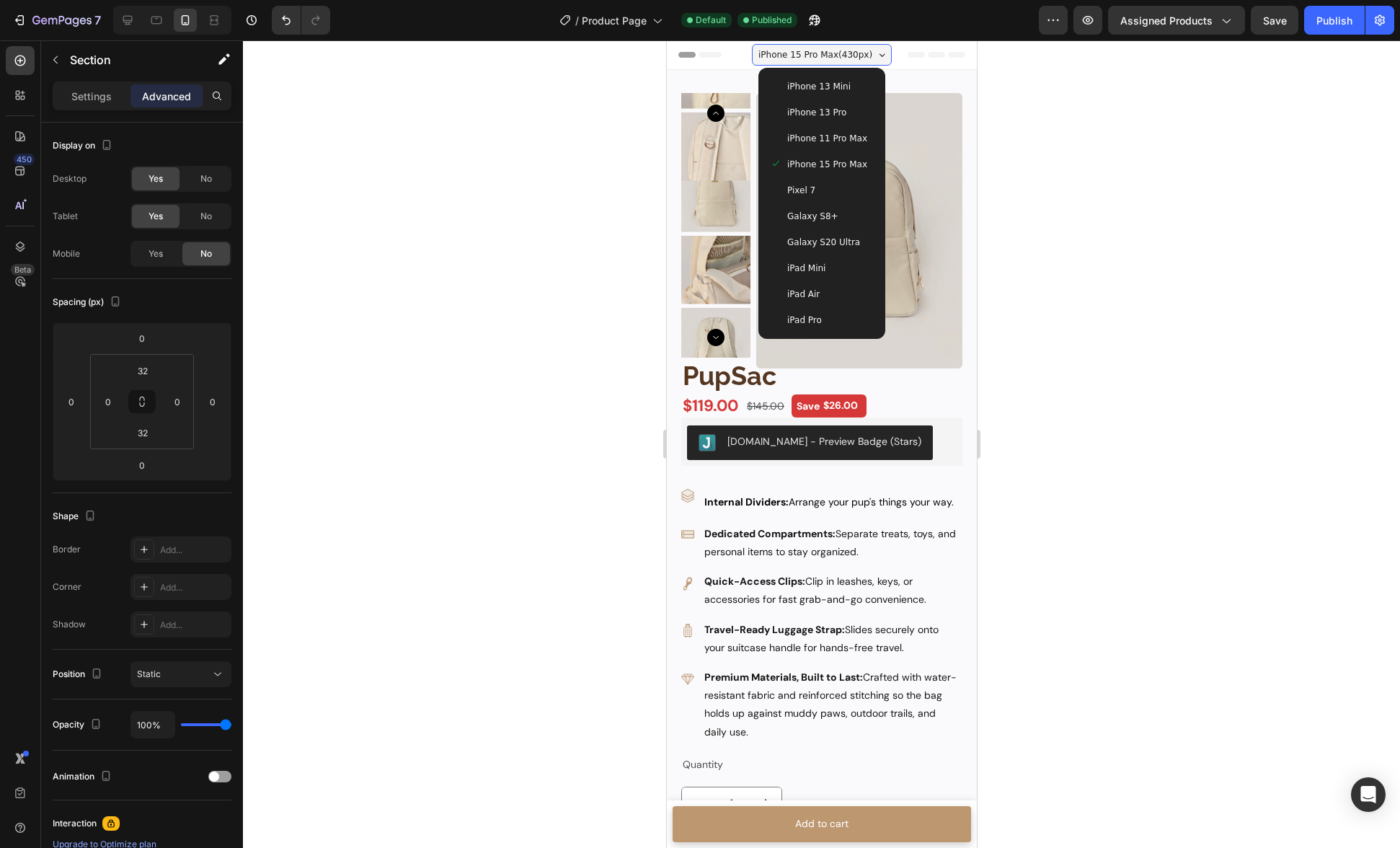
click at [825, 58] on span "iPhone 15 Pro Max ( 430 px)" at bounding box center [815, 54] width 114 height 14
